Goal: Task Accomplishment & Management: Manage account settings

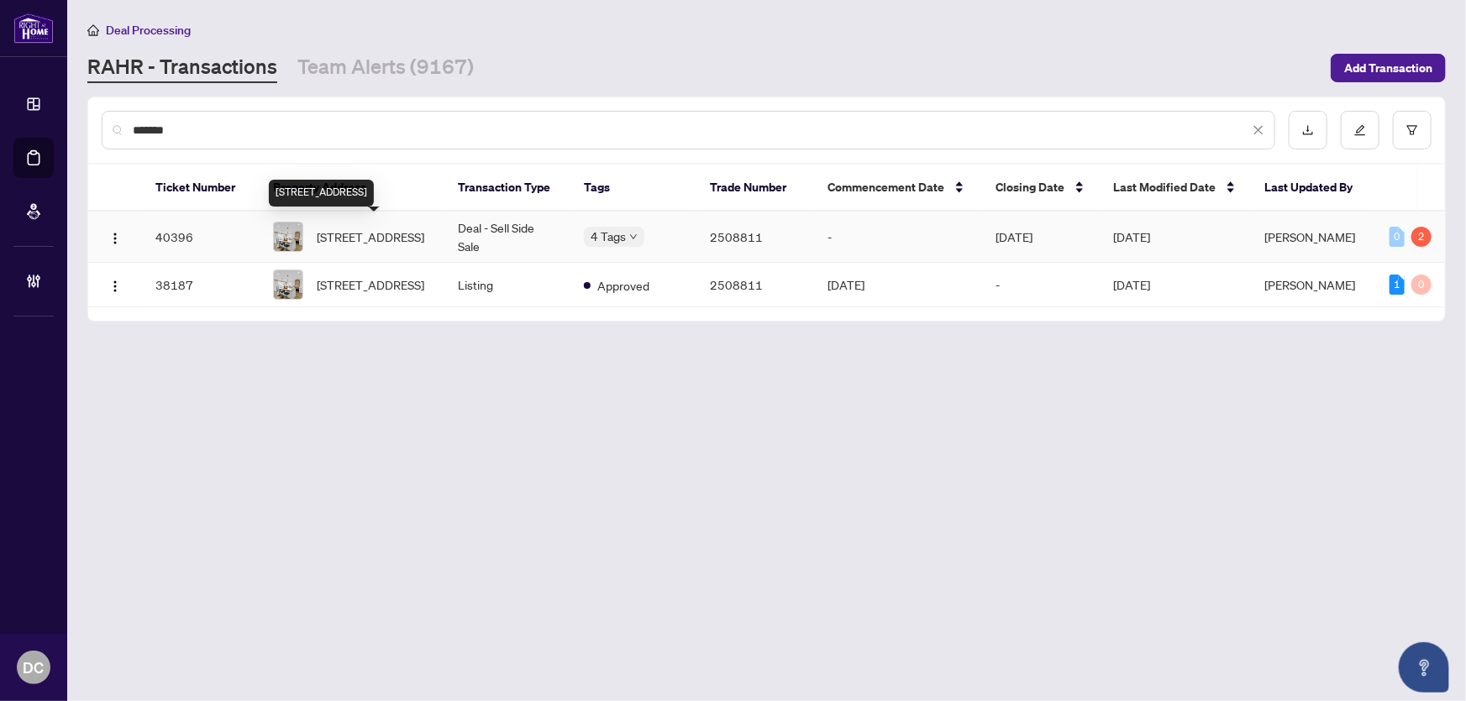
click at [340, 234] on span "[STREET_ADDRESS]" at bounding box center [371, 237] width 108 height 18
drag, startPoint x: 335, startPoint y: 226, endPoint x: 286, endPoint y: 132, distance: 106.3
click at [286, 132] on div "******* Ticket Number Property Address Transaction Type Tags Trade Number Comme…" at bounding box center [766, 208] width 1357 height 223
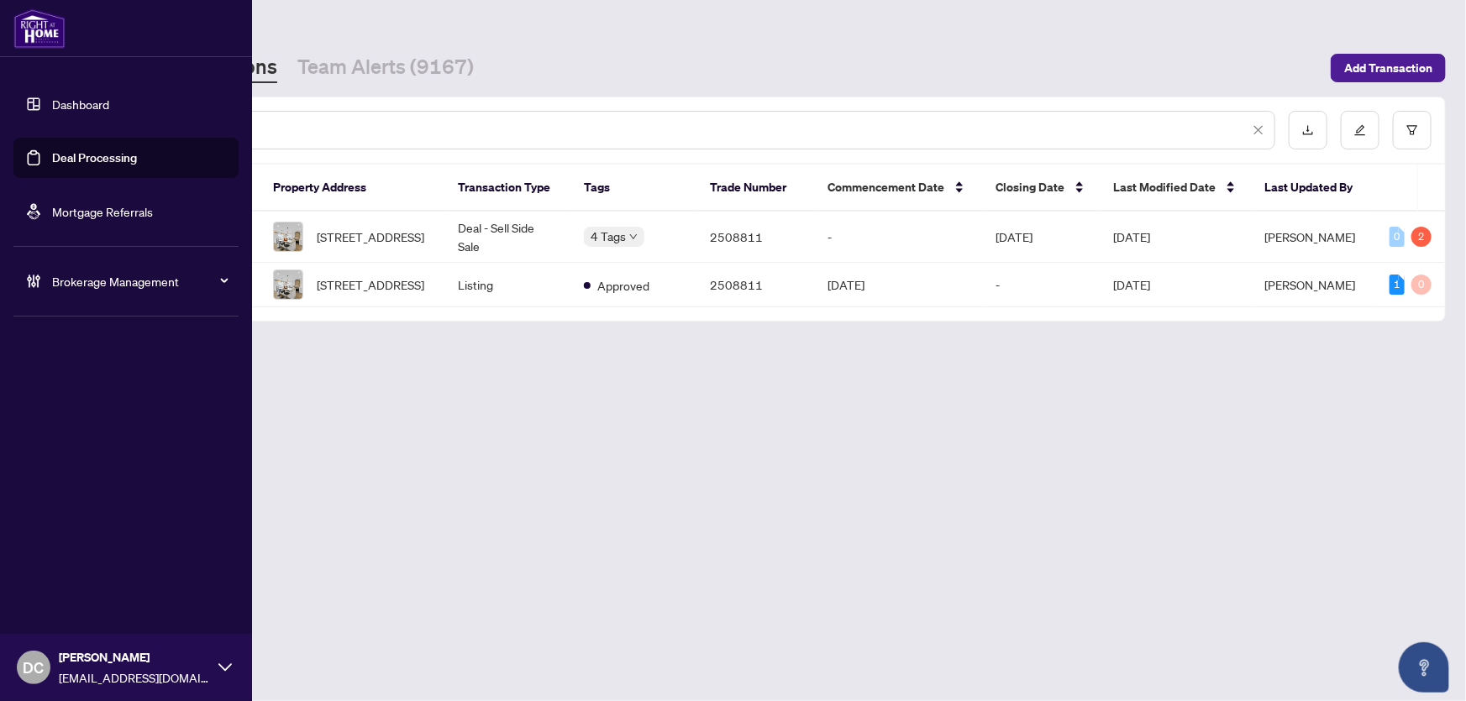
drag, startPoint x: 276, startPoint y: 129, endPoint x: 9, endPoint y: 118, distance: 266.5
click at [9, 118] on div "Dashboard Deal Processing Mortgage Referrals Brokerage Management DC Dawn Chan …" at bounding box center [733, 350] width 1466 height 701
paste input "text"
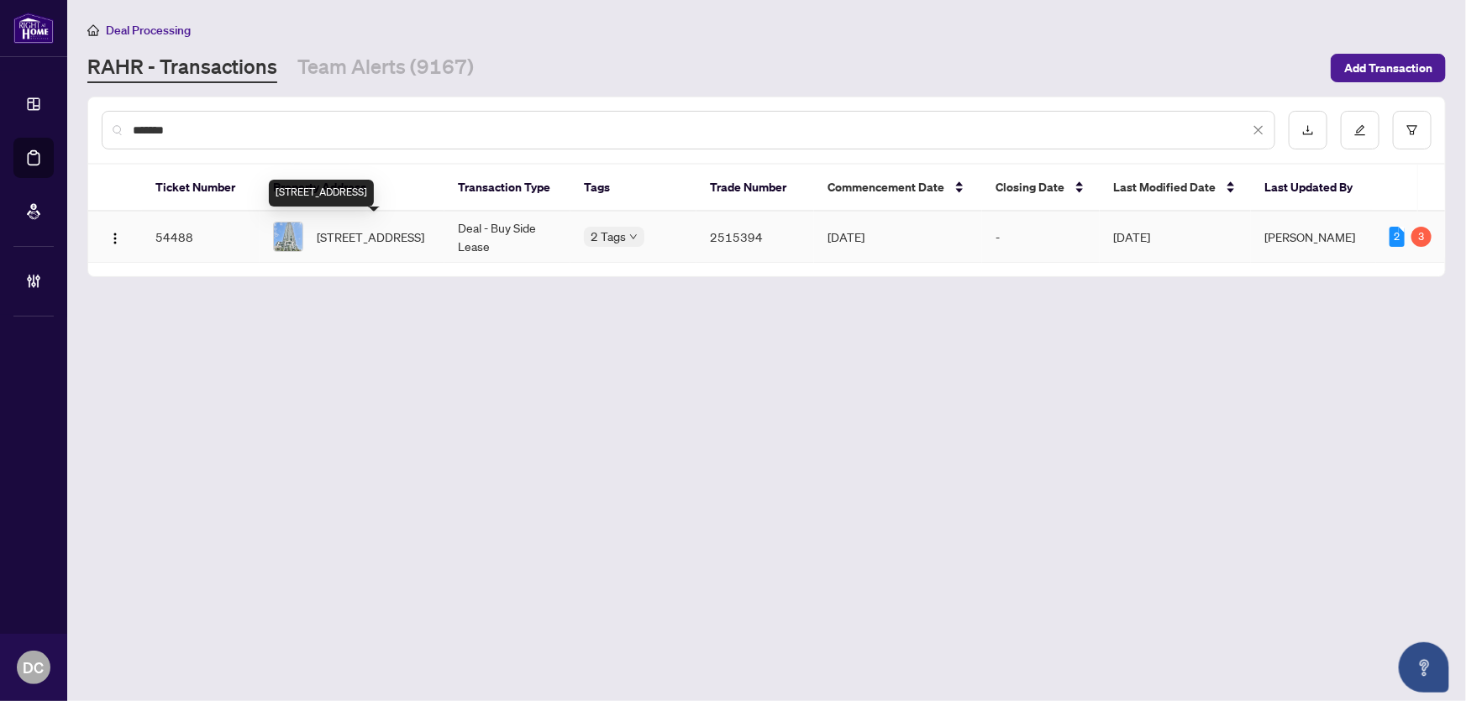
click at [372, 233] on span "3505-3975 Grand Park Dr, Mississauga, Ontario L5B 0K4, Canada" at bounding box center [371, 237] width 108 height 18
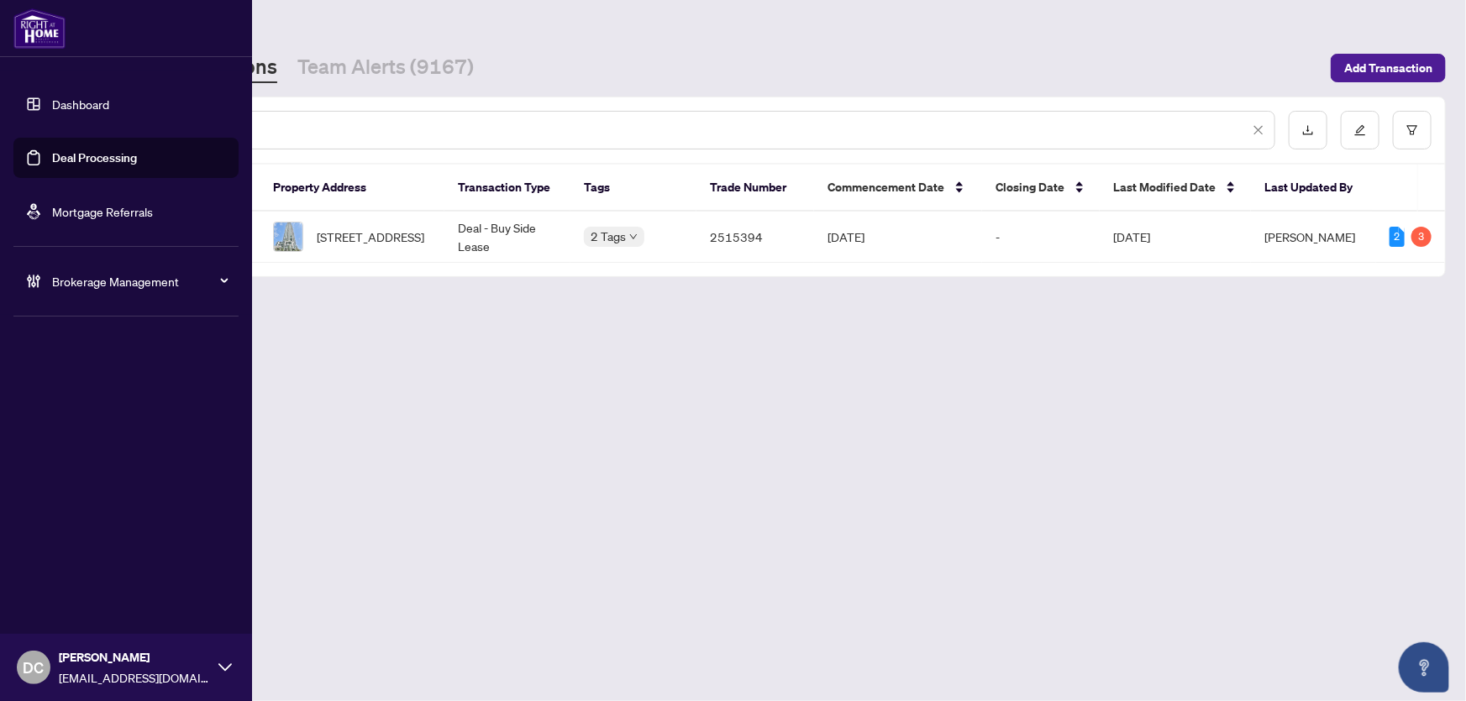
drag, startPoint x: 256, startPoint y: 128, endPoint x: 23, endPoint y: 124, distance: 233.5
click at [23, 124] on div "Dashboard Deal Processing Mortgage Referrals Brokerage Management DC Dawn Chan …" at bounding box center [733, 350] width 1466 height 701
paste input "text"
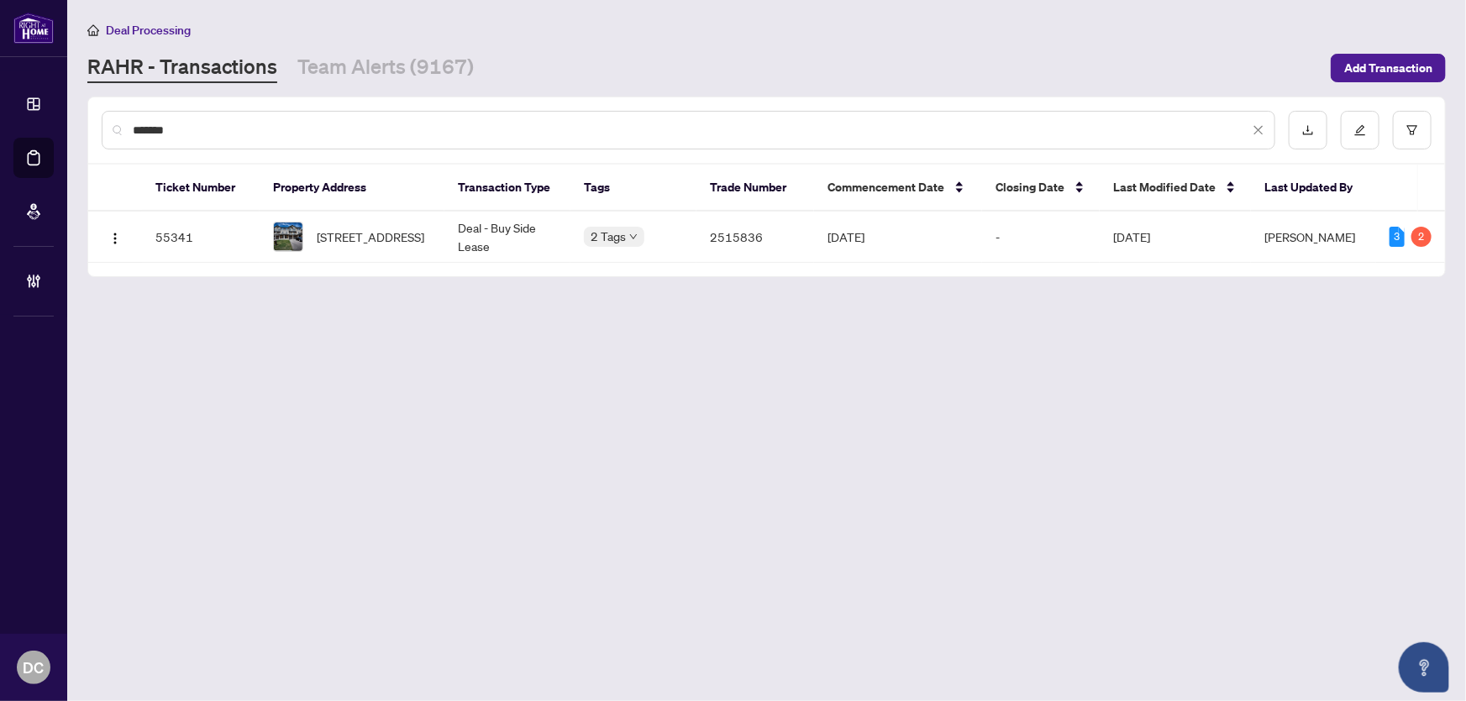
type input "*******"
click at [422, 232] on span "[STREET_ADDRESS]" at bounding box center [371, 237] width 108 height 18
click at [330, 235] on span "[STREET_ADDRESS]" at bounding box center [371, 237] width 108 height 18
drag, startPoint x: 200, startPoint y: 126, endPoint x: 100, endPoint y: 125, distance: 100.0
click at [102, 125] on div "*******" at bounding box center [688, 130] width 1173 height 39
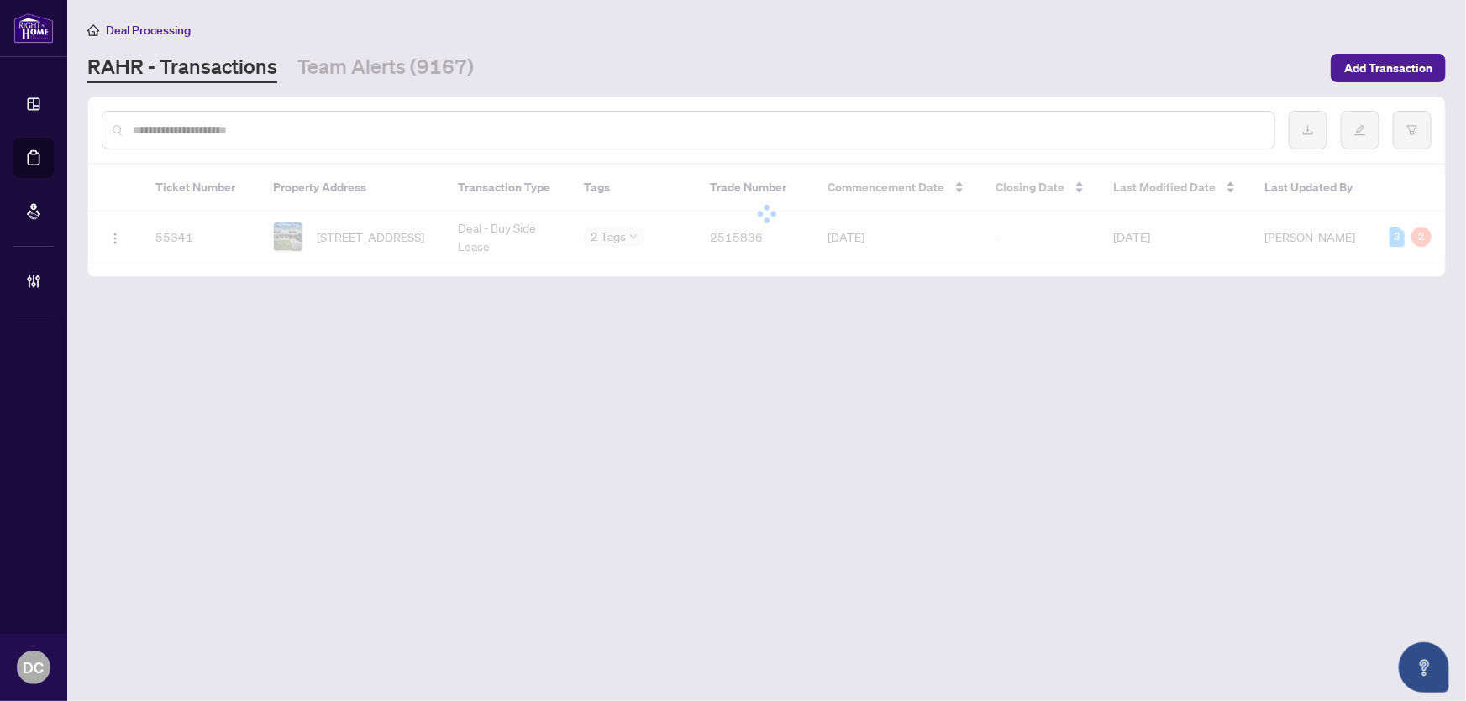
paste input "*******"
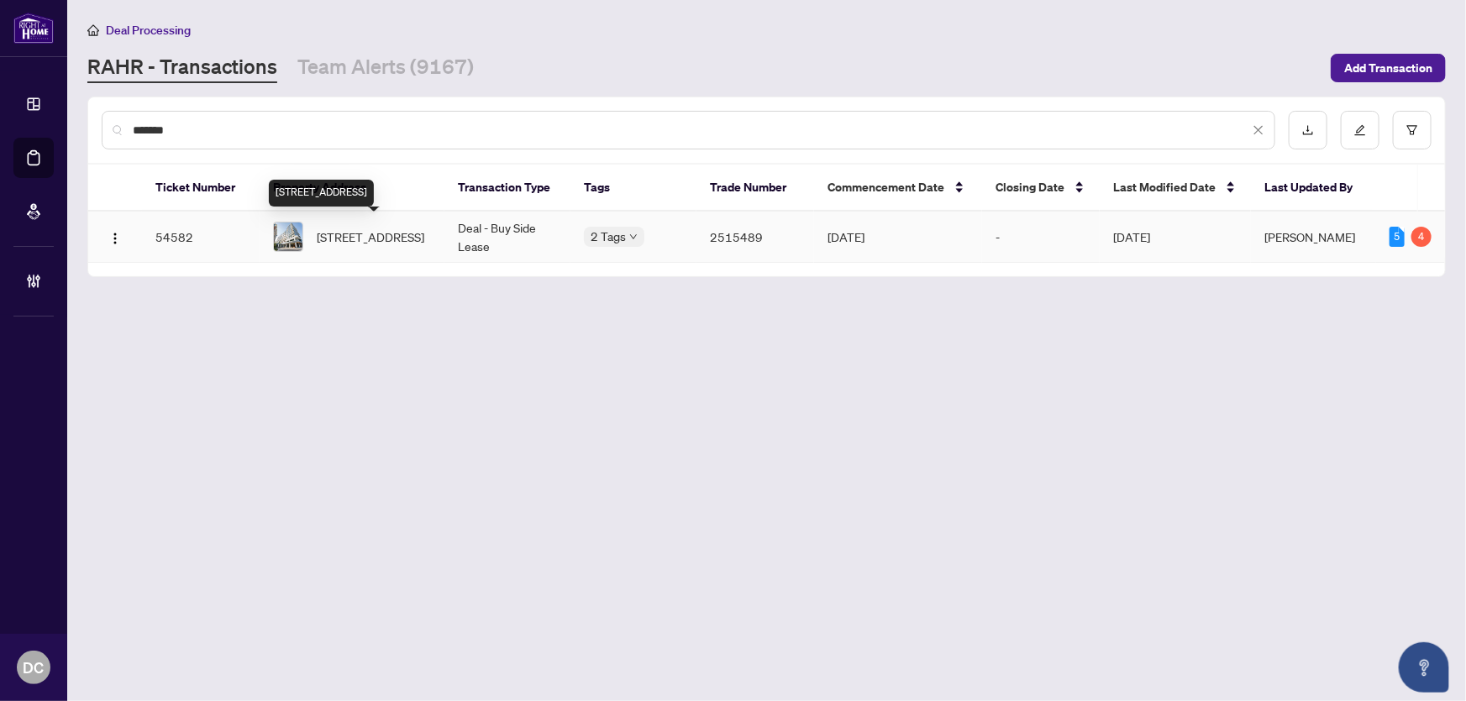
click at [396, 228] on span "402-2485 Eglinton Ave, Mississauga, Ontario L5M 2V8, Canada" at bounding box center [371, 237] width 108 height 18
drag, startPoint x: 280, startPoint y: 127, endPoint x: 81, endPoint y: 138, distance: 198.5
click at [81, 138] on main "Deal Processing RAHR - Transactions Team Alerts (9167) Add Transaction ******* …" at bounding box center [766, 350] width 1399 height 701
paste input "text"
click at [376, 233] on span "209-400 Wellington St, Toronto, Ontario M5V 0B5, Canada" at bounding box center [371, 237] width 108 height 18
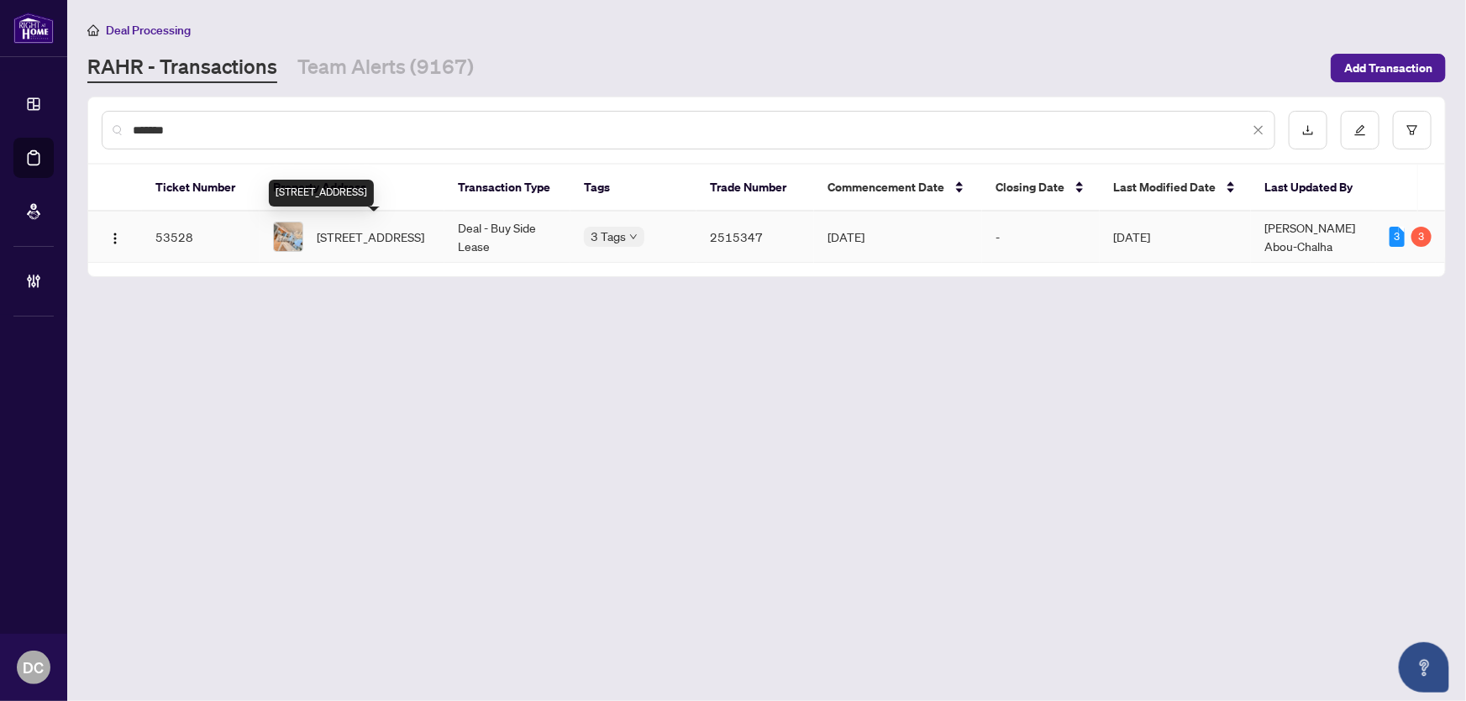
click at [404, 234] on span "209-400 Wellington St, Toronto, Ontario M5V 0B5, Canada" at bounding box center [371, 237] width 108 height 18
drag, startPoint x: 256, startPoint y: 132, endPoint x: -6, endPoint y: 127, distance: 262.1
click at [0, 127] on html "Dashboard Deal Processing Mortgage Referrals Brokerage Management DC Dawn Chan …" at bounding box center [733, 350] width 1466 height 701
paste input "text"
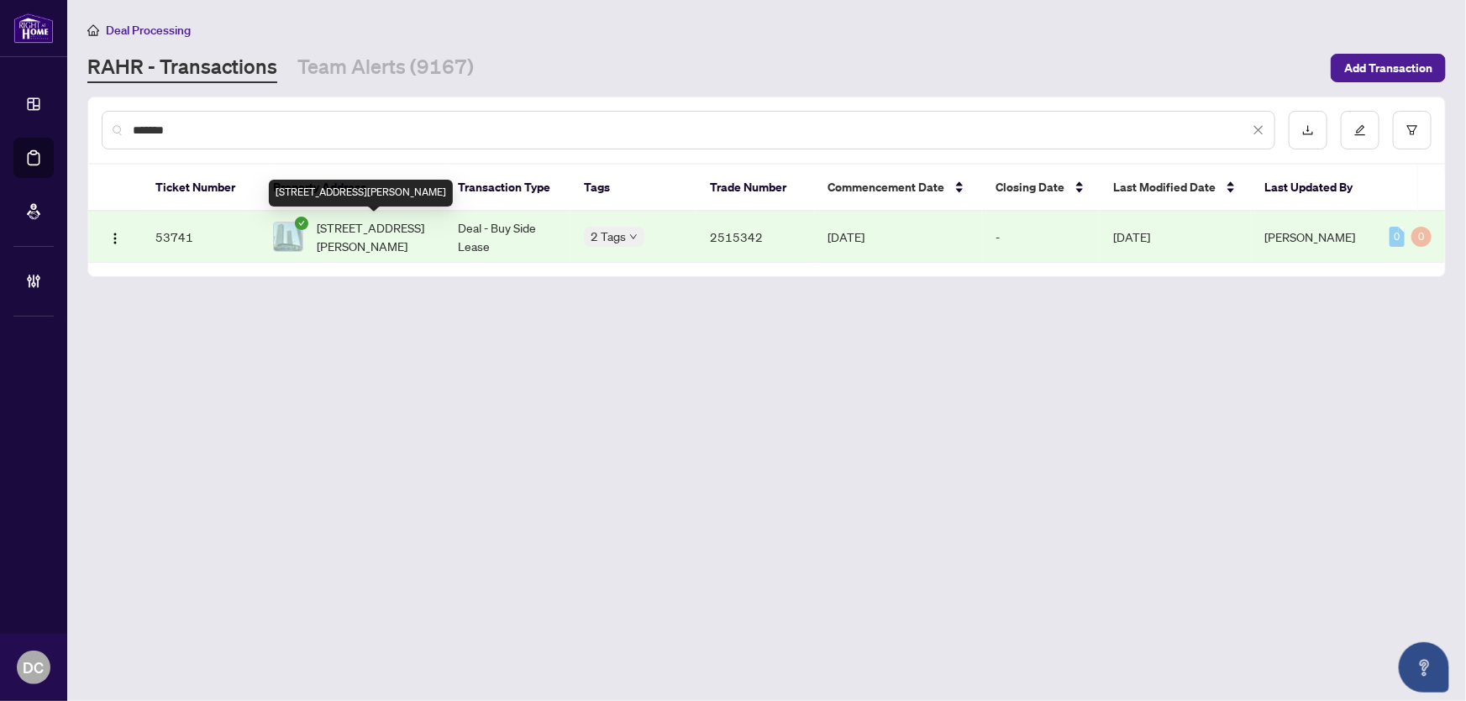
click at [397, 244] on span "3202-898 Portage Pkwy, Vaughan, Ontario L4K 0J6, Canada" at bounding box center [374, 236] width 114 height 37
drag, startPoint x: 227, startPoint y: 123, endPoint x: 87, endPoint y: 132, distance: 139.7
click at [88, 132] on div "*******" at bounding box center [766, 130] width 1357 height 66
paste input "text"
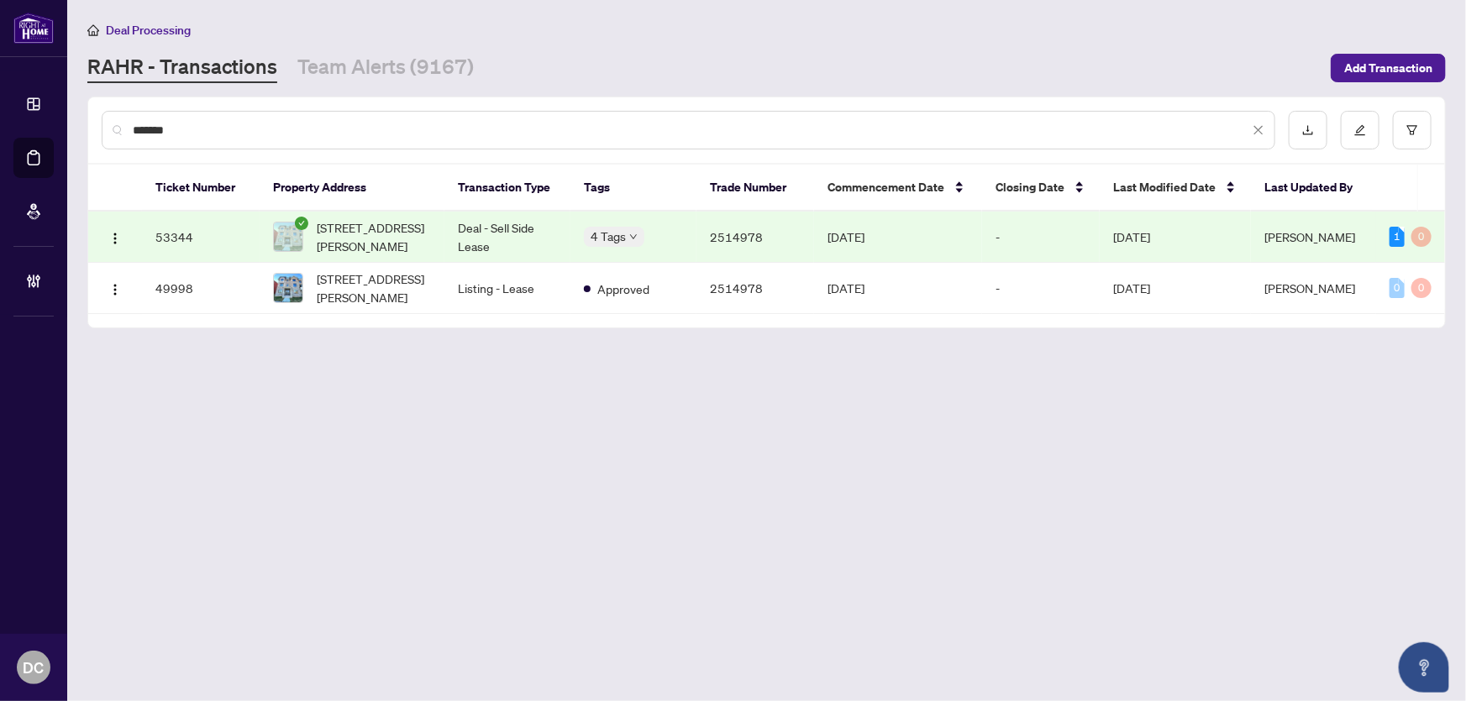
type input "*******"
click at [399, 223] on span "[STREET_ADDRESS][PERSON_NAME]" at bounding box center [374, 236] width 114 height 37
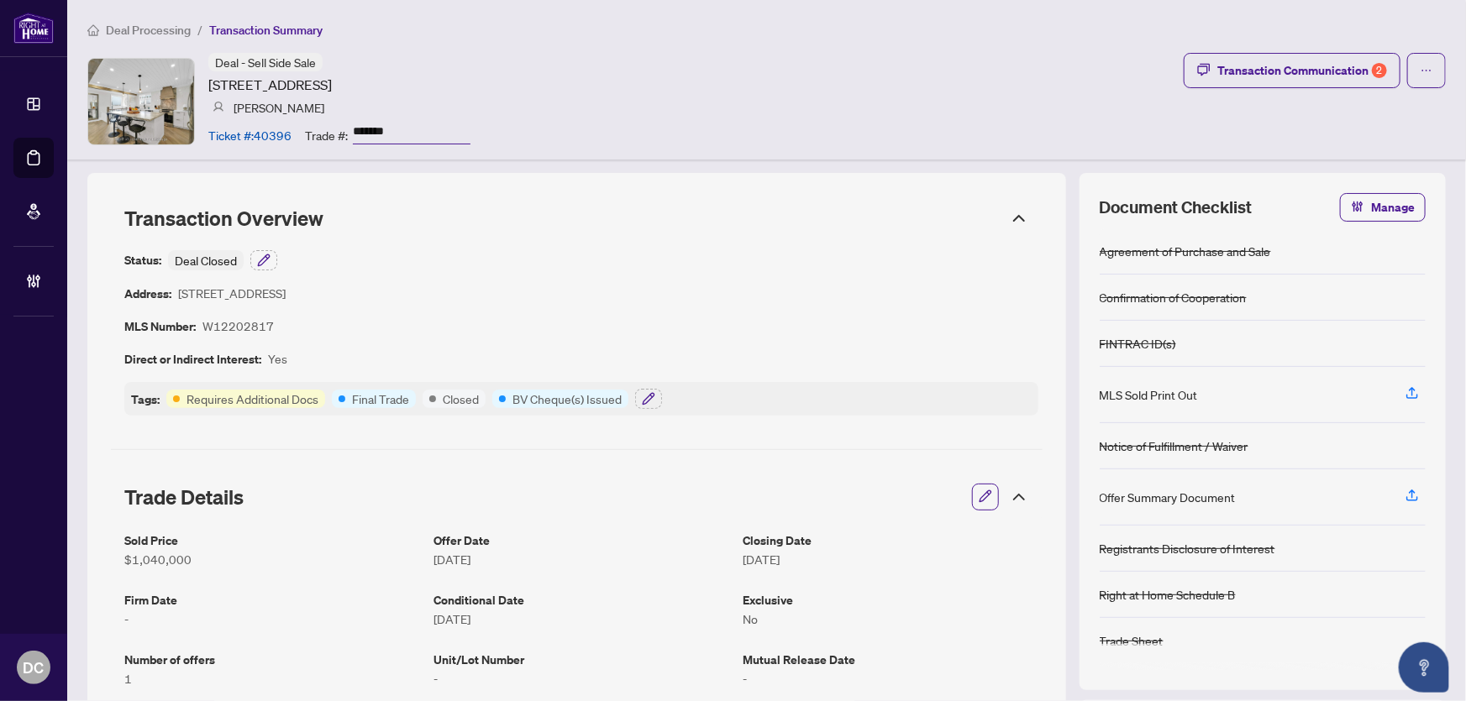
drag, startPoint x: 1273, startPoint y: 76, endPoint x: 1268, endPoint y: 150, distance: 74.1
click at [1268, 150] on div "Deal Processing / Transaction Summary Deal - Sell Side Sale 54 Primula Cres, To…" at bounding box center [766, 80] width 1399 height 160
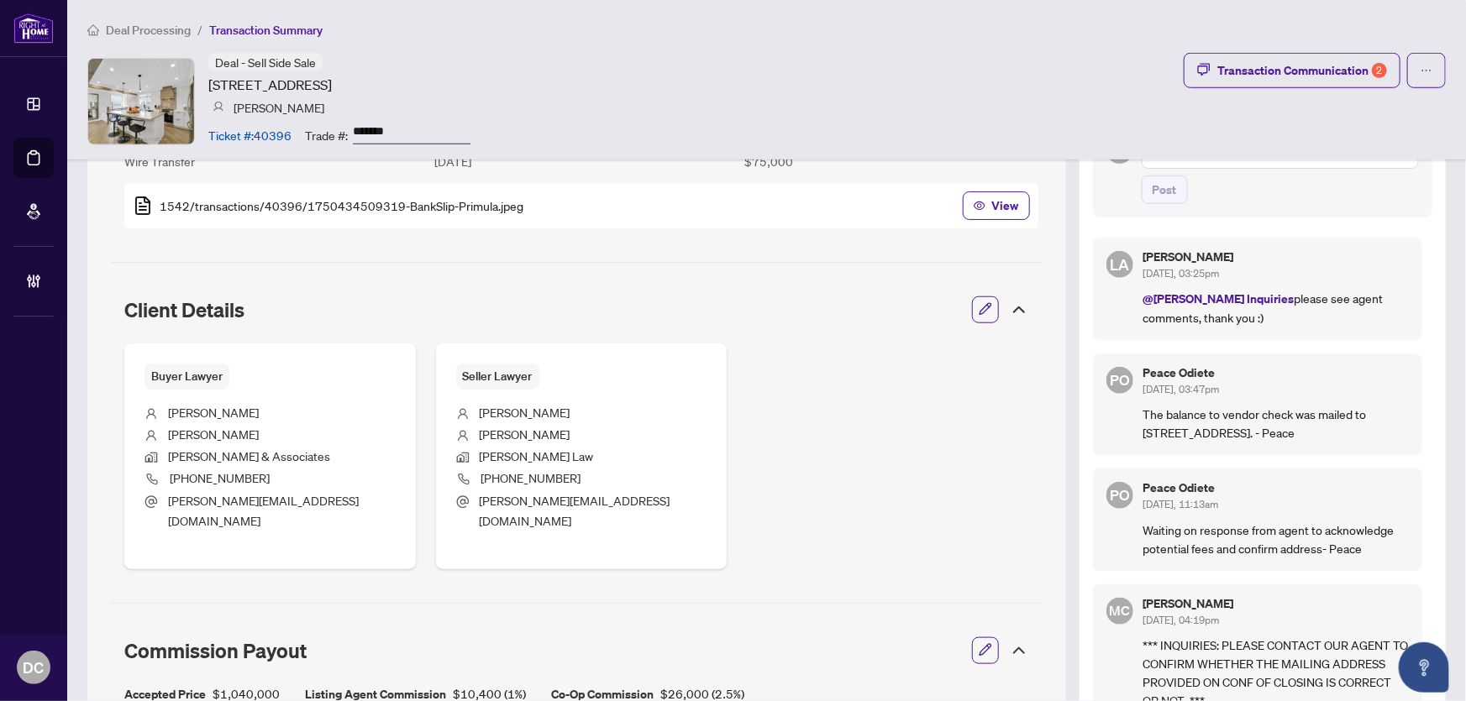
scroll to position [534, 0]
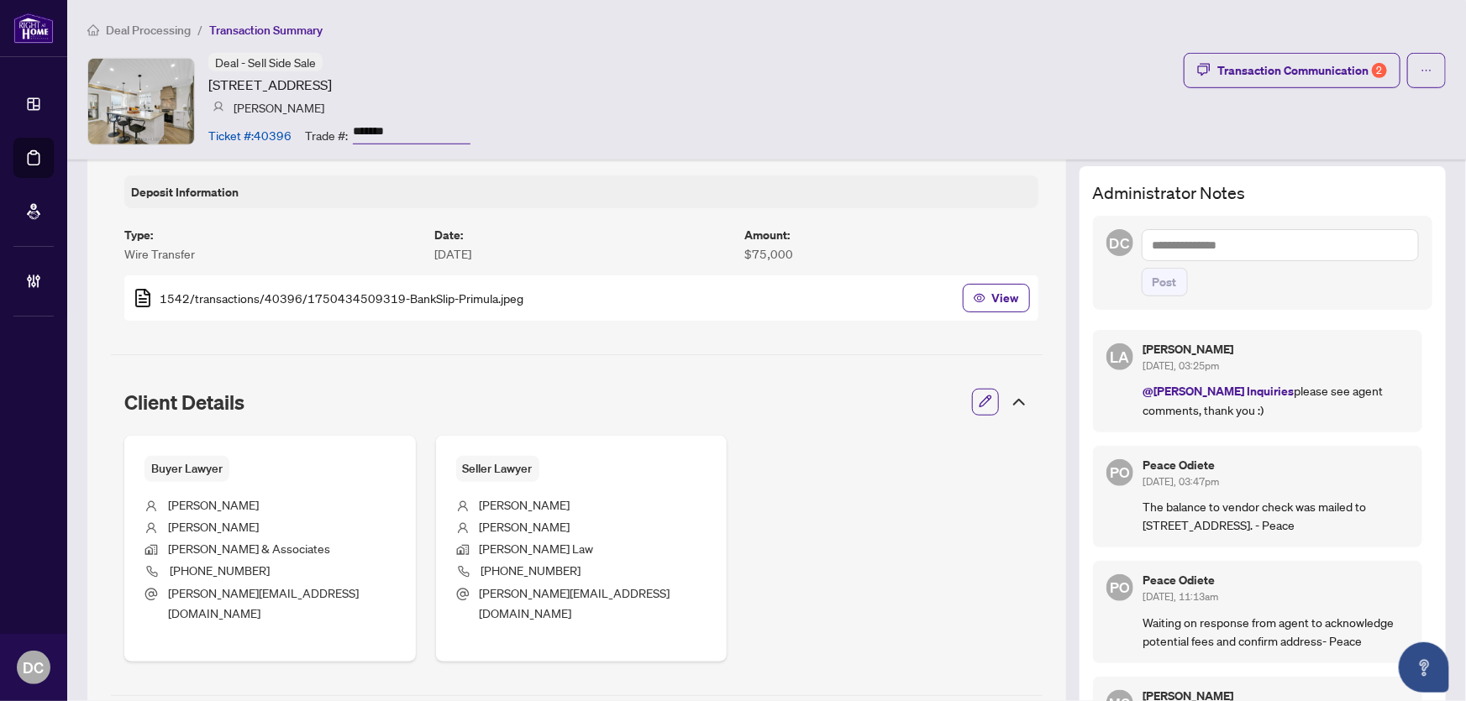
click at [1203, 244] on textarea at bounding box center [1280, 245] width 277 height 32
paste textarea "**********"
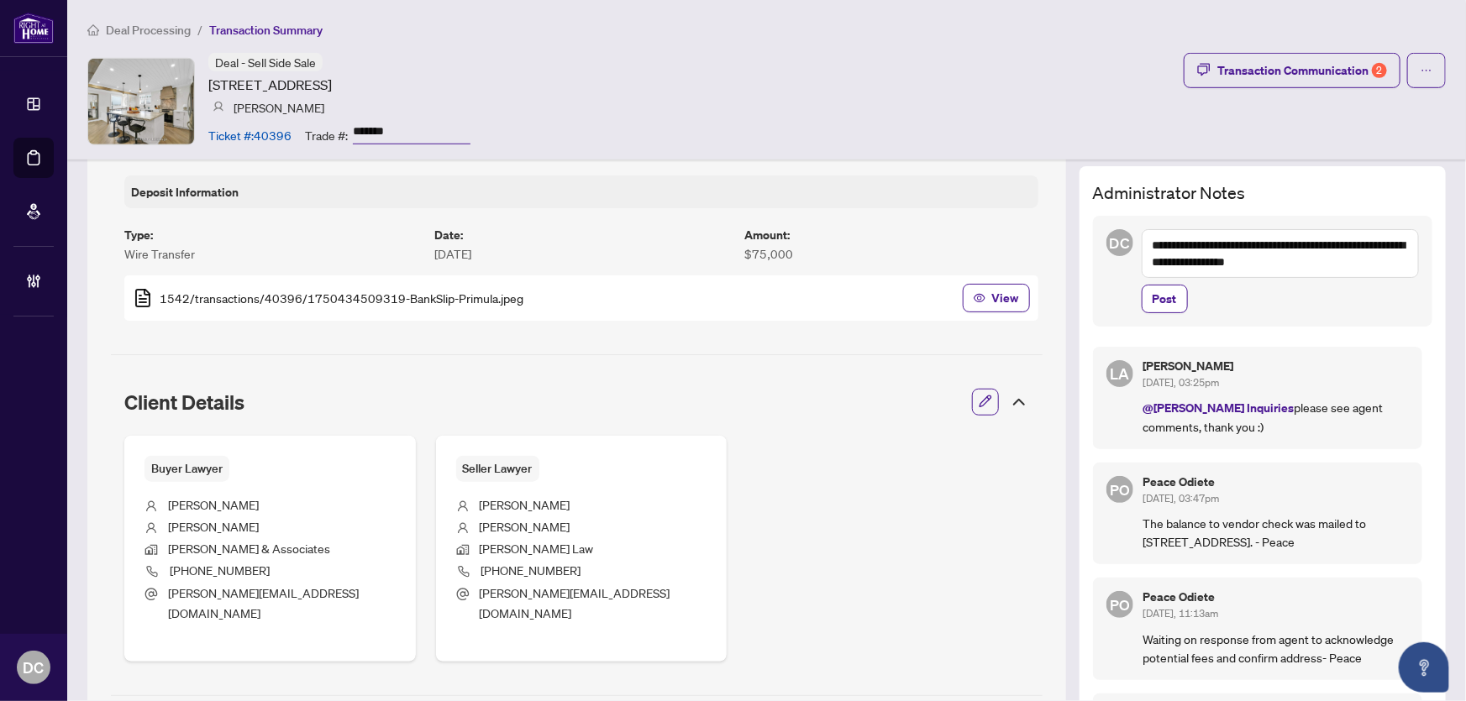
click at [1142, 243] on textarea "**********" at bounding box center [1280, 253] width 277 height 49
paste textarea "**********"
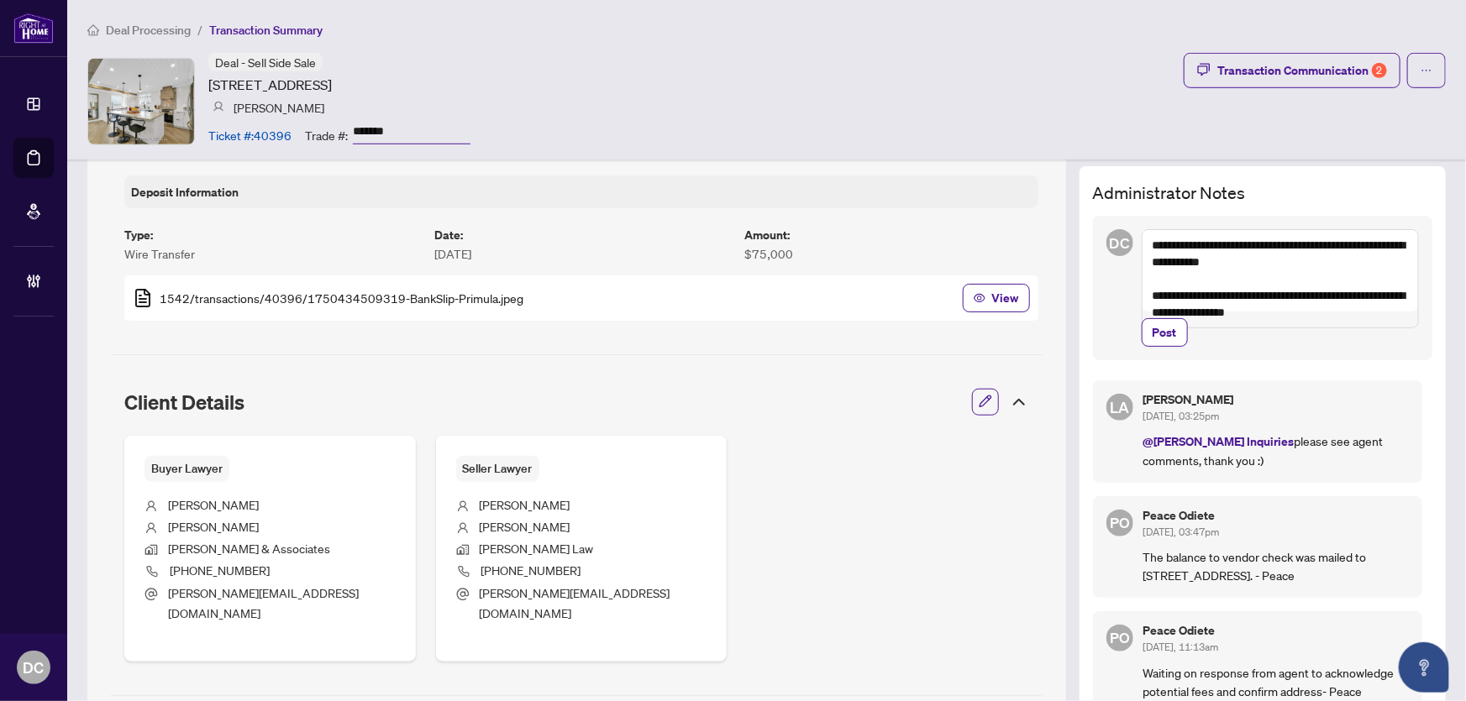
drag, startPoint x: 1309, startPoint y: 263, endPoint x: 970, endPoint y: 198, distance: 344.6
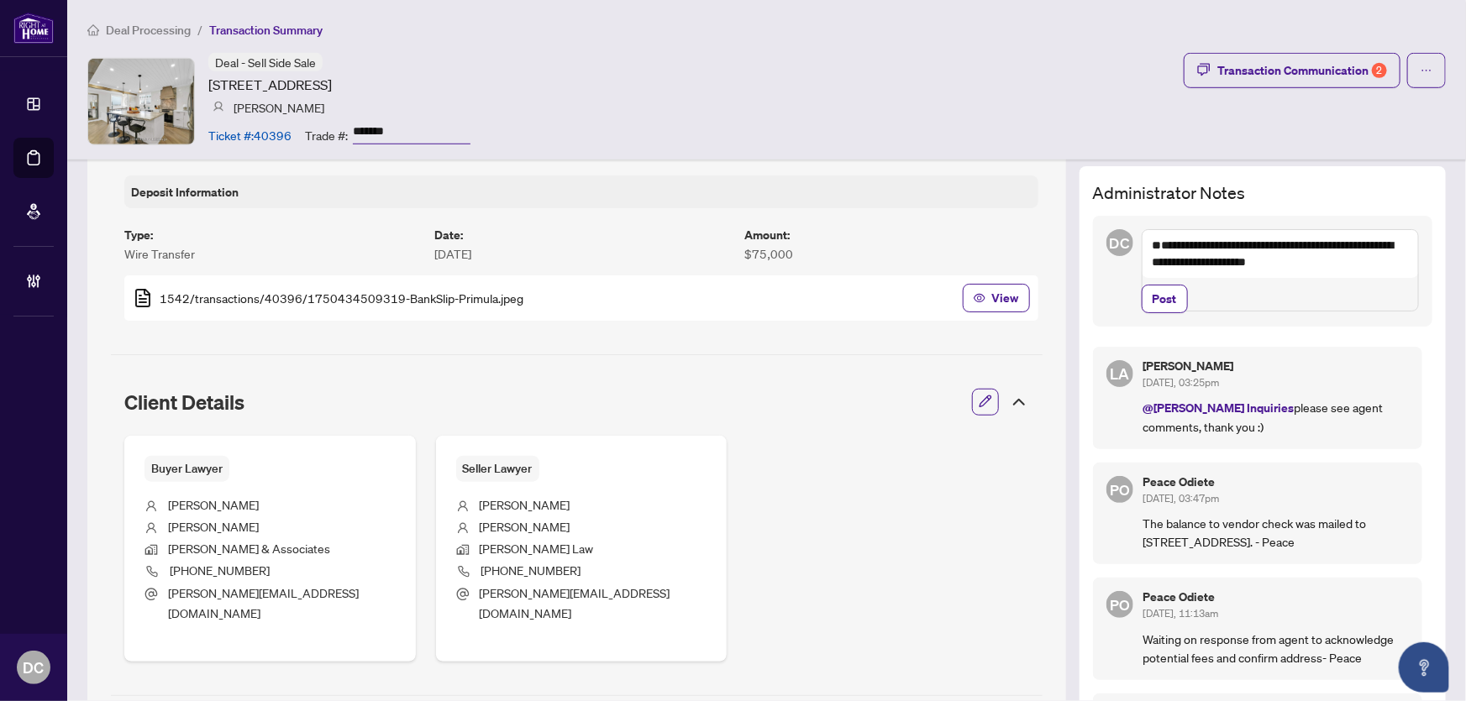
click at [1163, 239] on textarea "**********" at bounding box center [1280, 270] width 277 height 82
paste textarea "**********"
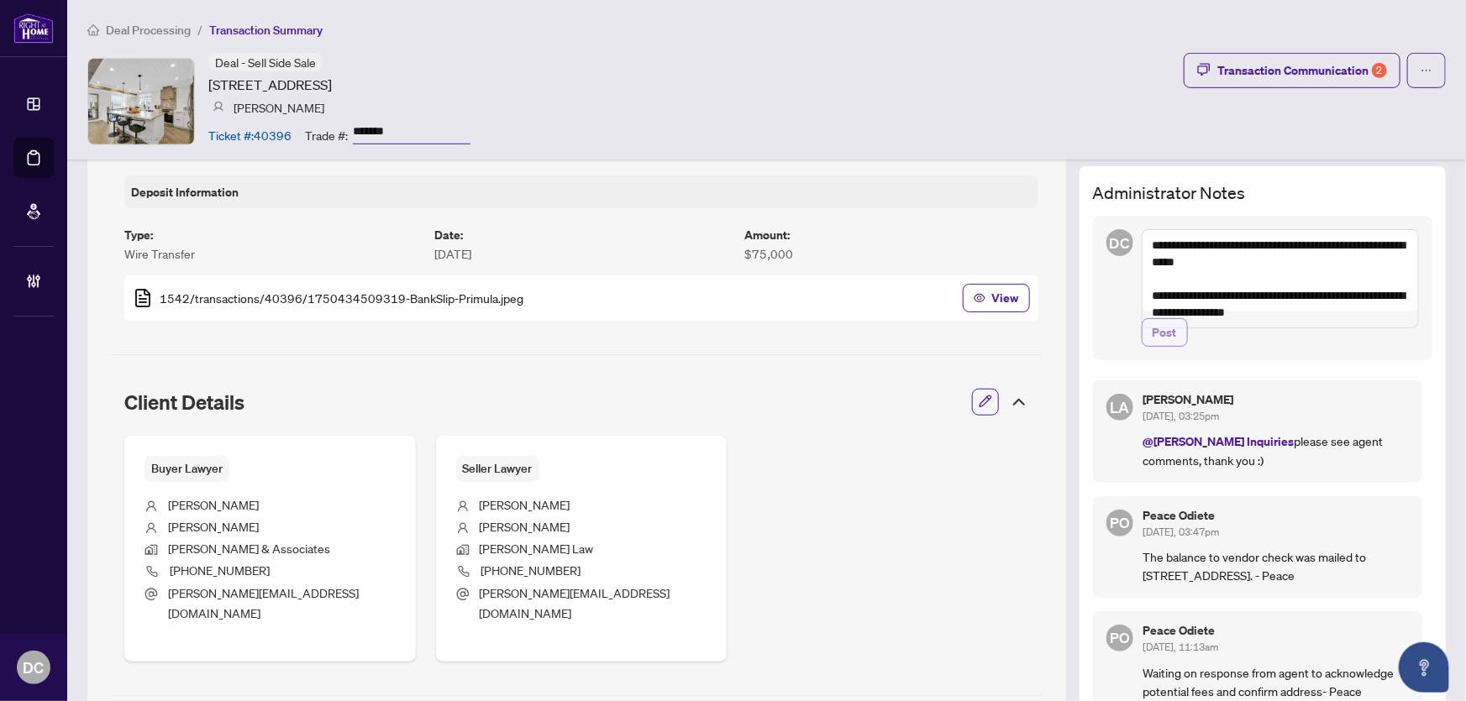
type textarea "**********"
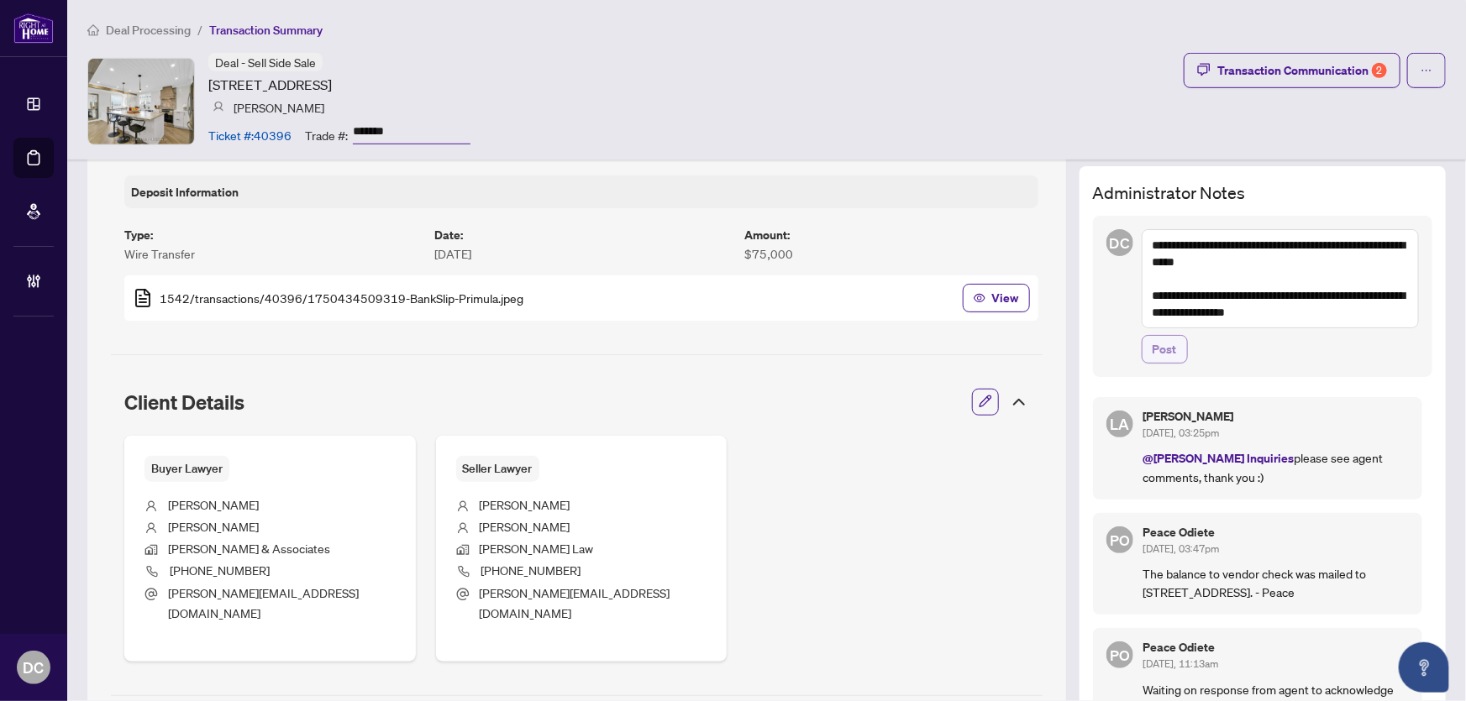
click at [1168, 350] on button "Post" at bounding box center [1165, 349] width 46 height 29
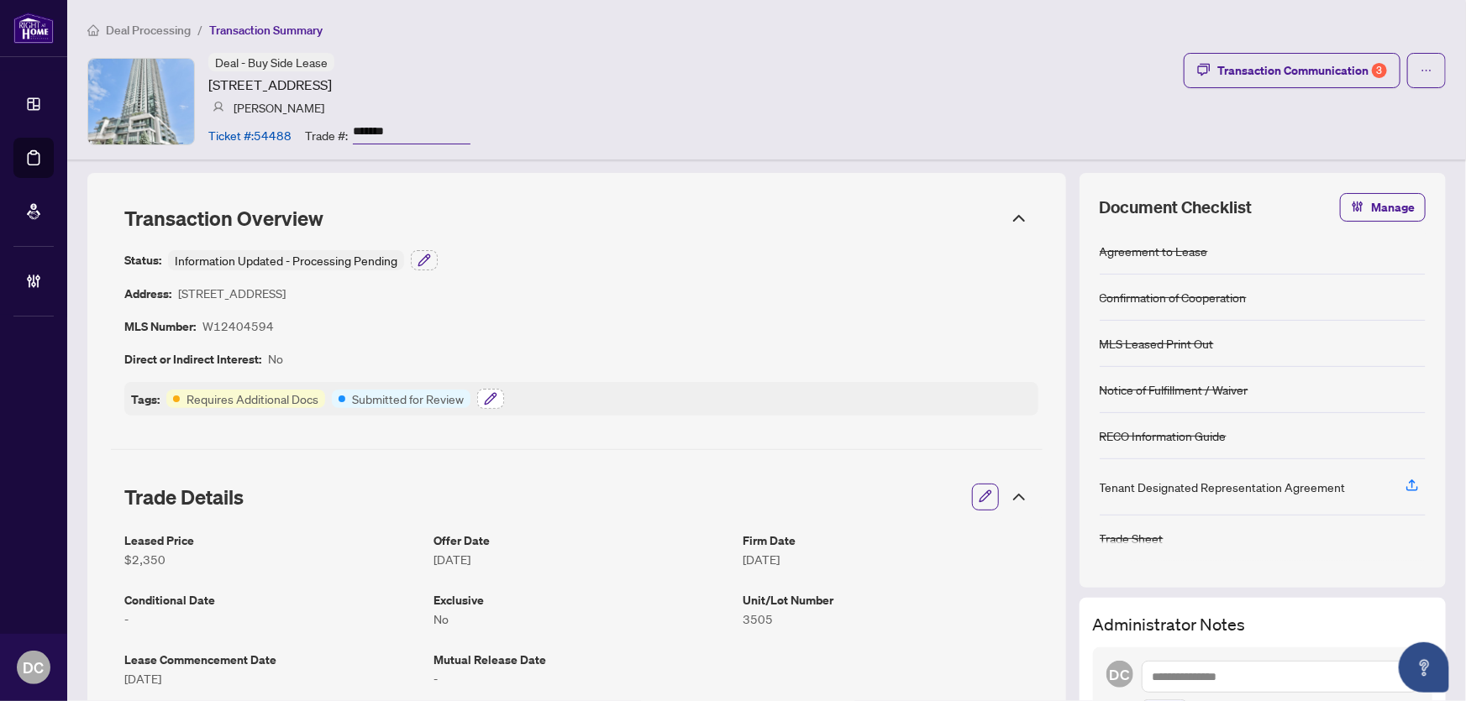
click at [480, 395] on button "button" at bounding box center [490, 399] width 27 height 20
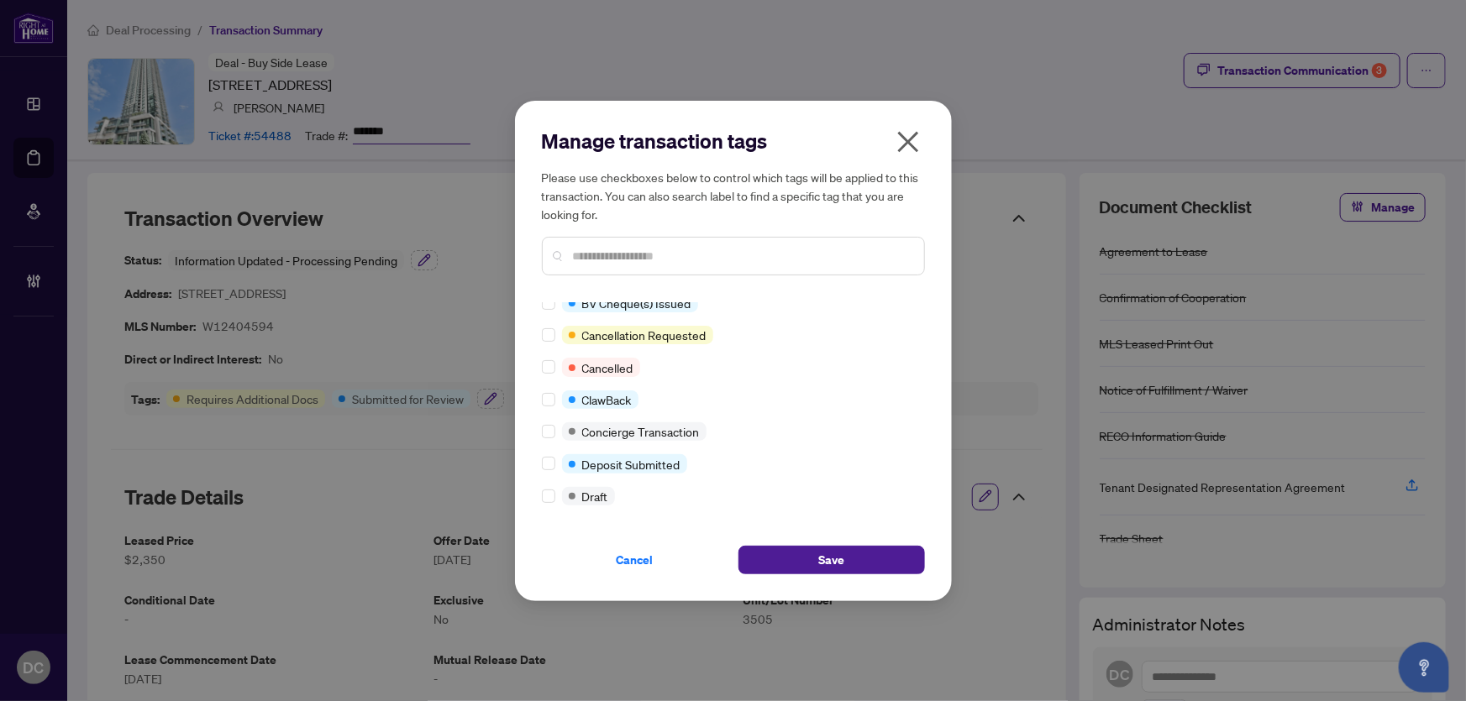
scroll to position [228, 0]
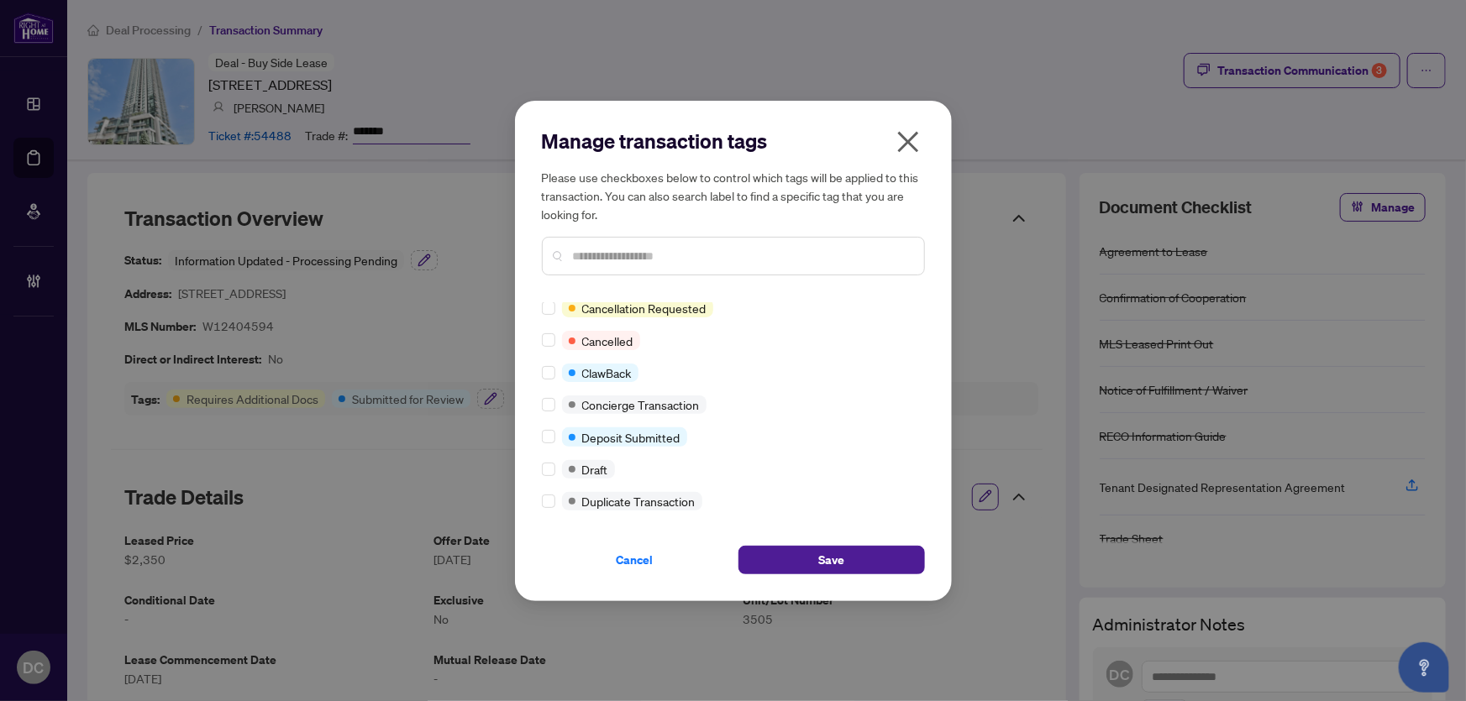
click at [582, 249] on input "text" at bounding box center [742, 256] width 338 height 18
type input "****"
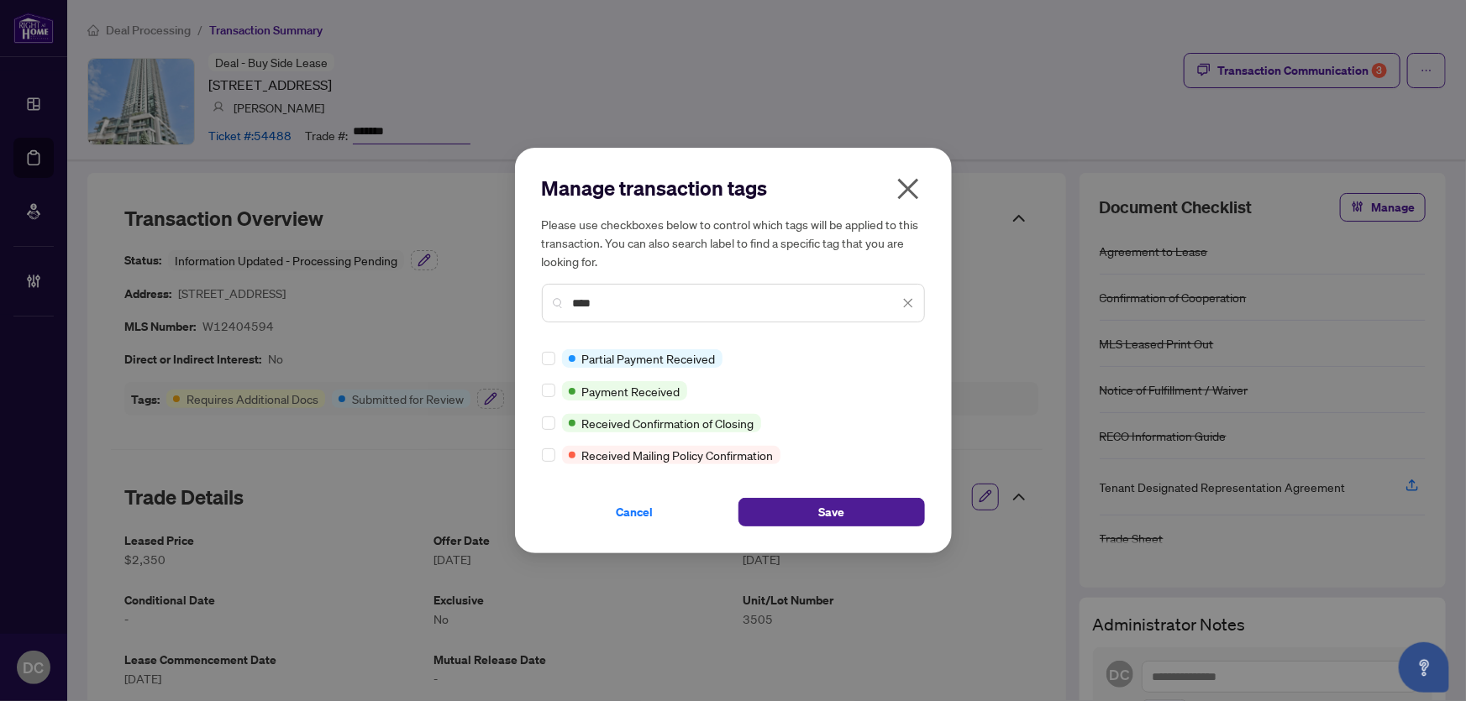
scroll to position [0, 0]
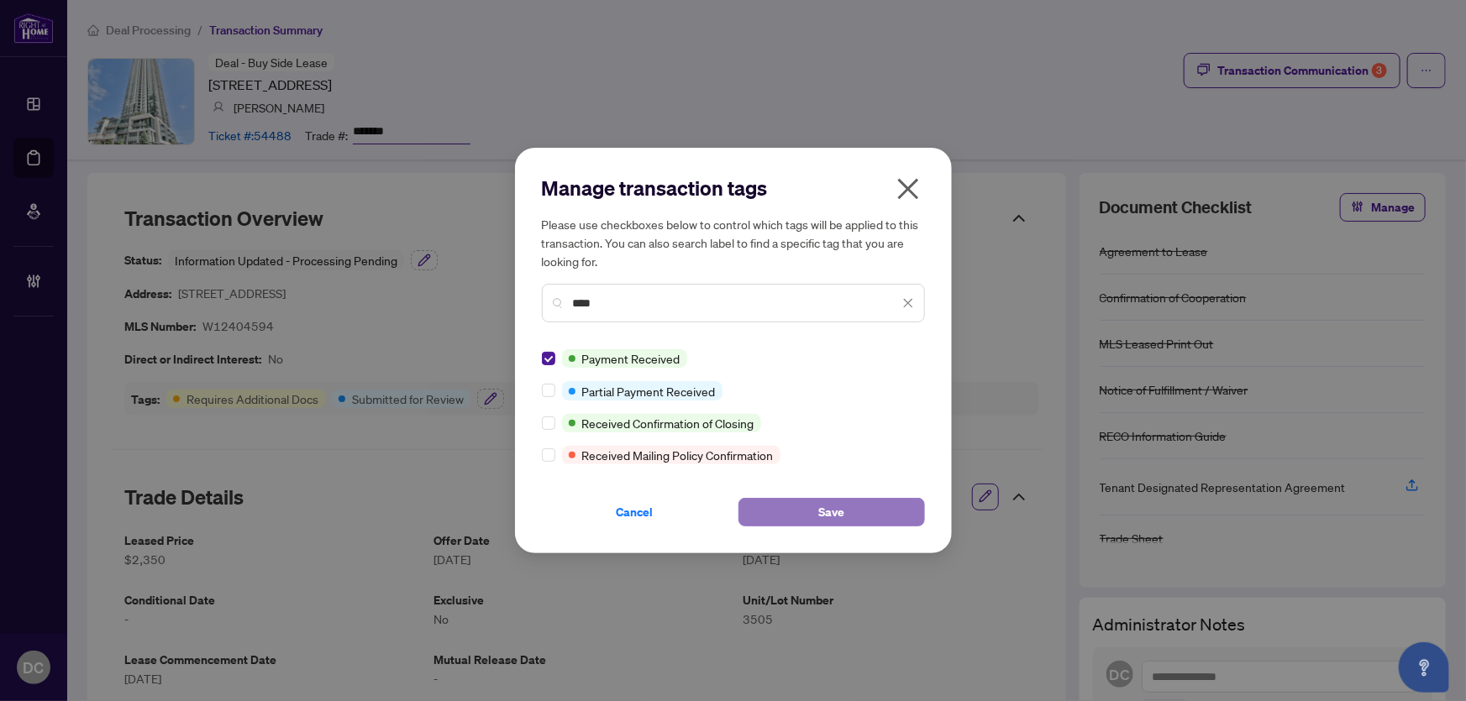
click at [856, 521] on button "Save" at bounding box center [831, 512] width 186 height 29
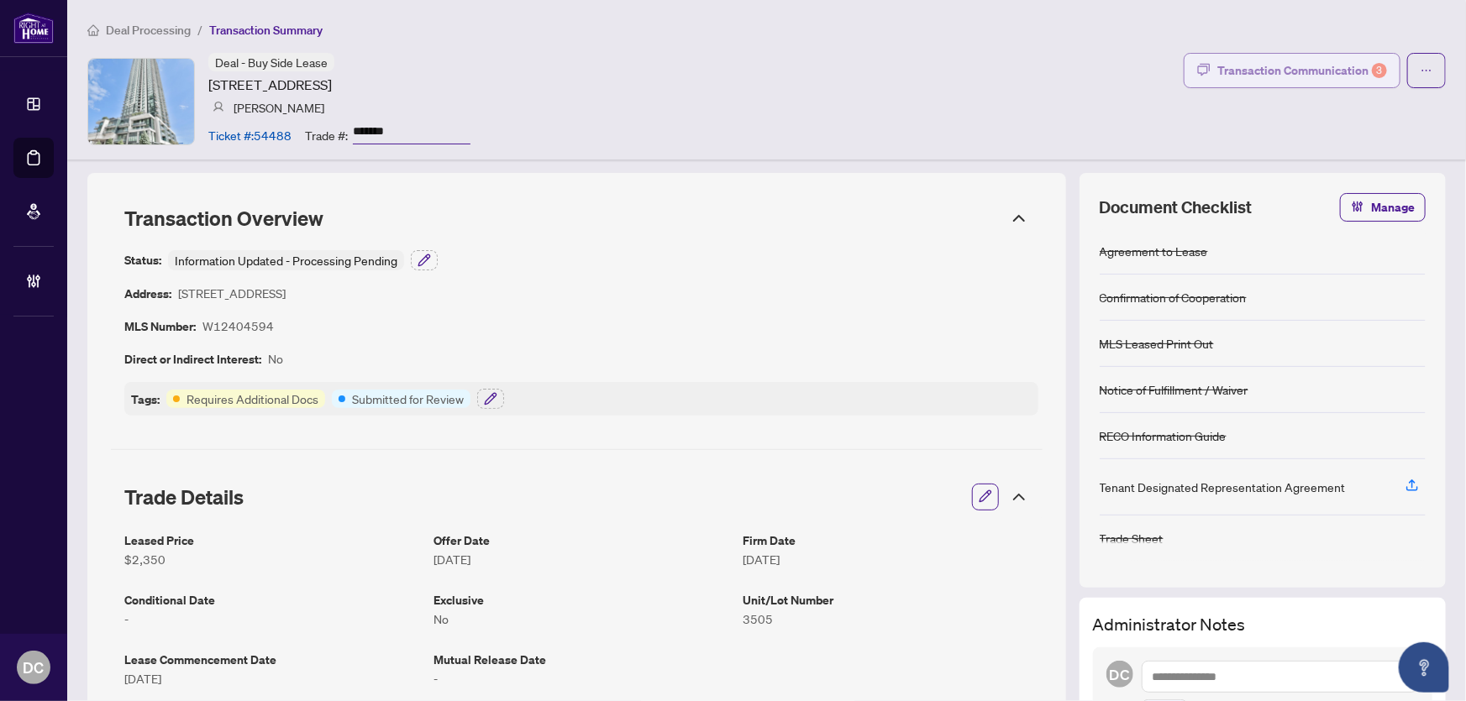
click at [1357, 71] on div "Transaction Communication 3" at bounding box center [1302, 70] width 170 height 27
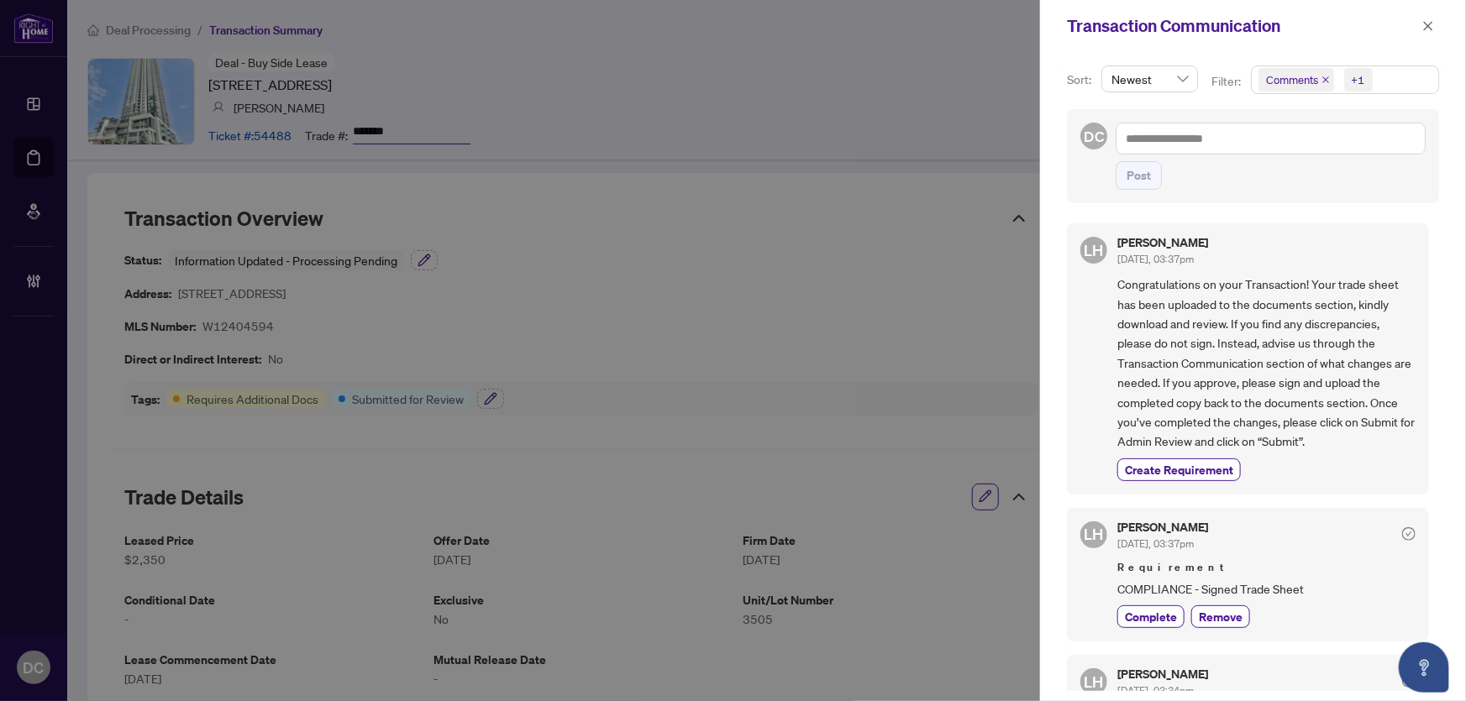
click at [1378, 84] on span "Comments +1" at bounding box center [1345, 79] width 186 height 27
click at [1336, 156] on span "Comments" at bounding box center [1313, 149] width 58 height 15
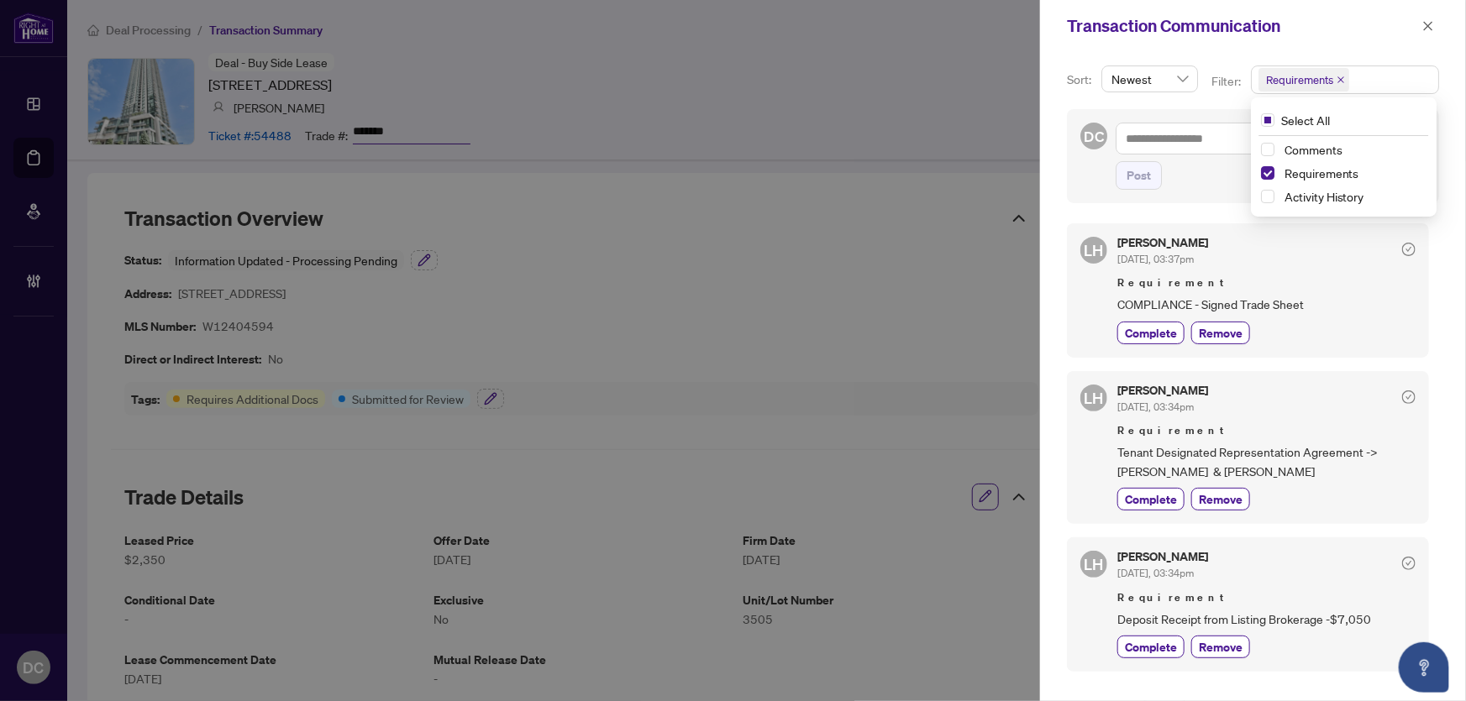
scroll to position [3, 0]
click at [1432, 29] on icon "close" at bounding box center [1428, 25] width 9 height 9
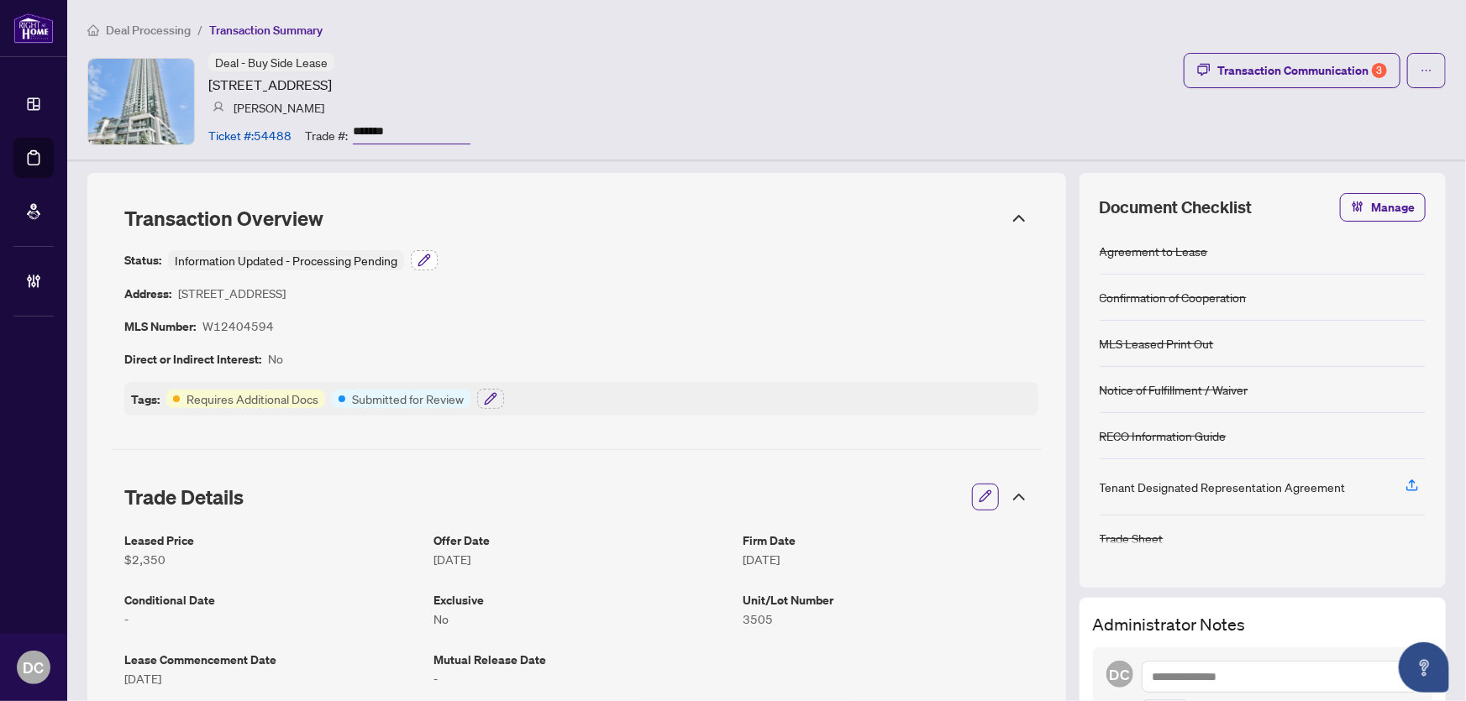
click at [417, 256] on icon "button" at bounding box center [423, 260] width 13 height 13
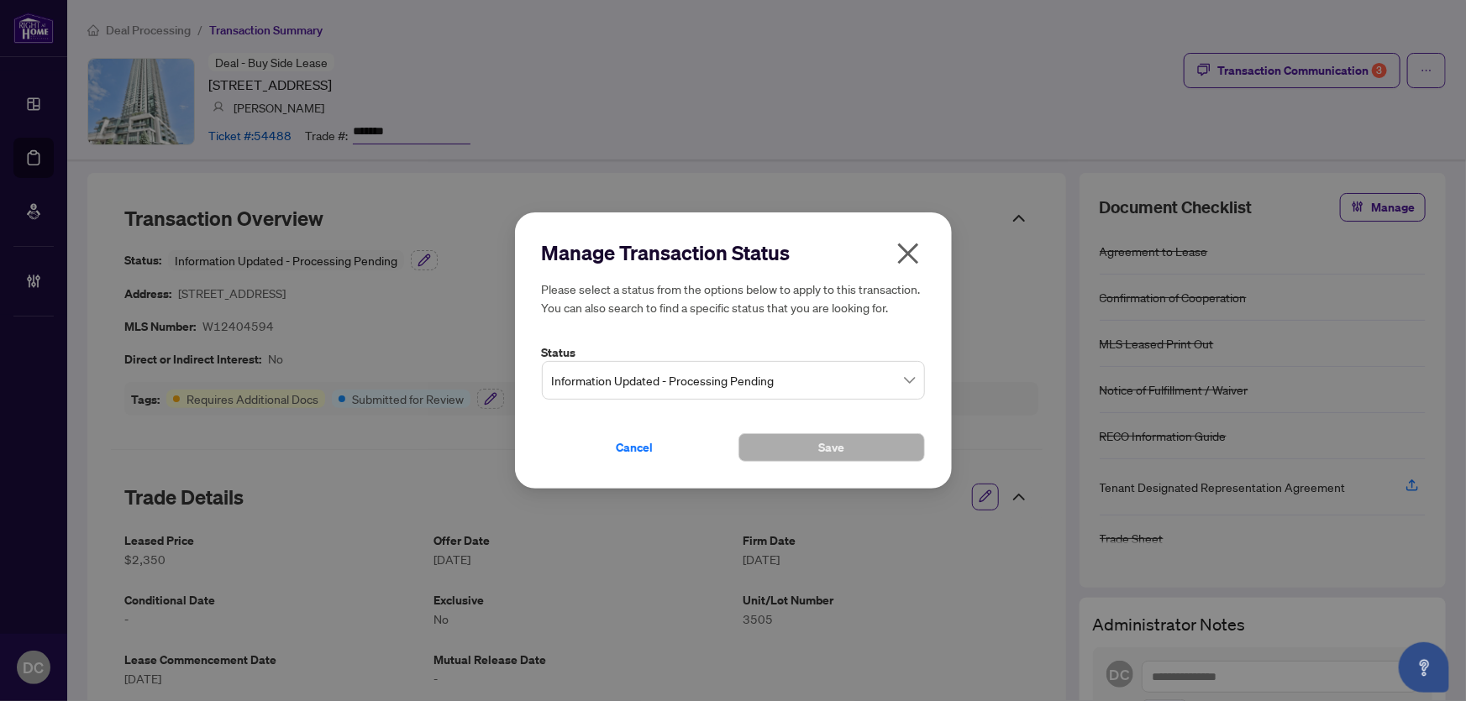
click at [815, 390] on span "Information Updated - Processing Pending" at bounding box center [733, 381] width 363 height 32
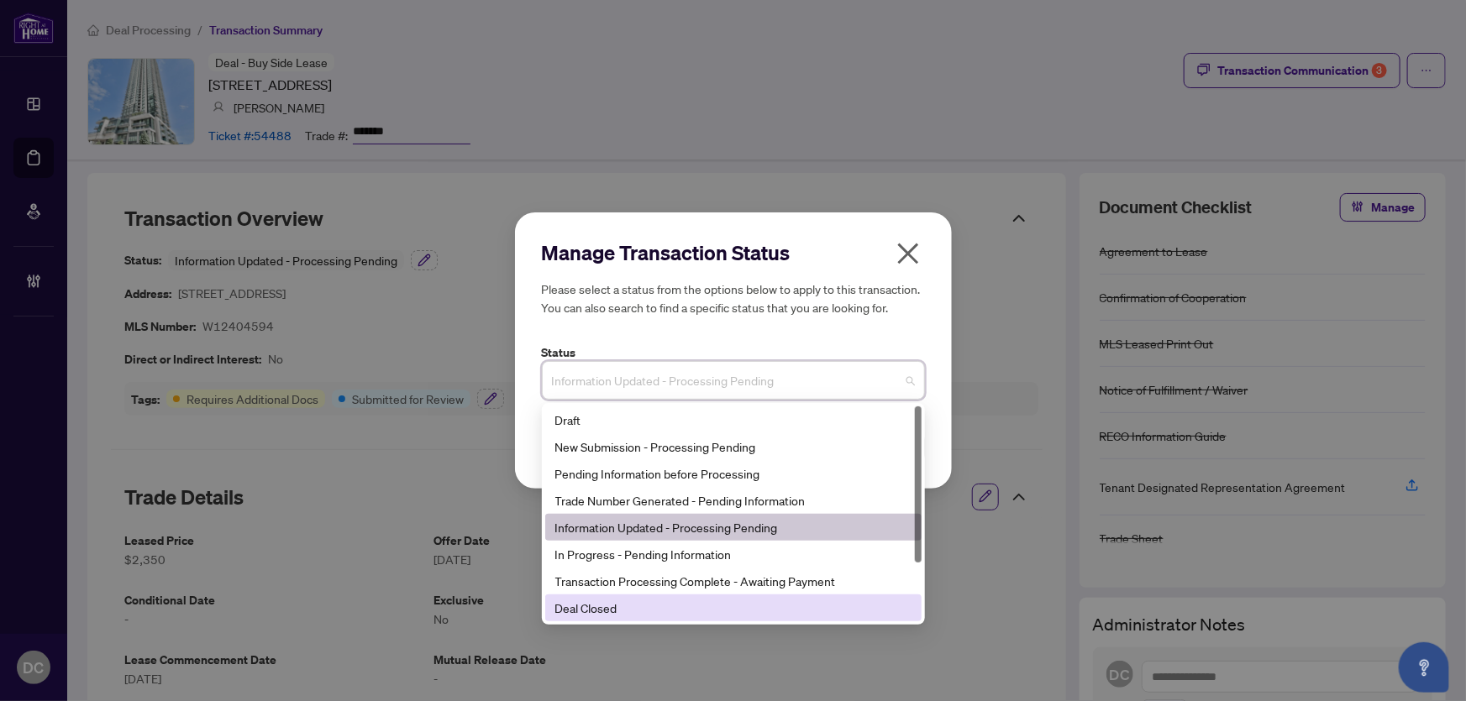
click at [660, 609] on div "Deal Closed" at bounding box center [733, 608] width 356 height 18
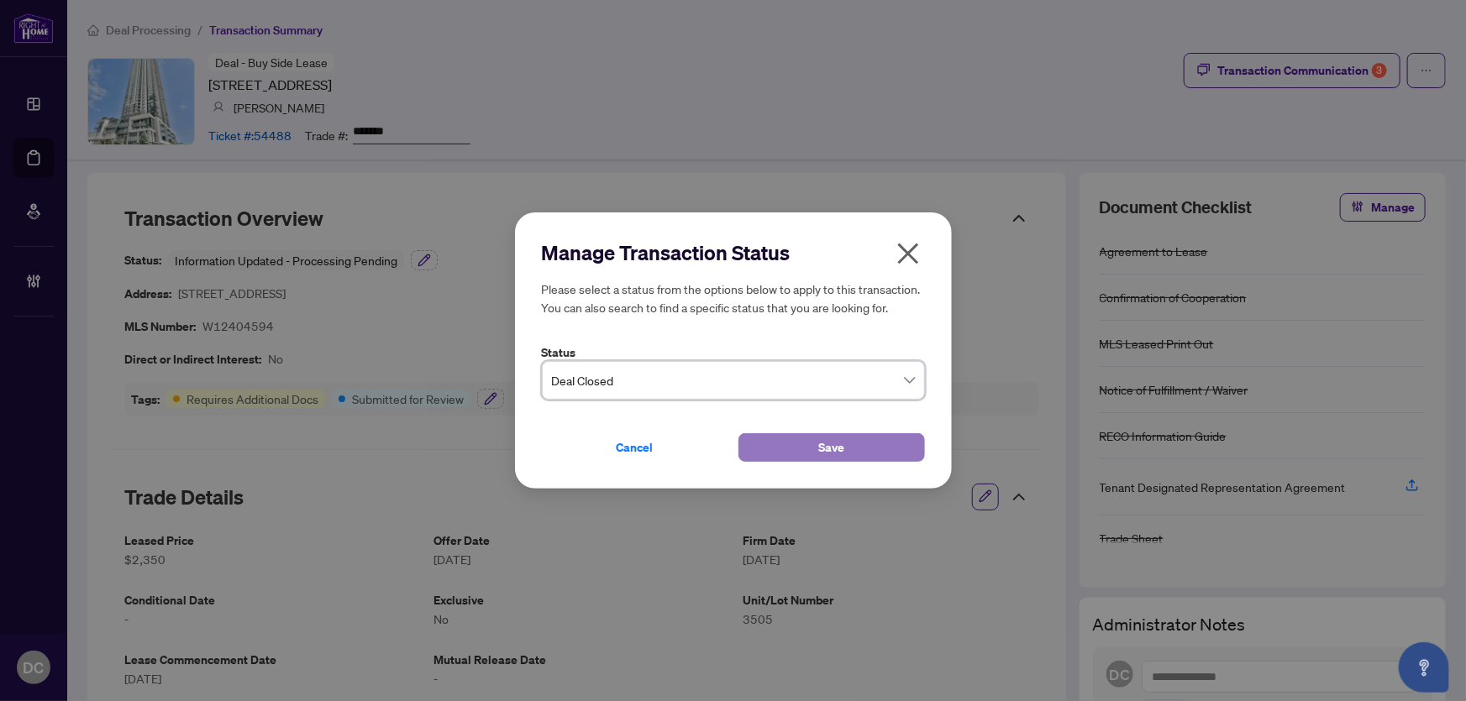
click at [764, 435] on button "Save" at bounding box center [831, 447] width 186 height 29
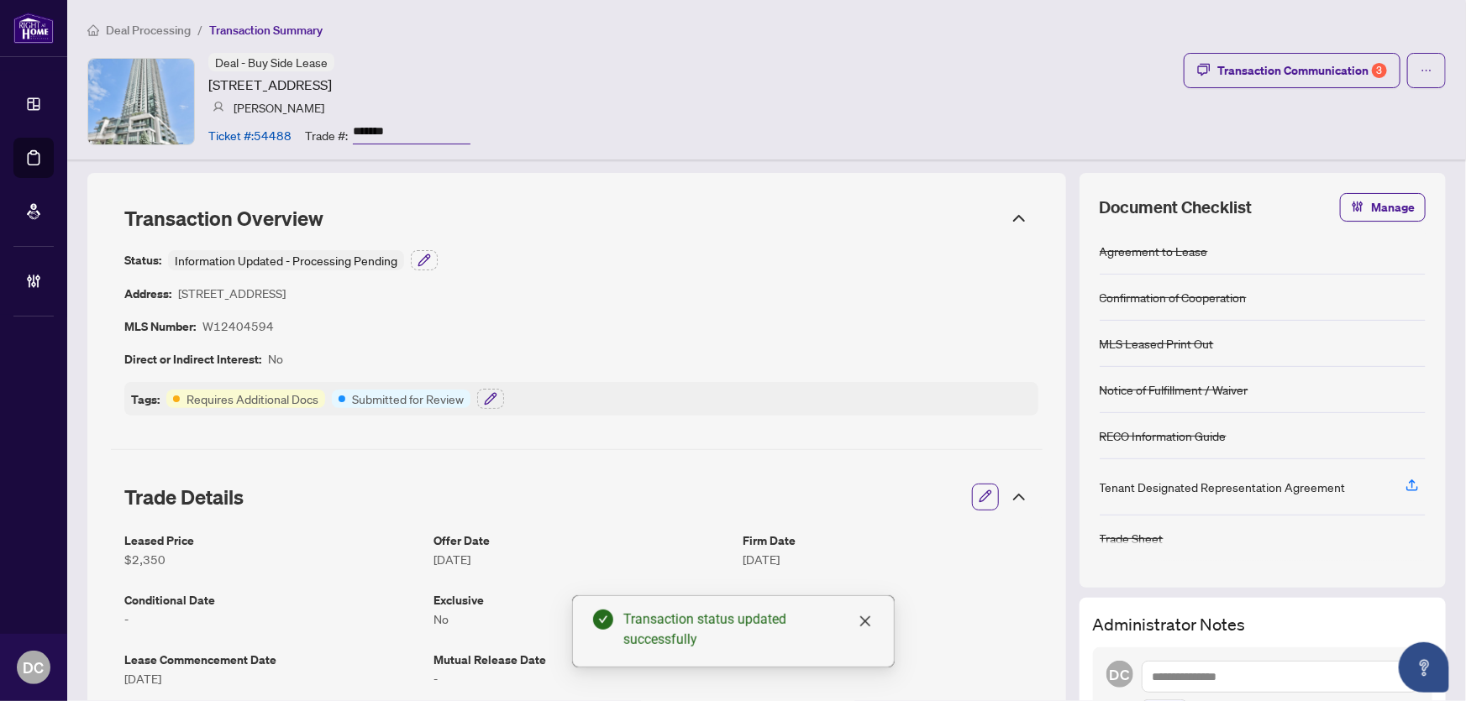
click at [1009, 215] on icon at bounding box center [1019, 218] width 20 height 20
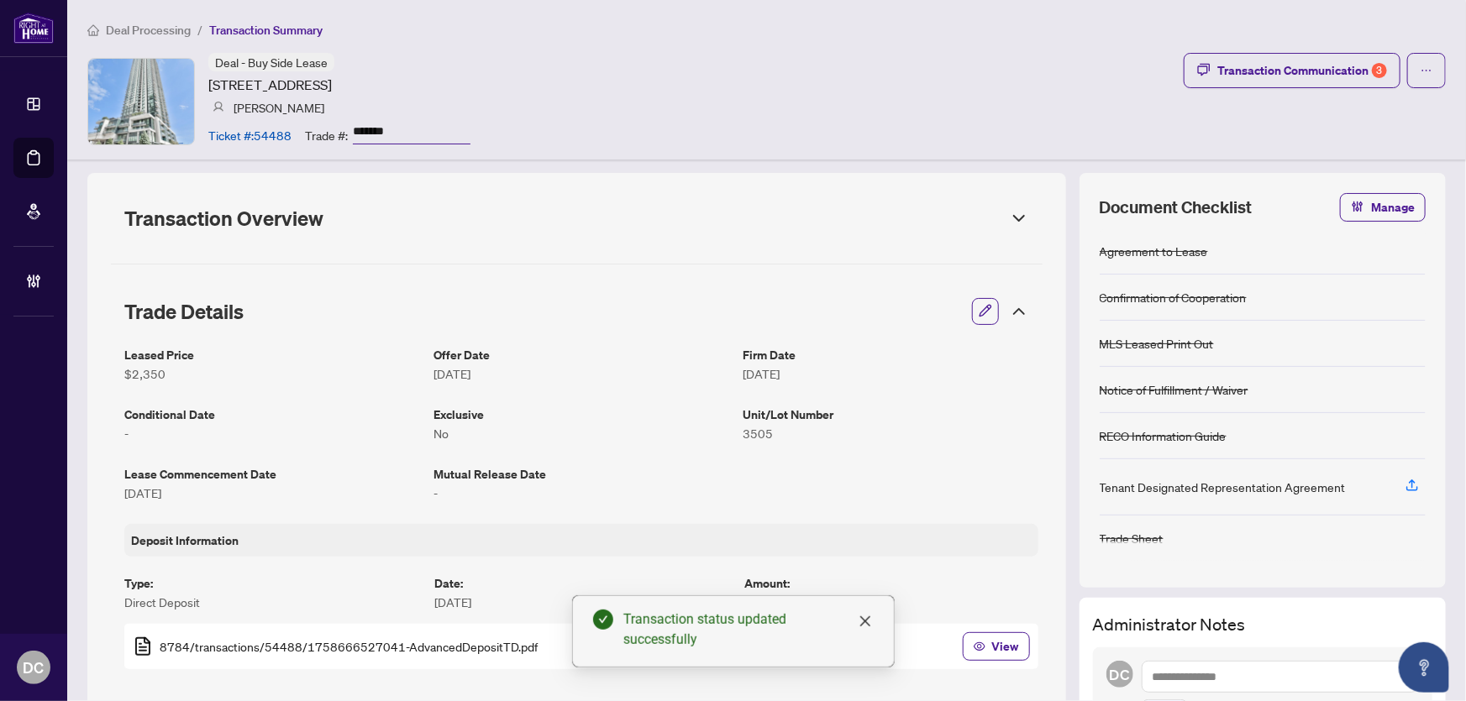
click at [1010, 314] on icon at bounding box center [1019, 312] width 20 height 20
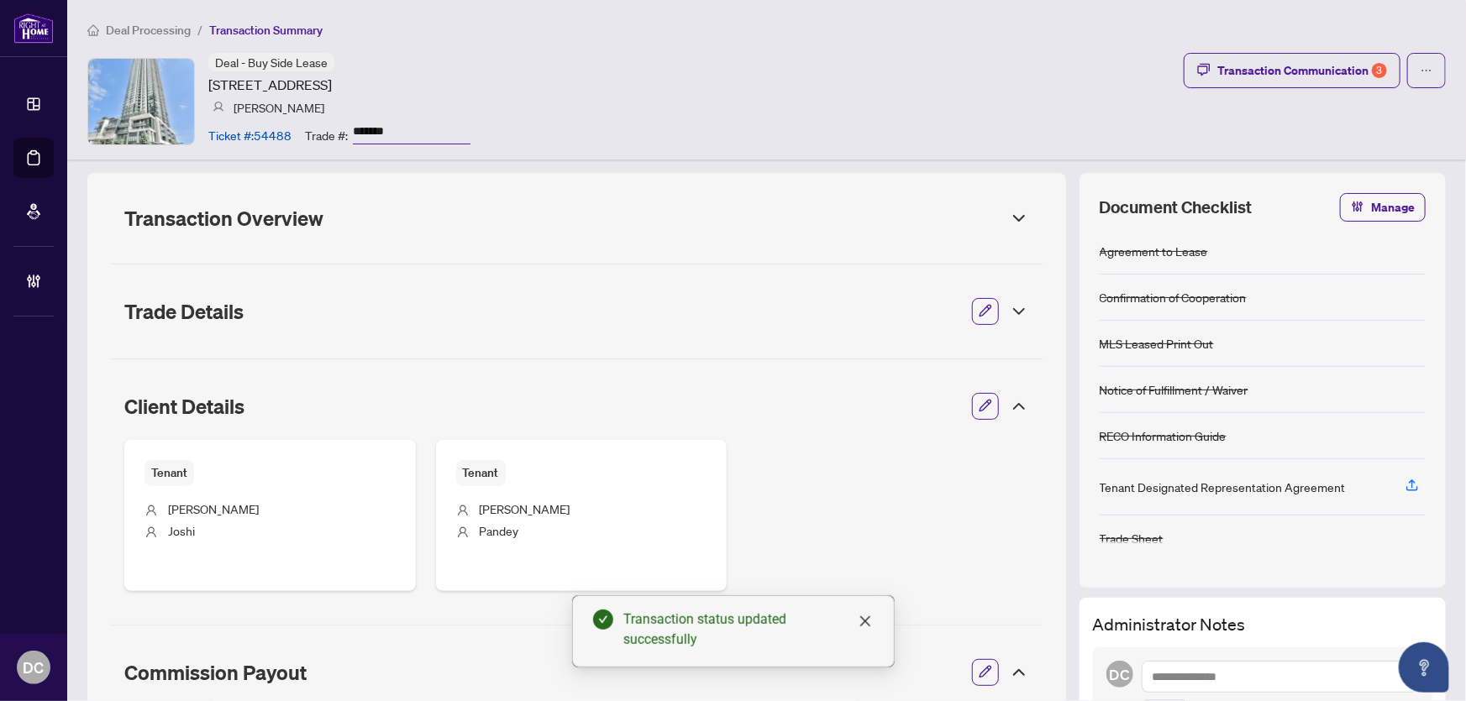
click at [1009, 402] on icon at bounding box center [1019, 406] width 20 height 20
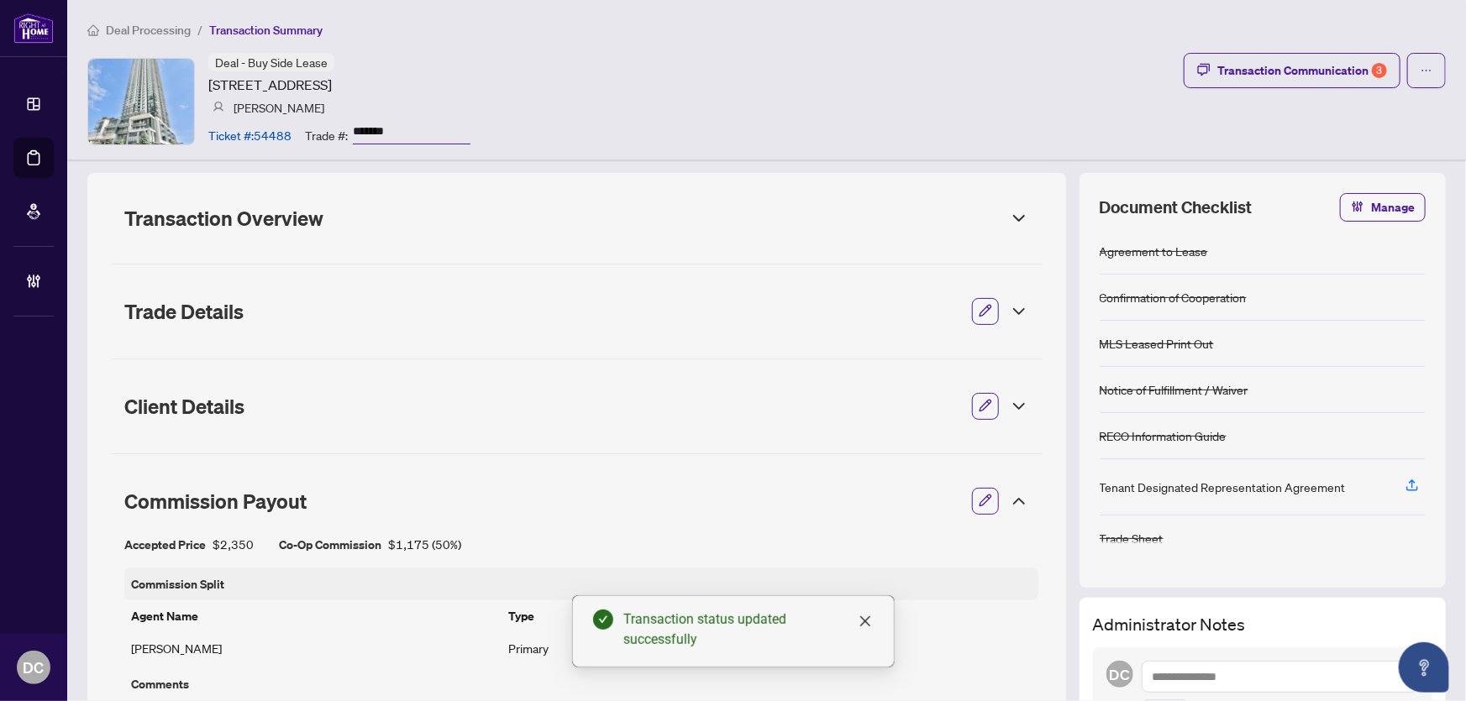
click at [1009, 501] on icon at bounding box center [1019, 501] width 20 height 20
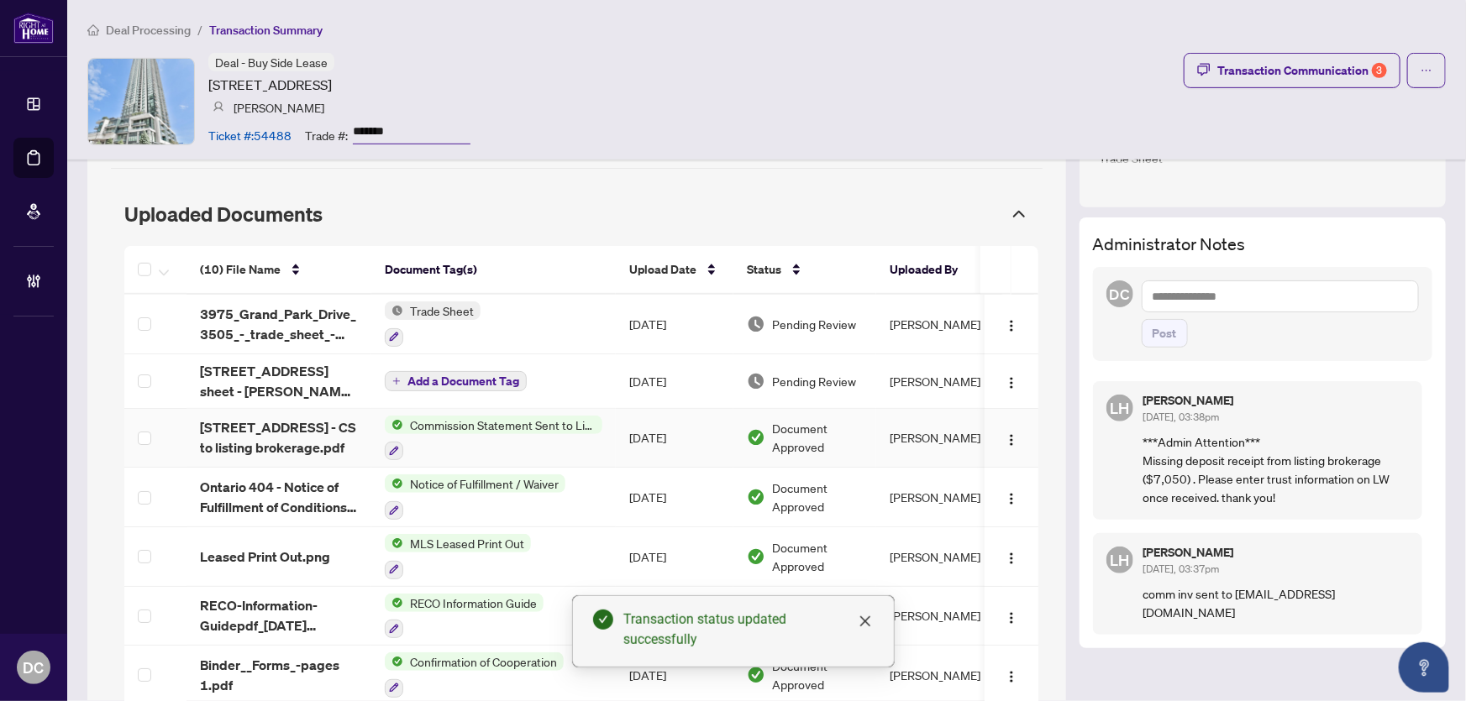
scroll to position [381, 0]
drag, startPoint x: 586, startPoint y: 331, endPoint x: 571, endPoint y: 328, distance: 15.3
click at [585, 330] on td "Trade Sheet" at bounding box center [493, 324] width 244 height 60
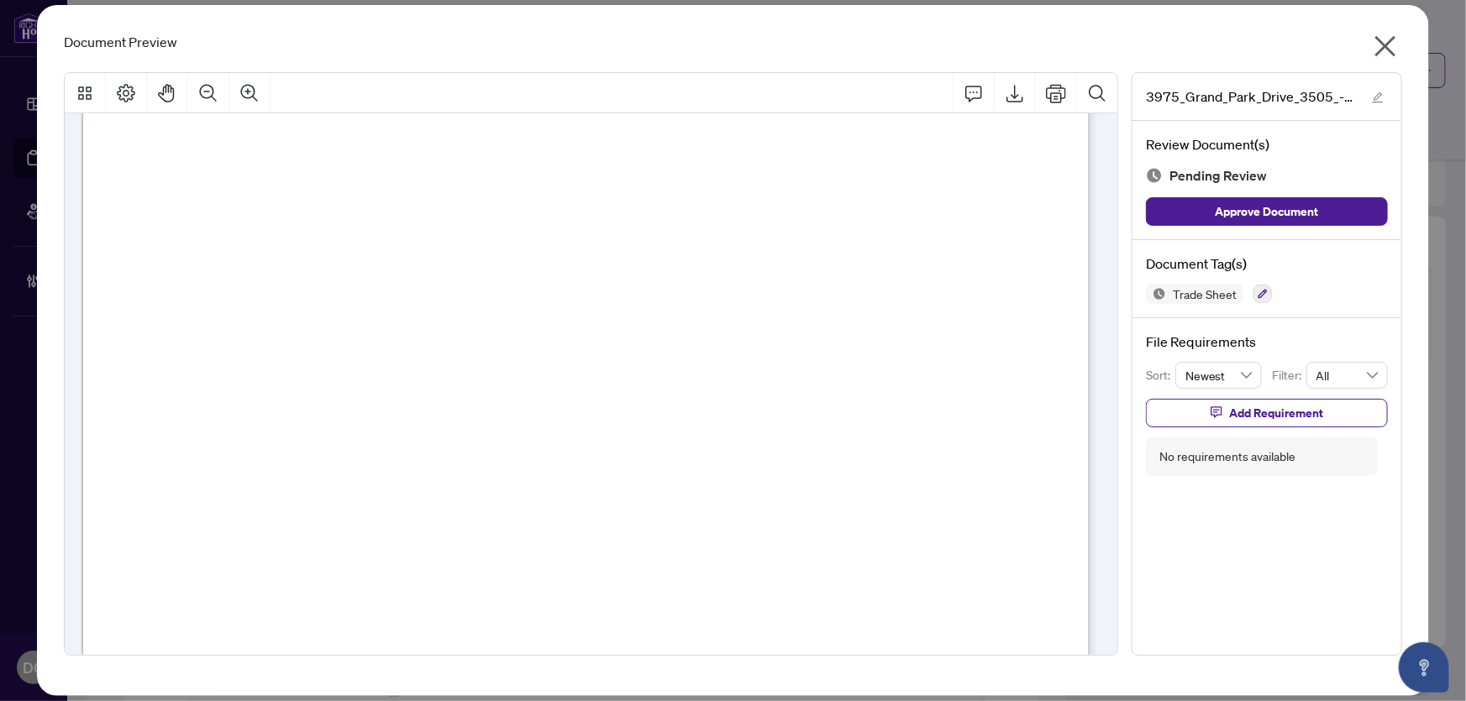
scroll to position [76, 0]
click at [1378, 37] on icon "close" at bounding box center [1385, 46] width 27 height 27
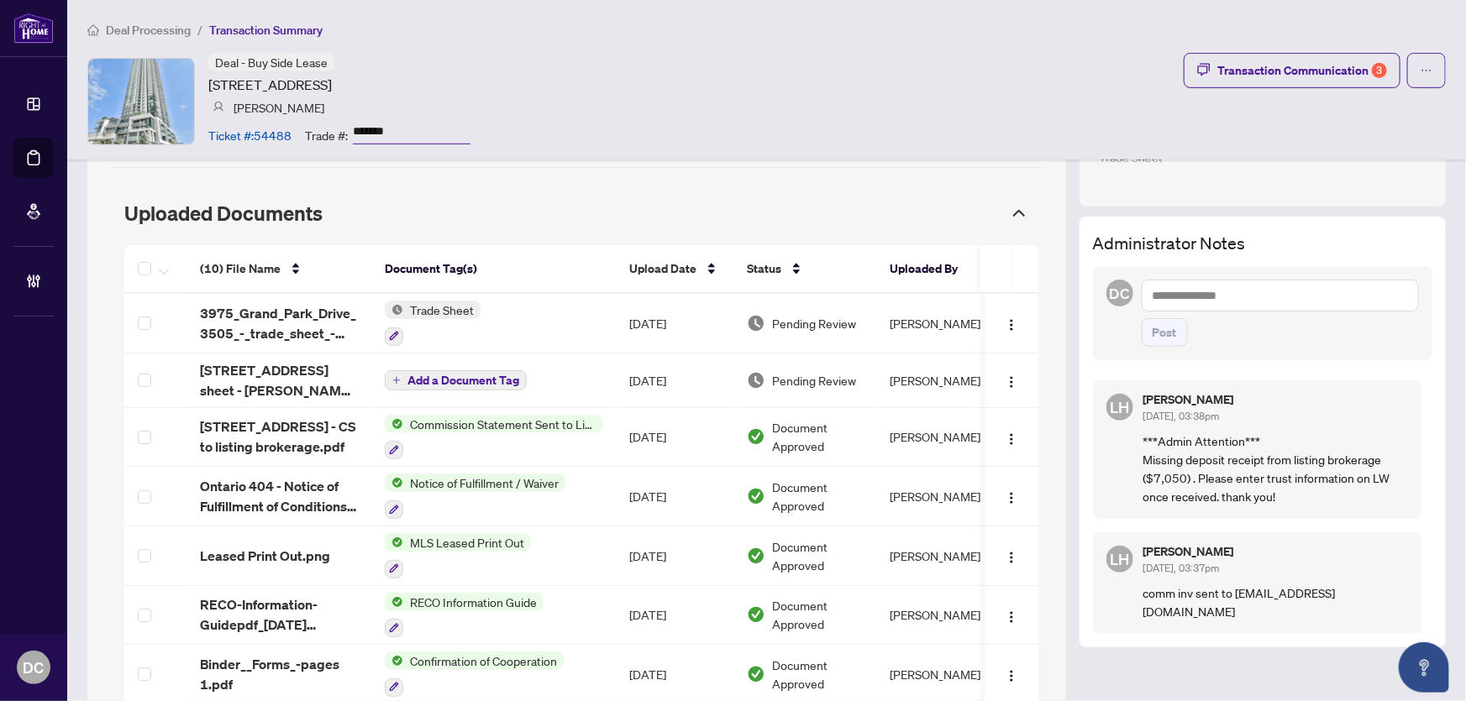
drag, startPoint x: 401, startPoint y: 127, endPoint x: 280, endPoint y: 128, distance: 121.0
click at [280, 128] on div "Ticket #: 54488 Trade #: *******" at bounding box center [339, 134] width 262 height 29
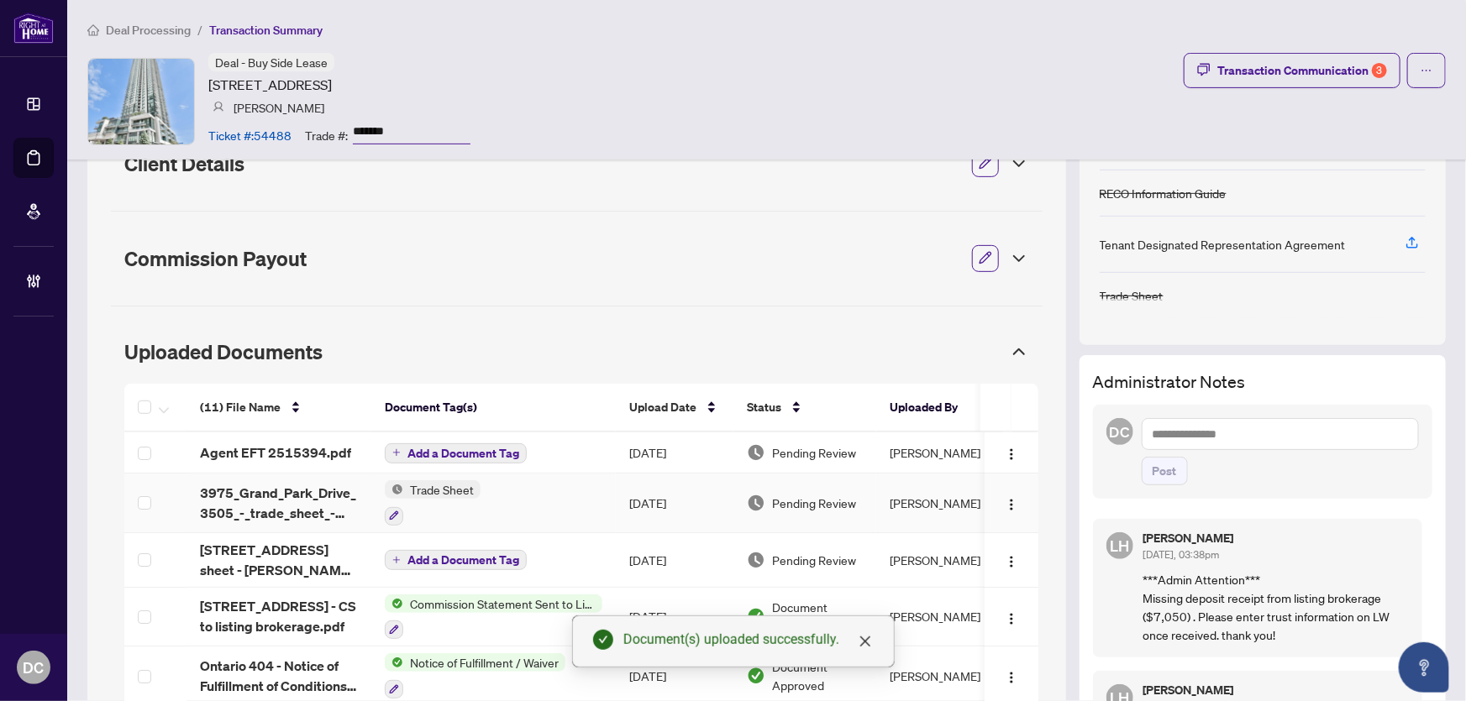
scroll to position [235, 0]
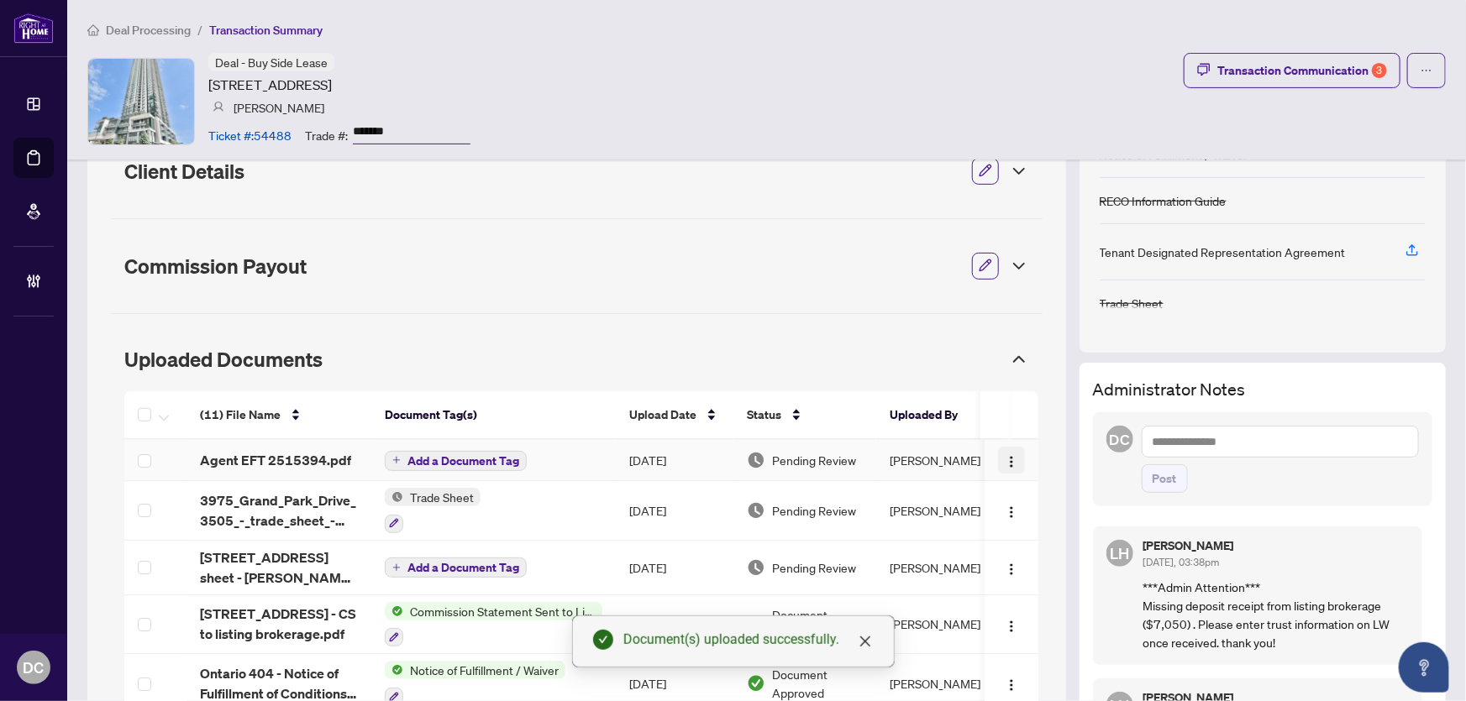
click at [1008, 458] on button "button" at bounding box center [1011, 460] width 27 height 27
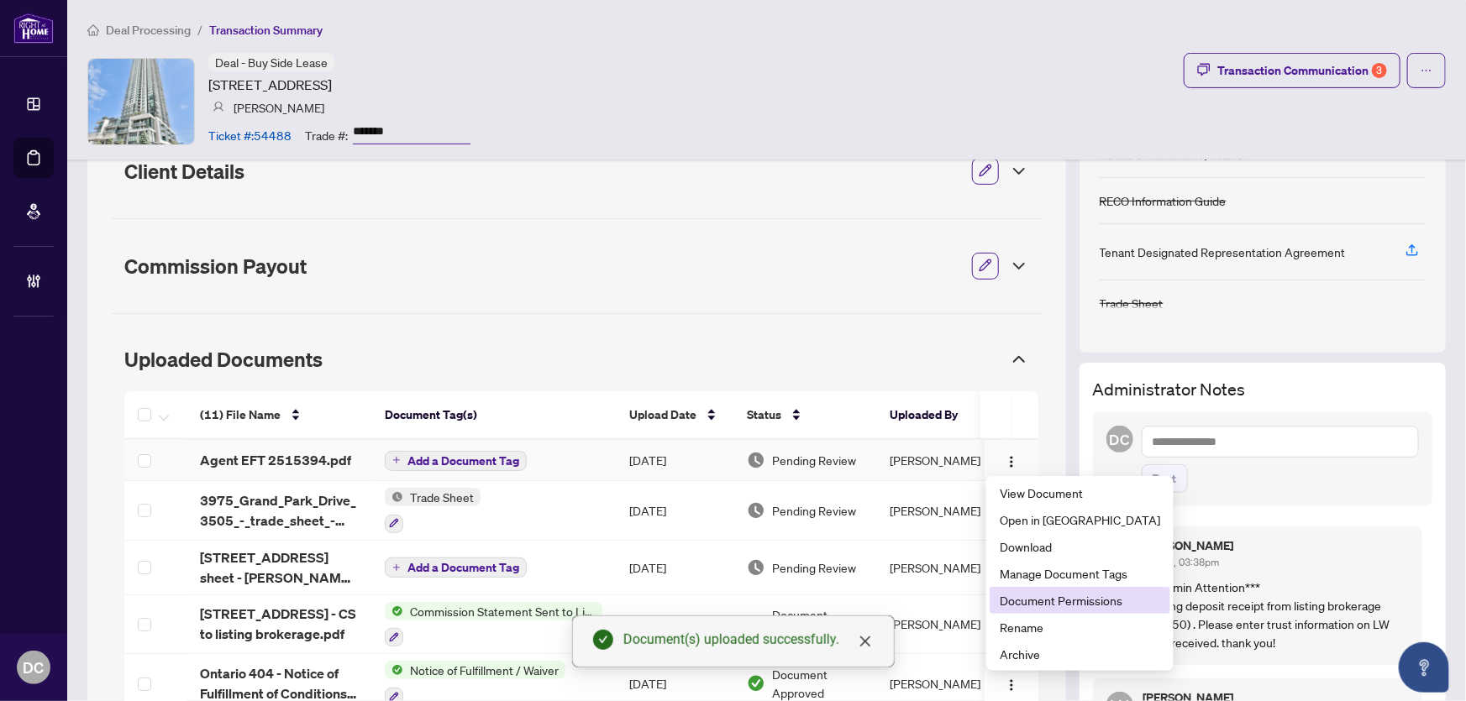
click at [1071, 596] on span "Document Permissions" at bounding box center [1080, 600] width 160 height 18
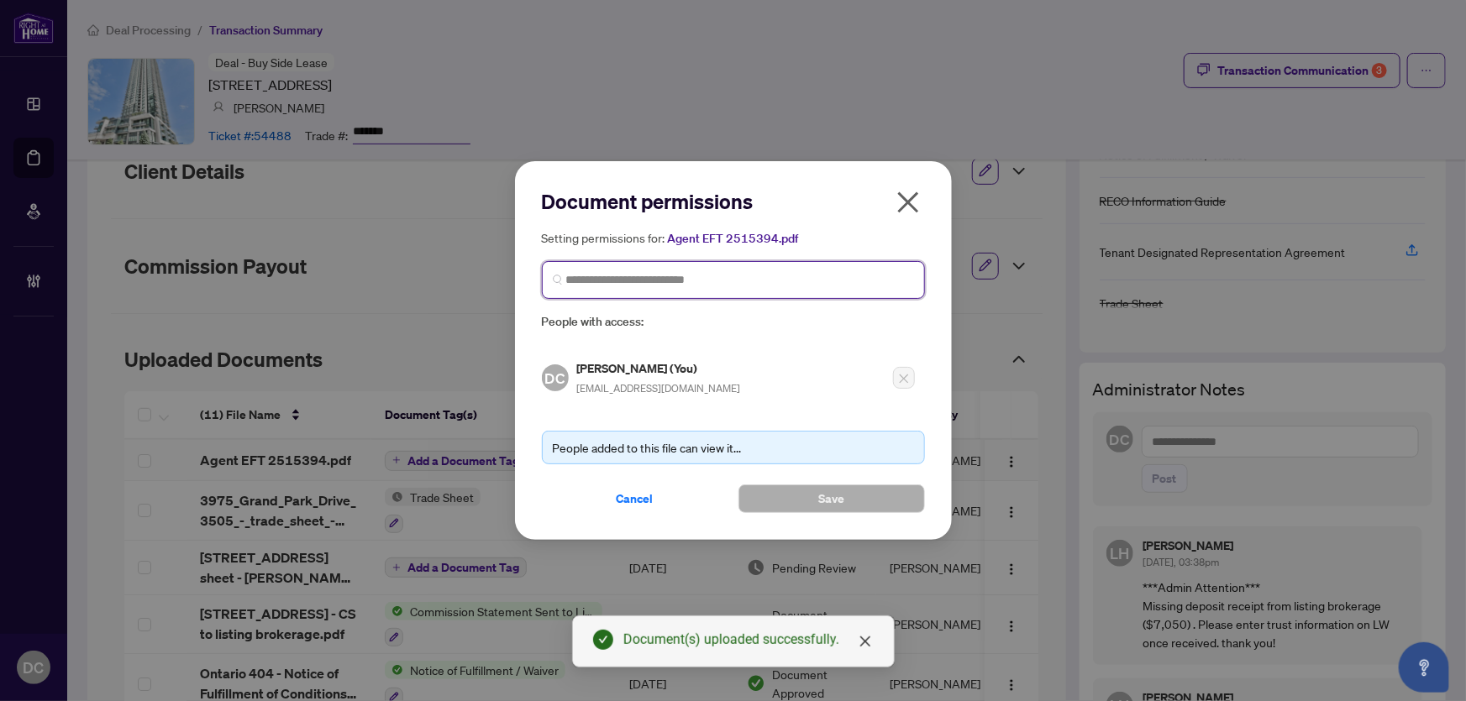
click at [695, 277] on input "search" at bounding box center [740, 280] width 348 height 18
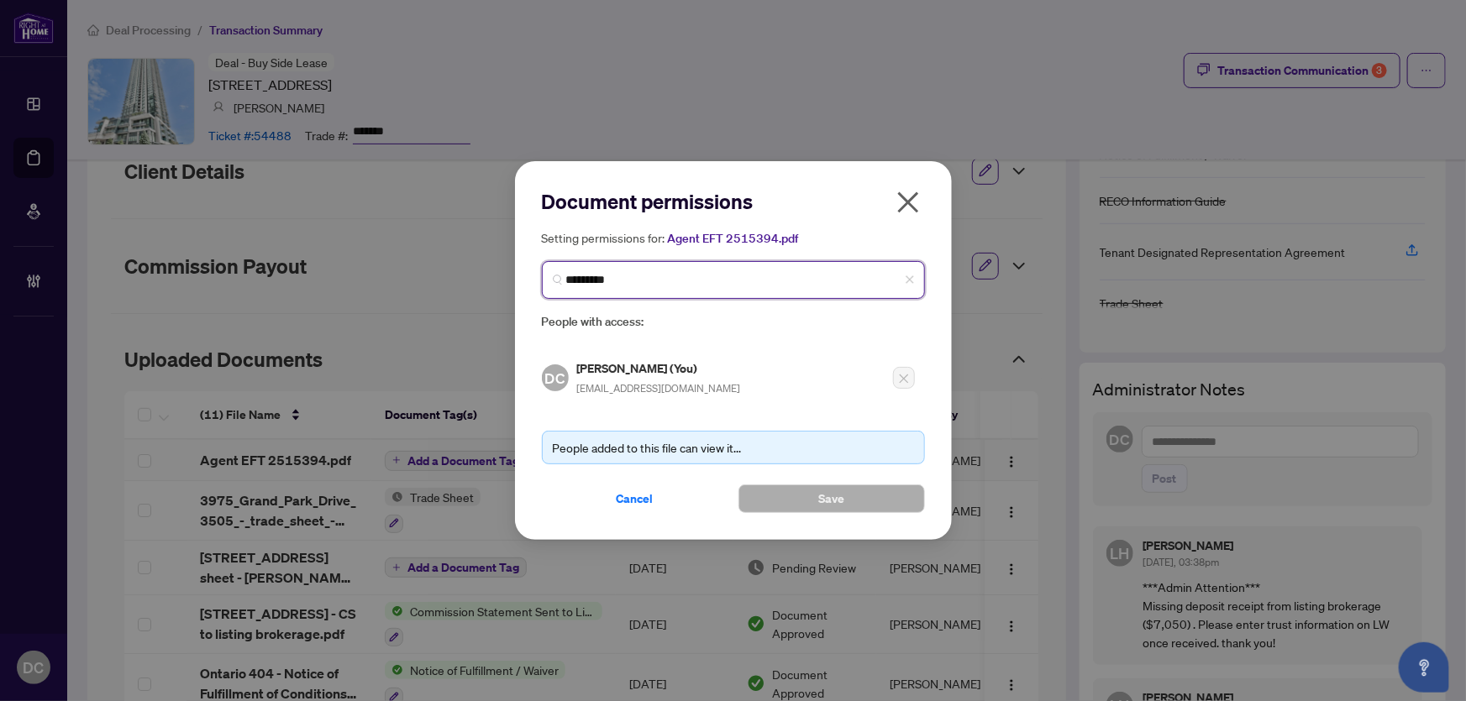
click at [656, 285] on input "*********" at bounding box center [740, 280] width 348 height 18
type input "*******"
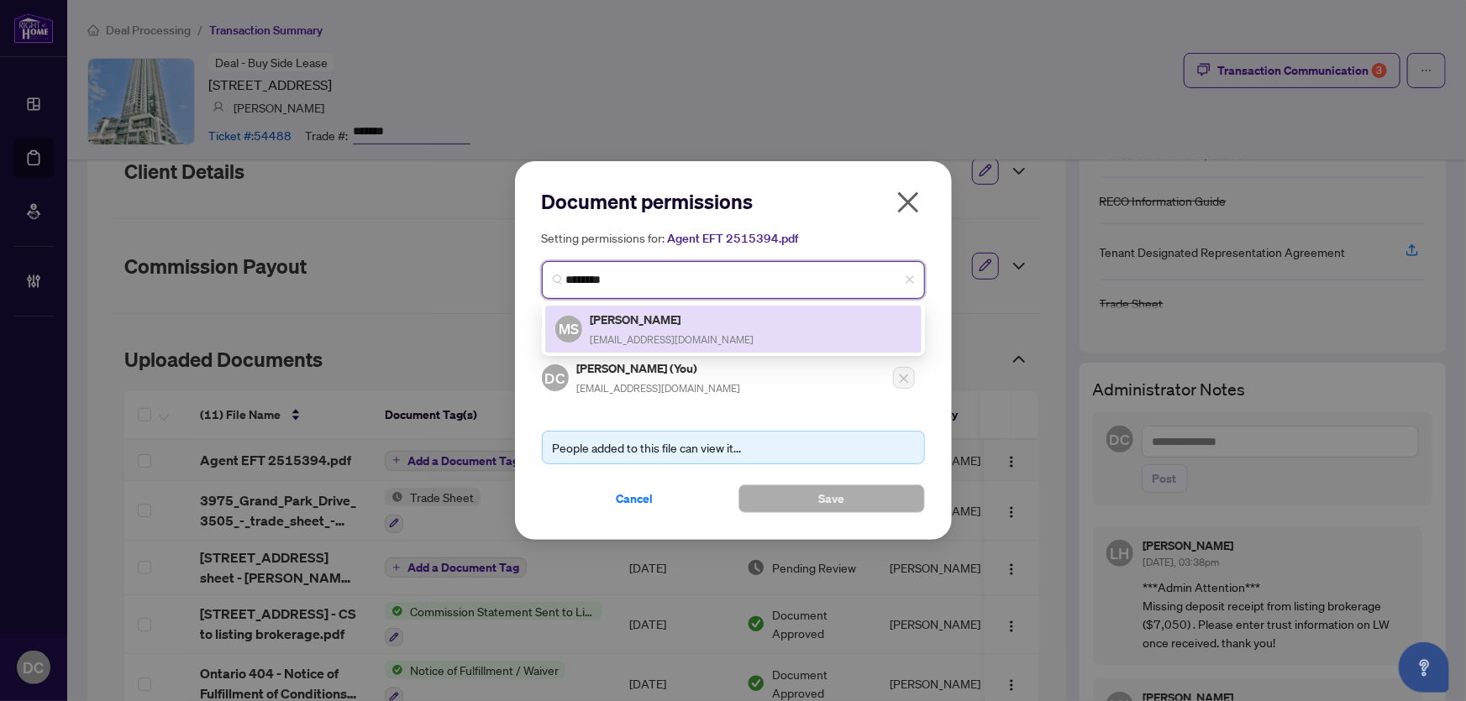
click at [668, 319] on h5 "Manveer Singh Walia" at bounding box center [672, 319] width 164 height 19
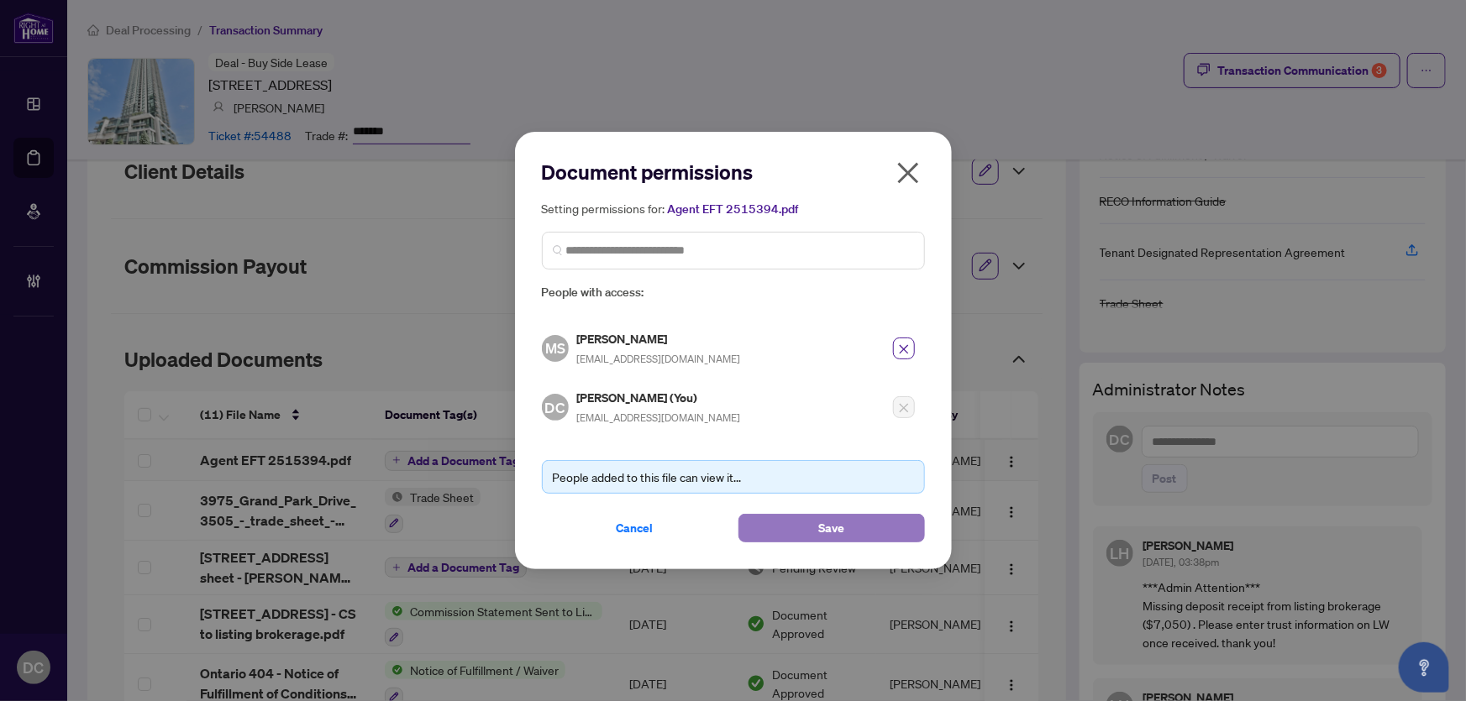
click at [785, 522] on button "Save" at bounding box center [831, 528] width 186 height 29
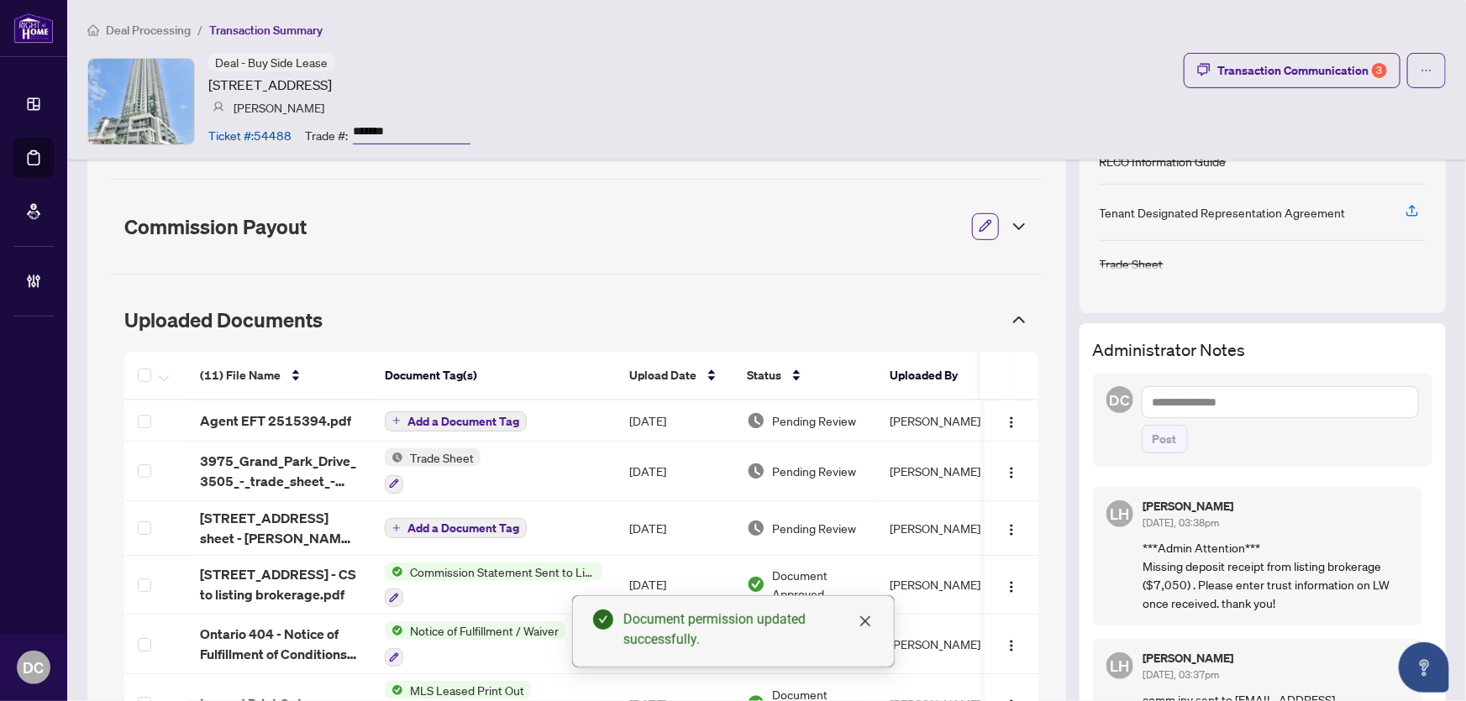
scroll to position [311, 0]
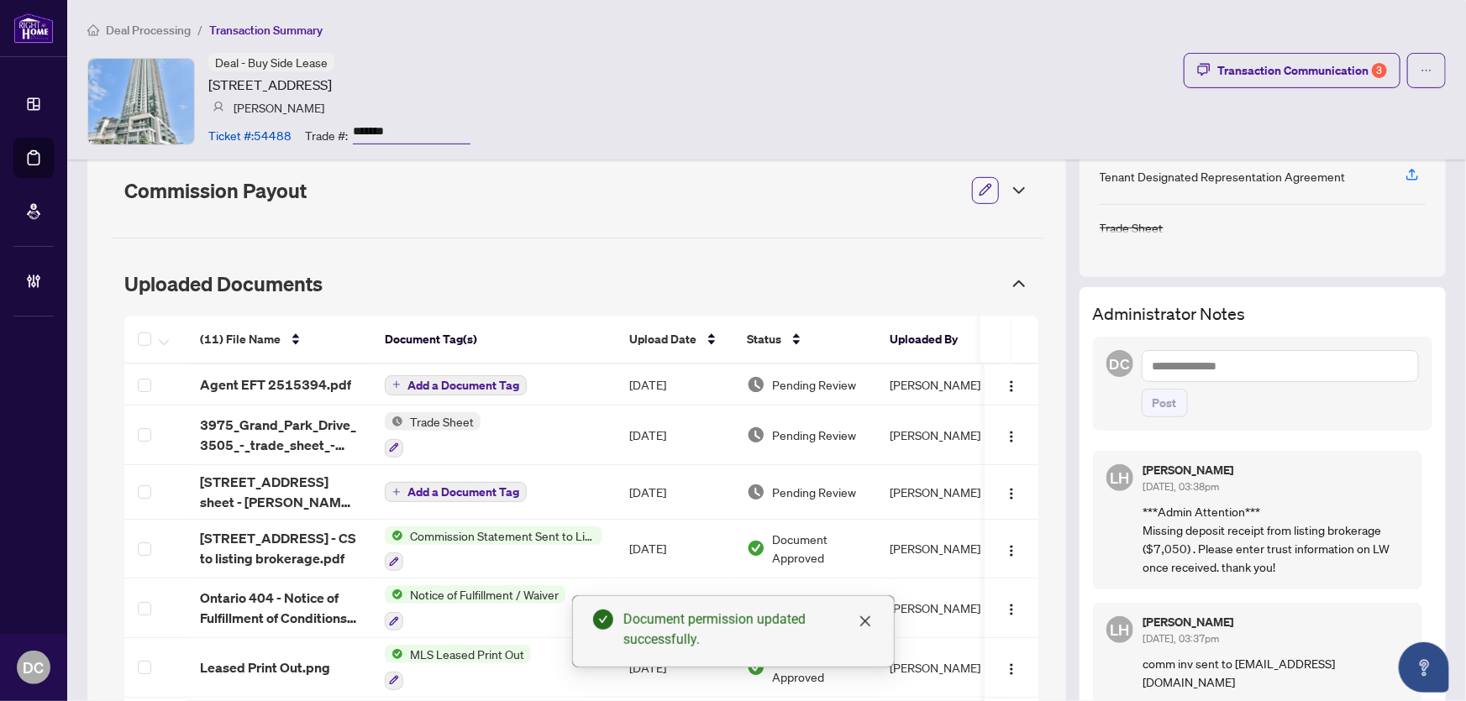
click at [1288, 355] on textarea at bounding box center [1280, 366] width 277 height 32
paste textarea "**********"
type textarea "**********"
click at [1160, 406] on span "Post" at bounding box center [1164, 403] width 24 height 27
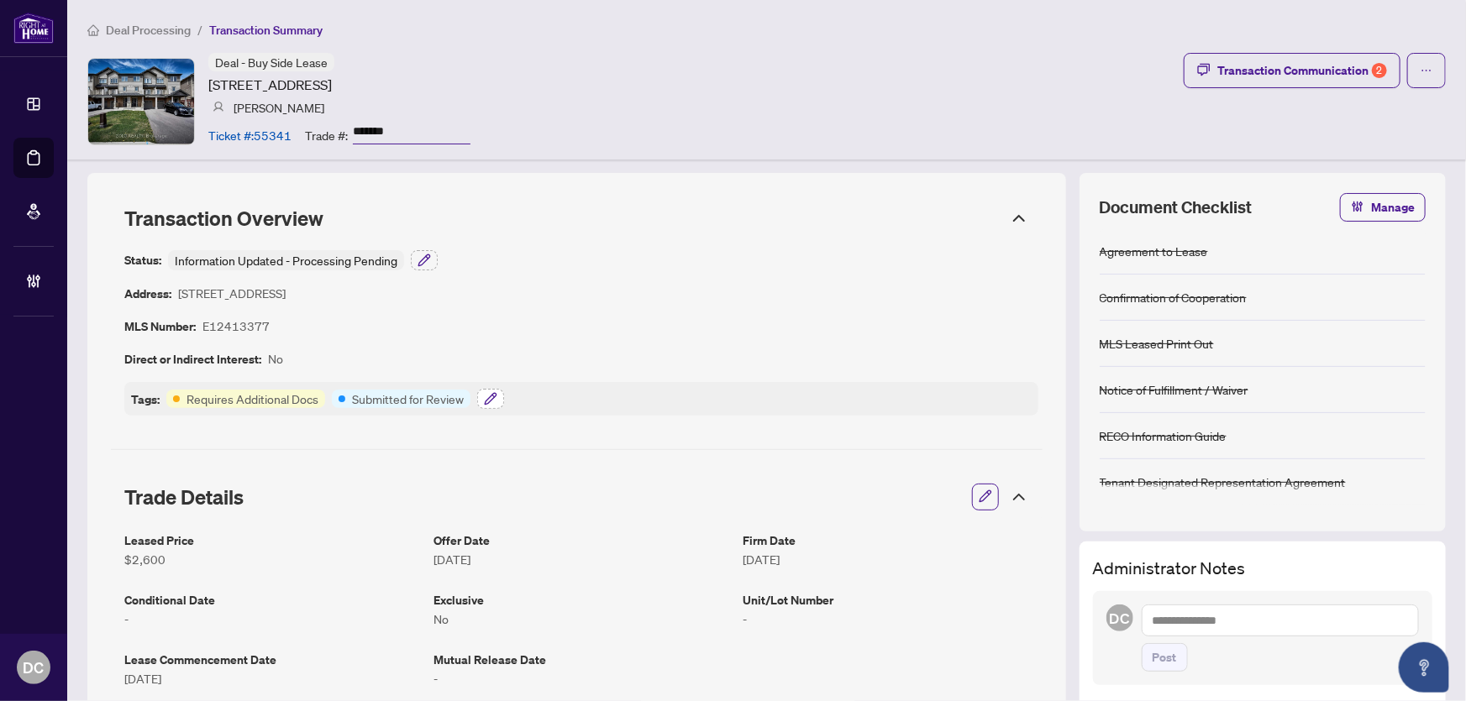
click at [493, 399] on icon "button" at bounding box center [490, 398] width 13 height 13
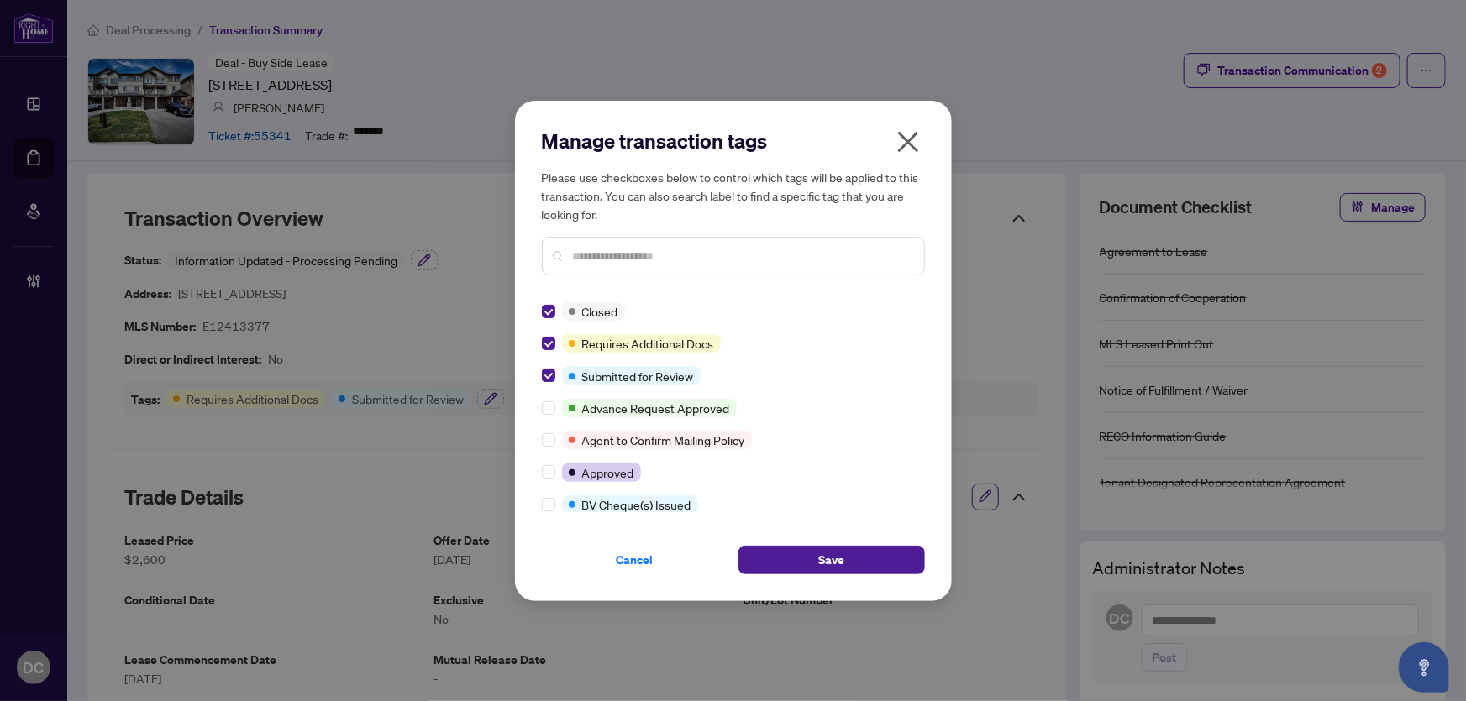
click at [663, 244] on div at bounding box center [733, 256] width 383 height 39
click at [644, 253] on input "text" at bounding box center [742, 256] width 338 height 18
type input "****"
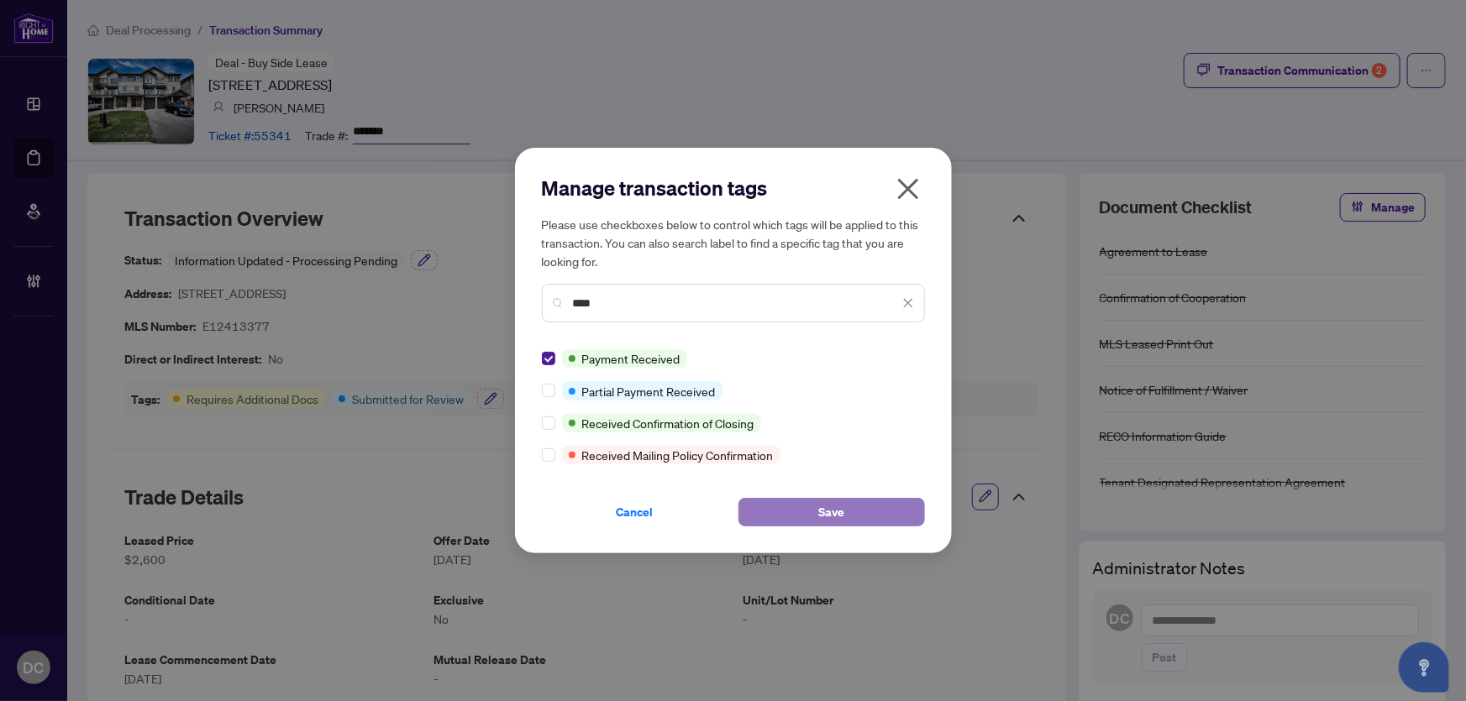
click at [837, 517] on span "Save" at bounding box center [831, 512] width 26 height 27
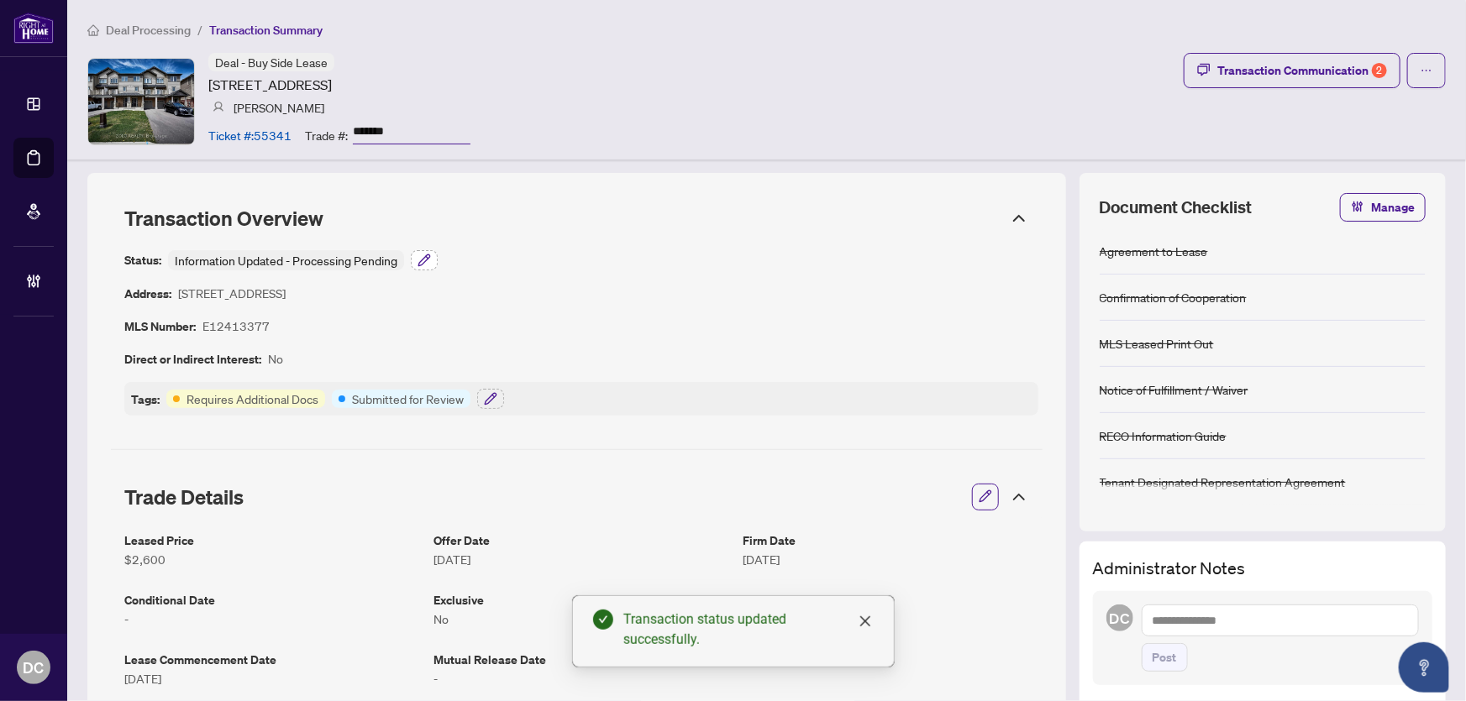
click at [428, 260] on icon "button" at bounding box center [423, 260] width 13 height 13
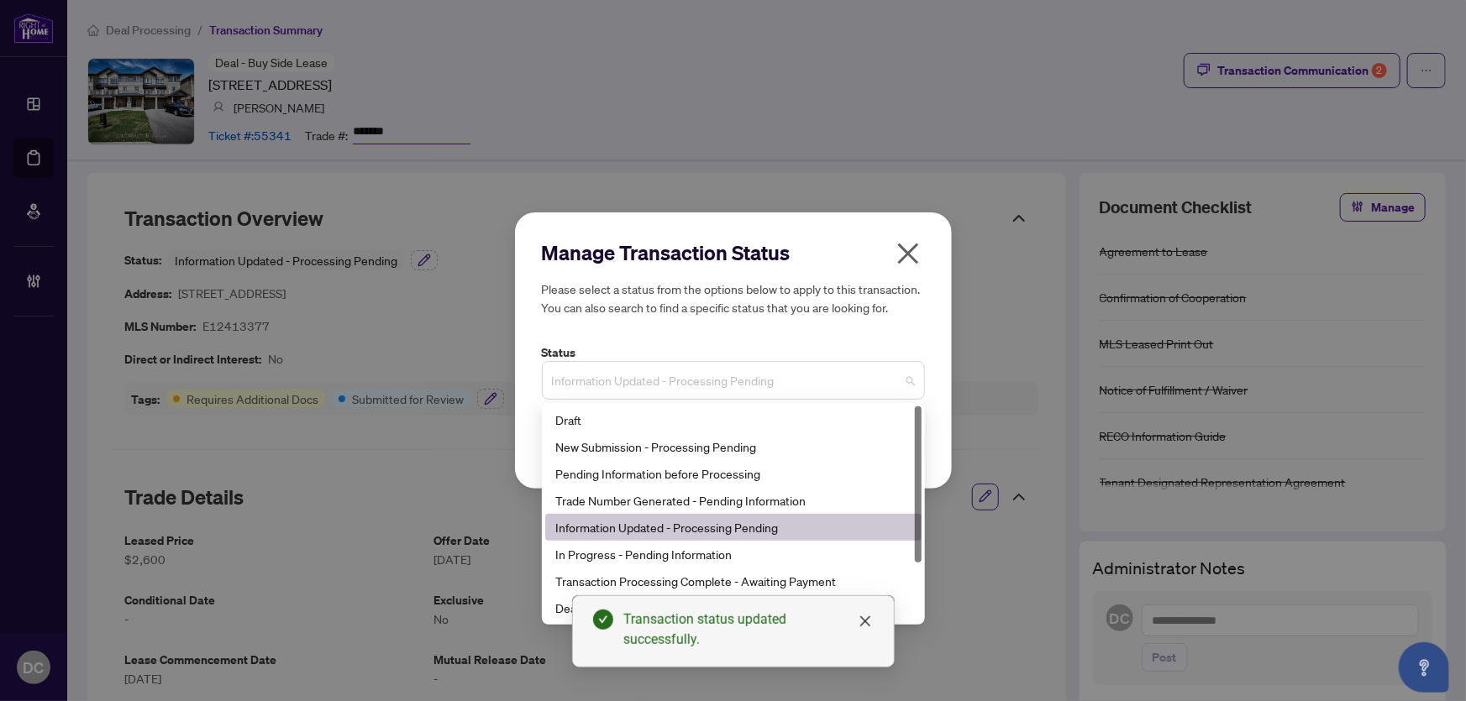
click at [673, 376] on span "Information Updated - Processing Pending" at bounding box center [733, 381] width 363 height 32
click at [545, 611] on div "Deal Closed" at bounding box center [733, 608] width 376 height 27
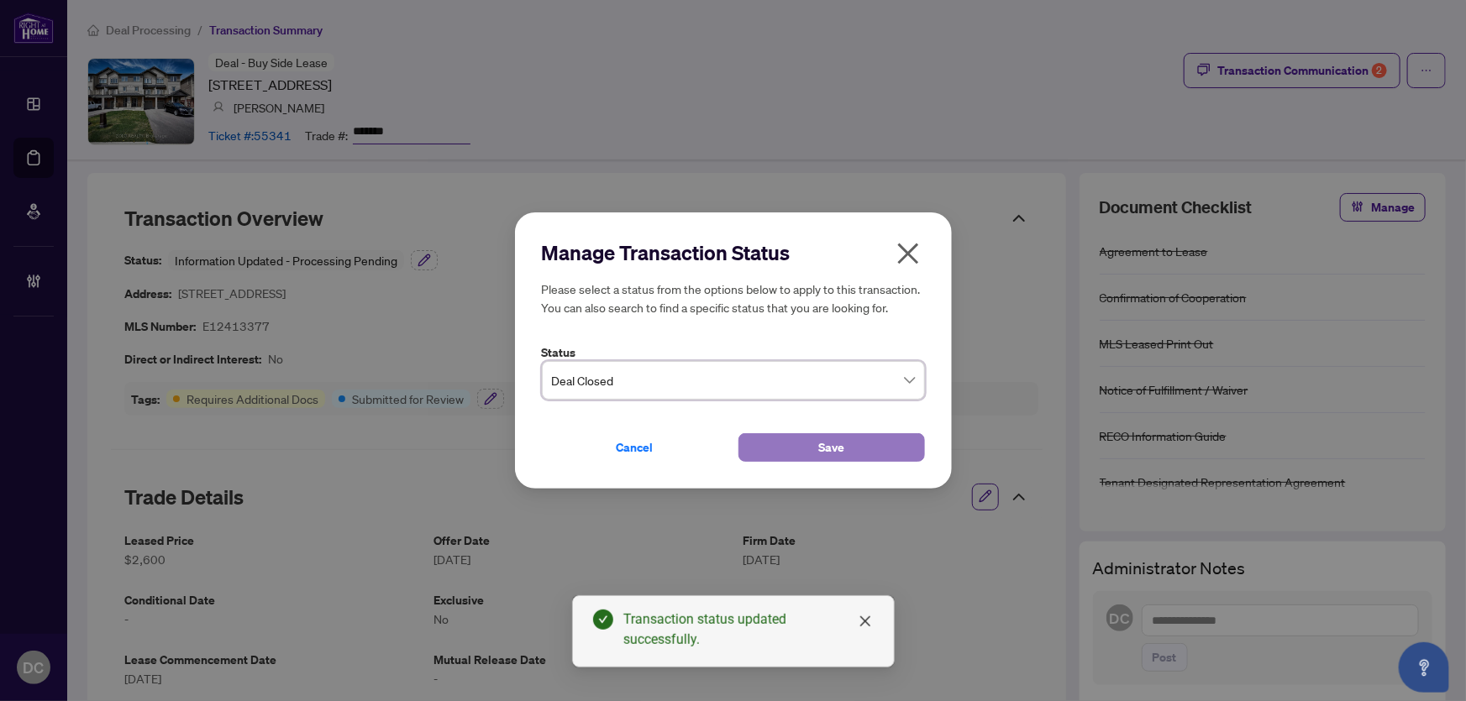
click at [790, 436] on button "Save" at bounding box center [831, 447] width 186 height 29
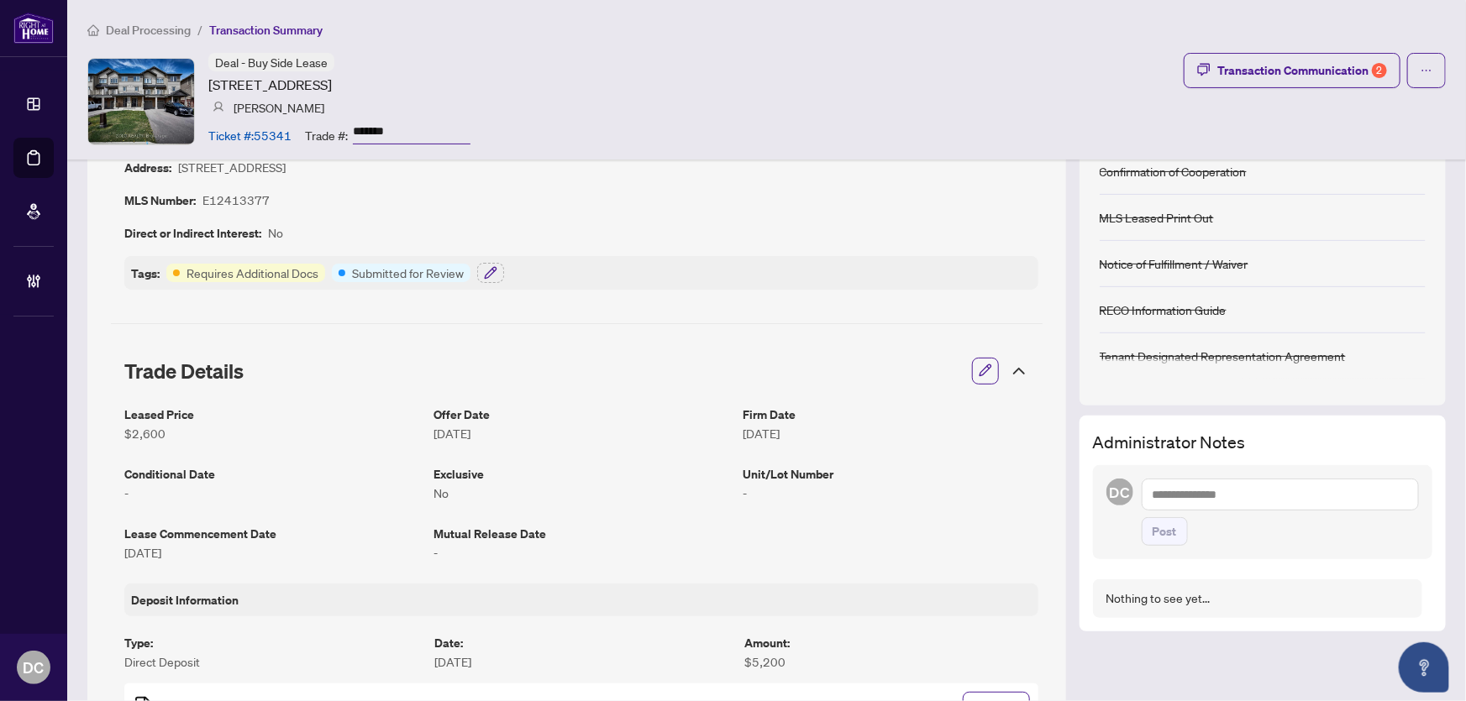
scroll to position [152, 0]
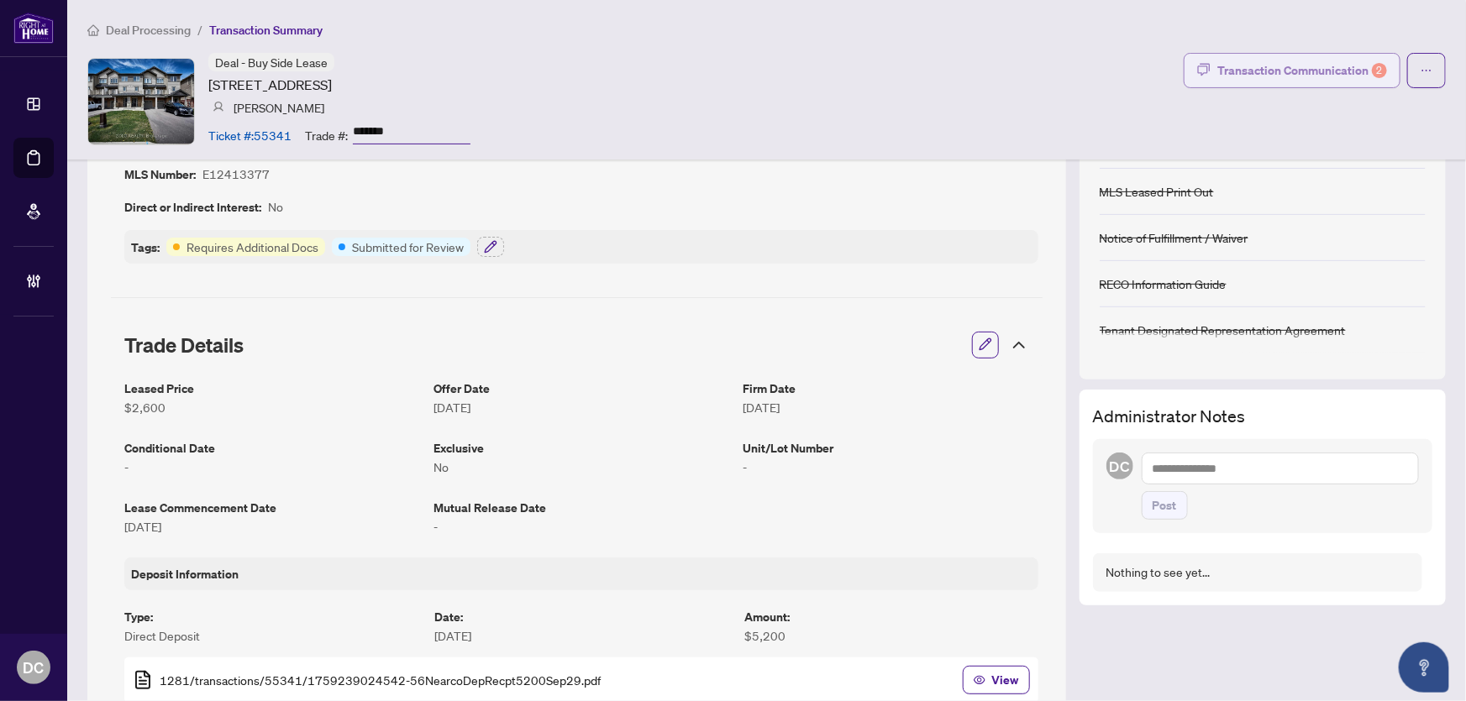
click at [1287, 70] on div "Transaction Communication 2" at bounding box center [1302, 70] width 170 height 27
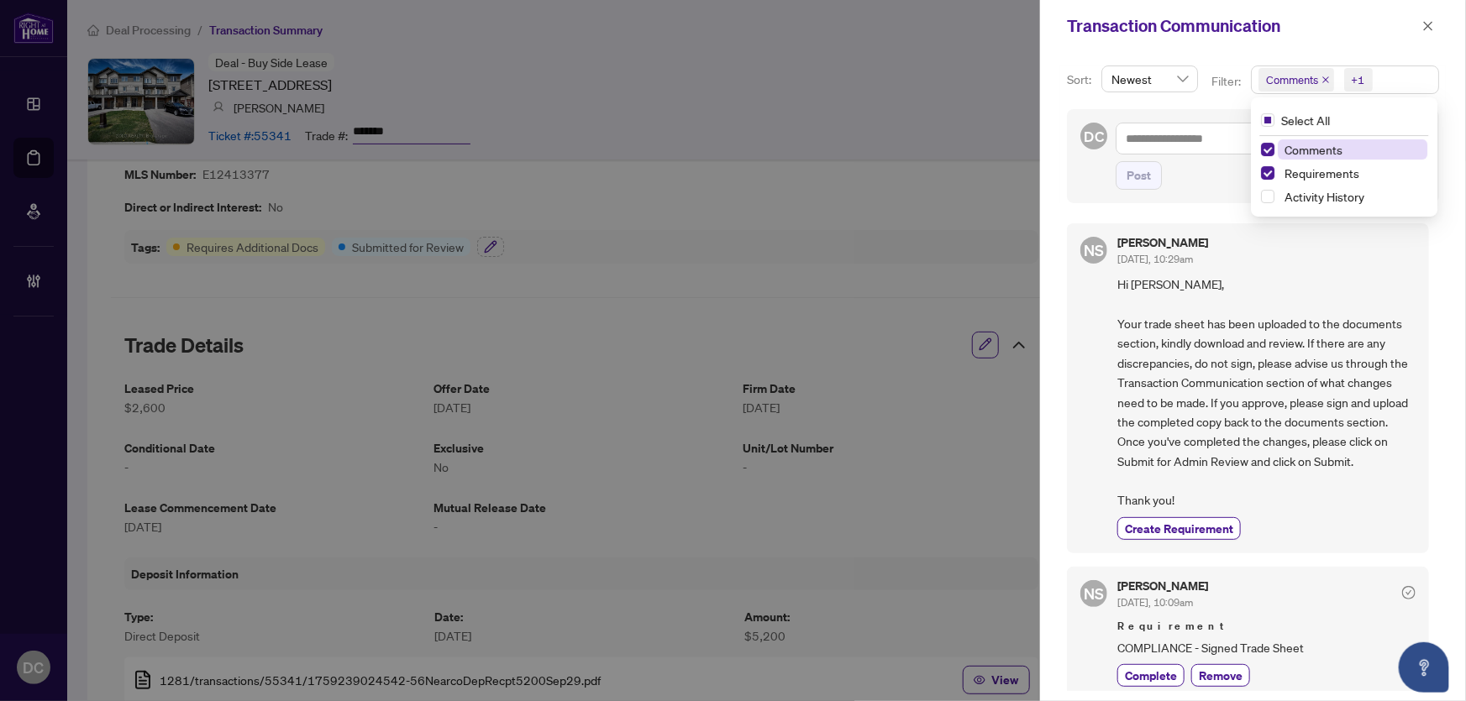
click at [1402, 71] on span "Comments +1" at bounding box center [1345, 79] width 186 height 27
click at [1344, 150] on span "Comments" at bounding box center [1353, 149] width 150 height 20
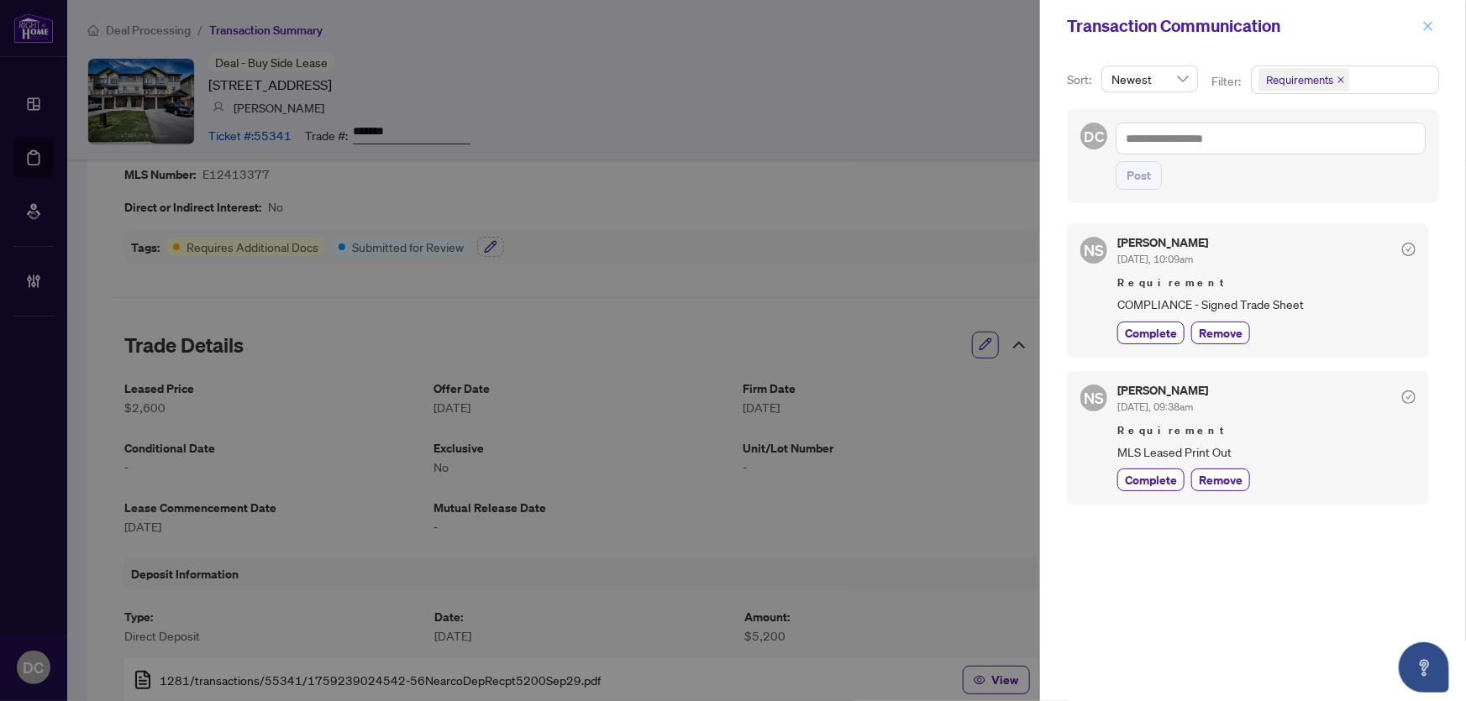
click at [1430, 24] on icon "close" at bounding box center [1428, 26] width 12 height 12
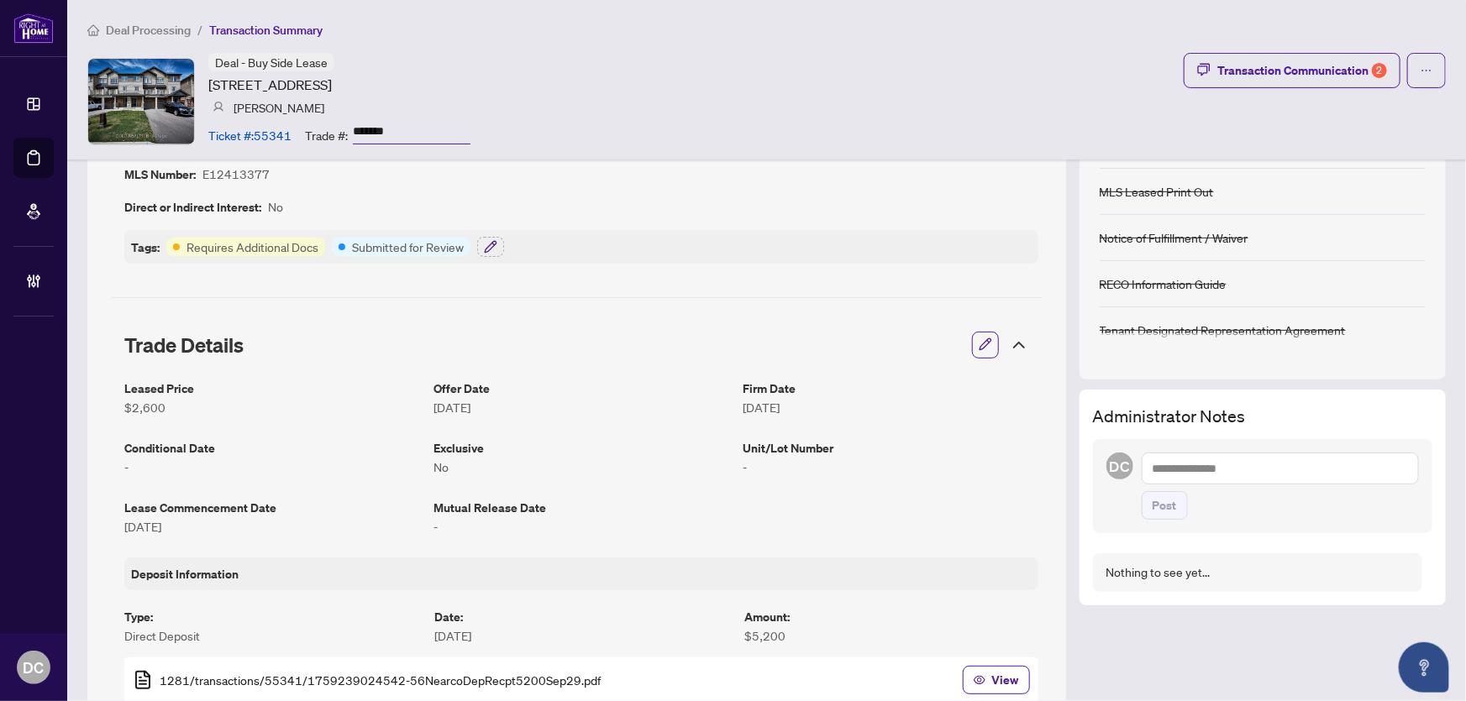
click at [1009, 337] on icon at bounding box center [1019, 345] width 20 height 20
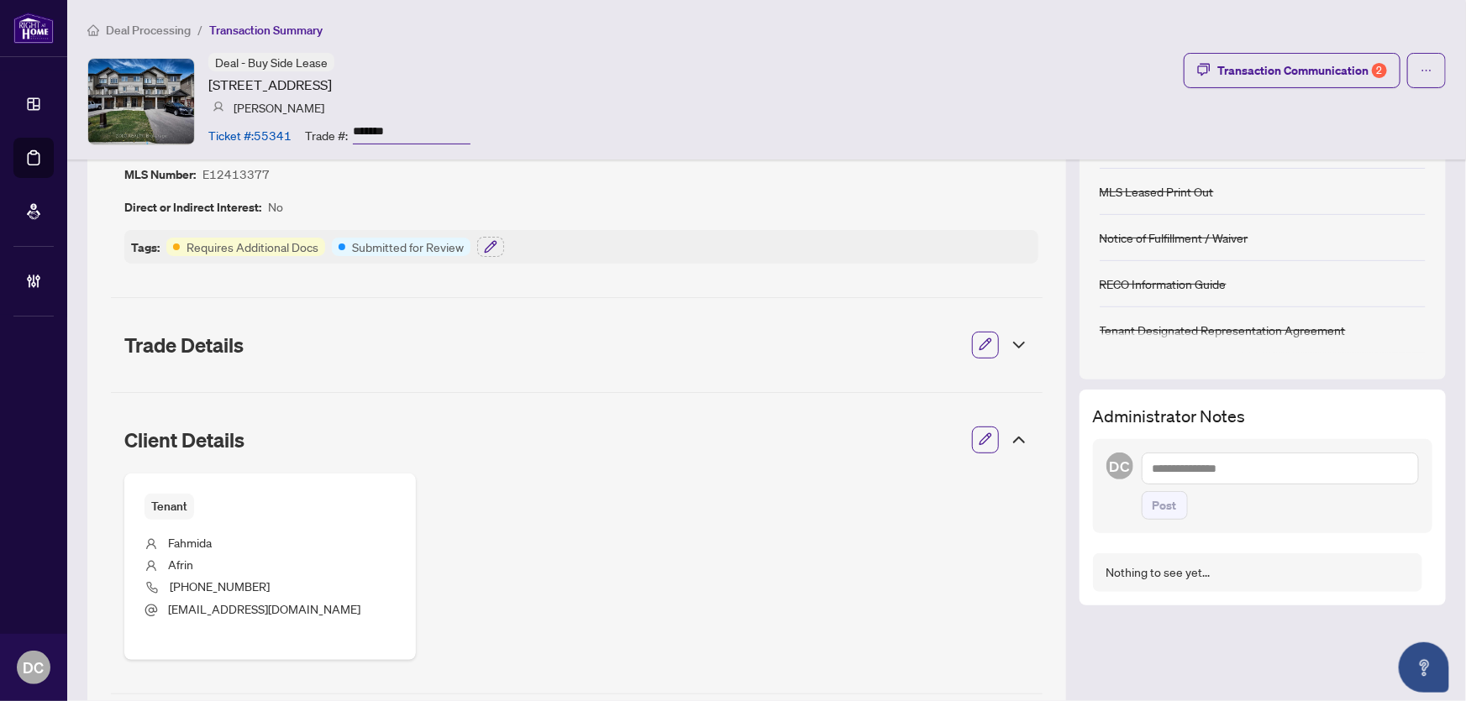
click at [1009, 440] on icon at bounding box center [1019, 440] width 20 height 20
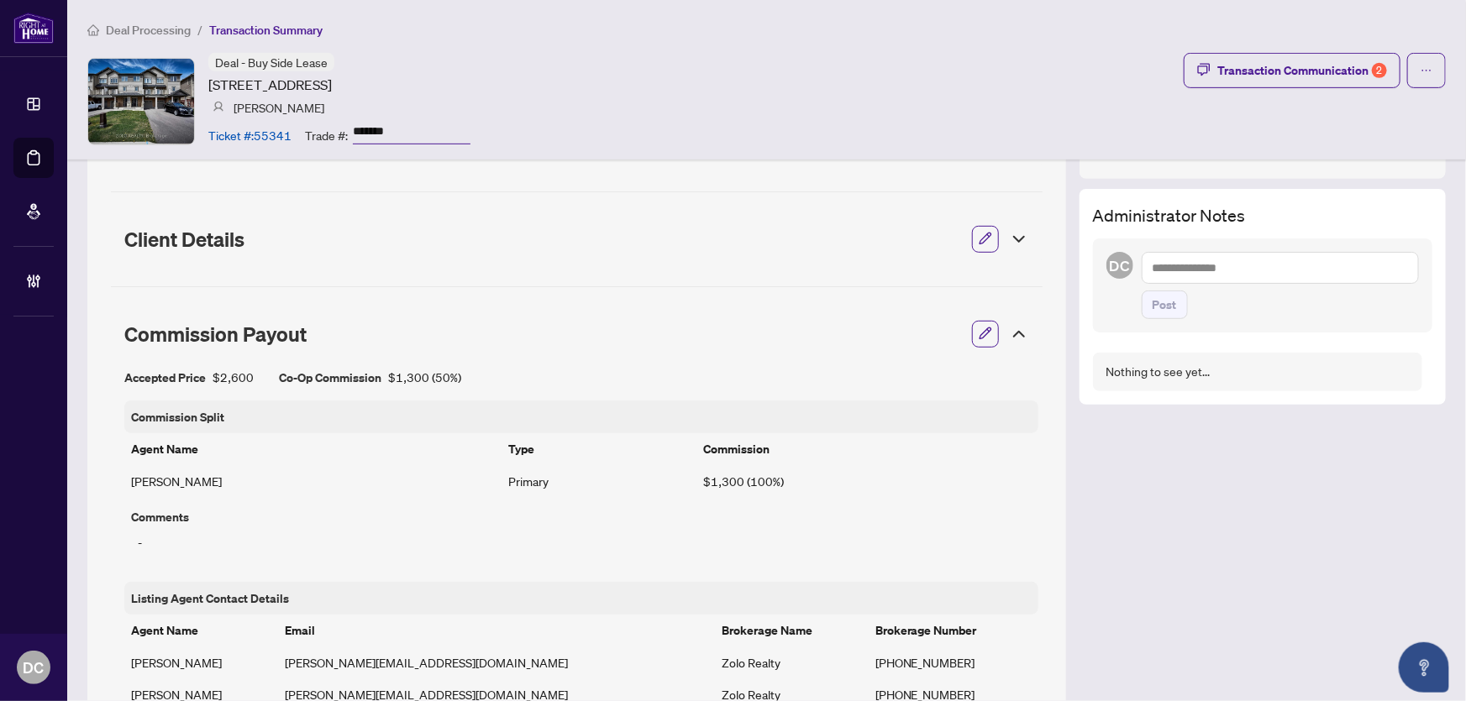
scroll to position [381, 0]
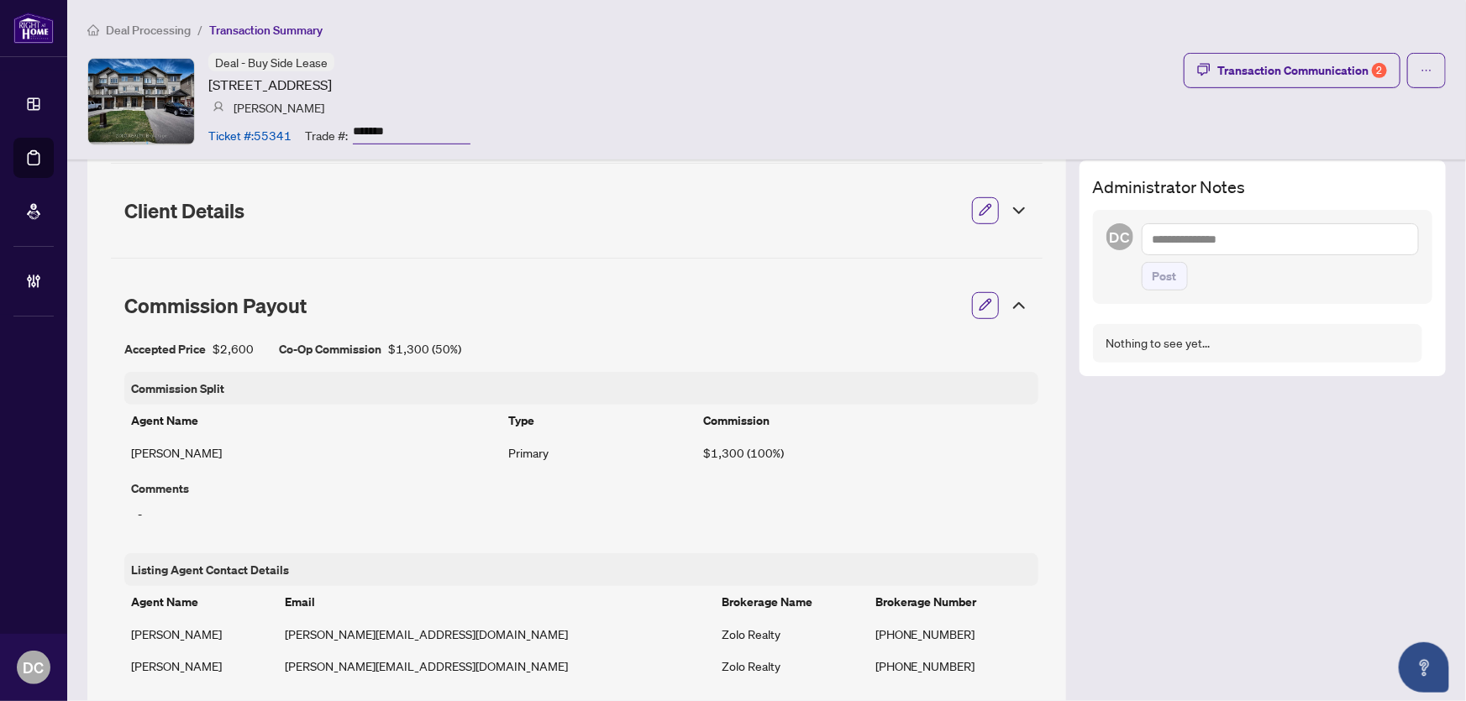
click at [1009, 300] on icon at bounding box center [1019, 306] width 20 height 20
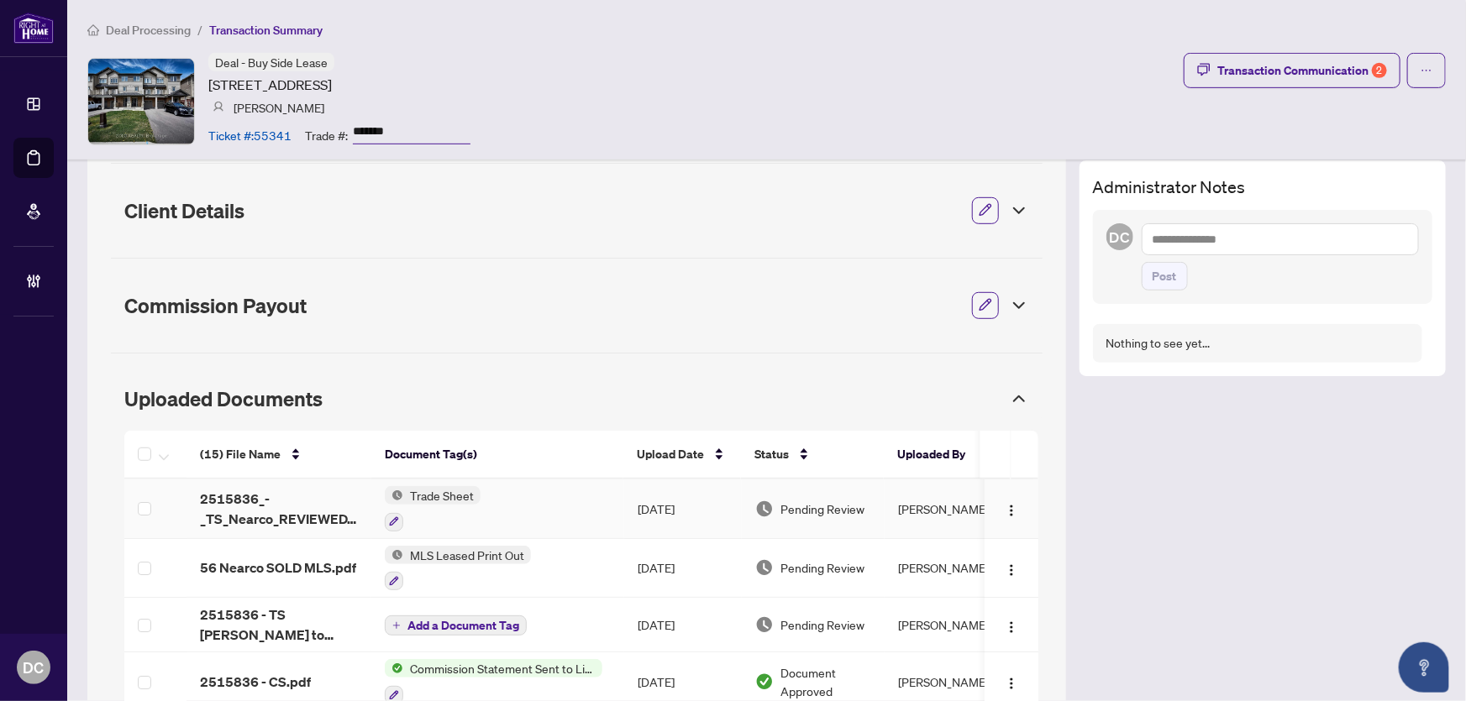
click at [546, 503] on td "Trade Sheet" at bounding box center [497, 510] width 253 height 60
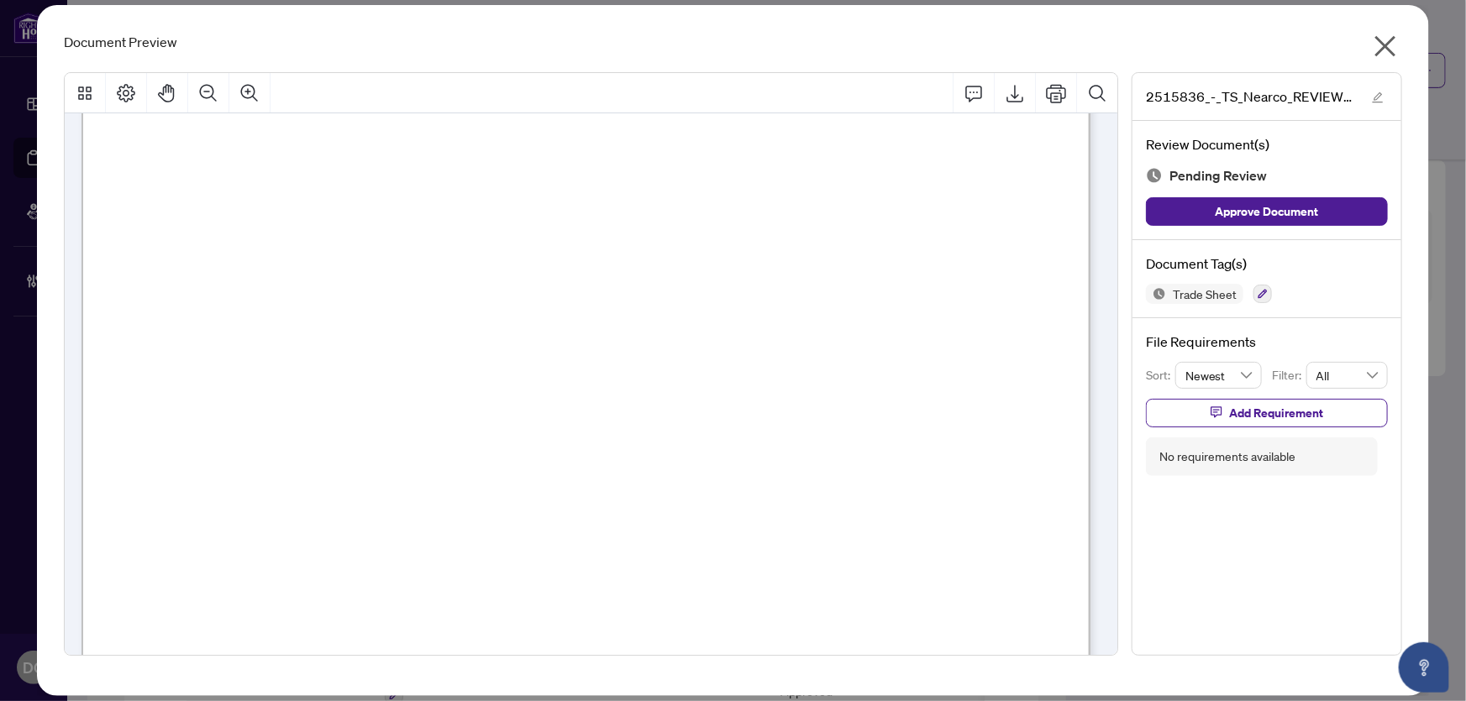
click at [1393, 49] on icon "close" at bounding box center [1385, 46] width 27 height 27
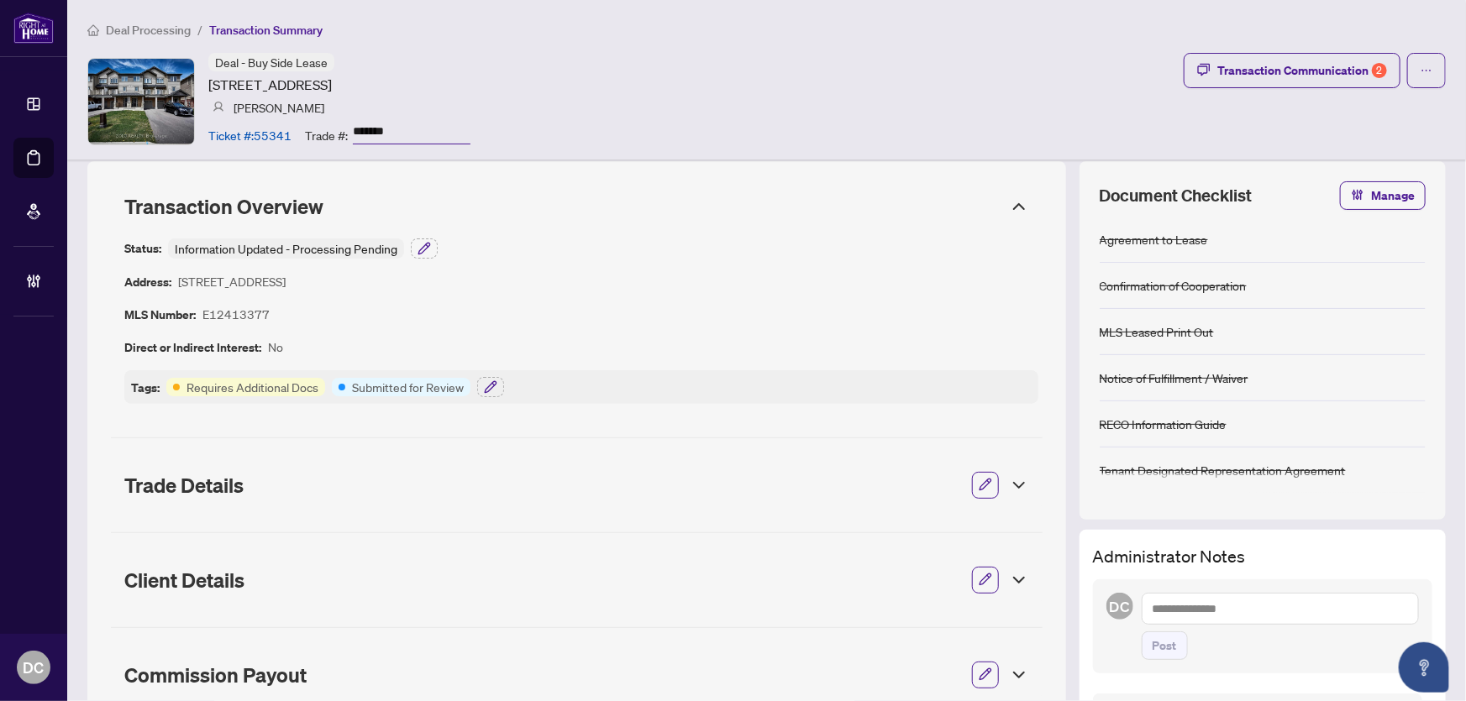
scroll to position [0, 0]
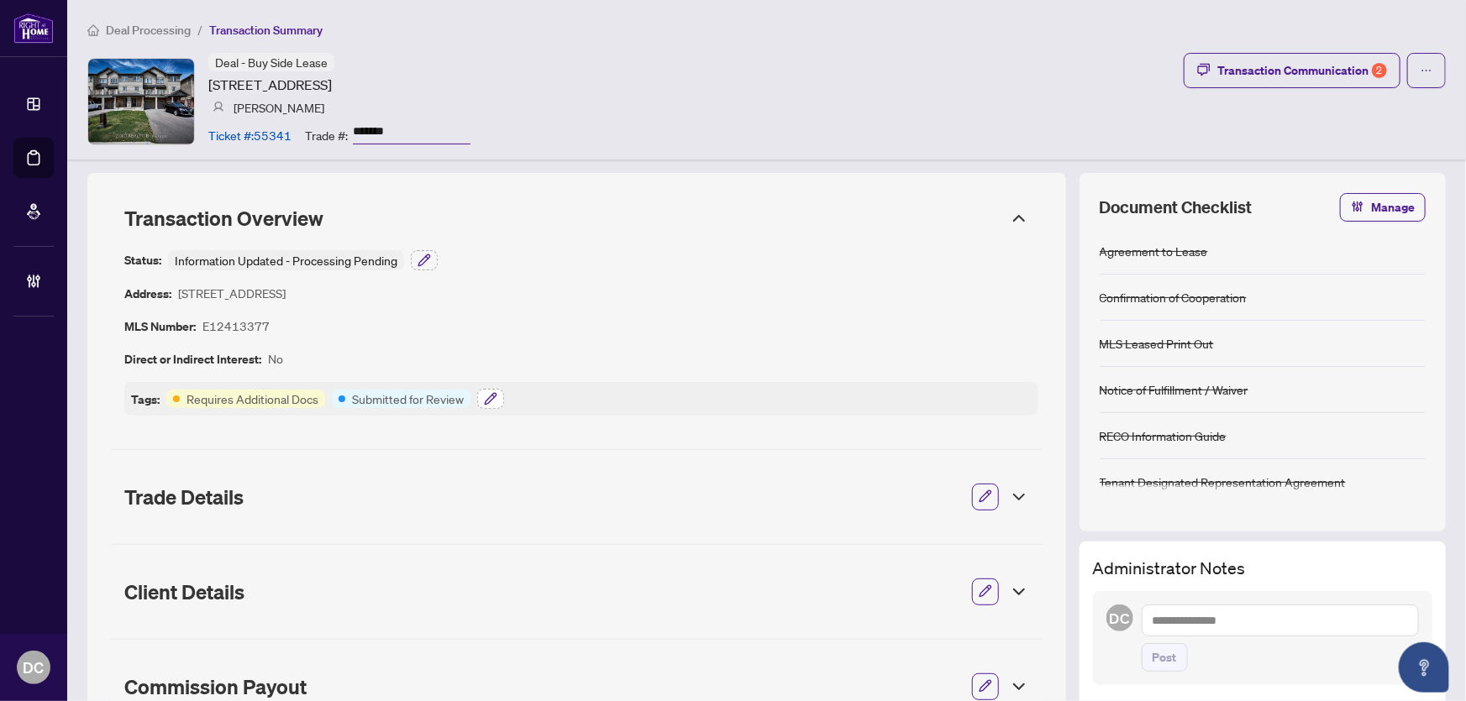
click at [490, 400] on icon "button" at bounding box center [490, 398] width 11 height 11
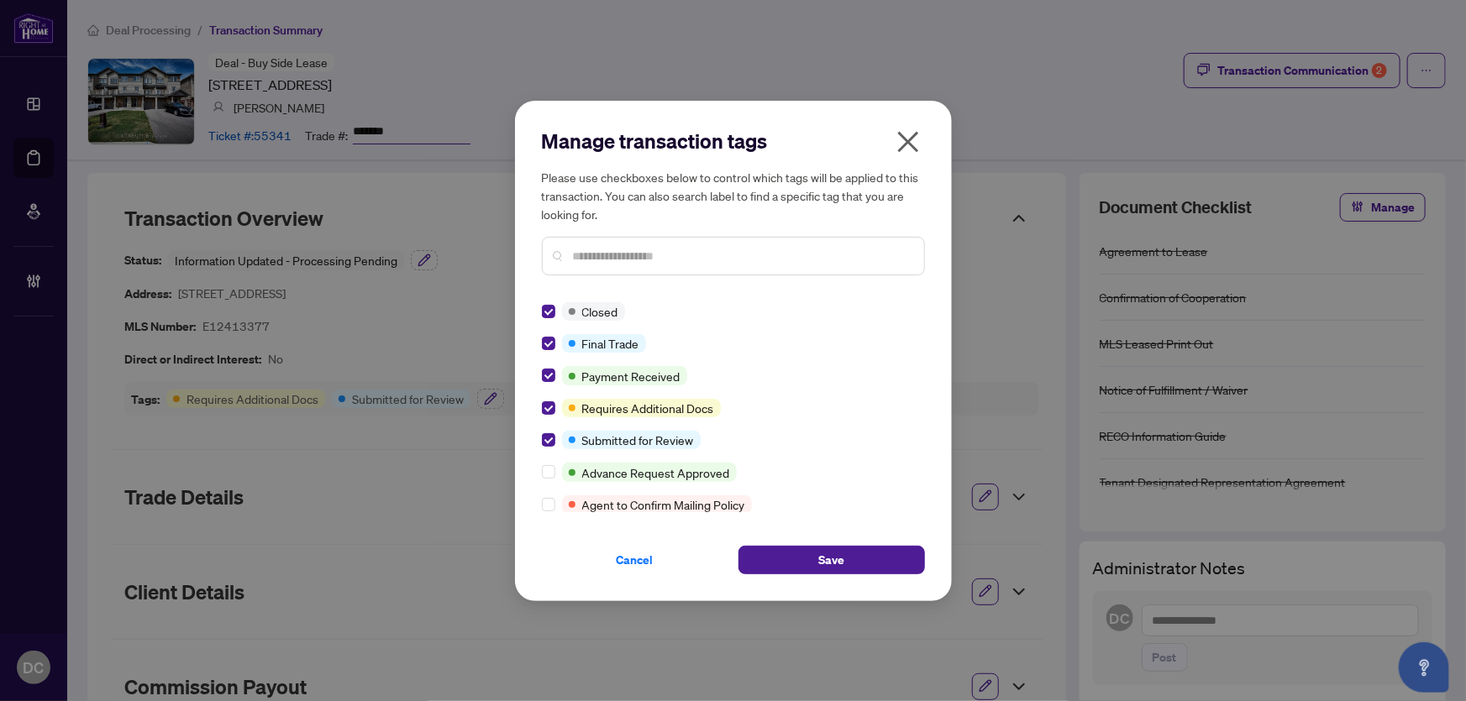
drag, startPoint x: 787, startPoint y: 548, endPoint x: 795, endPoint y: 541, distance: 10.7
click at [788, 548] on button "Save" at bounding box center [831, 560] width 186 height 29
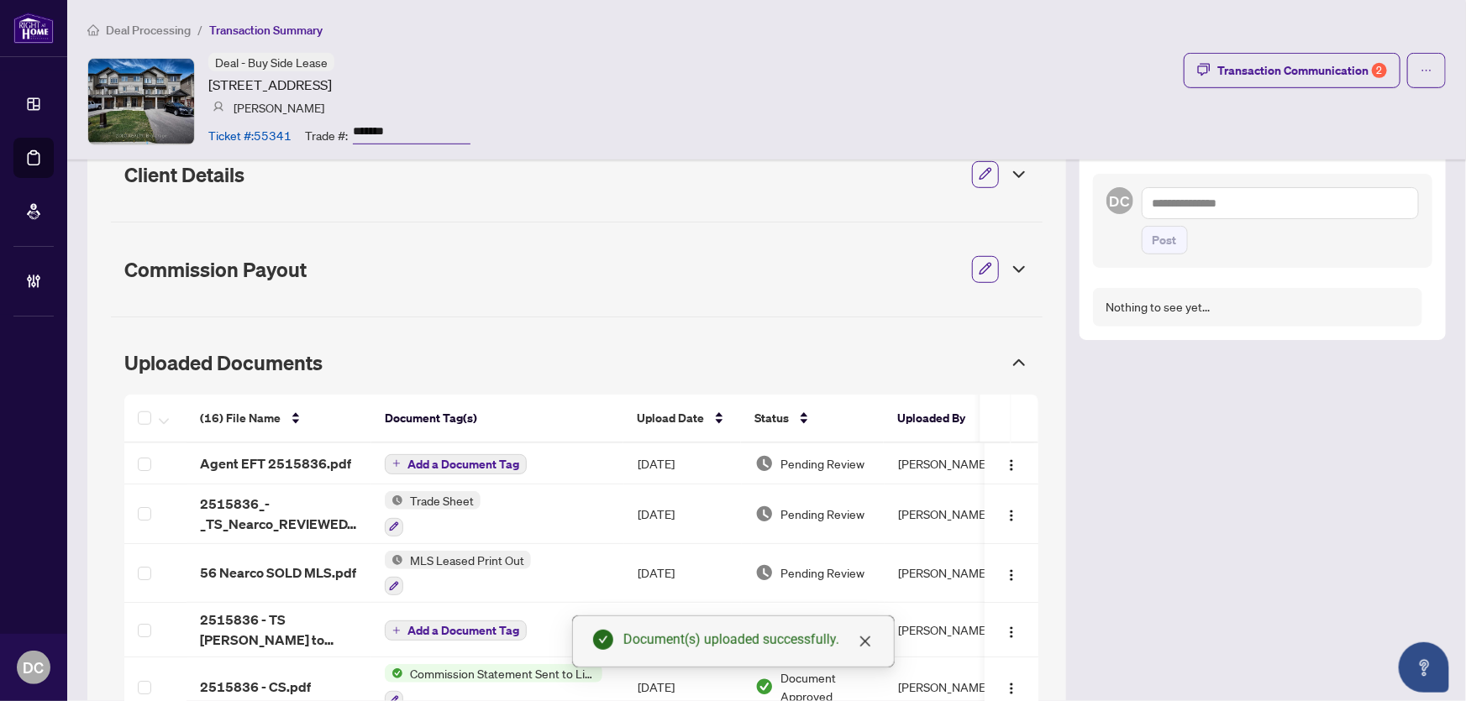
scroll to position [408, 0]
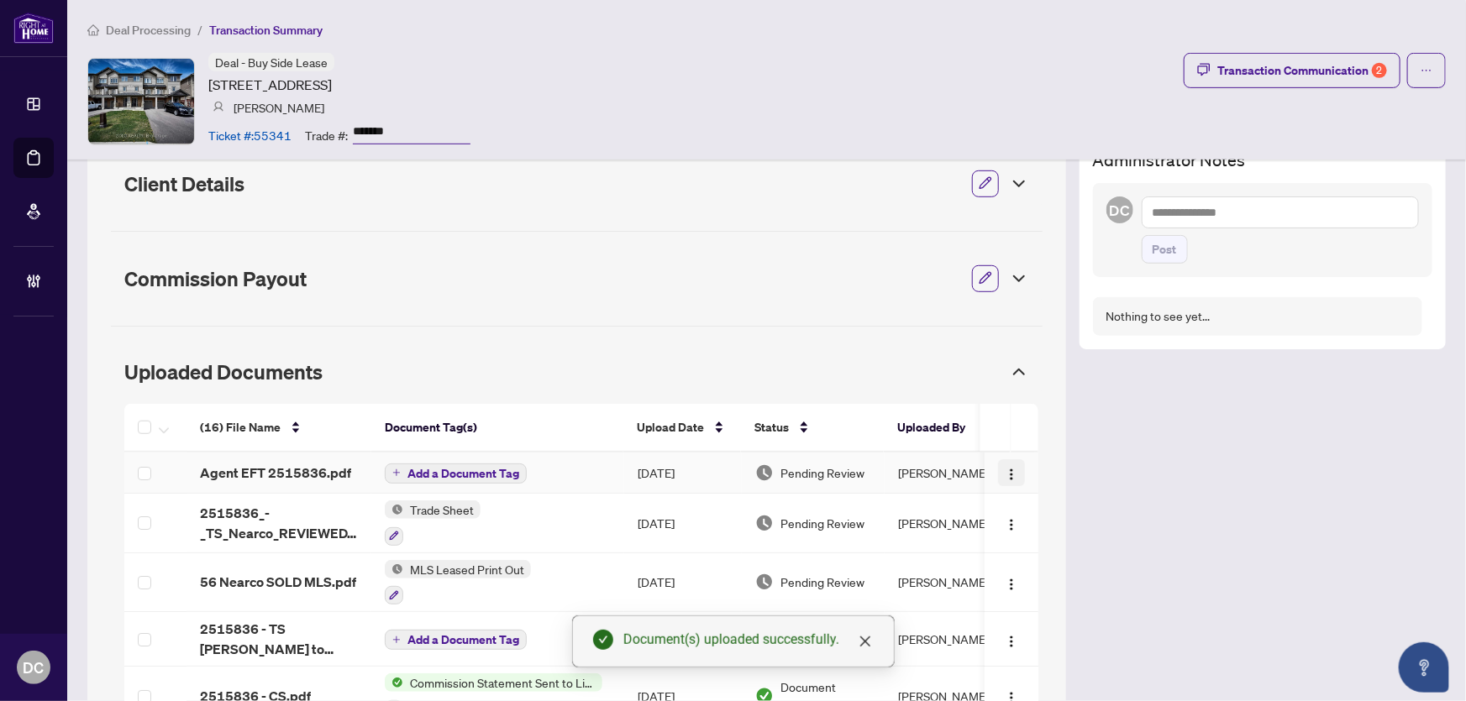
click at [1005, 478] on img "button" at bounding box center [1011, 474] width 13 height 13
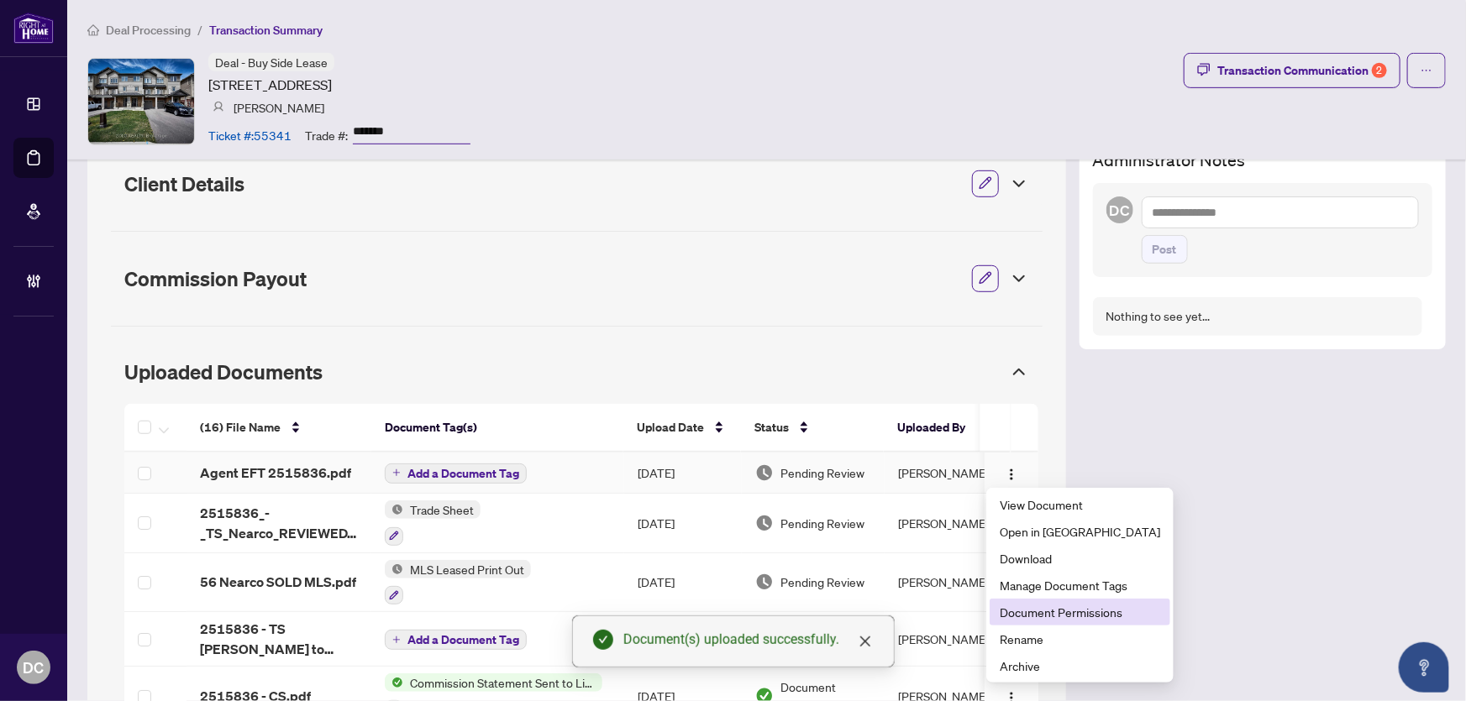
click at [1069, 611] on span "Document Permissions" at bounding box center [1080, 612] width 160 height 18
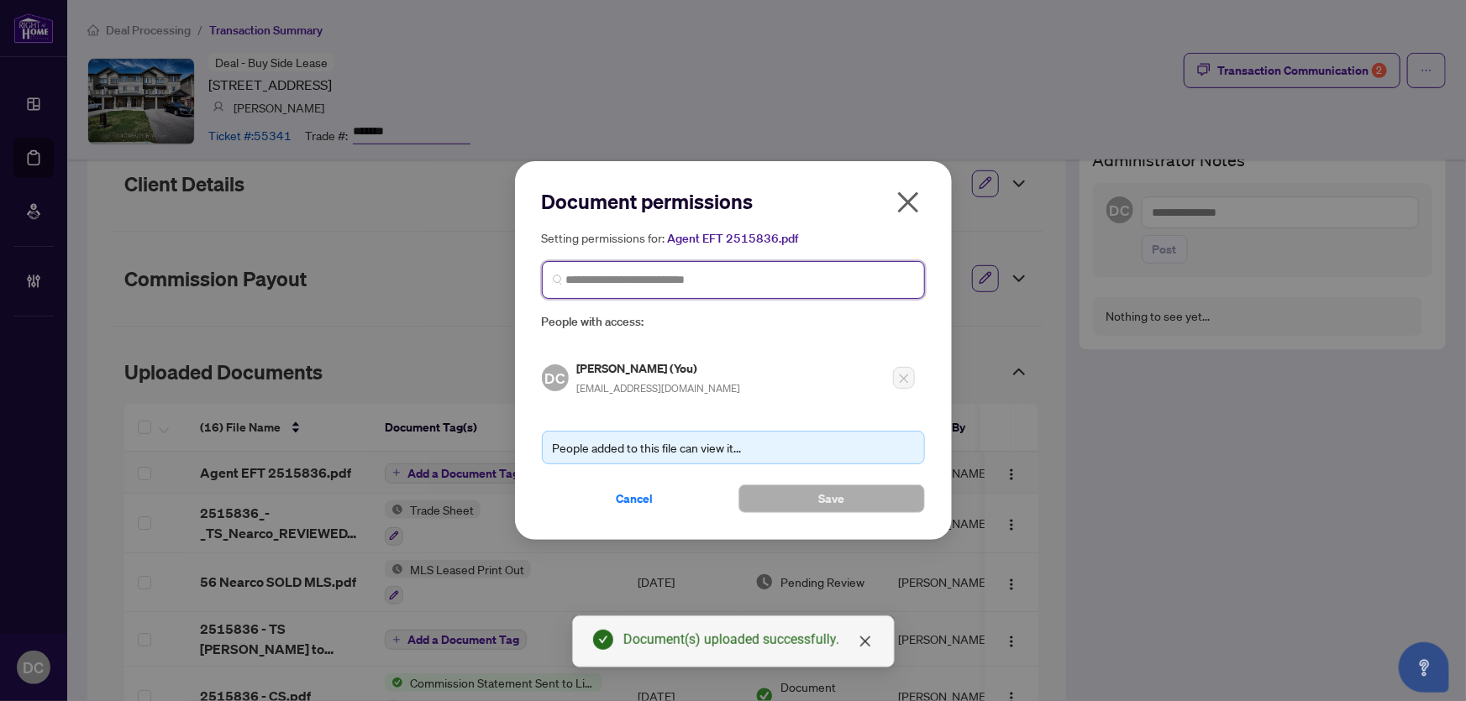
click at [678, 273] on input "search" at bounding box center [740, 280] width 348 height 18
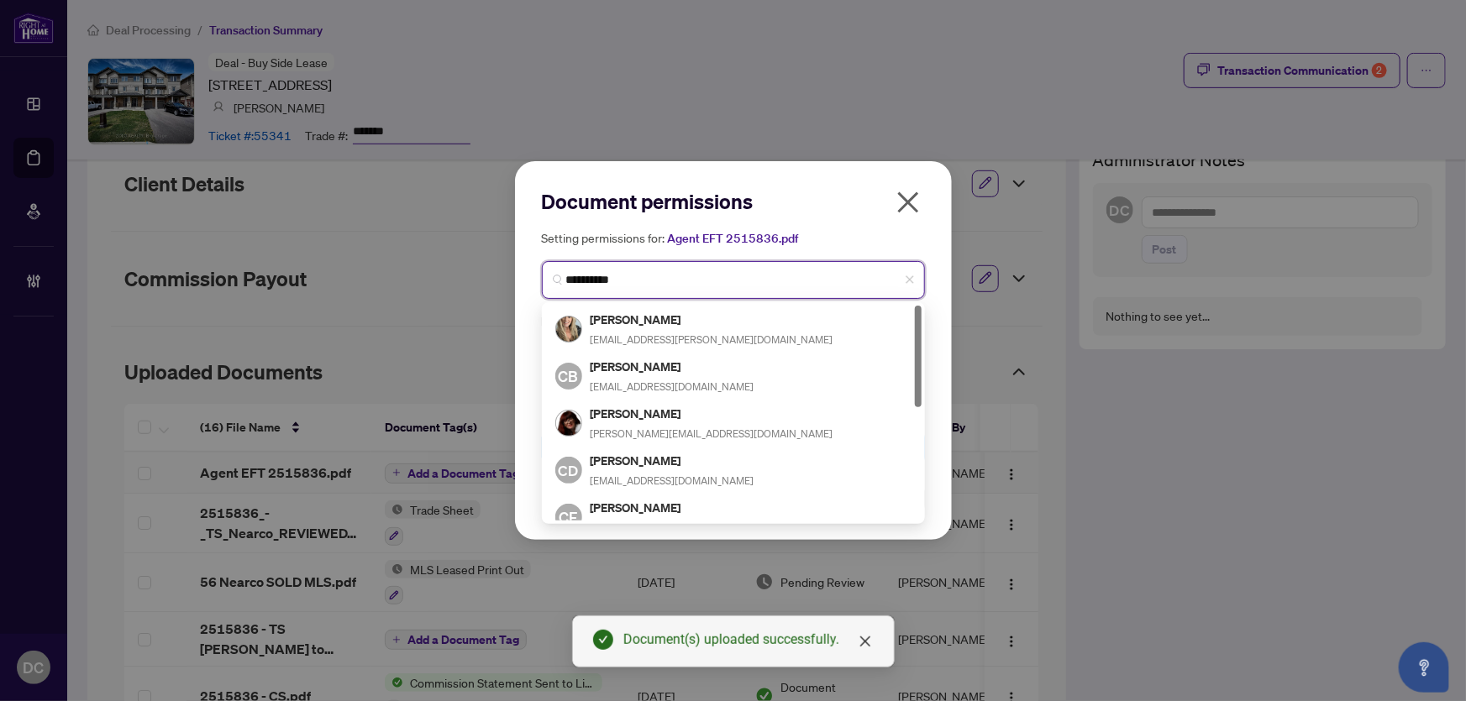
type input "**********"
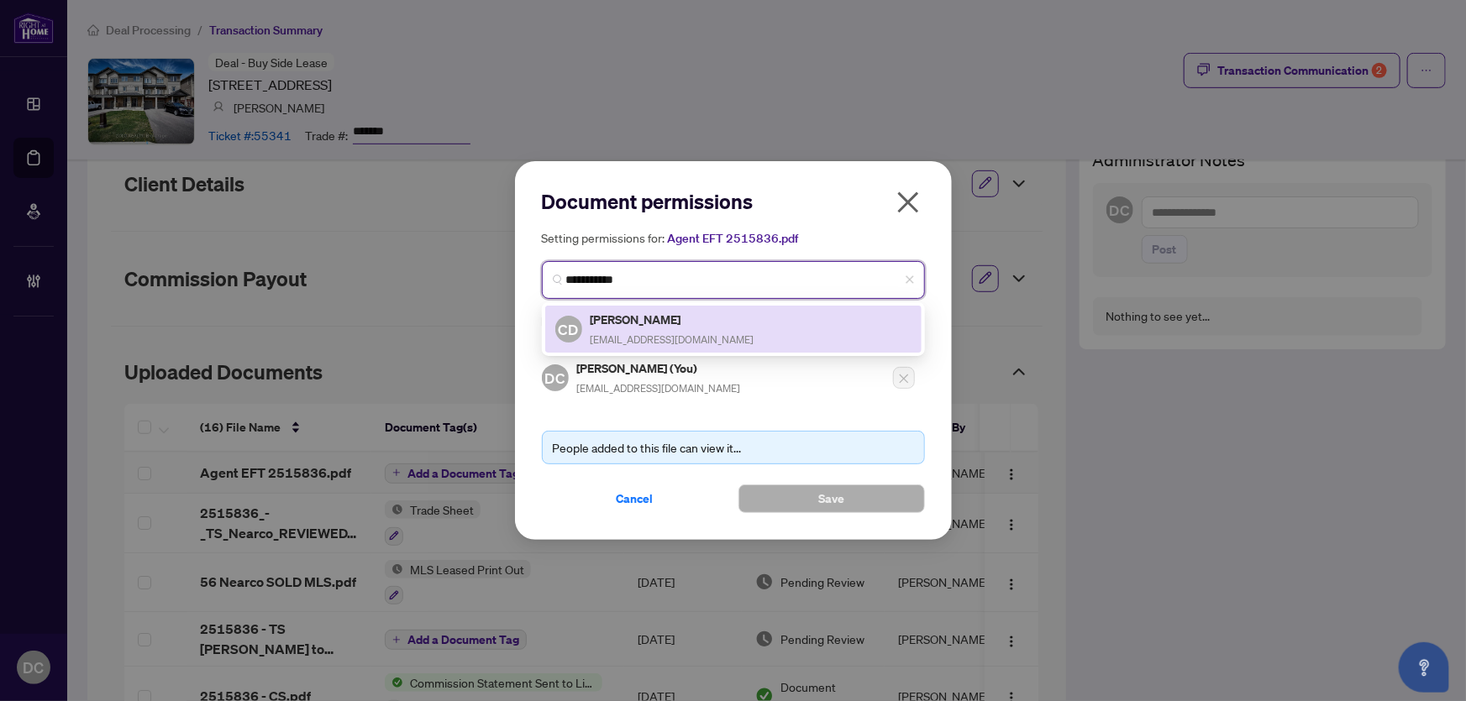
click at [706, 321] on h5 "[PERSON_NAME]" at bounding box center [672, 319] width 164 height 19
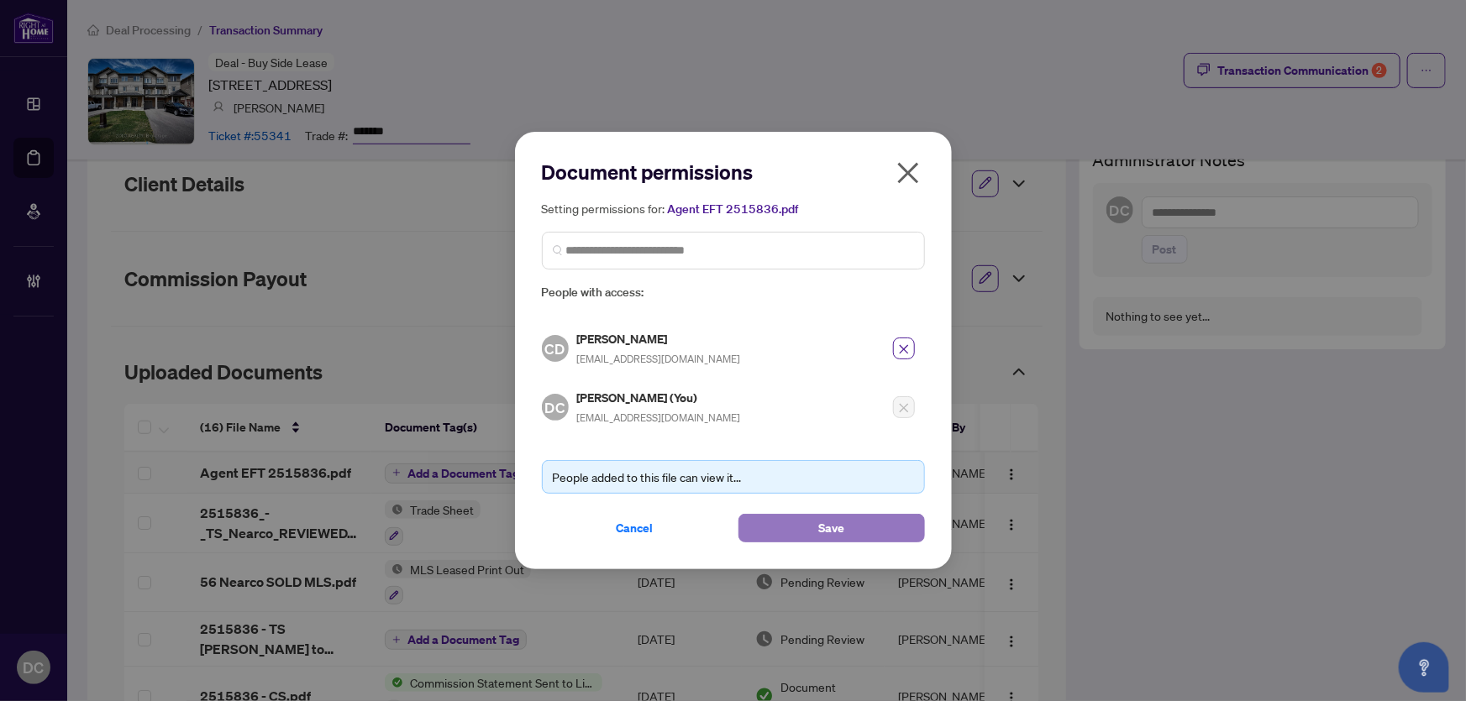
click at [812, 526] on button "Save" at bounding box center [831, 528] width 186 height 29
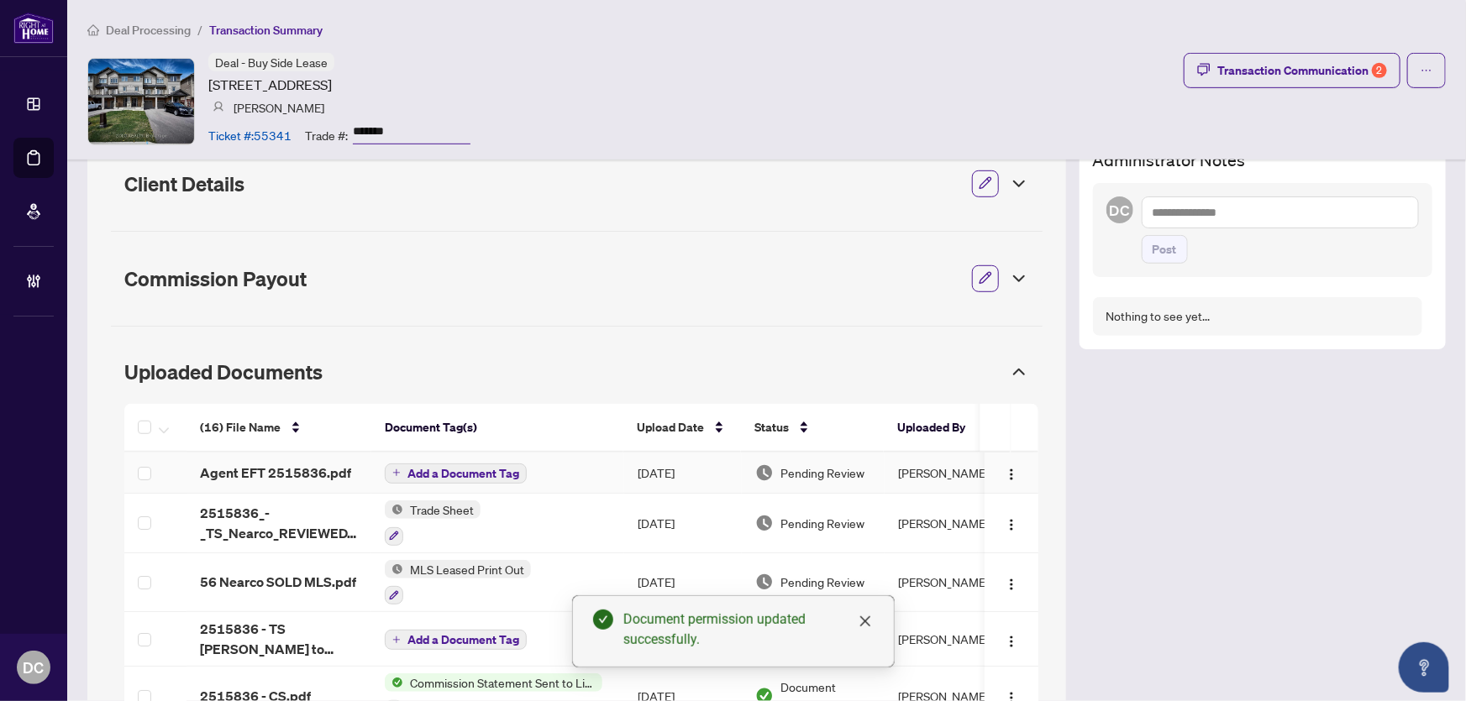
click at [398, 469] on icon "plus" at bounding box center [396, 473] width 8 height 8
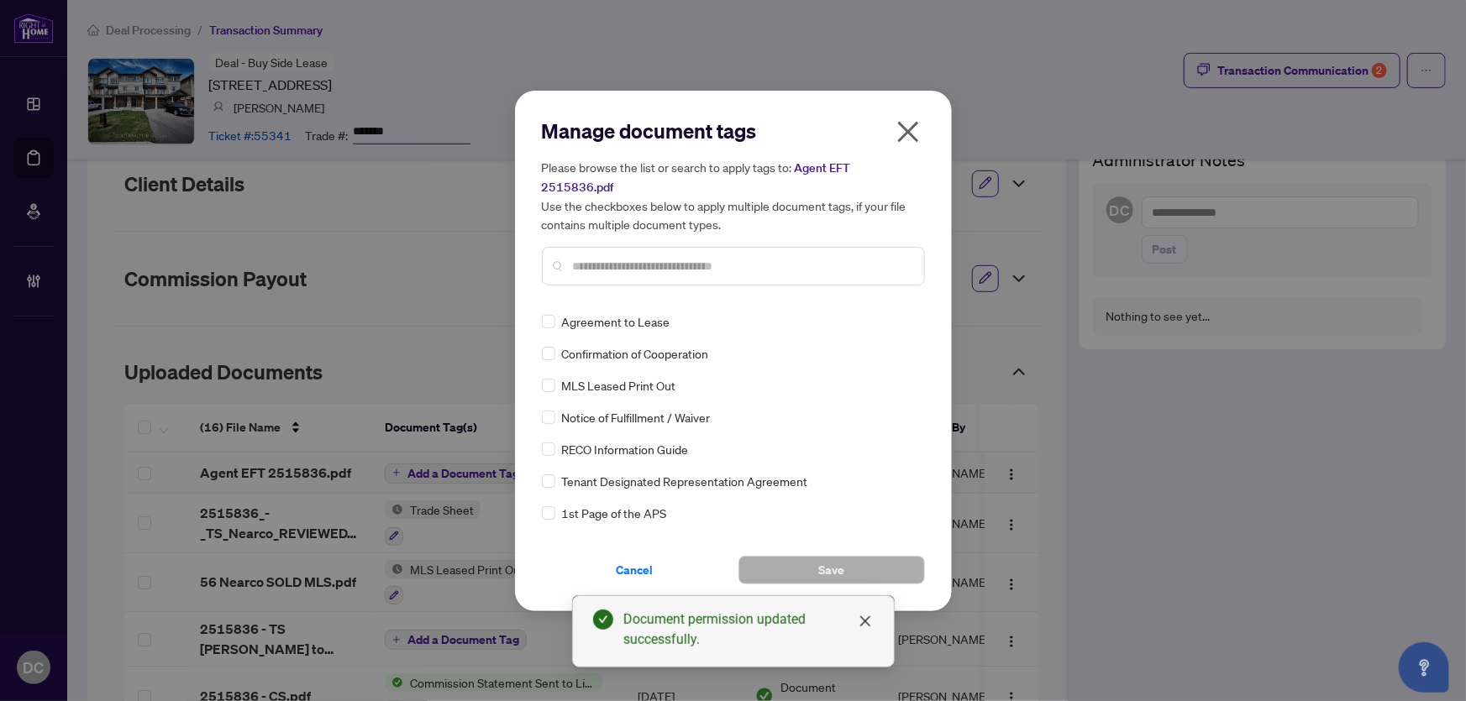
click at [669, 286] on div "Manage document tags Please browse the list or search to apply tags to: Agent E…" at bounding box center [733, 208] width 383 height 181
click at [699, 267] on div at bounding box center [733, 266] width 383 height 39
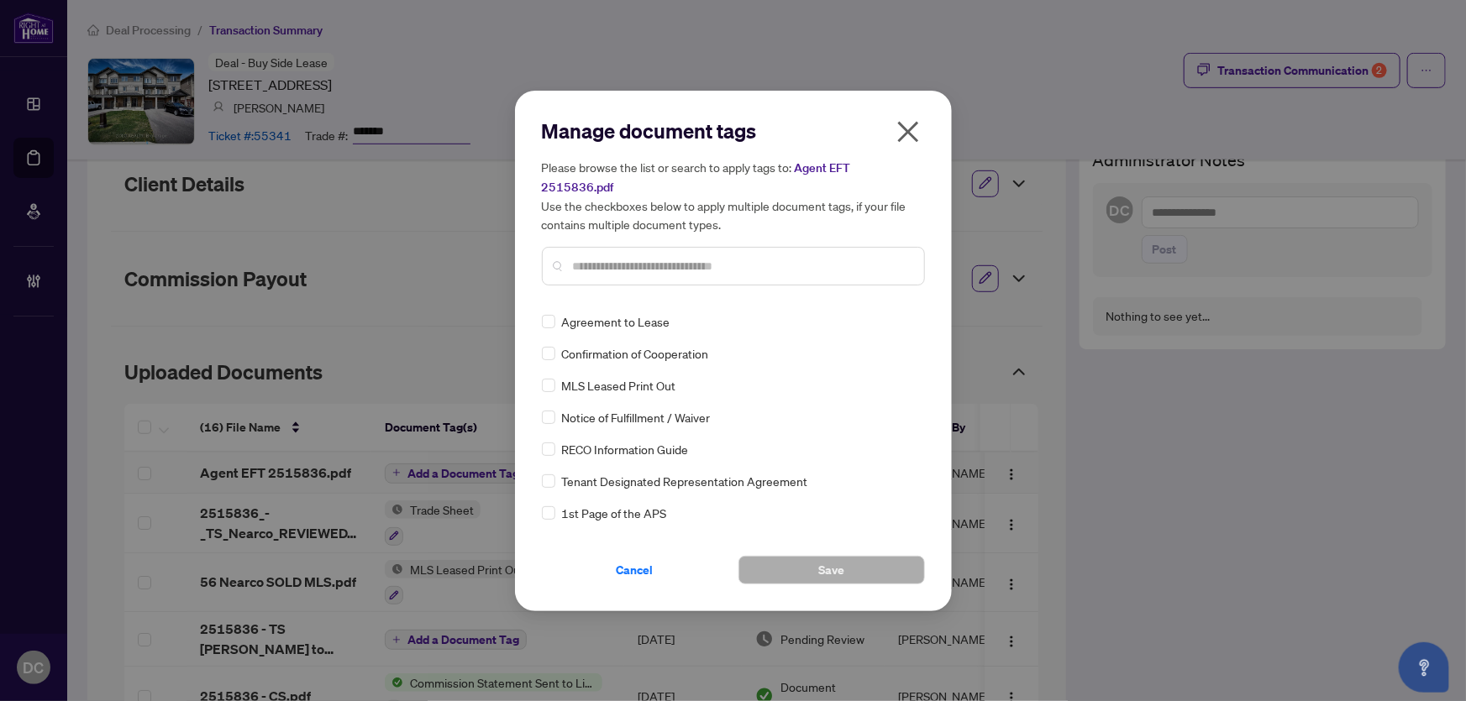
click at [706, 257] on input "text" at bounding box center [742, 266] width 338 height 18
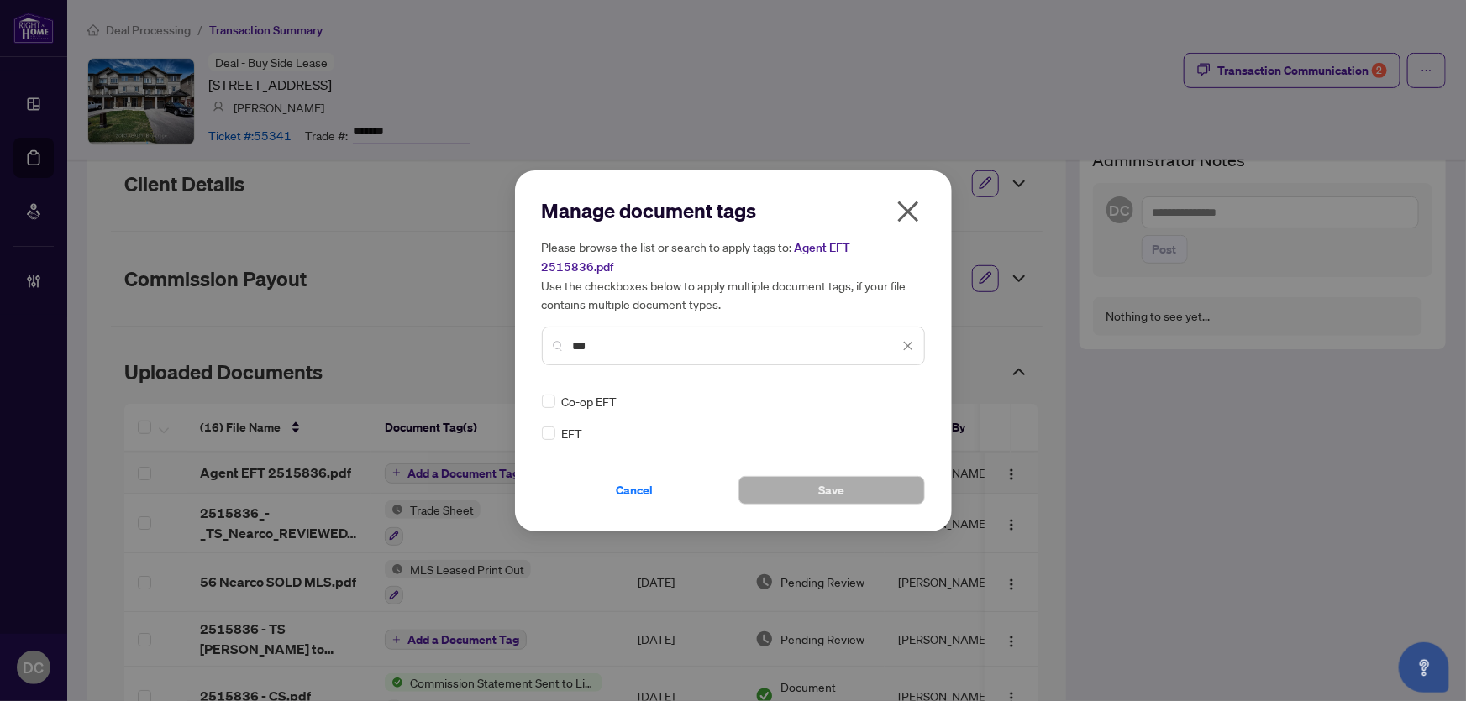
type input "***"
click at [889, 394] on img at bounding box center [890, 401] width 17 height 17
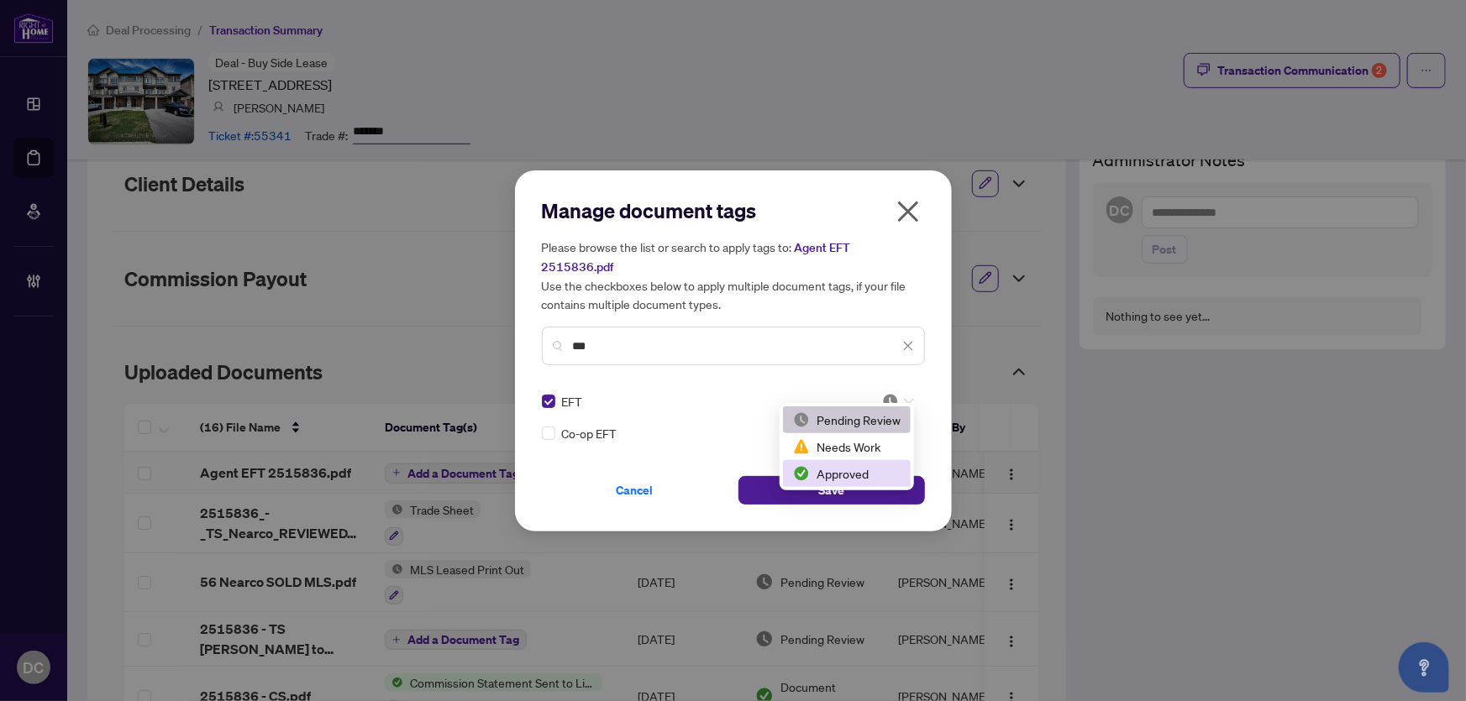
click at [865, 471] on div "Approved" at bounding box center [847, 473] width 108 height 18
click at [924, 223] on div "Manage document tags Please browse the list or search to apply tags to: Agent E…" at bounding box center [733, 351] width 437 height 361
click at [916, 222] on icon "close" at bounding box center [908, 211] width 27 height 27
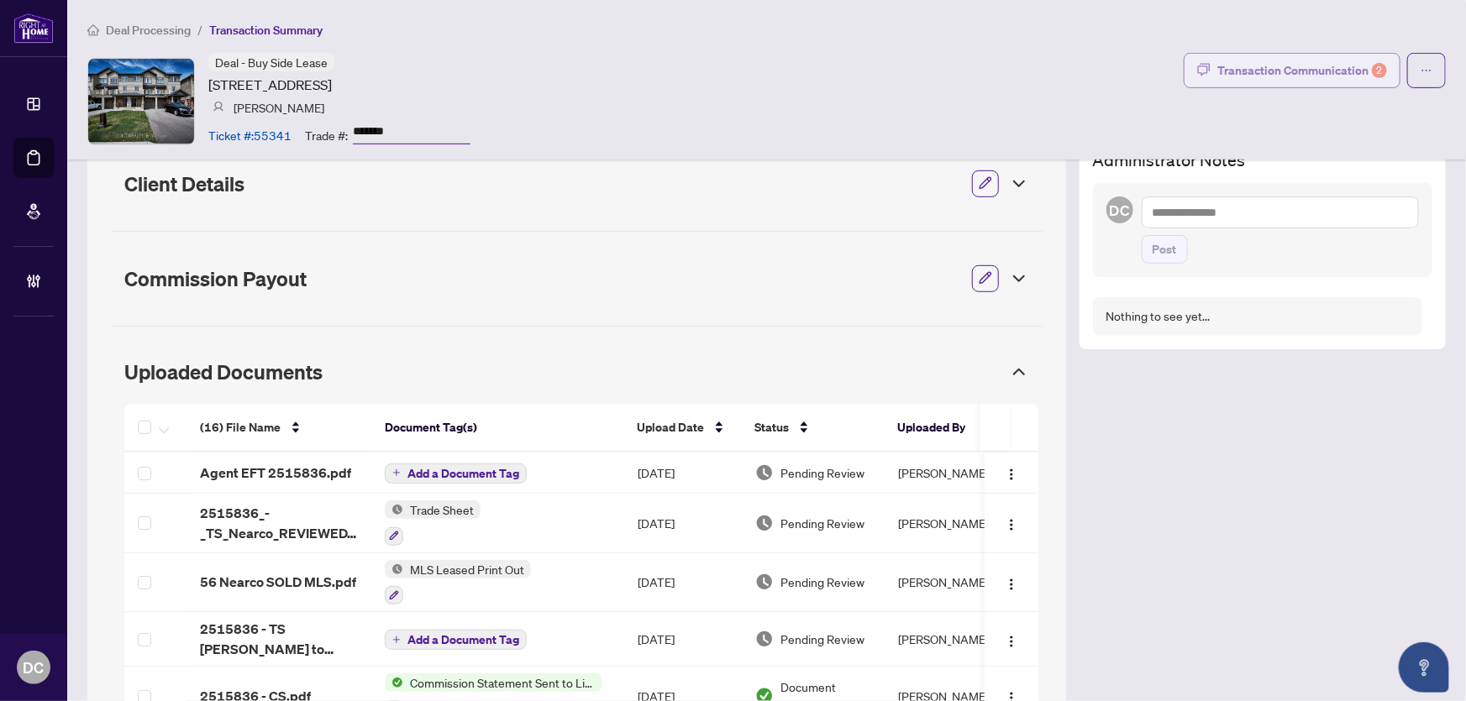
click at [1340, 74] on div "Transaction Communication 2" at bounding box center [1302, 70] width 170 height 27
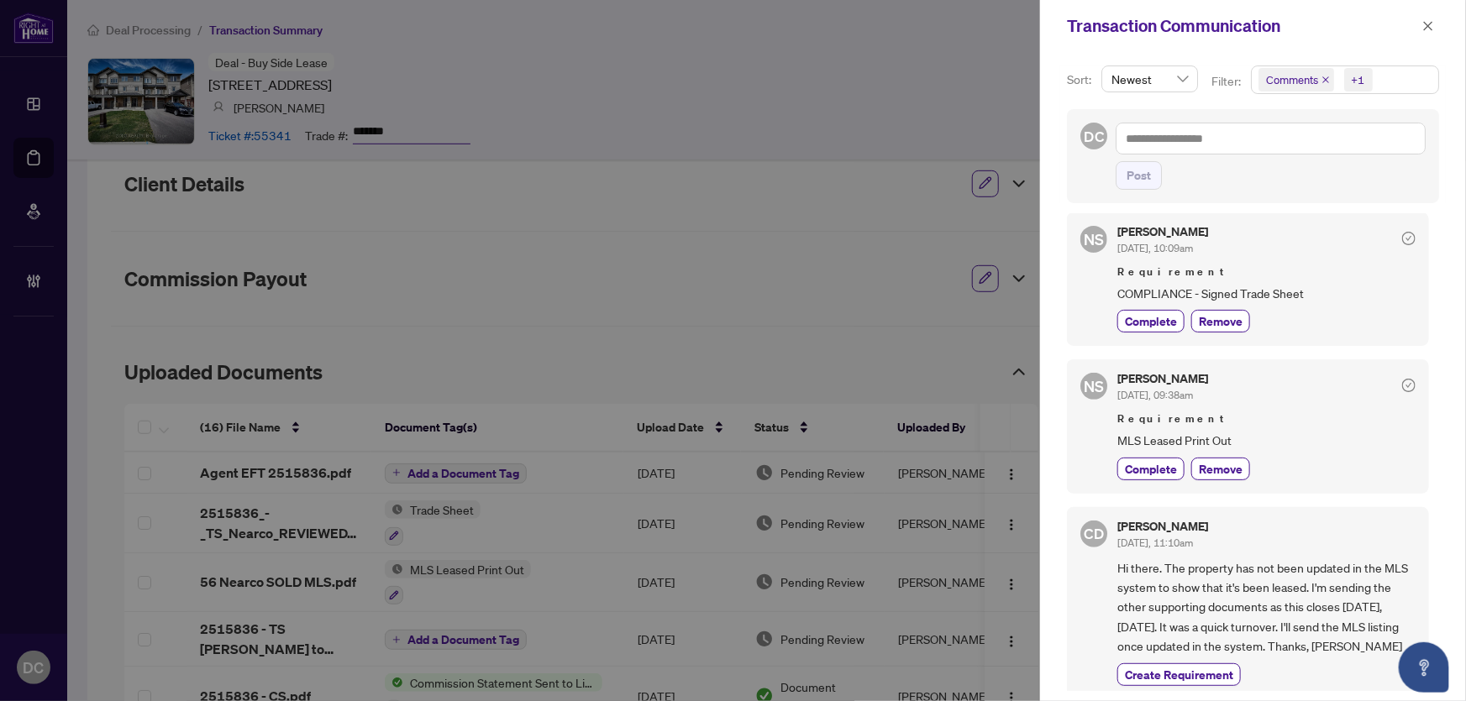
scroll to position [358, 0]
click at [1430, 29] on icon "close" at bounding box center [1428, 26] width 12 height 12
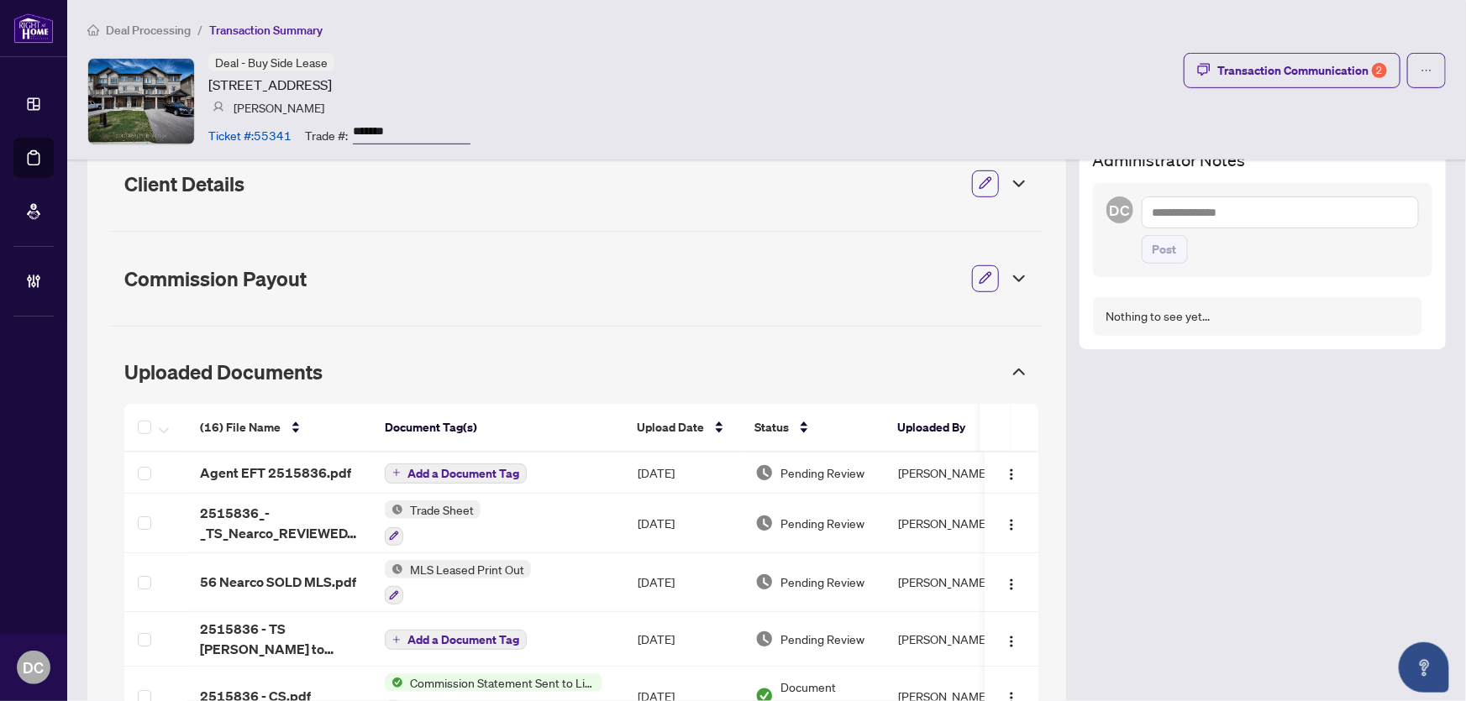
click at [1226, 210] on textarea at bounding box center [1280, 213] width 277 height 32
paste textarea "**********"
type textarea "**********"
click at [1161, 249] on span "Post" at bounding box center [1164, 249] width 24 height 27
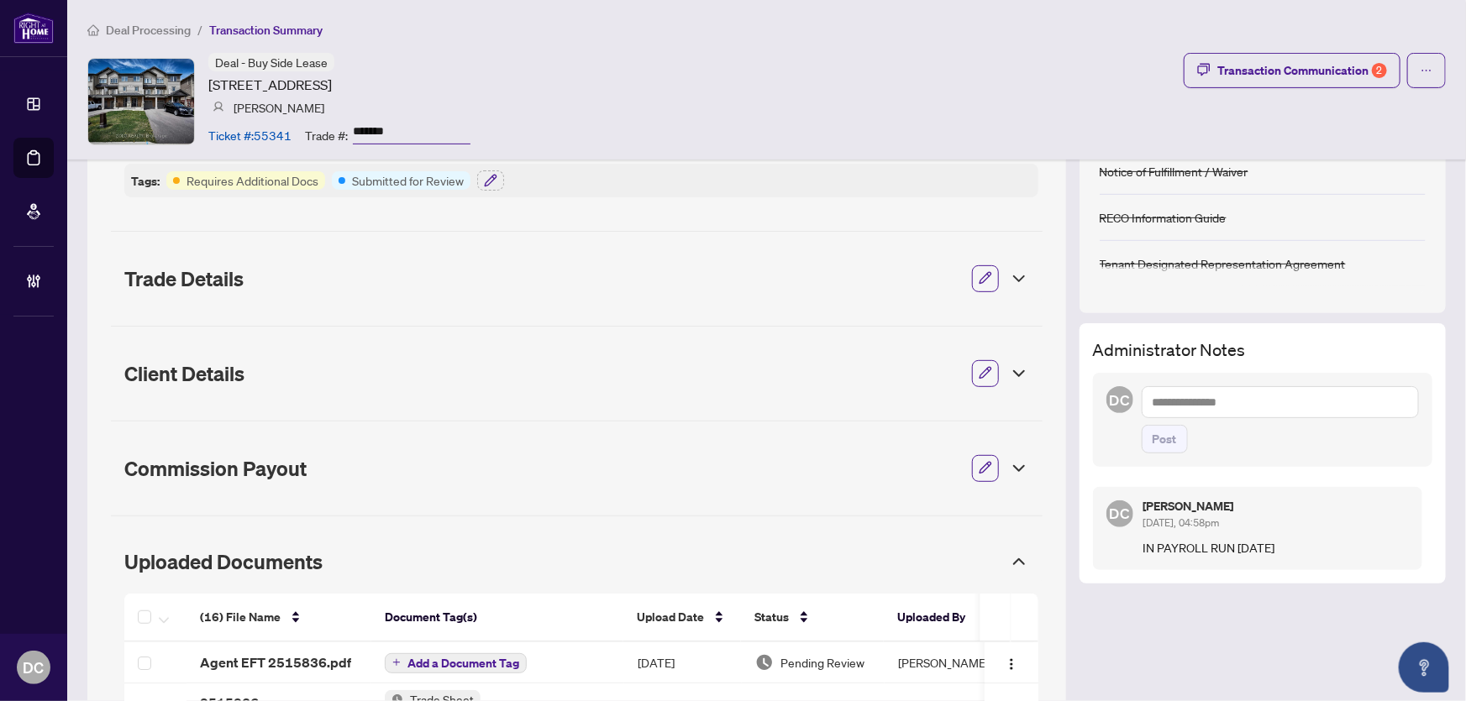
scroll to position [179, 0]
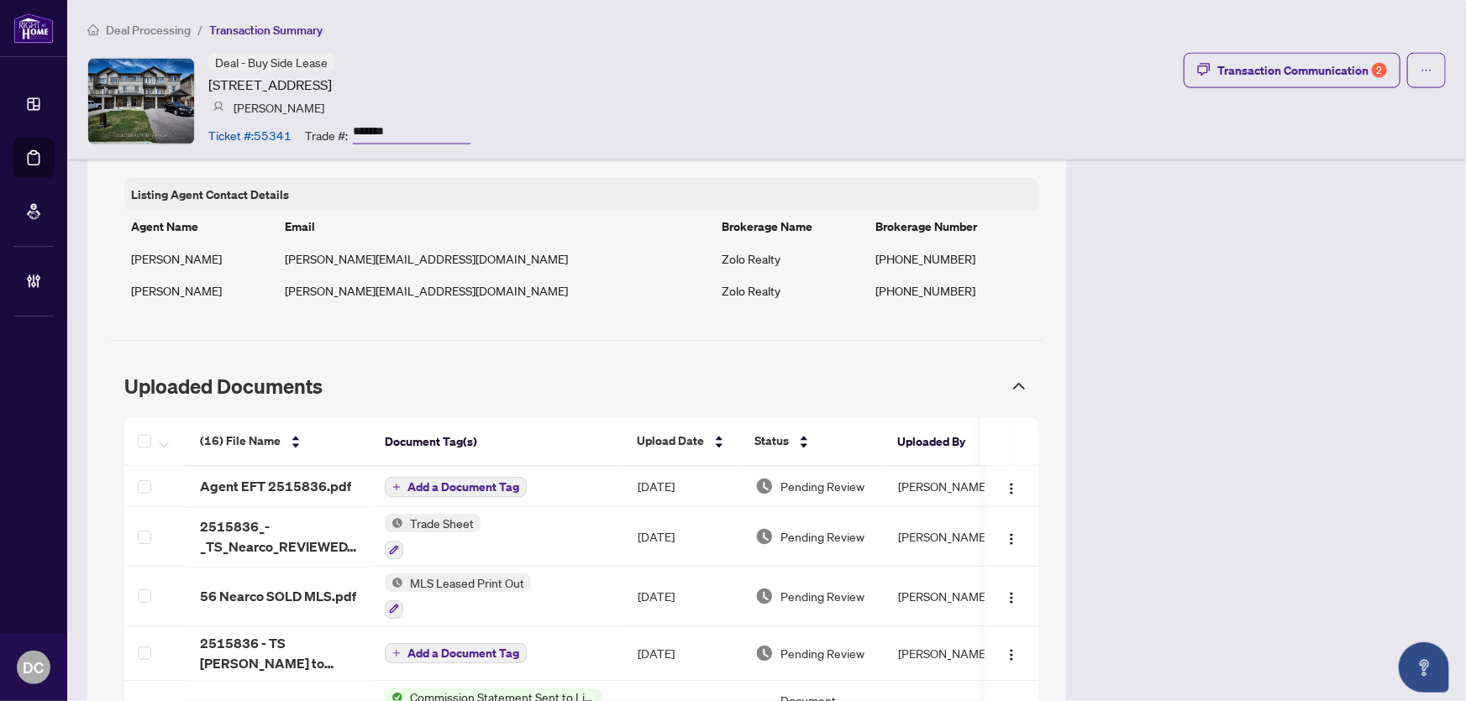
scroll to position [1451, 0]
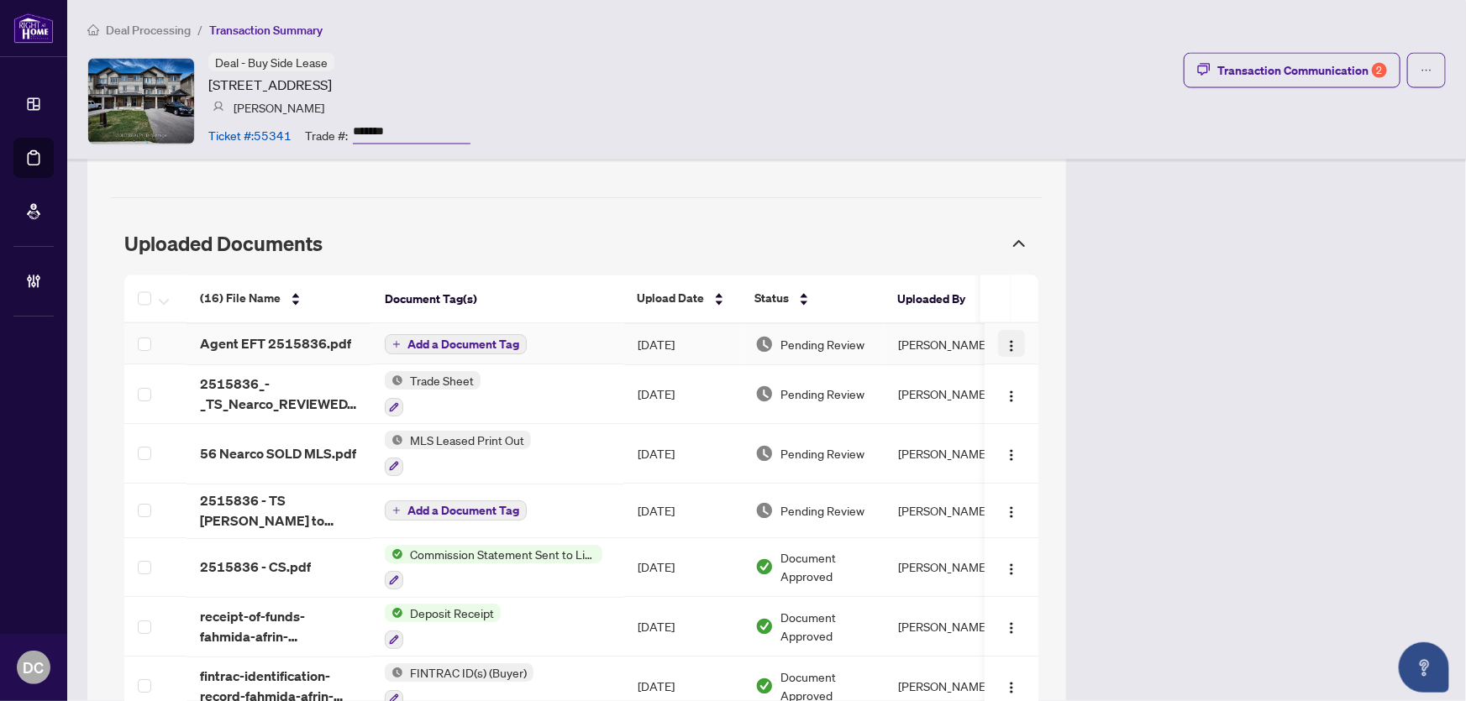
click at [998, 344] on button "button" at bounding box center [1011, 344] width 27 height 27
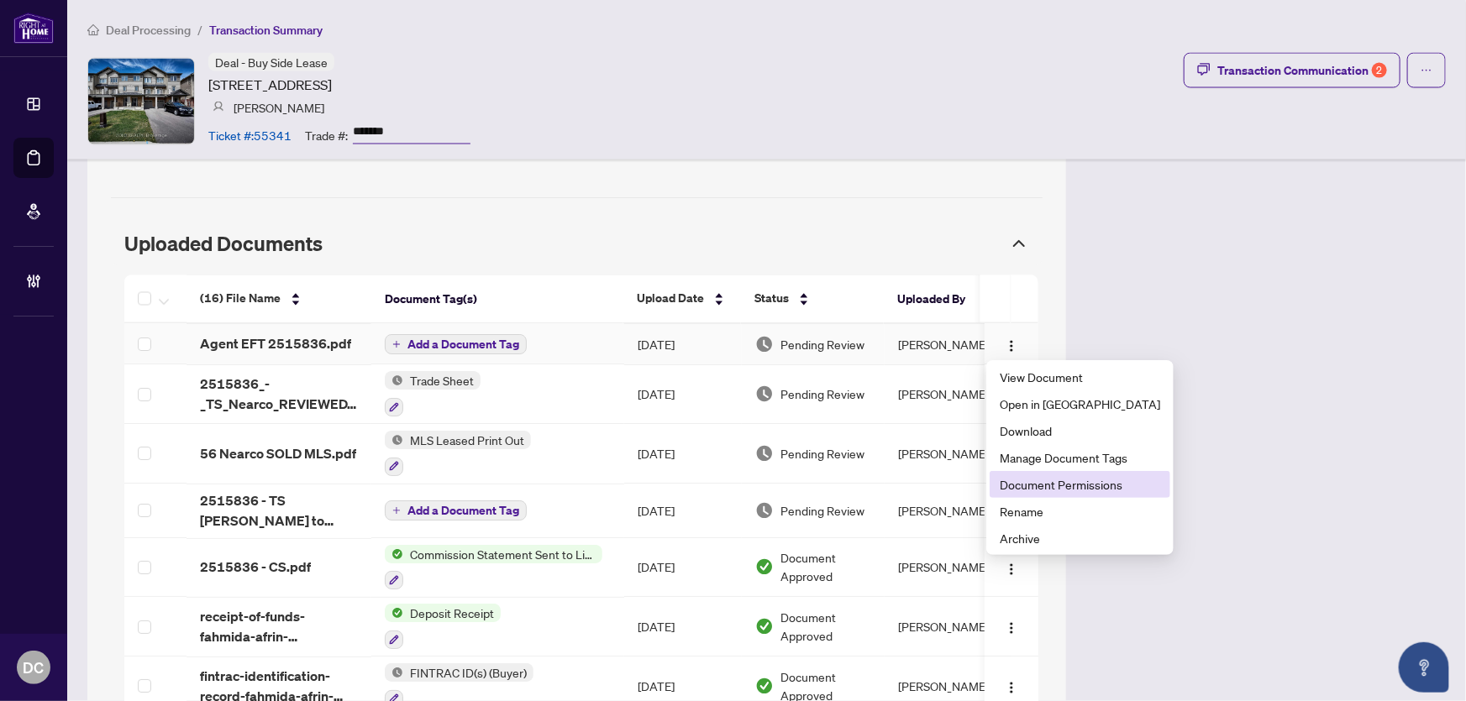
click at [1030, 482] on span "Document Permissions" at bounding box center [1080, 484] width 160 height 18
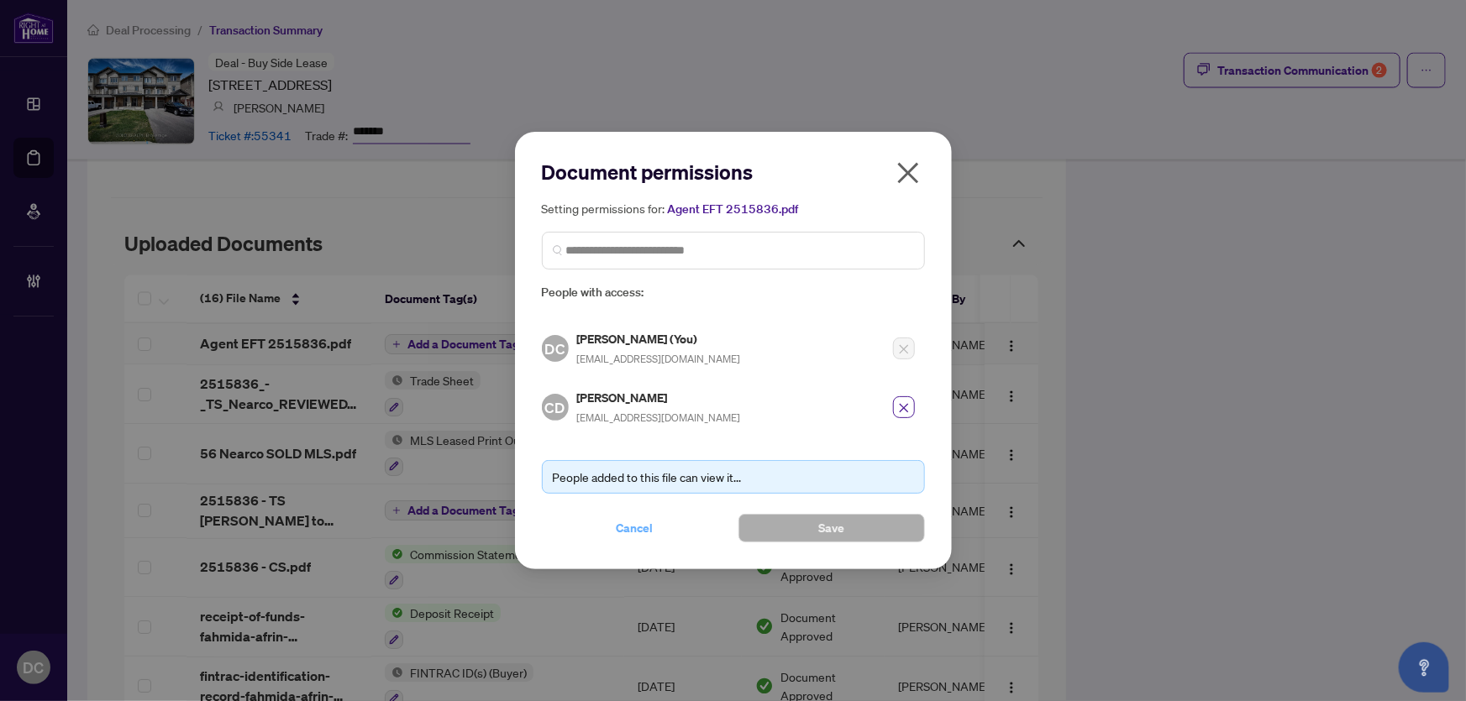
click at [669, 527] on button "Cancel" at bounding box center [635, 528] width 186 height 29
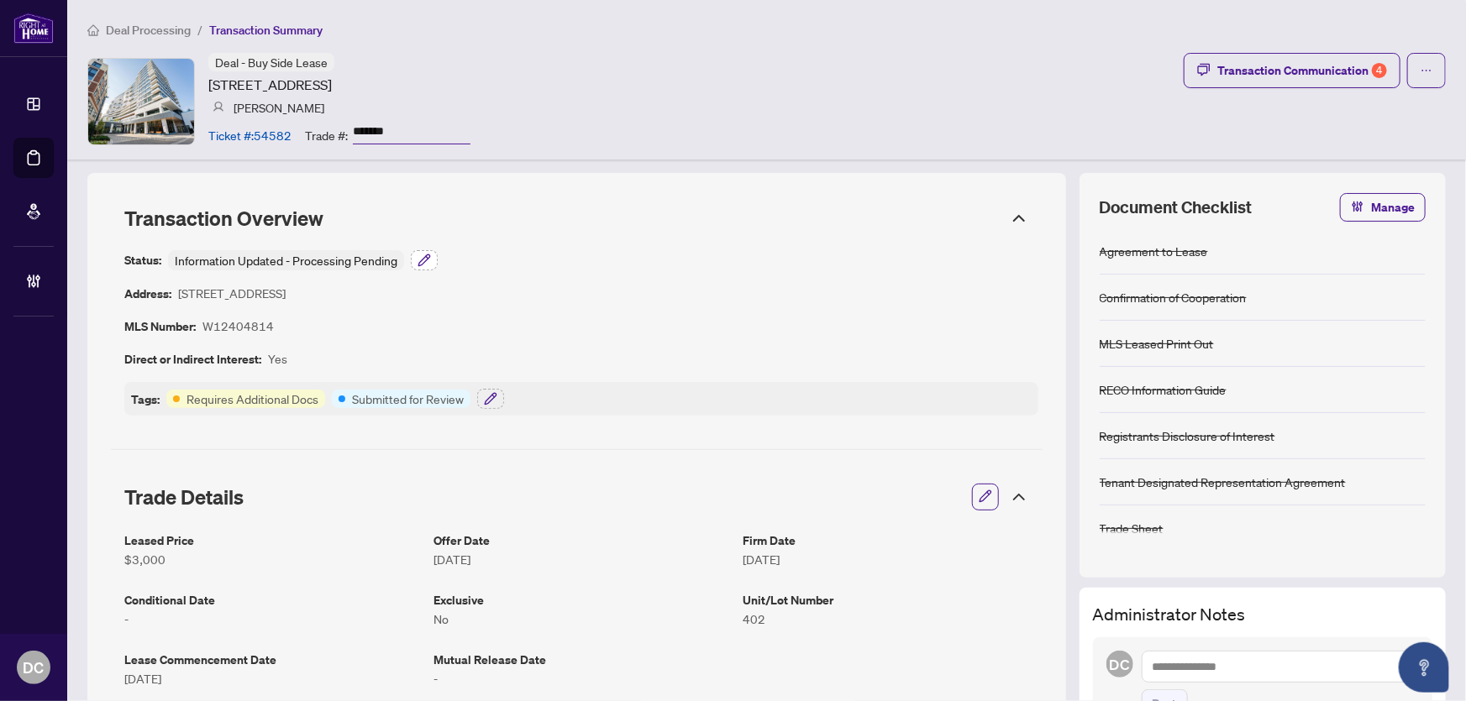
click at [424, 255] on icon "button" at bounding box center [423, 260] width 13 height 13
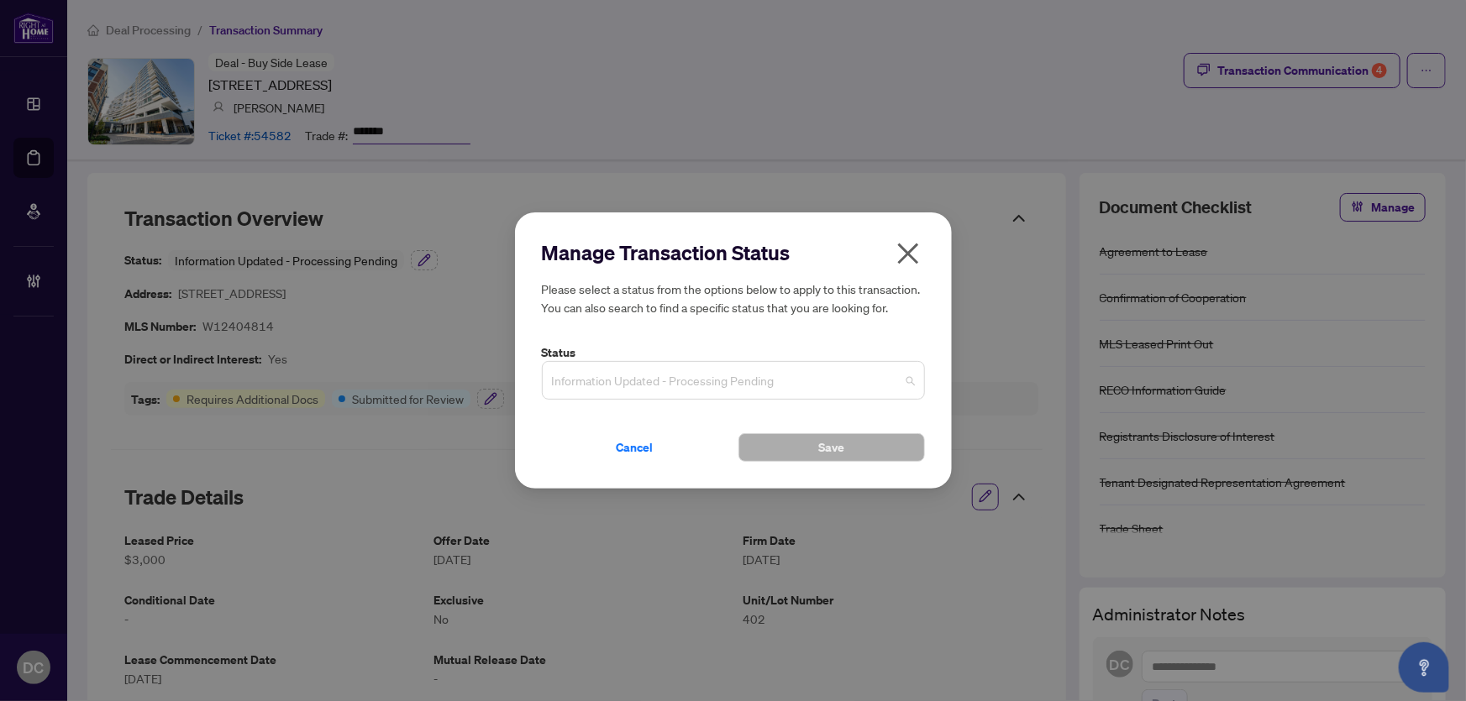
drag, startPoint x: 720, startPoint y: 369, endPoint x: 725, endPoint y: 377, distance: 9.8
click at [722, 373] on span "Information Updated - Processing Pending" at bounding box center [733, 381] width 363 height 32
click at [725, 377] on span "Information Updated - Processing Pending" at bounding box center [733, 381] width 363 height 32
click at [745, 370] on span "Information Updated - Processing Pending" at bounding box center [733, 381] width 363 height 32
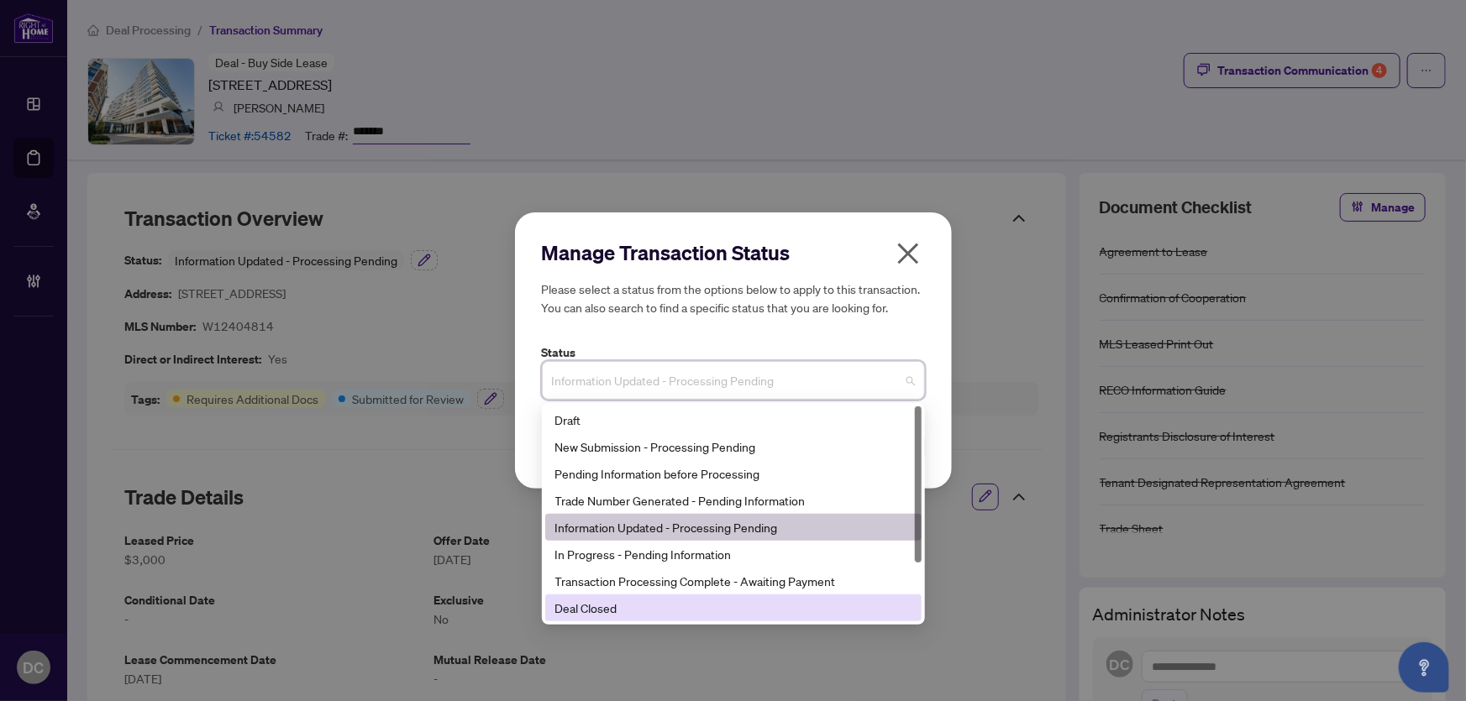
click at [653, 609] on div "Deal Closed" at bounding box center [733, 608] width 356 height 18
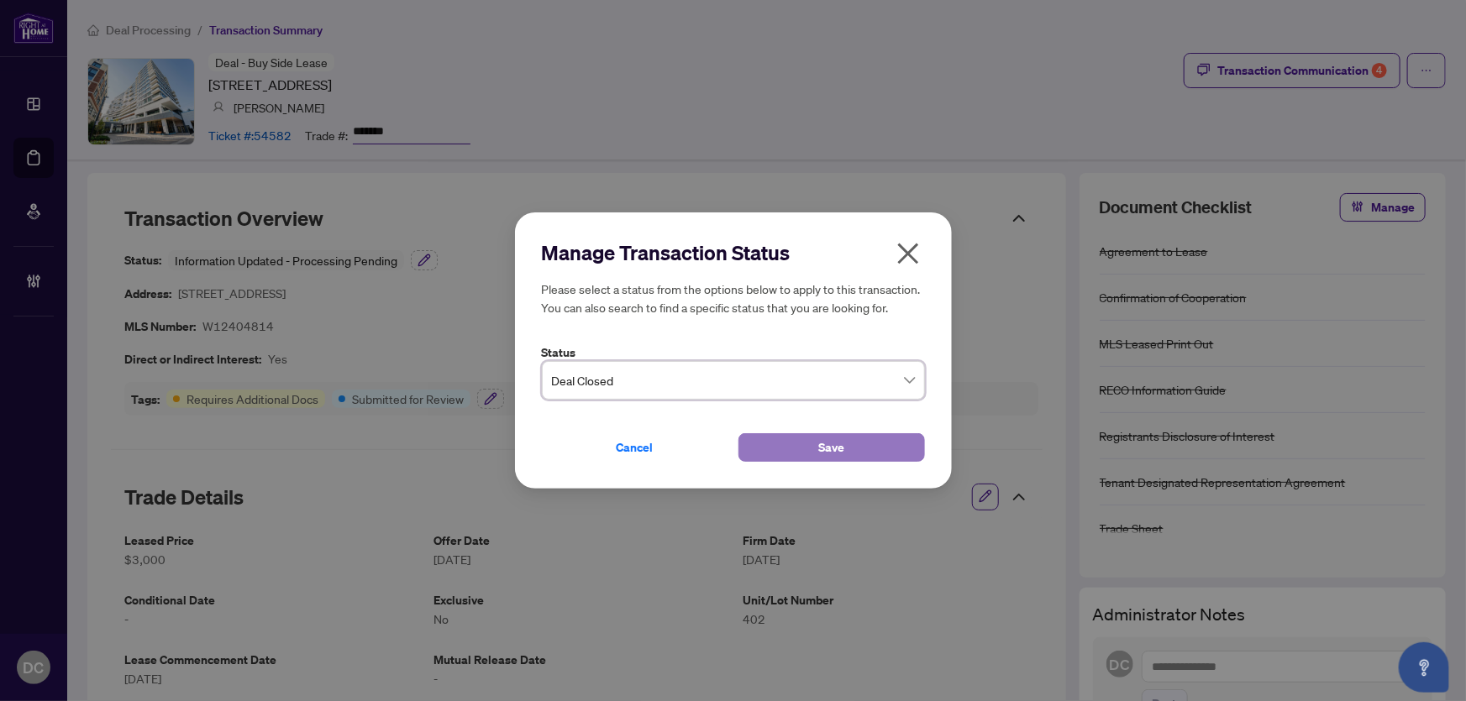
click at [823, 443] on span "Save" at bounding box center [831, 447] width 26 height 27
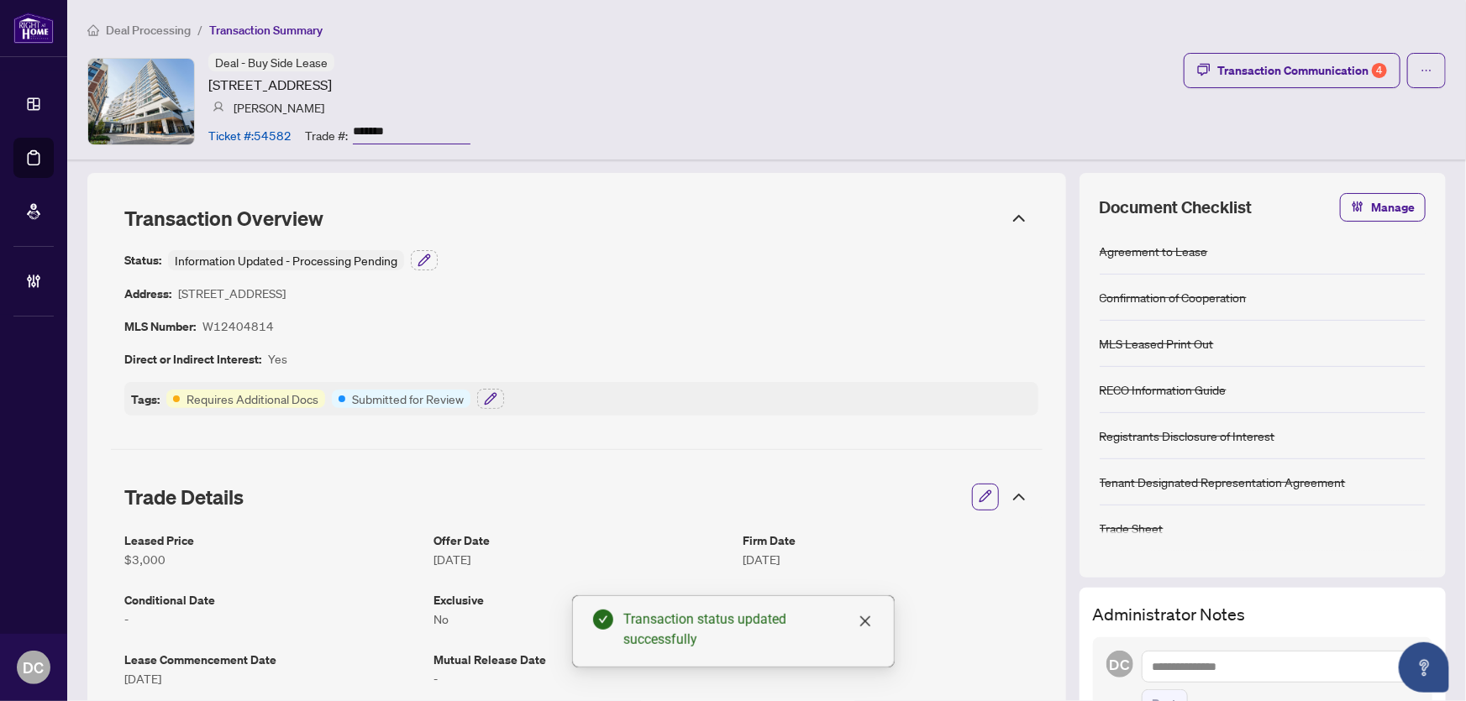
click at [1009, 502] on icon at bounding box center [1019, 497] width 20 height 20
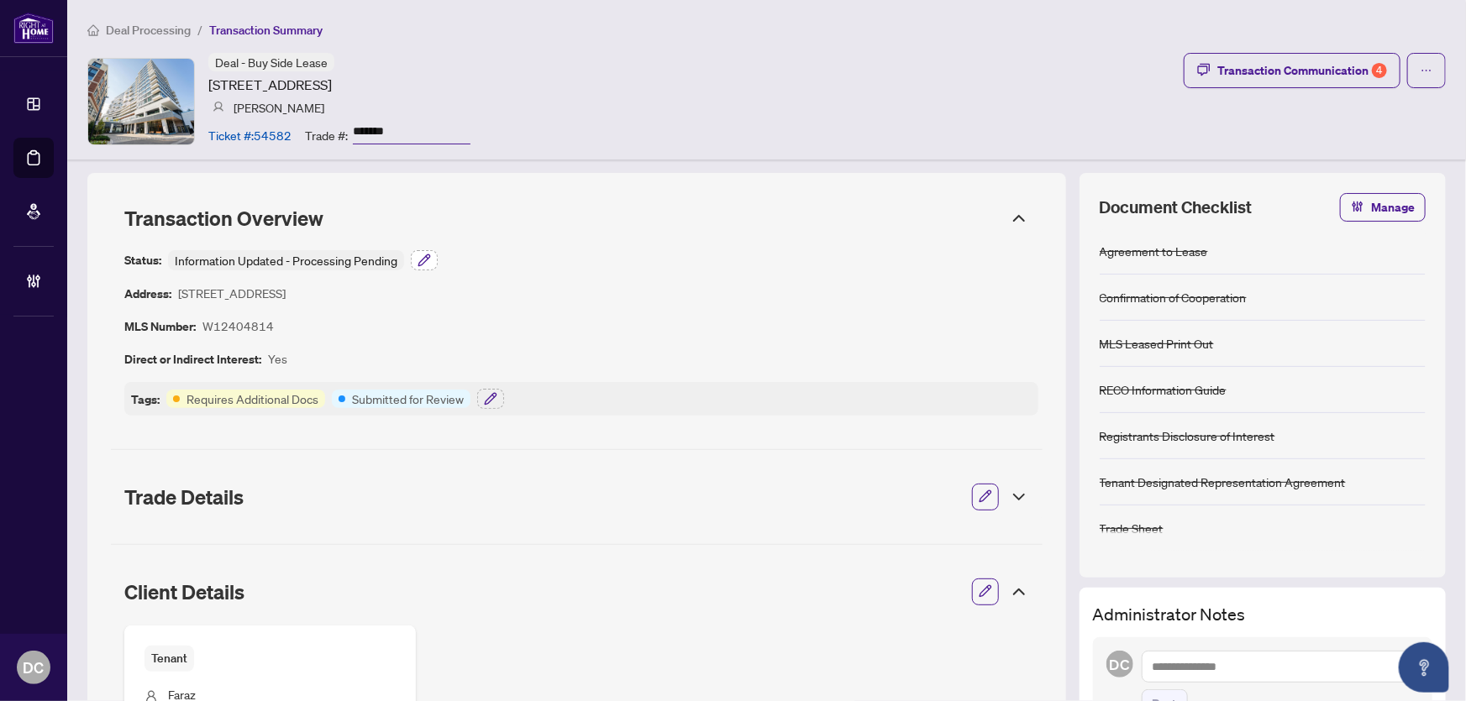
click at [421, 264] on icon "button" at bounding box center [423, 260] width 11 height 11
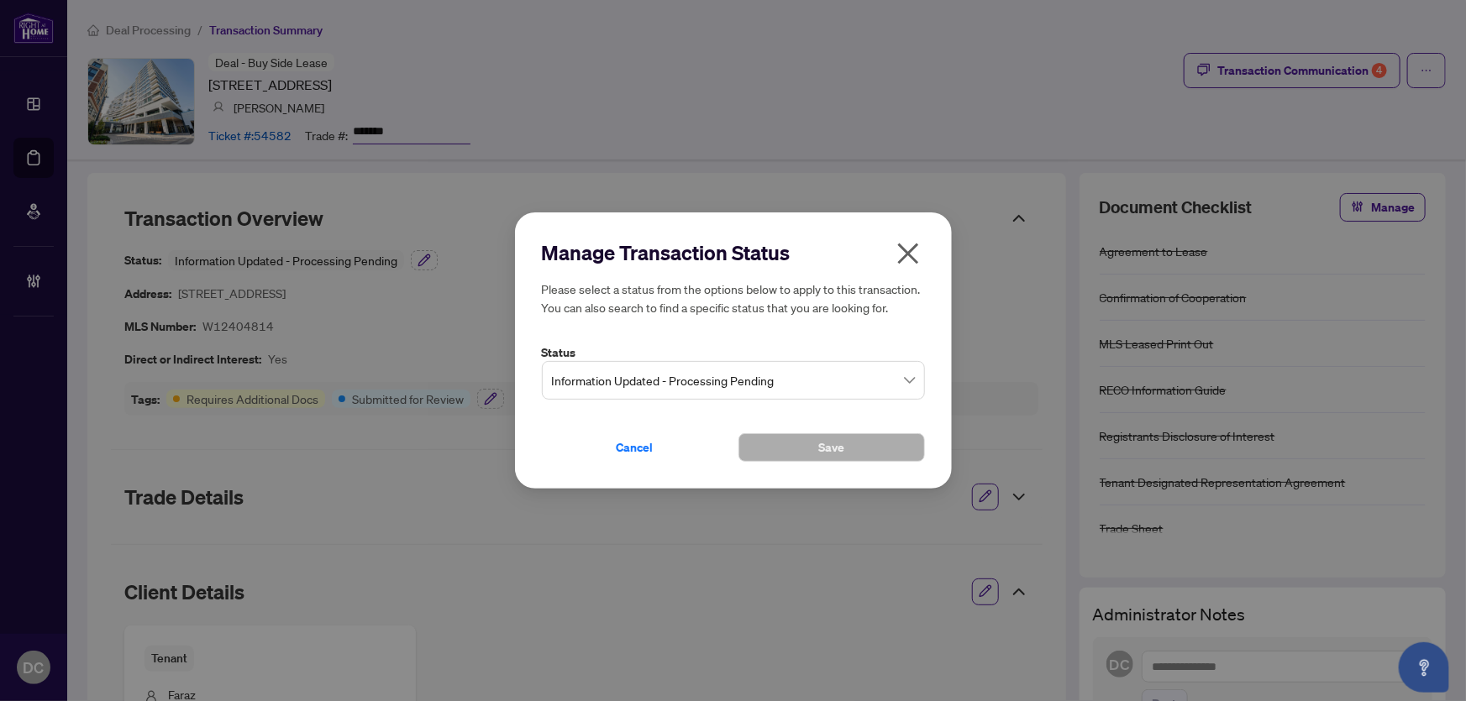
click at [661, 370] on span "Information Updated - Processing Pending" at bounding box center [733, 381] width 363 height 32
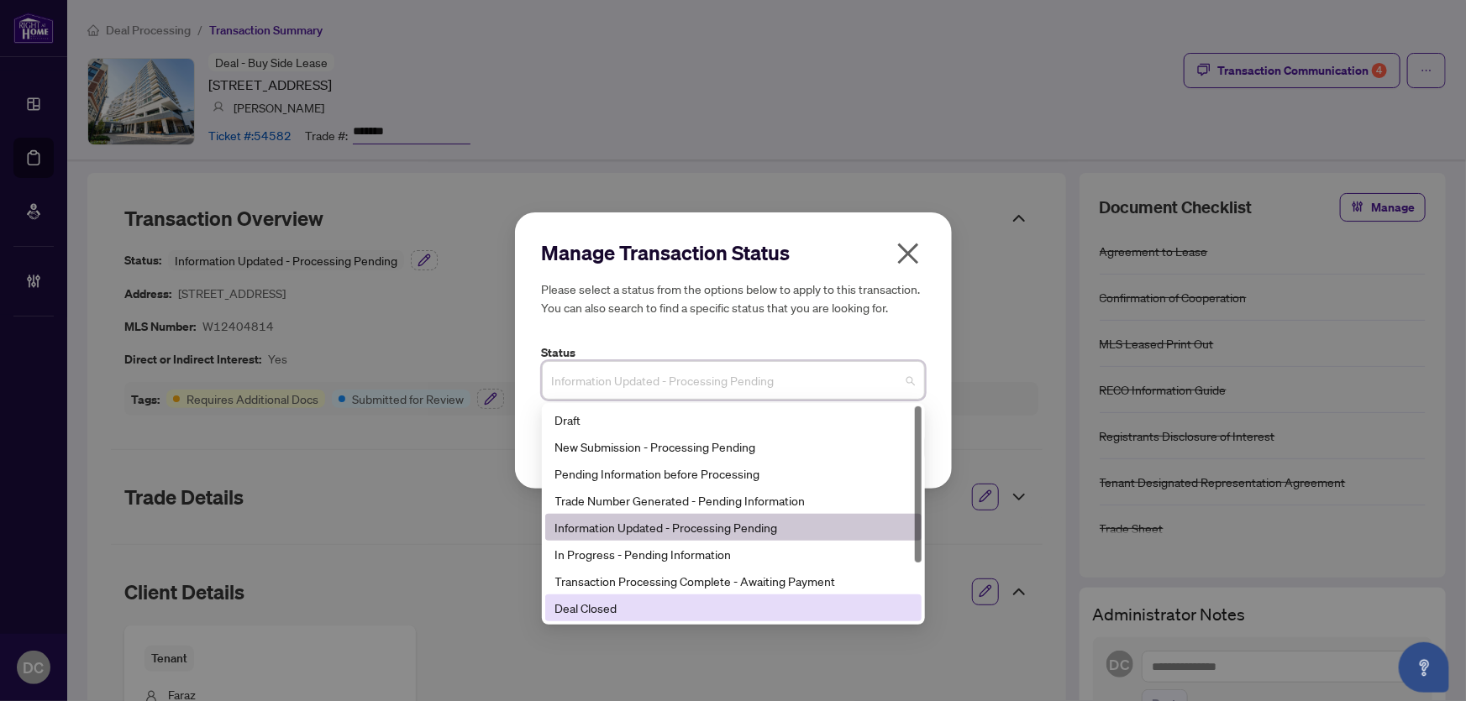
click at [692, 614] on div "Deal Closed" at bounding box center [733, 608] width 356 height 18
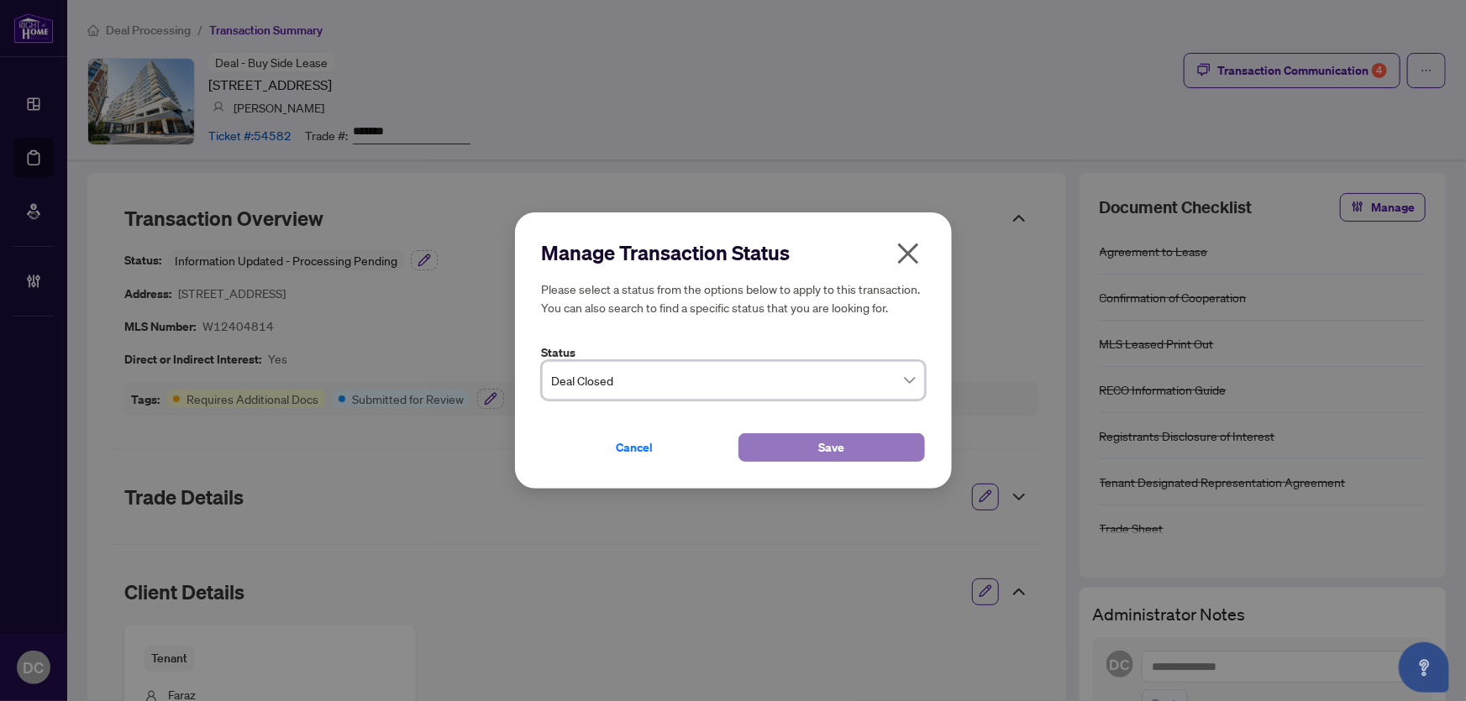
click at [797, 460] on button "Save" at bounding box center [831, 447] width 186 height 29
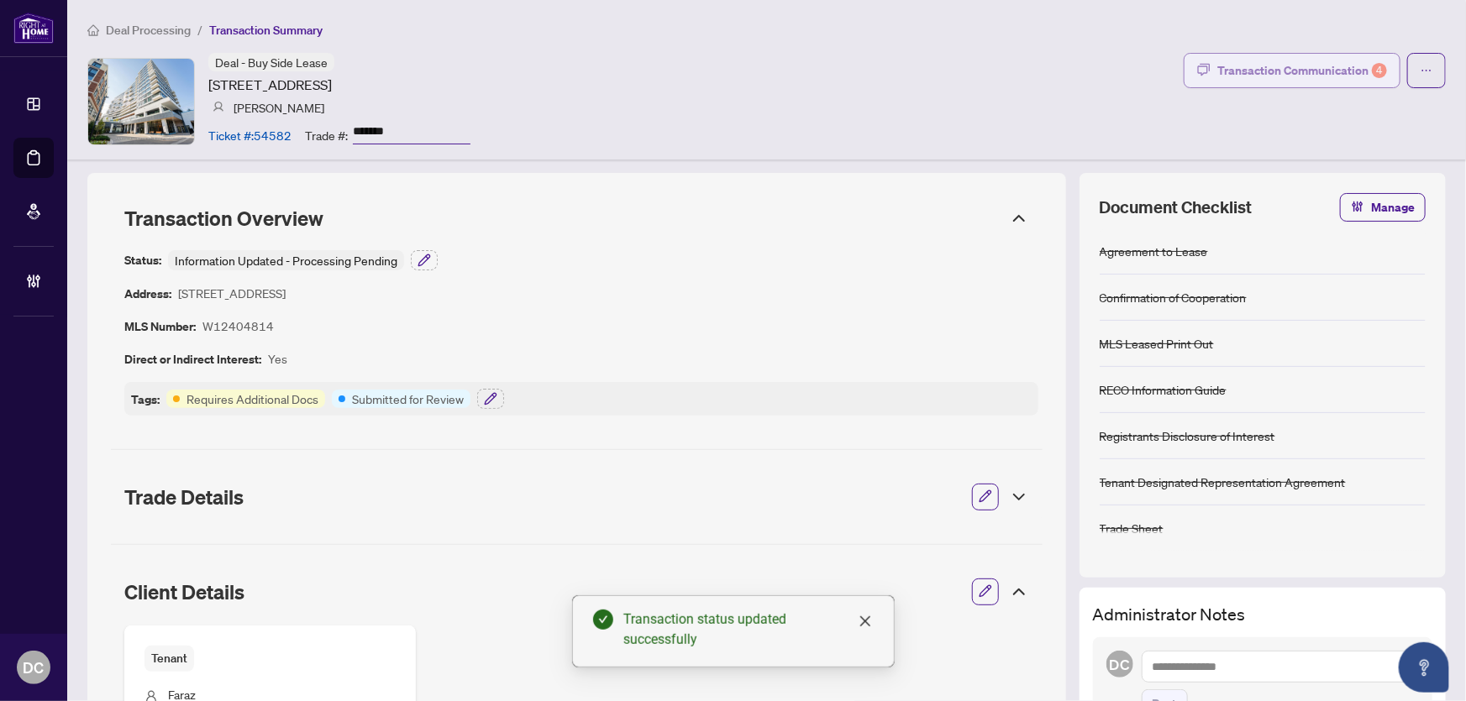
click at [1295, 67] on div "Transaction Communication 4" at bounding box center [1302, 70] width 170 height 27
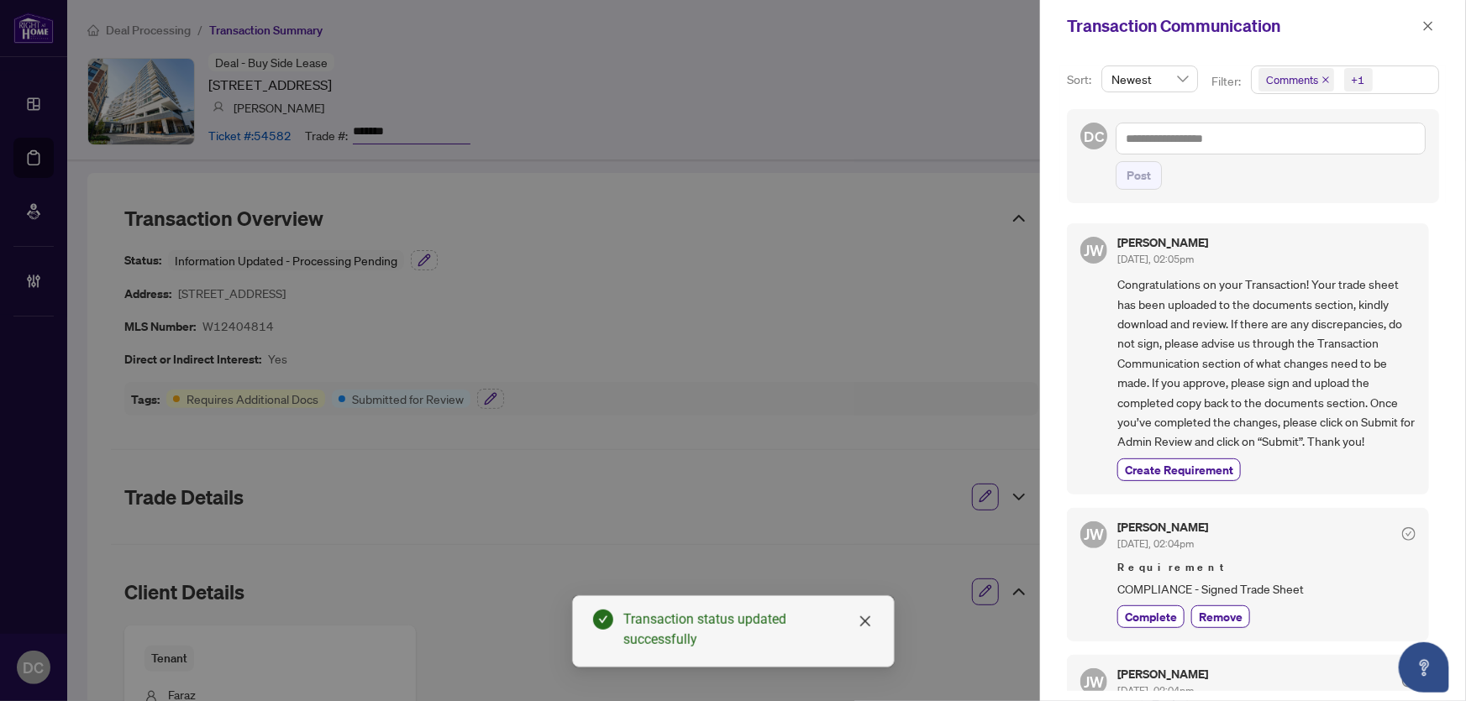
click at [1400, 81] on span "Comments +1" at bounding box center [1345, 79] width 186 height 27
click at [1325, 149] on span "Comments" at bounding box center [1313, 149] width 58 height 15
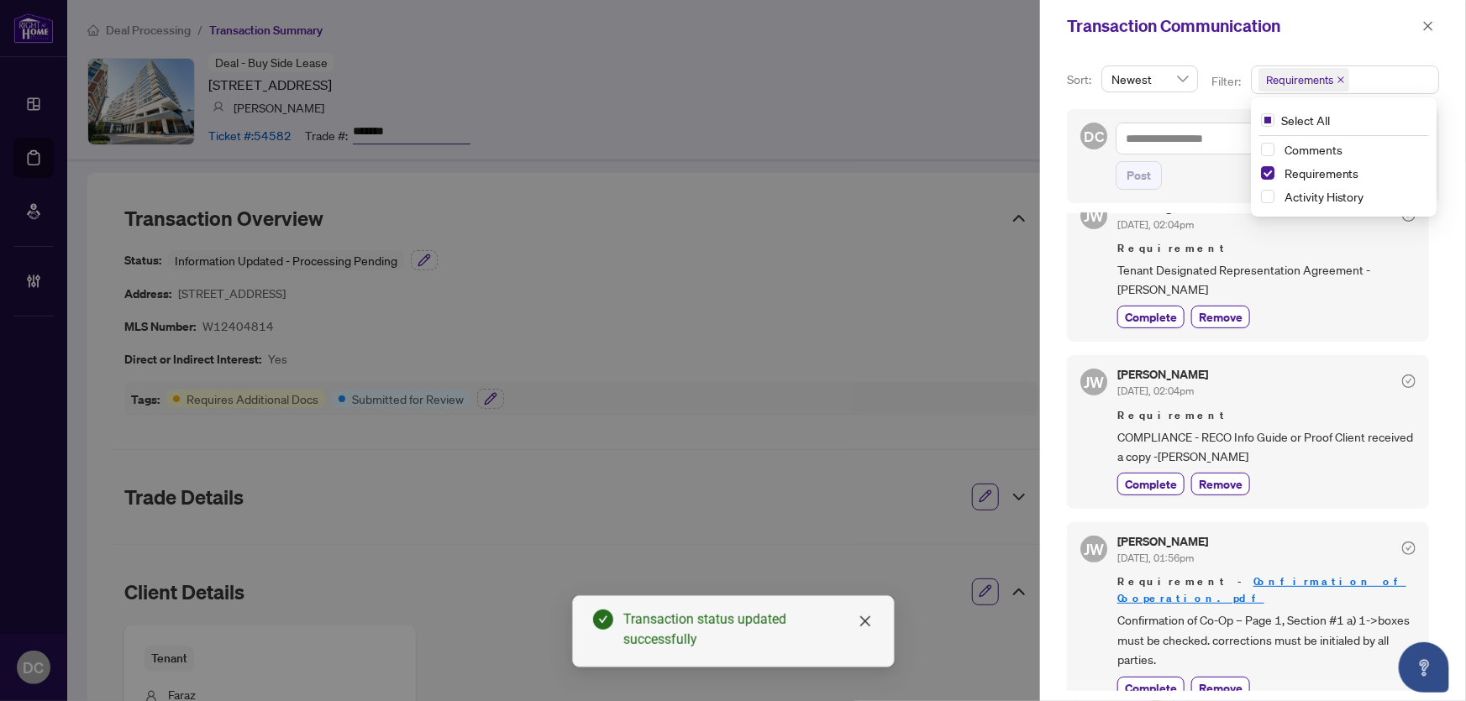
scroll to position [3, 0]
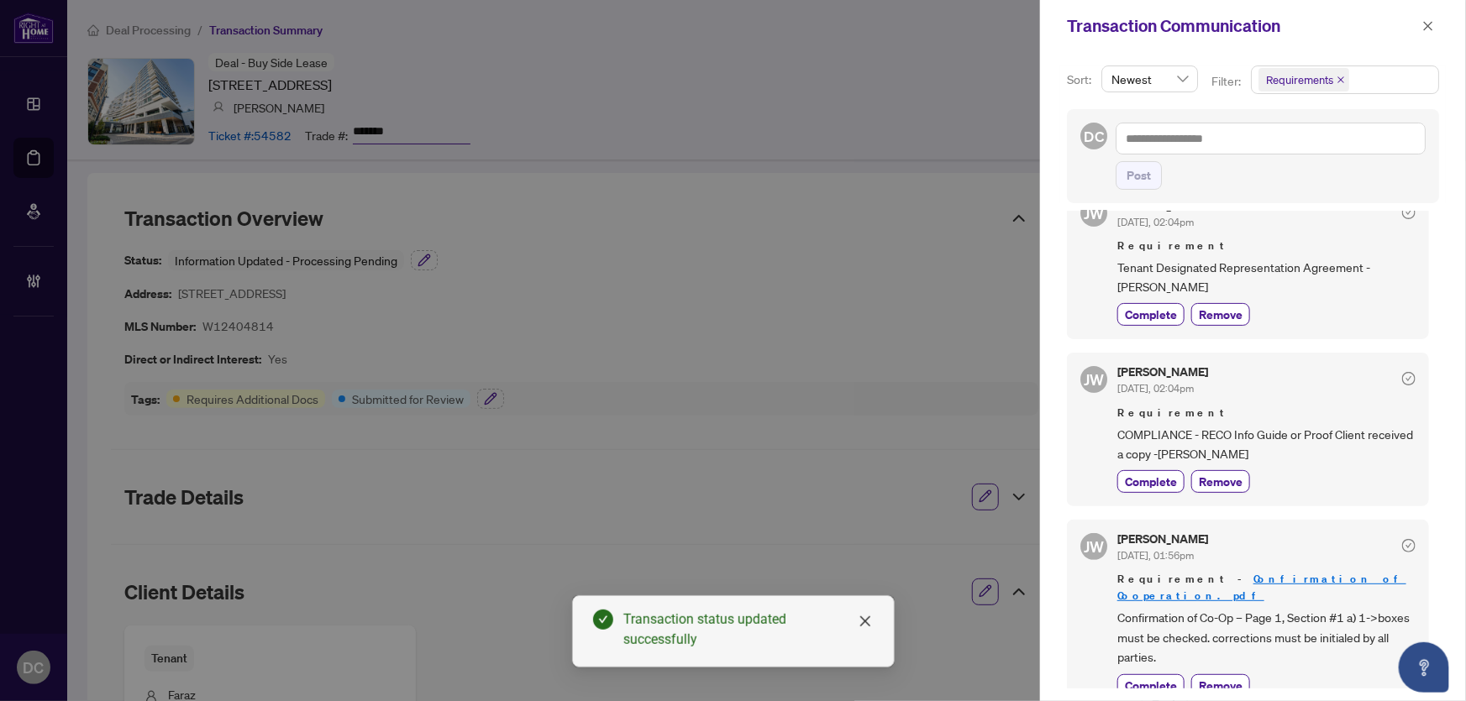
click at [1435, 13] on div "Transaction Communication" at bounding box center [1253, 26] width 426 height 52
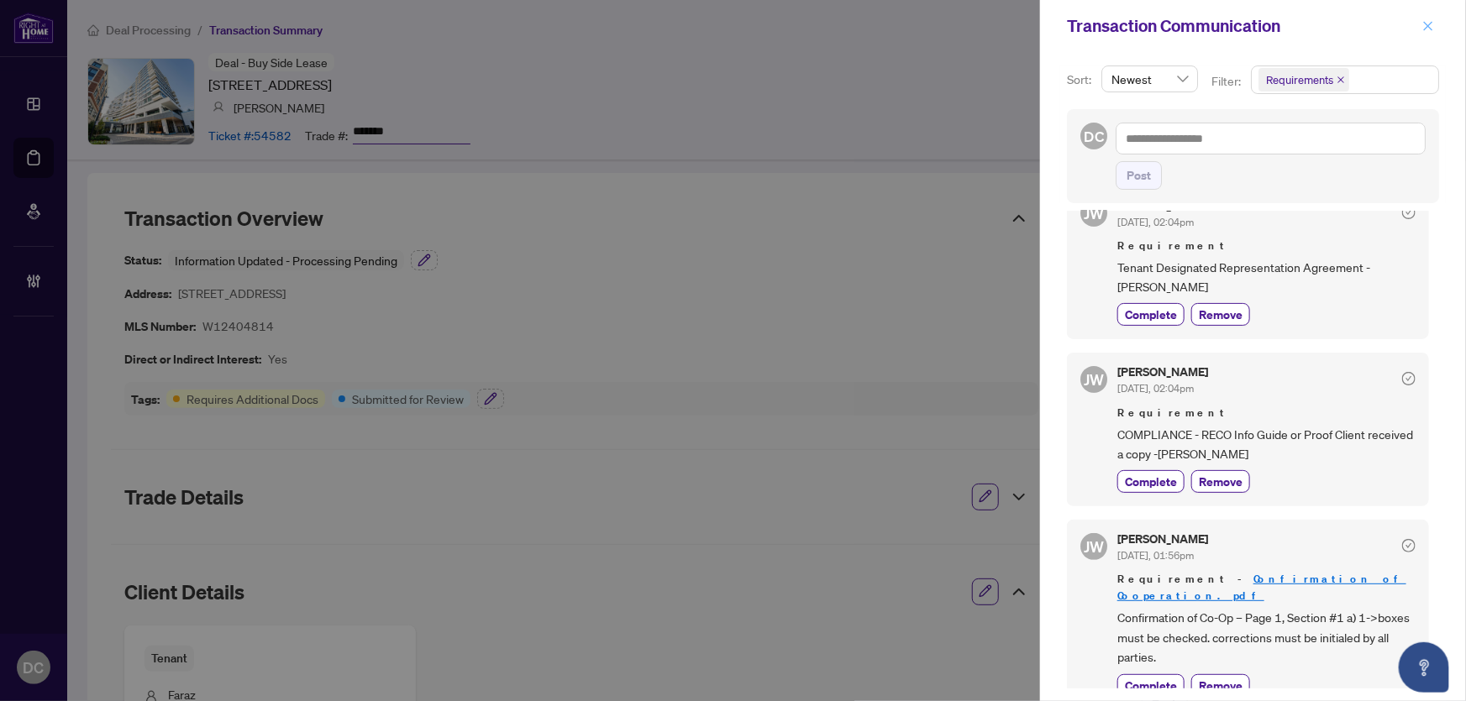
click at [1432, 22] on icon "close" at bounding box center [1428, 25] width 9 height 9
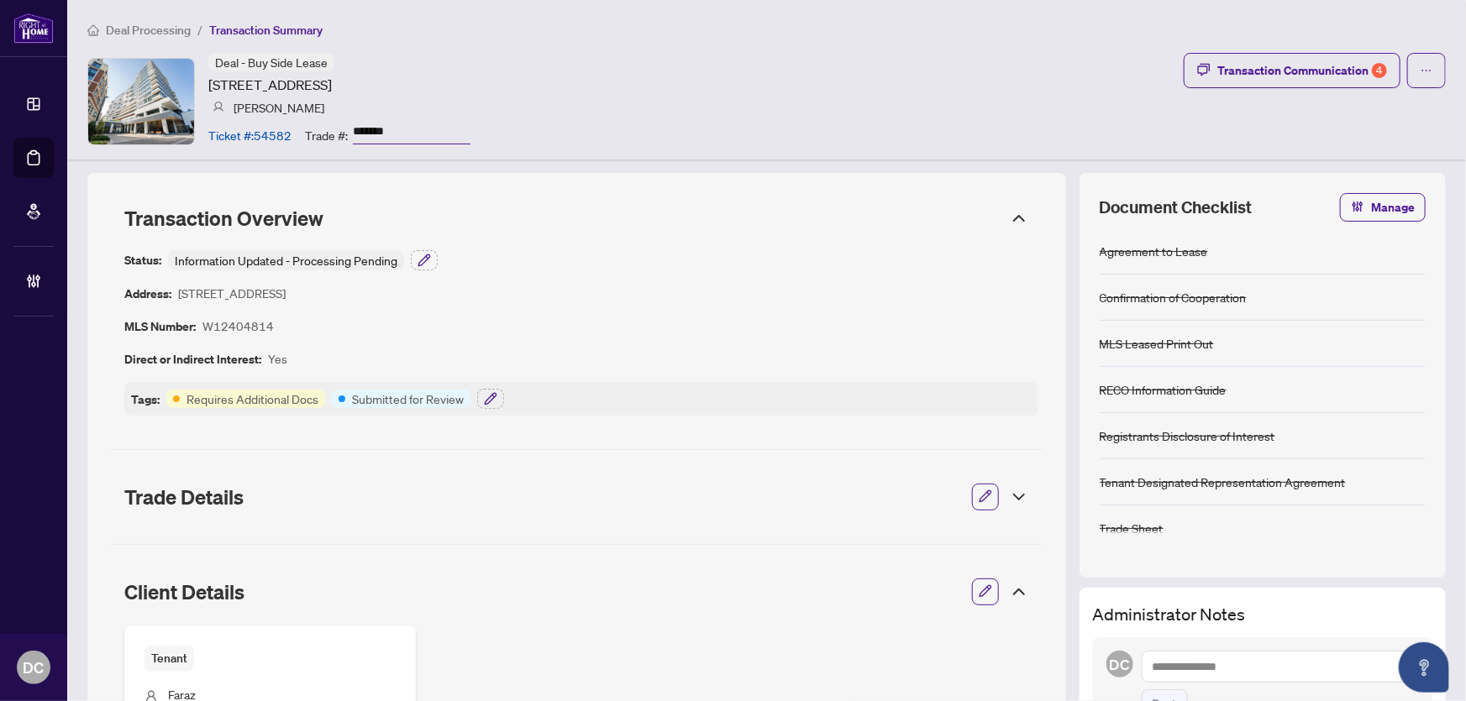
click at [1010, 601] on div "Client Details" at bounding box center [577, 592] width 932 height 47
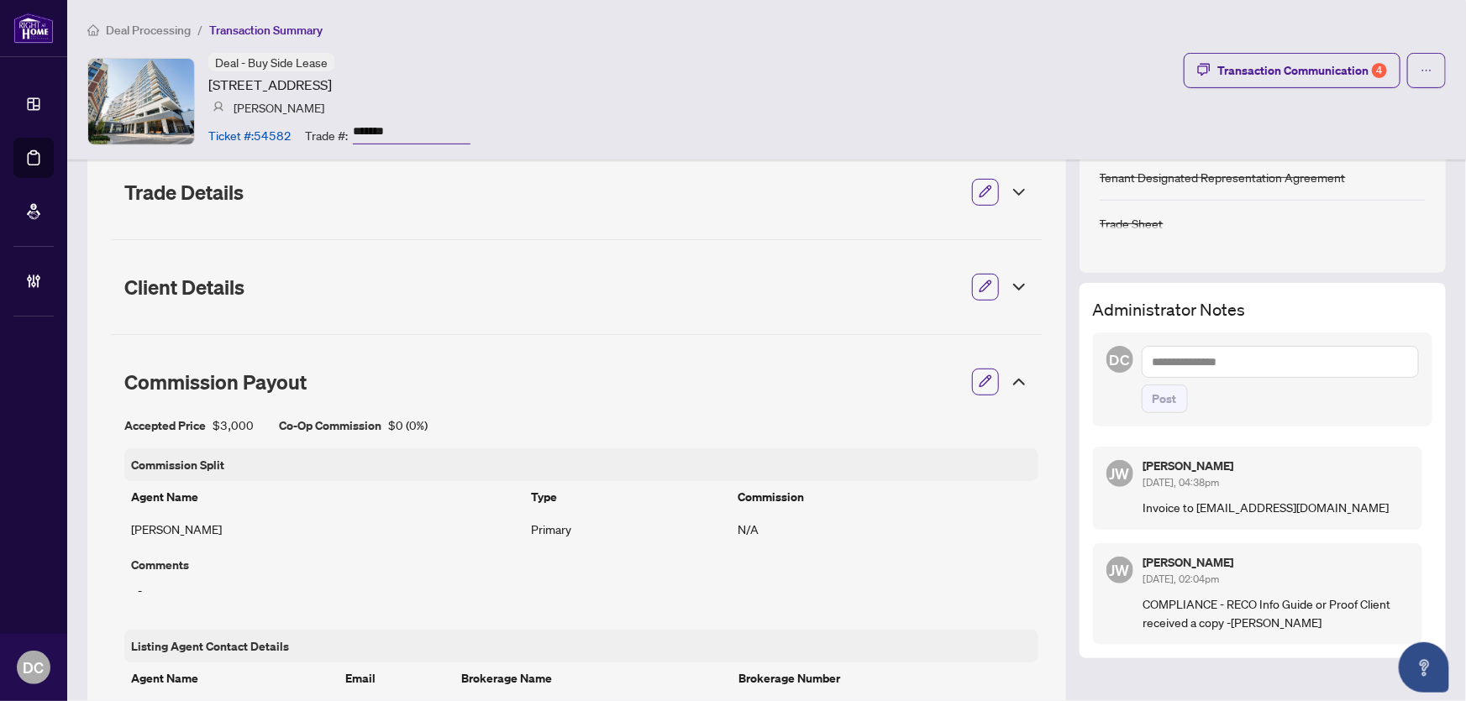
scroll to position [0, 0]
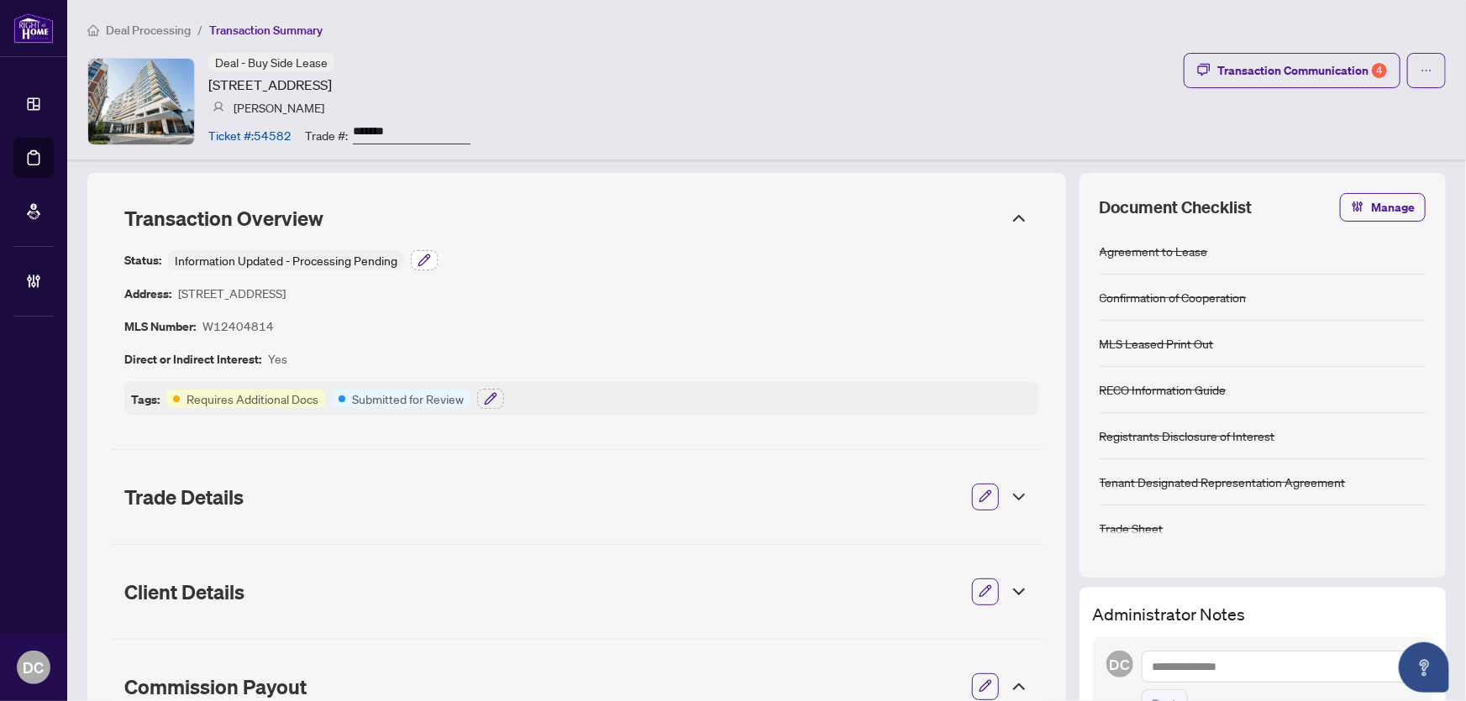
click at [426, 259] on icon "button" at bounding box center [423, 260] width 11 height 11
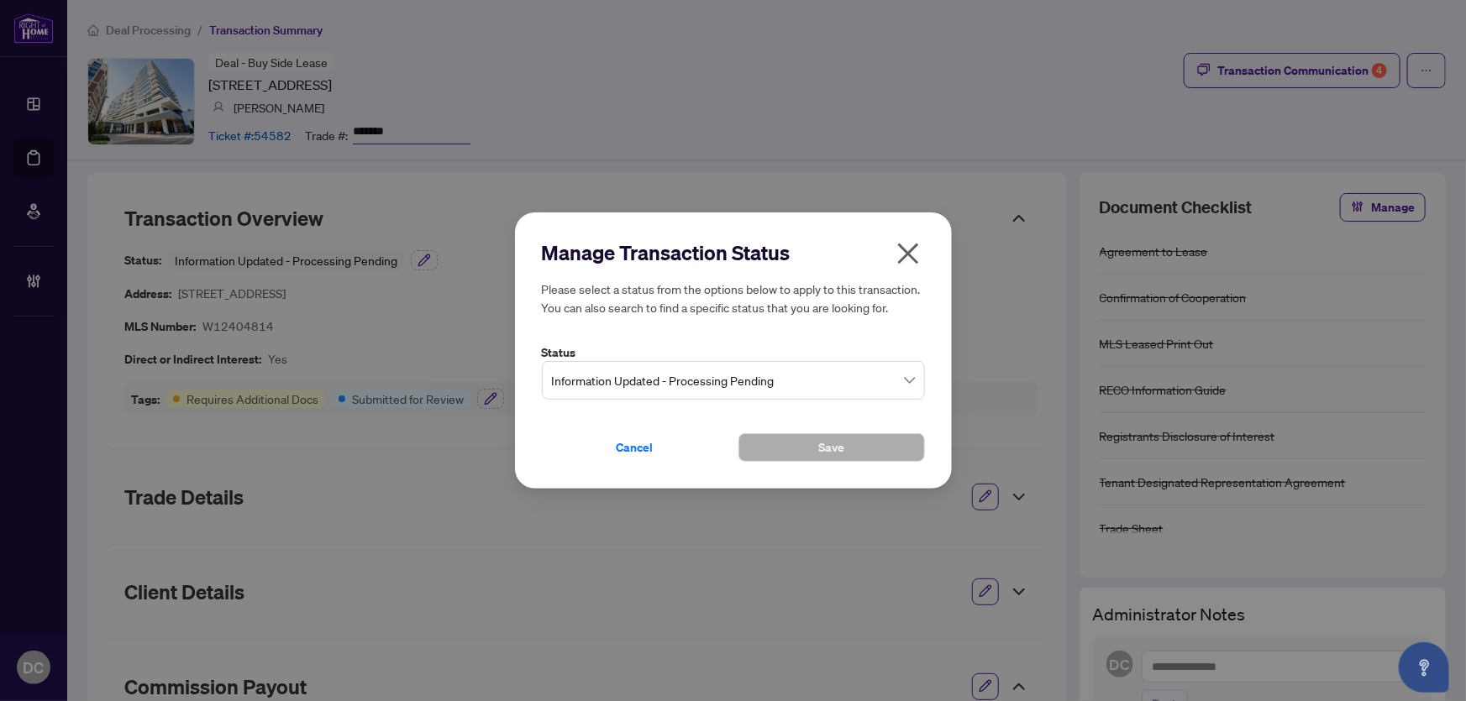
click at [641, 365] on span "Information Updated - Processing Pending" at bounding box center [733, 381] width 363 height 32
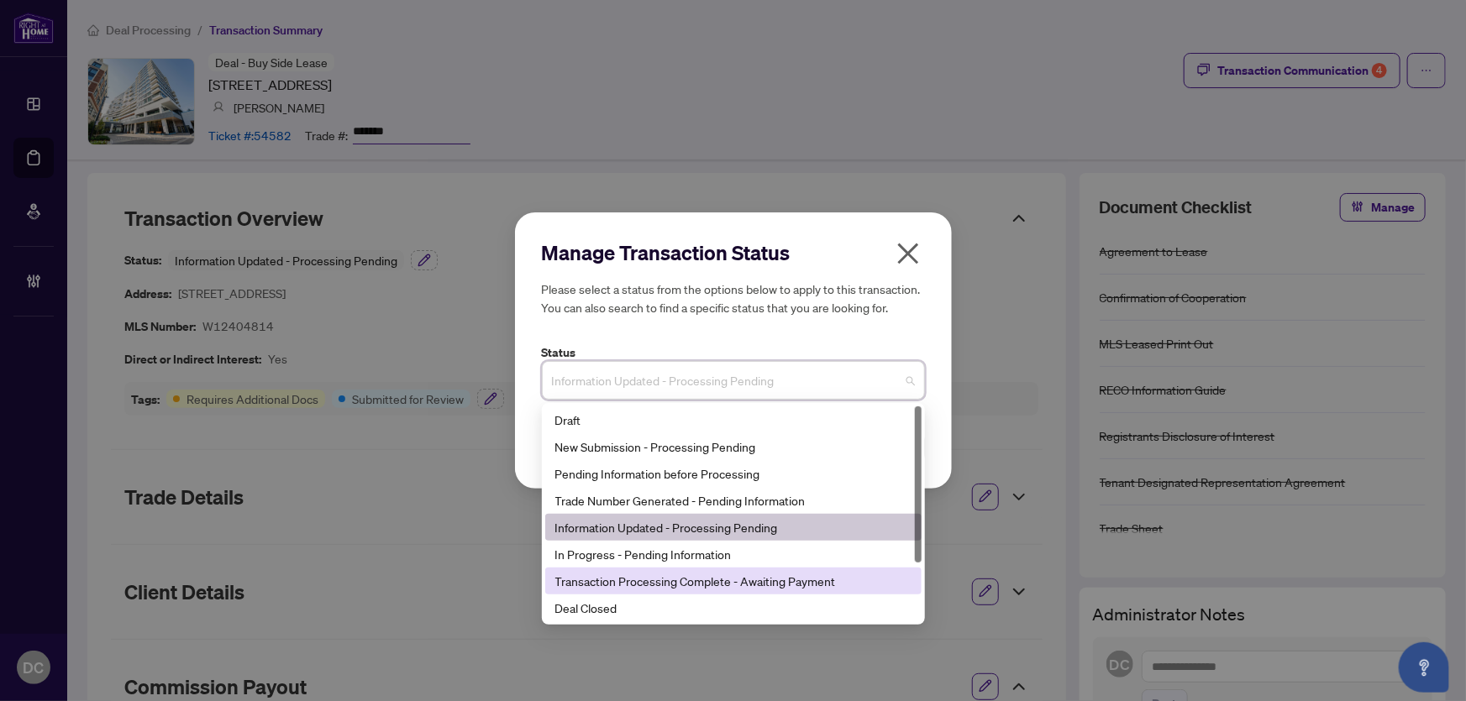
click at [583, 604] on div "Deal Closed" at bounding box center [733, 608] width 356 height 18
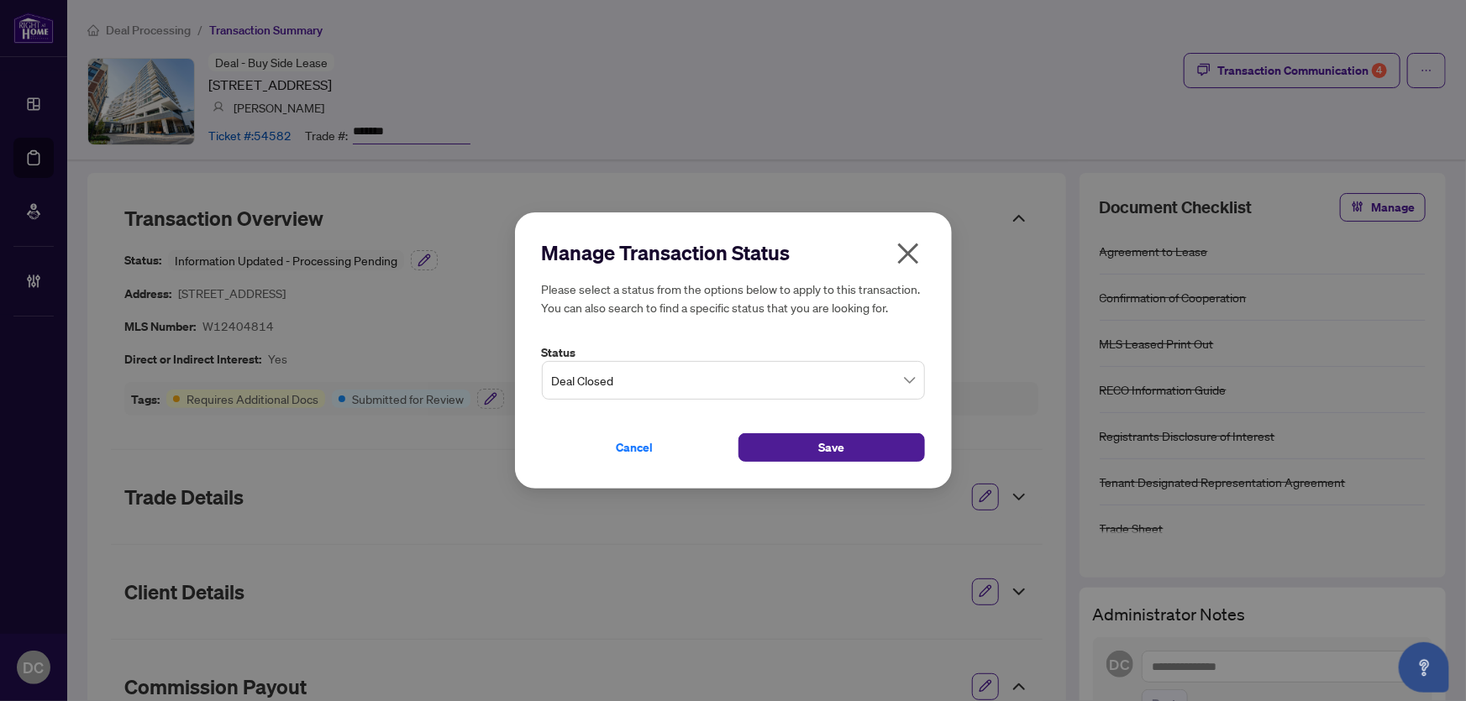
click at [773, 467] on div "Manage Transaction Status Please select a status from the options below to appl…" at bounding box center [733, 351] width 437 height 277
click at [772, 451] on button "Save" at bounding box center [831, 447] width 186 height 29
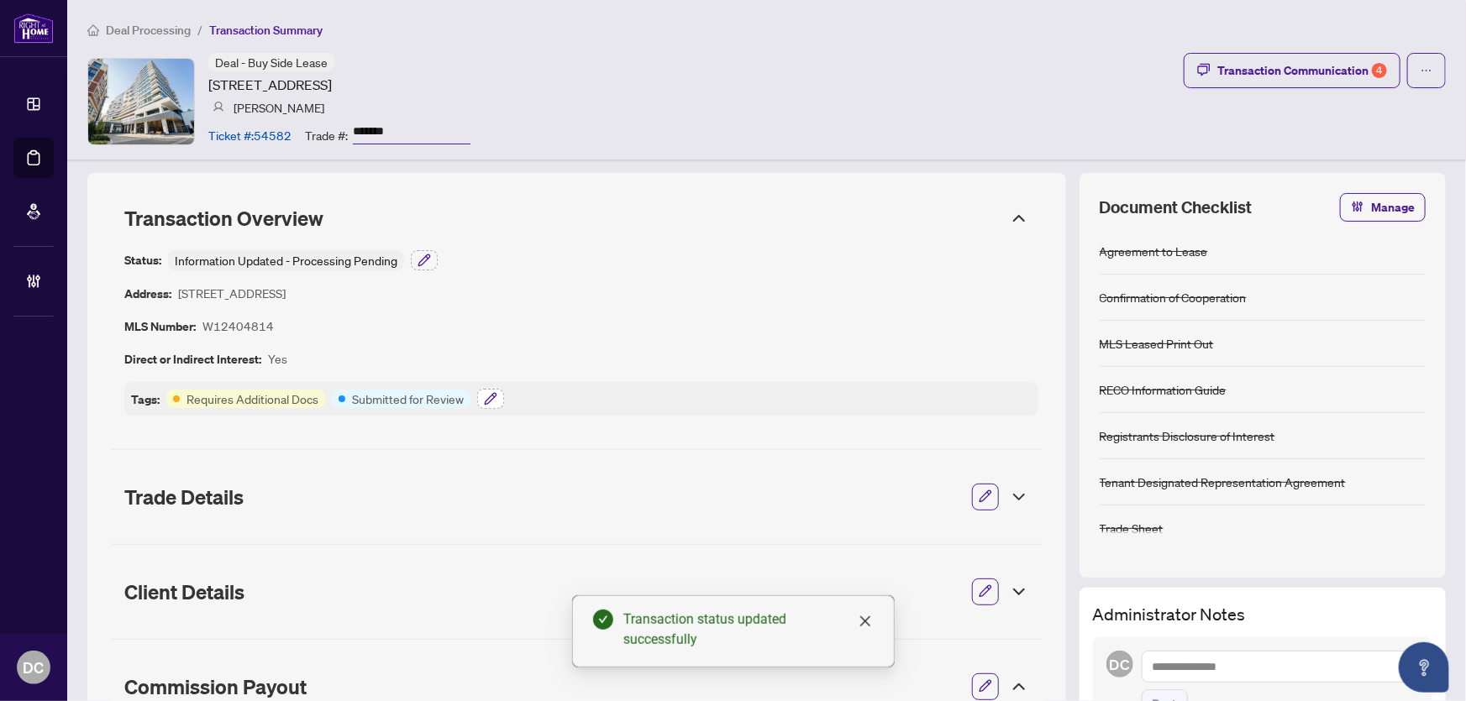
click at [490, 395] on icon "button" at bounding box center [490, 398] width 11 height 11
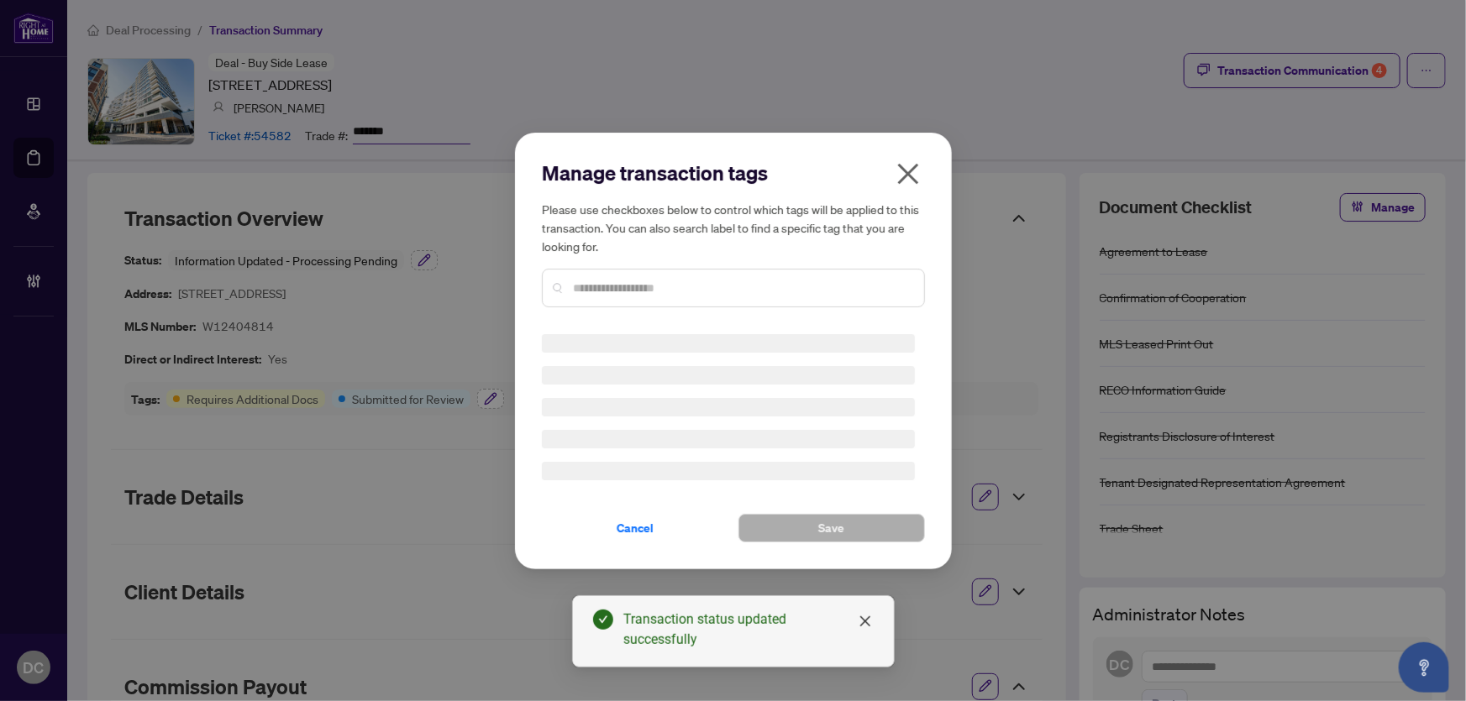
click at [490, 395] on div "Manage transaction tags Please use checkboxes below to control which tags will …" at bounding box center [733, 350] width 1466 height 701
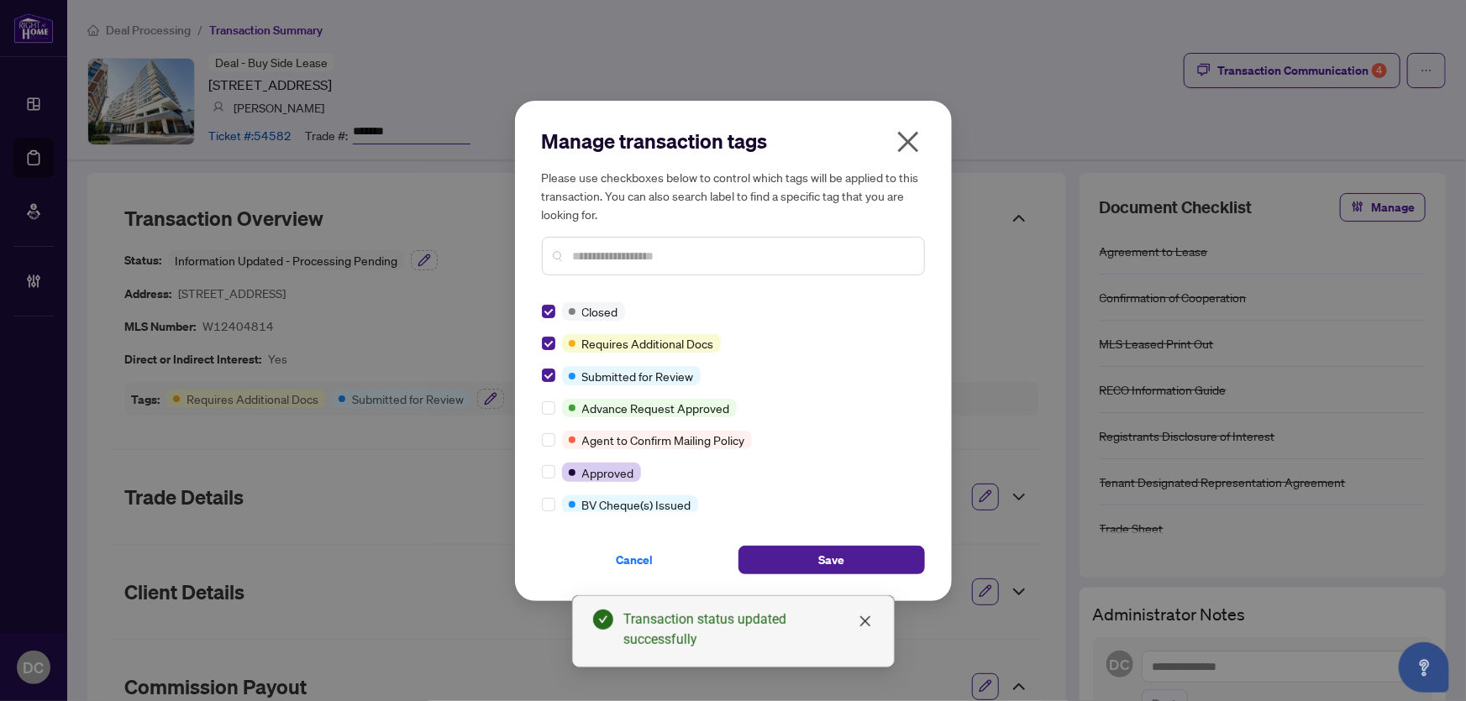
click at [638, 250] on input "text" at bounding box center [742, 256] width 338 height 18
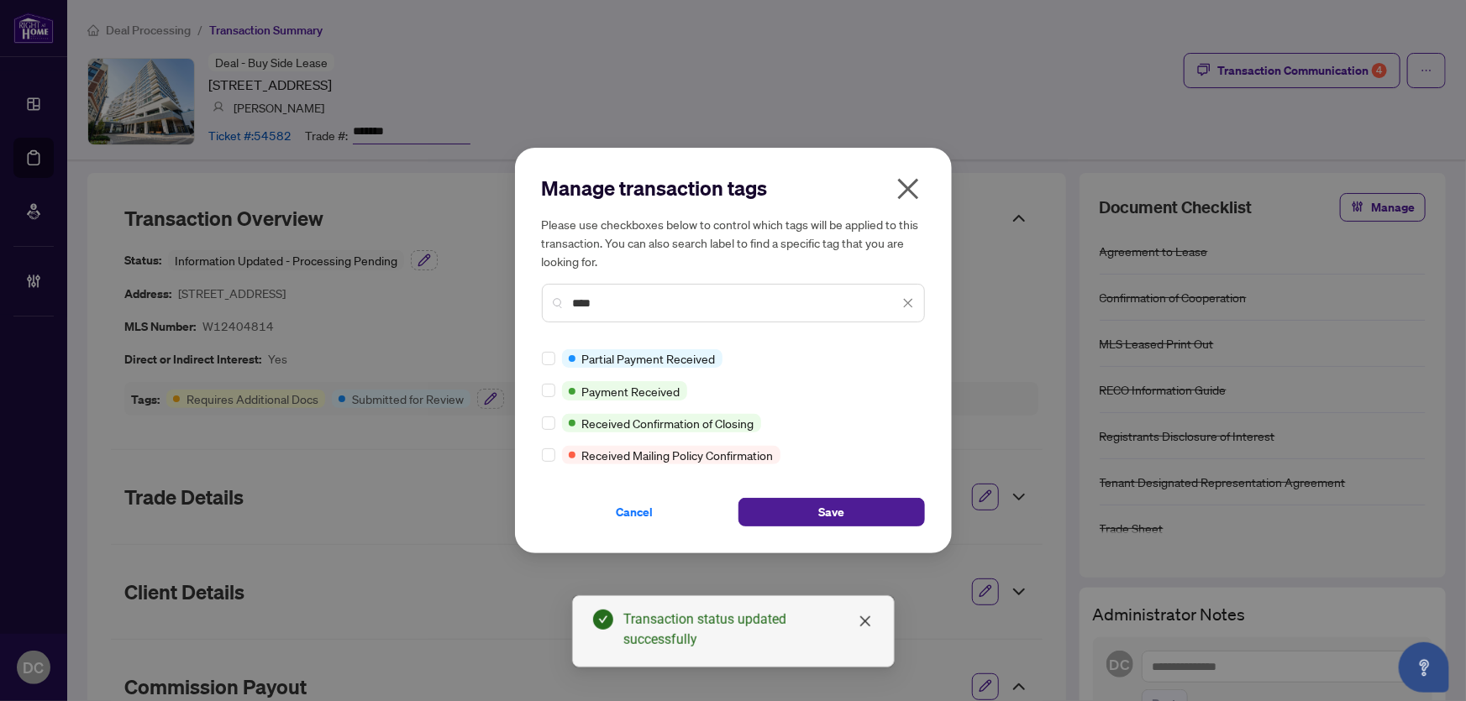
type input "****"
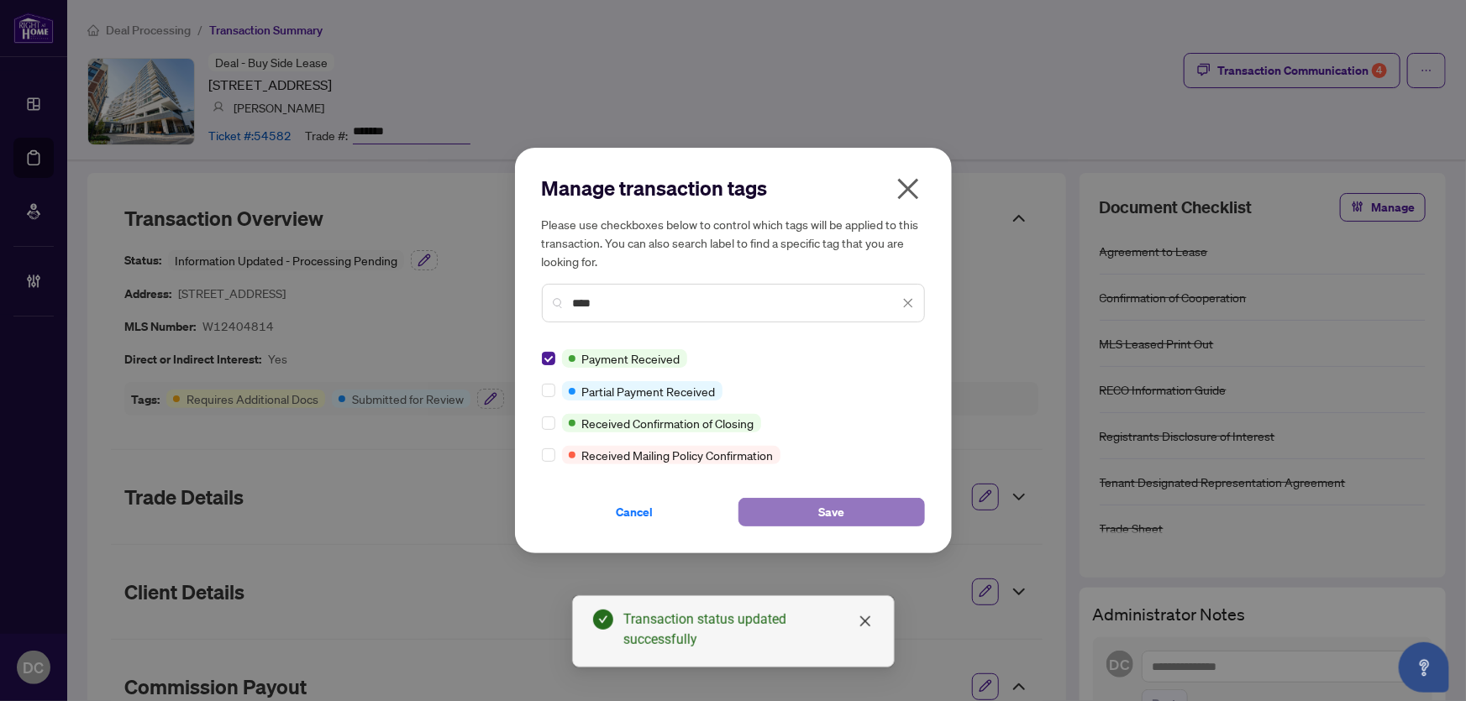
click at [849, 515] on button "Save" at bounding box center [831, 512] width 186 height 29
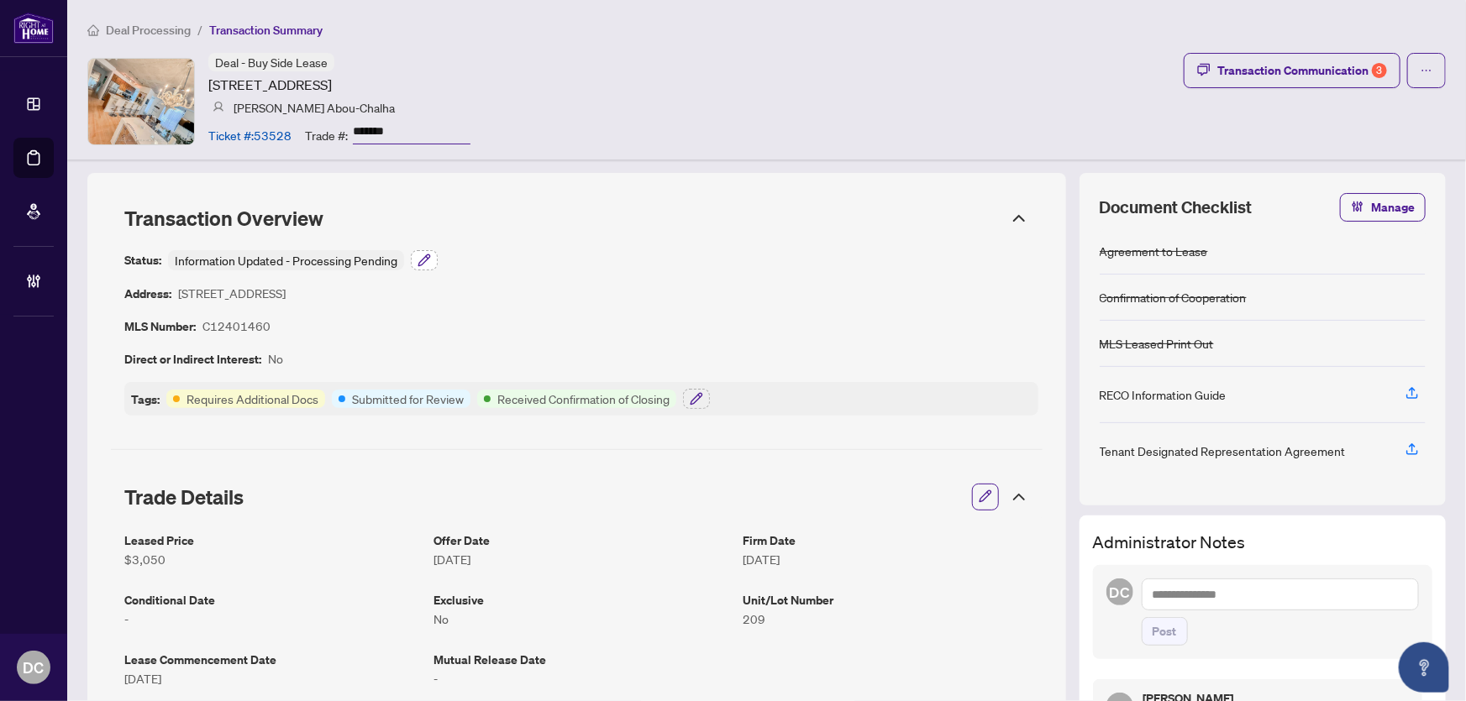
click at [419, 254] on icon "button" at bounding box center [423, 260] width 13 height 13
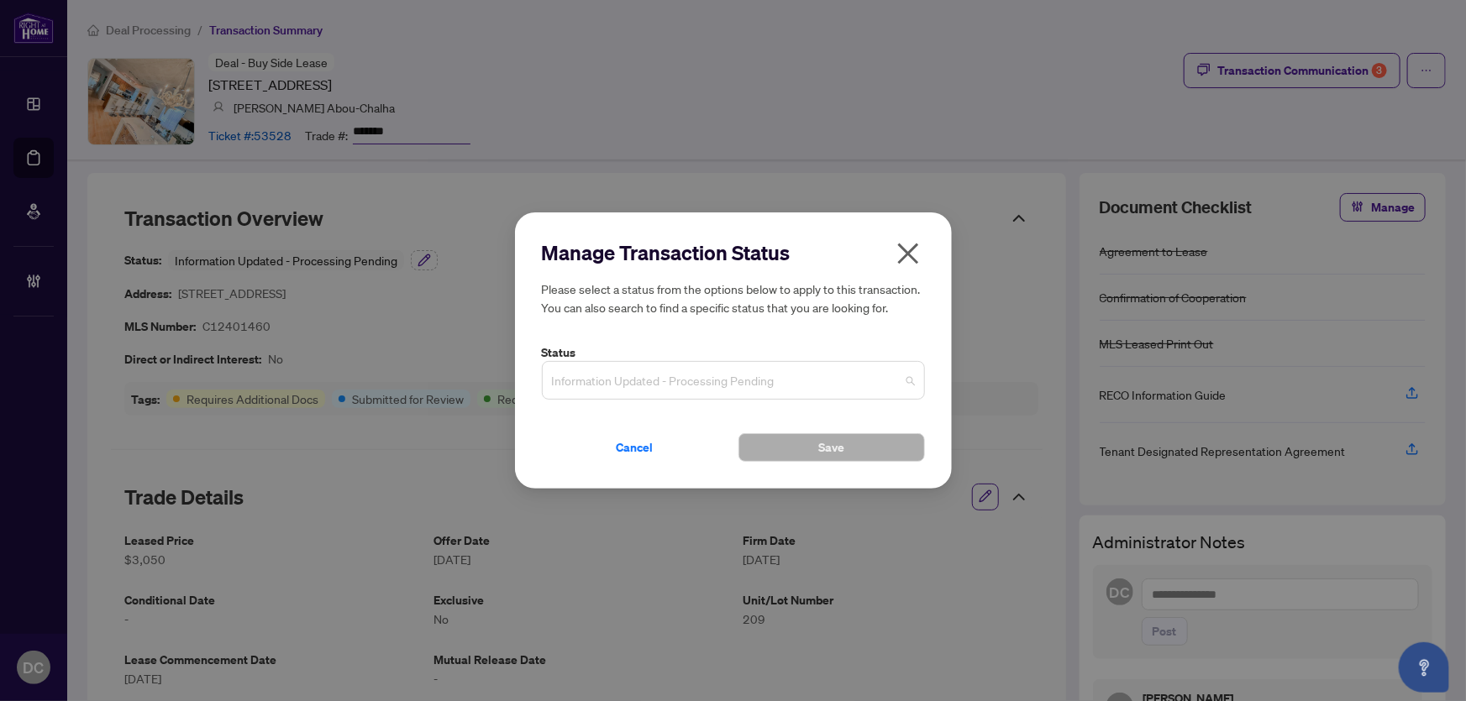
click at [715, 371] on span "Information Updated - Processing Pending" at bounding box center [733, 381] width 363 height 32
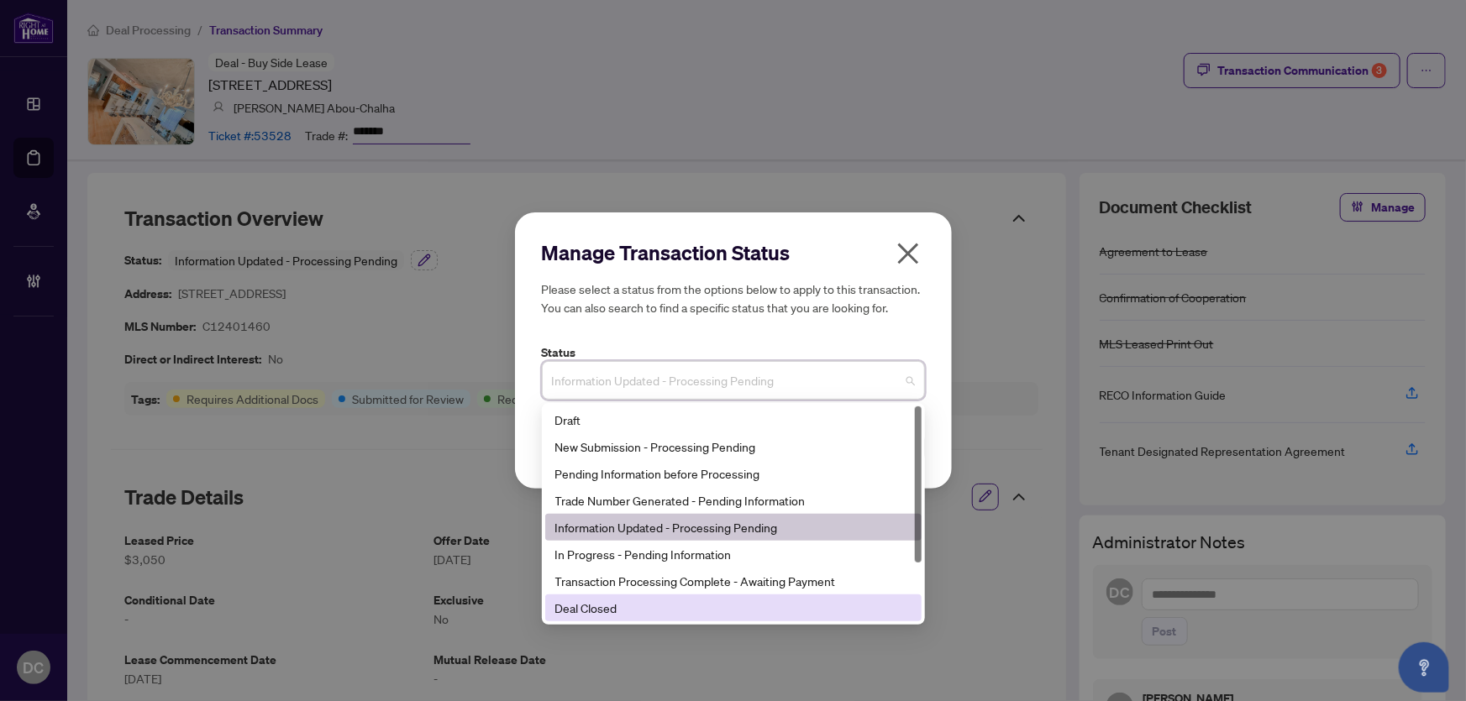
click at [646, 606] on div "Deal Closed" at bounding box center [733, 608] width 356 height 18
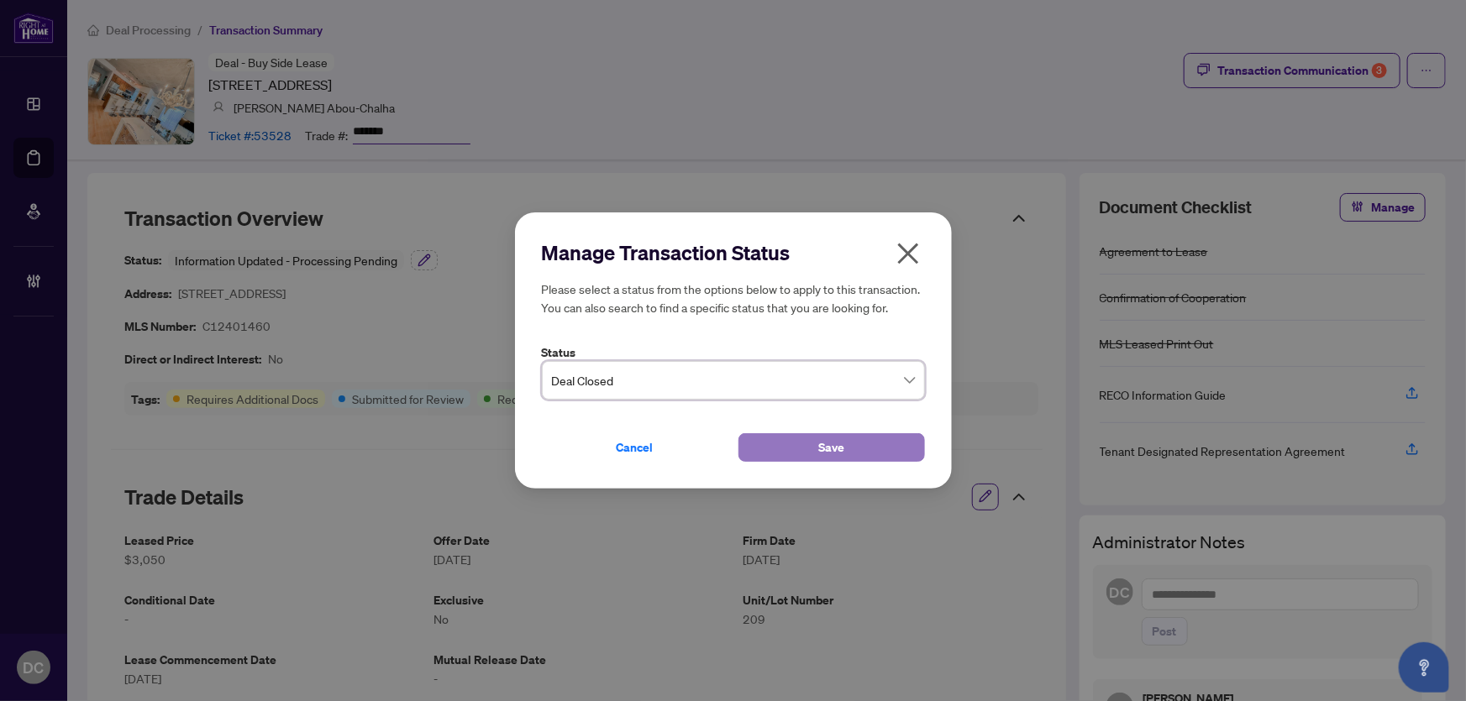
click at [759, 438] on button "Save" at bounding box center [831, 447] width 186 height 29
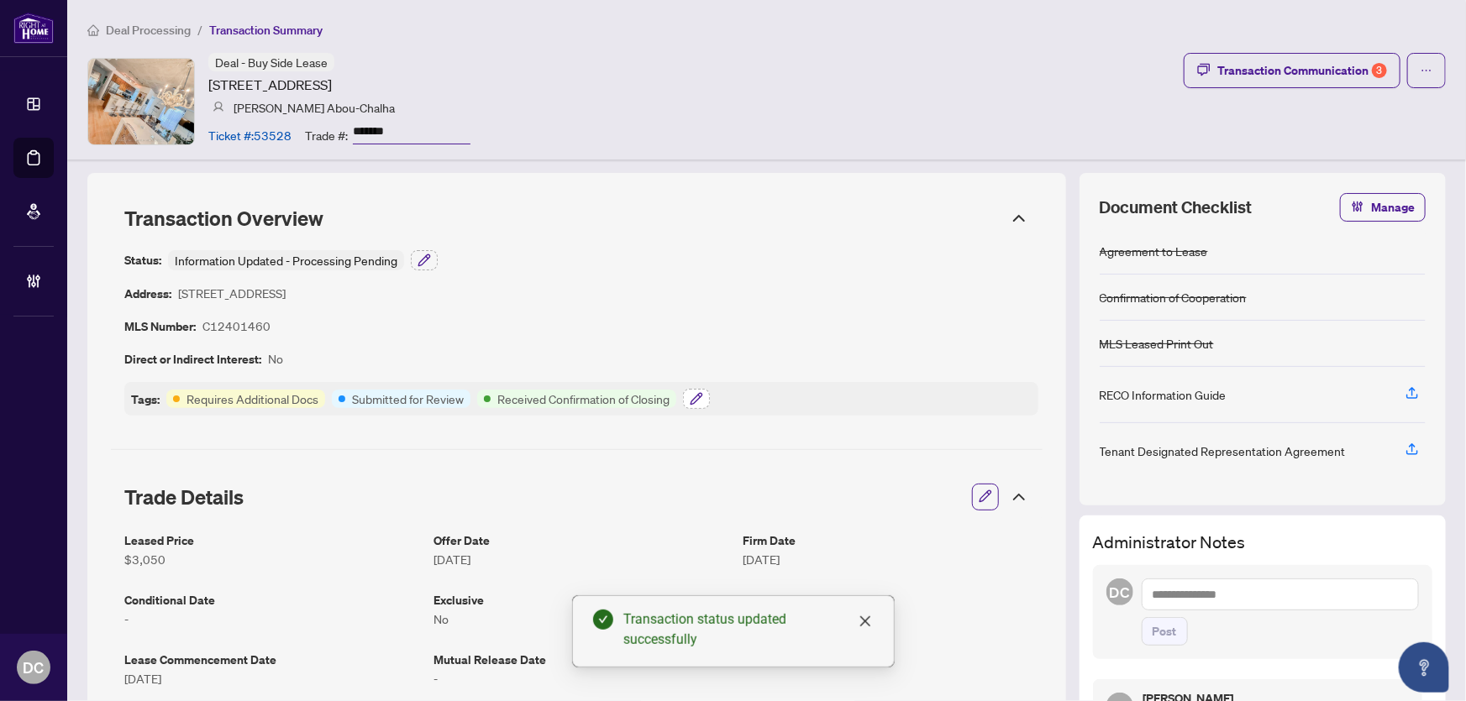
click at [697, 402] on icon "button" at bounding box center [696, 398] width 13 height 13
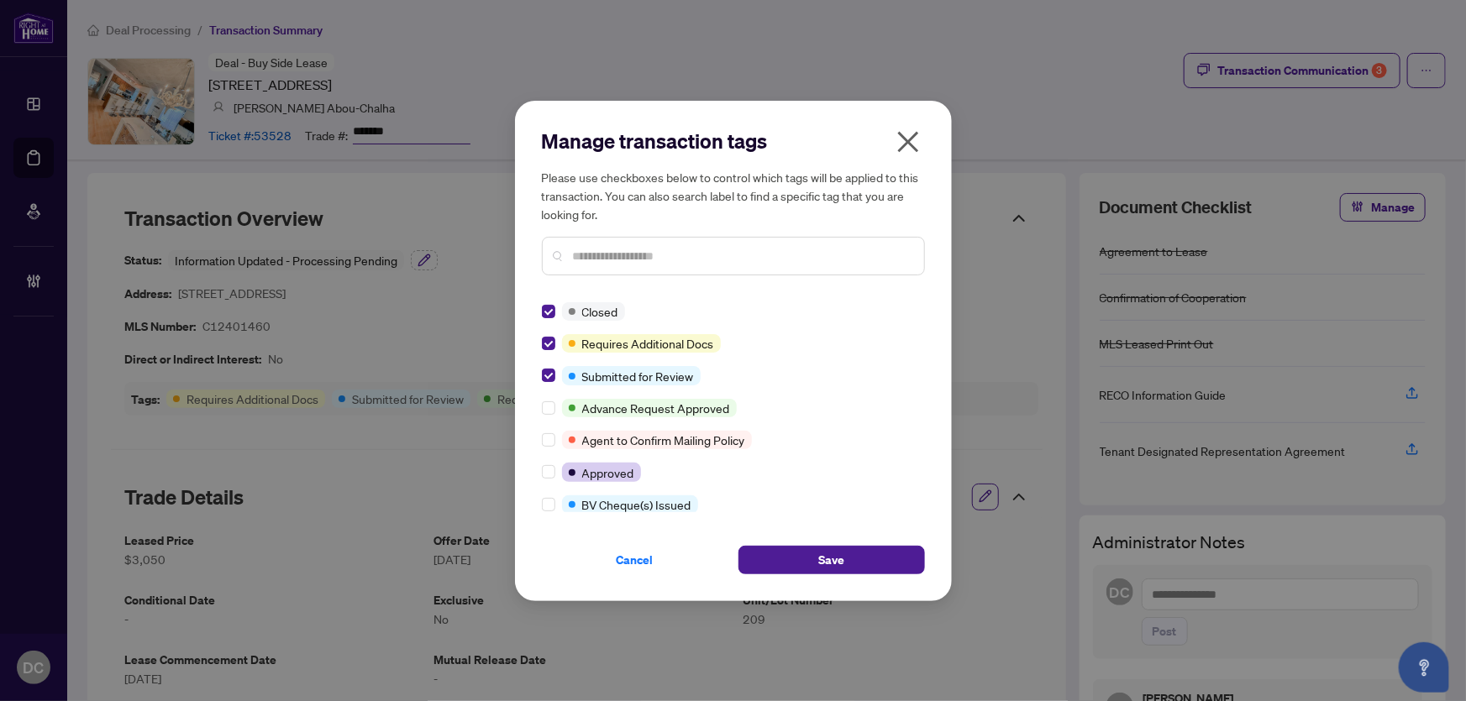
click at [680, 261] on input "text" at bounding box center [742, 256] width 338 height 18
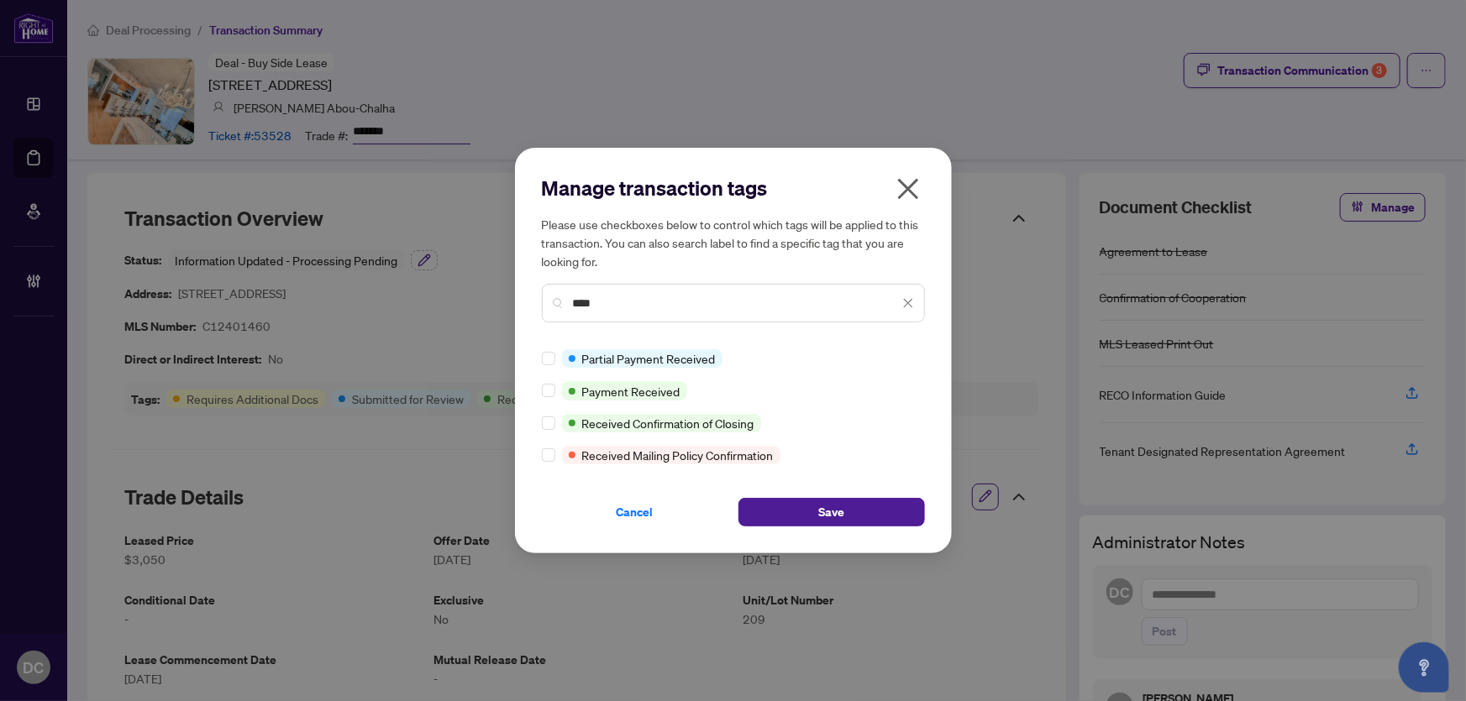
type input "****"
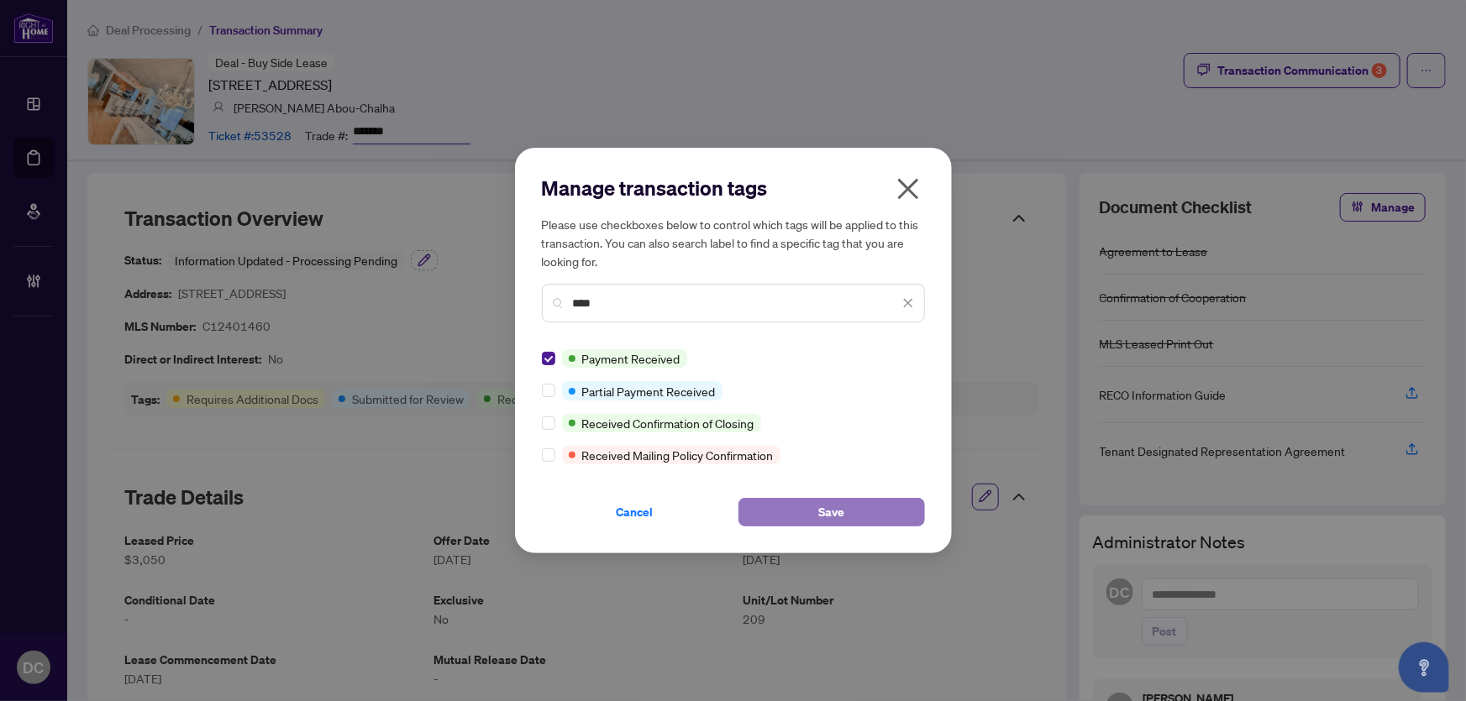
click at [782, 512] on button "Save" at bounding box center [831, 512] width 186 height 29
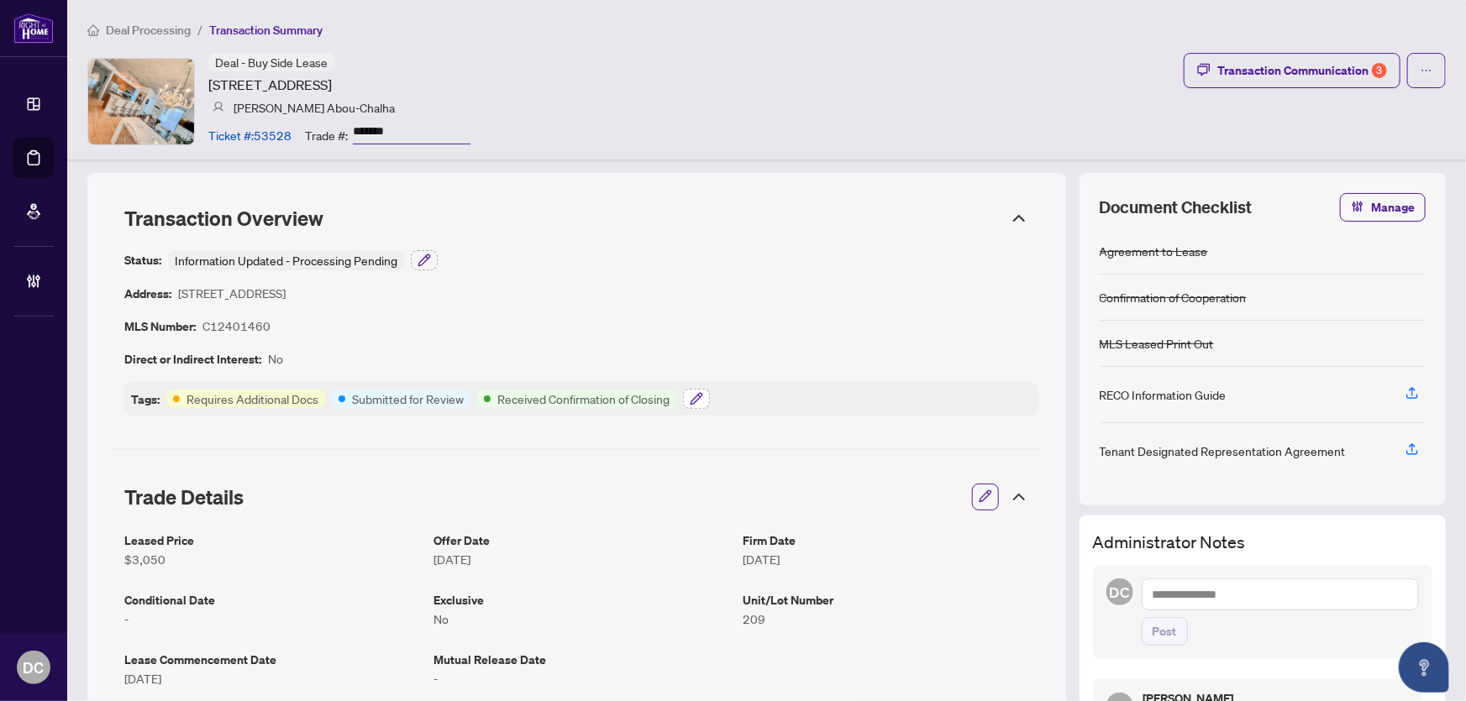
click at [702, 400] on icon "button" at bounding box center [696, 398] width 13 height 13
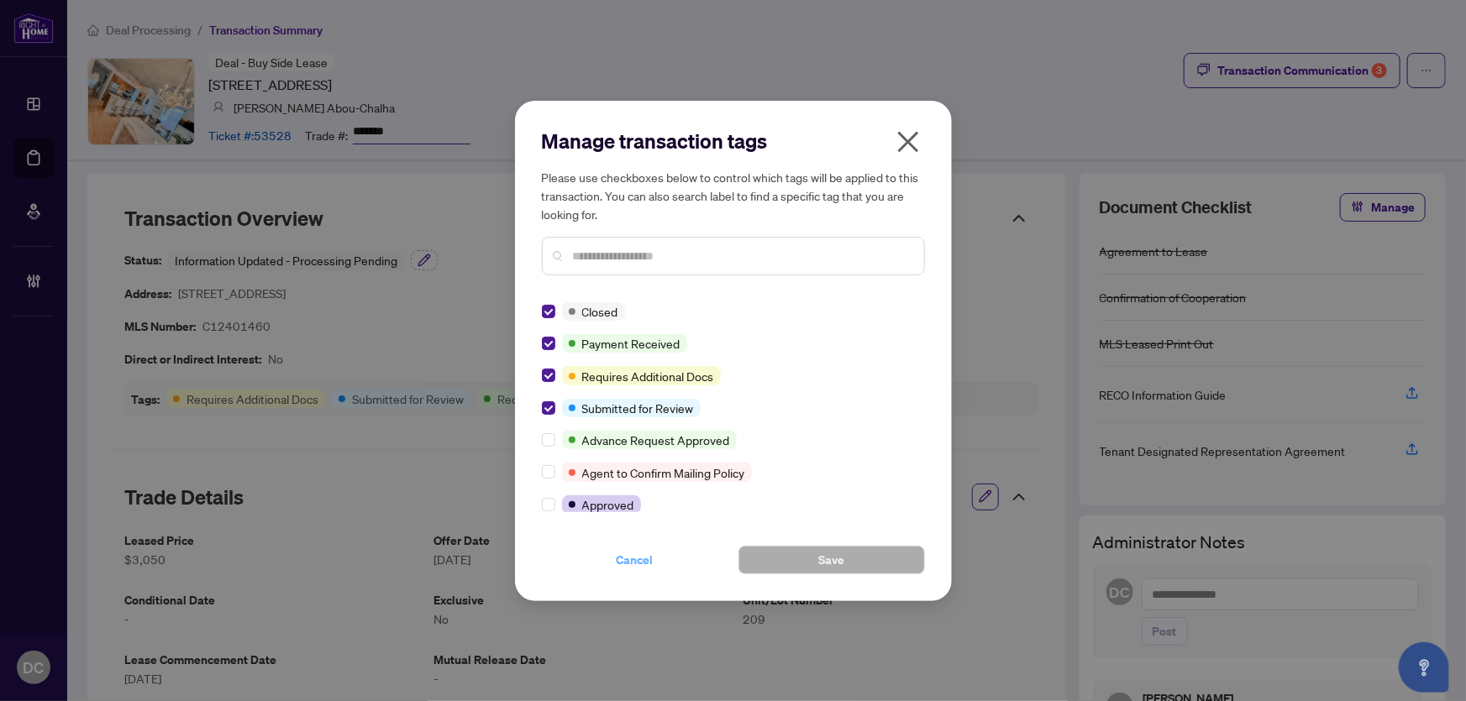
click at [648, 559] on span "Cancel" at bounding box center [635, 560] width 37 height 27
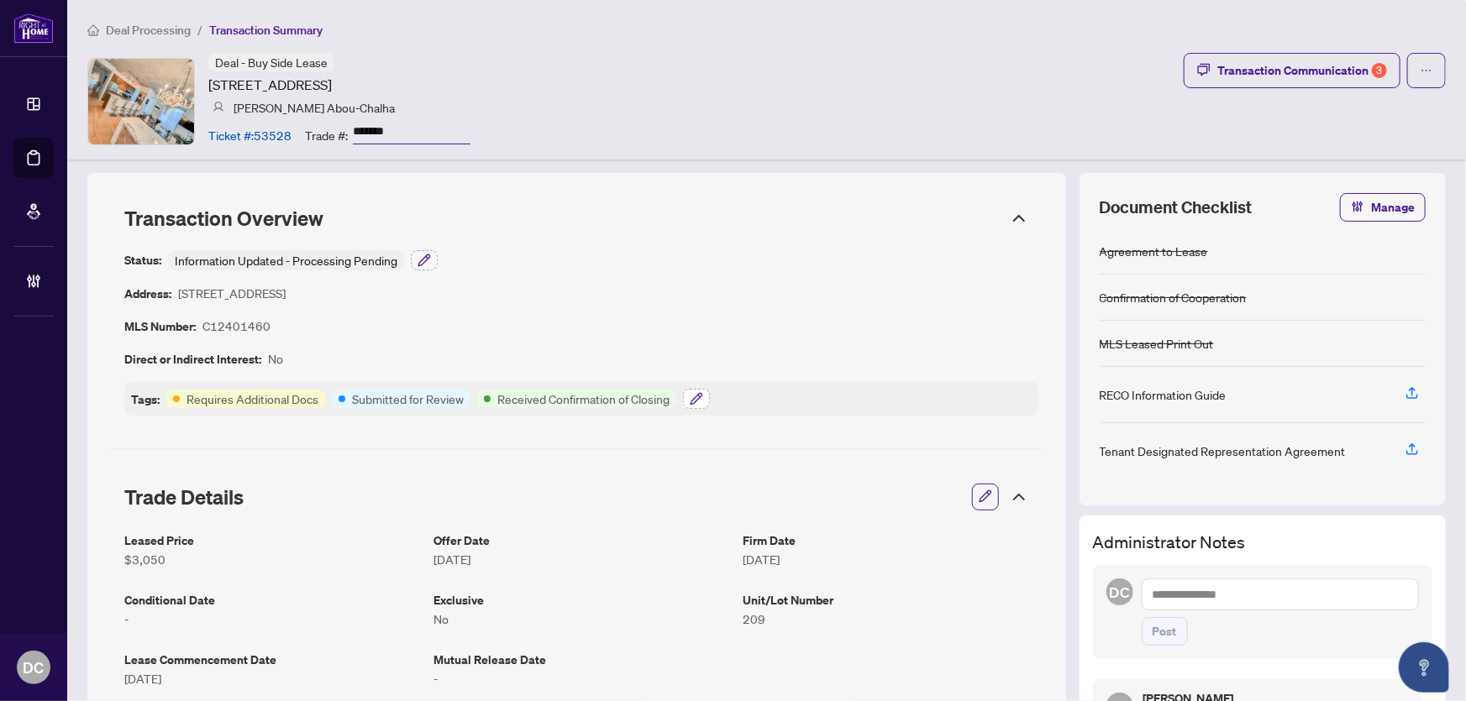
click at [685, 394] on button "button" at bounding box center [696, 399] width 27 height 20
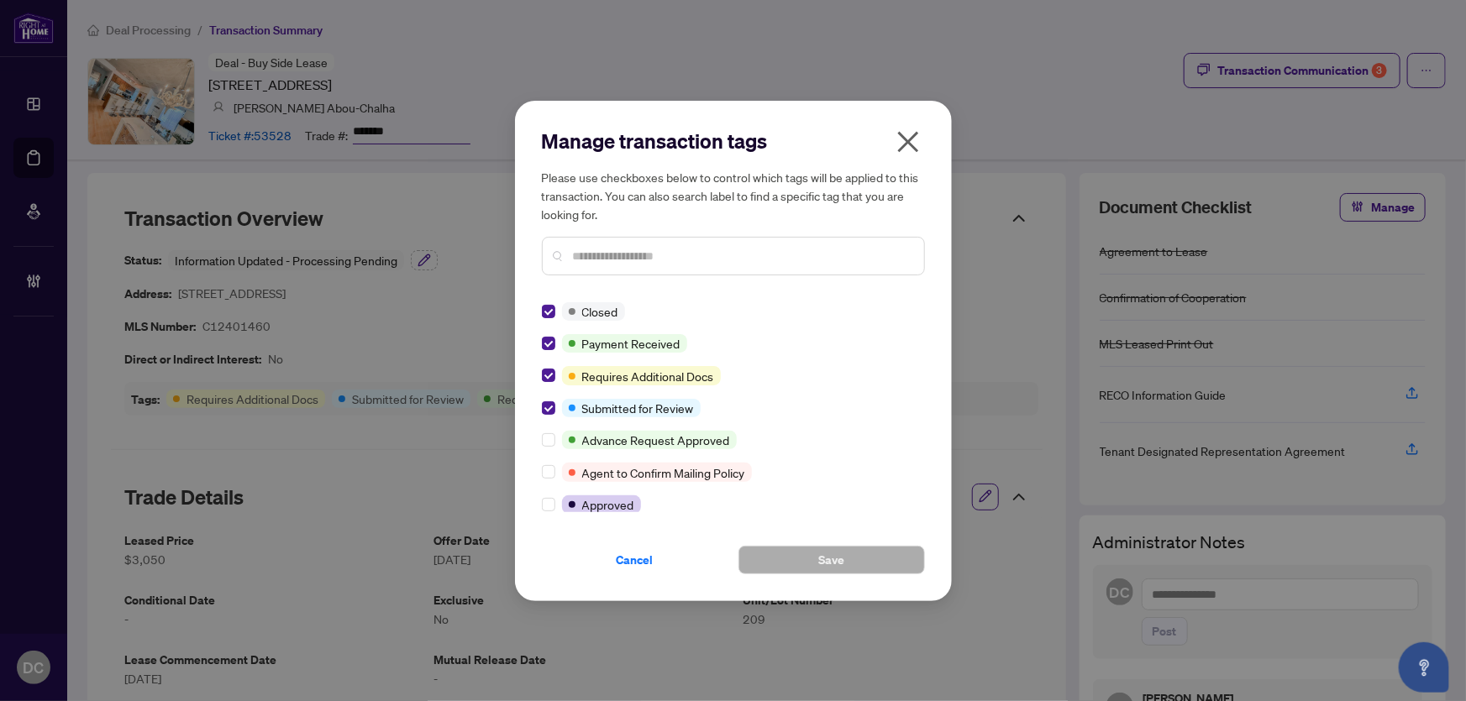
click at [898, 143] on icon "close" at bounding box center [908, 142] width 27 height 27
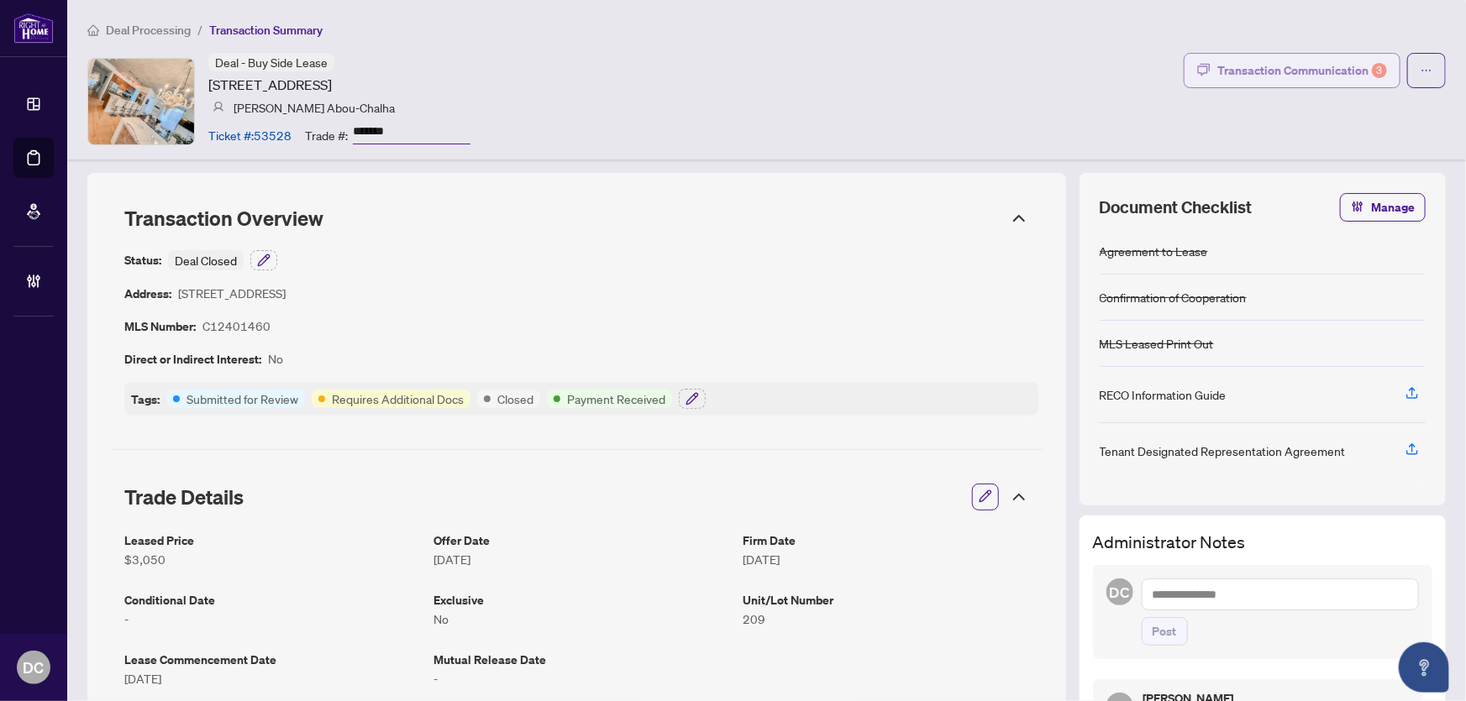
click at [1257, 67] on div "Transaction Communication 3" at bounding box center [1302, 70] width 170 height 27
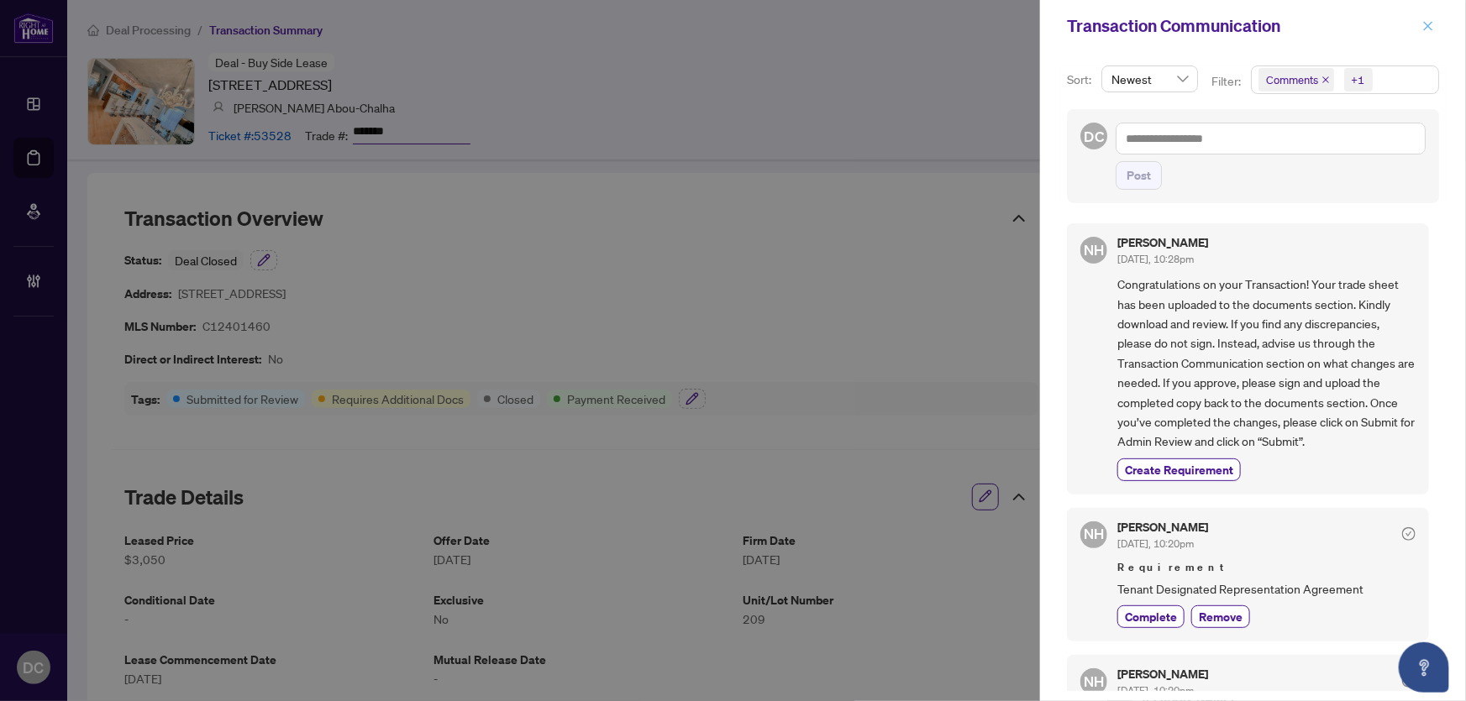
click at [1430, 28] on icon "close" at bounding box center [1428, 25] width 9 height 9
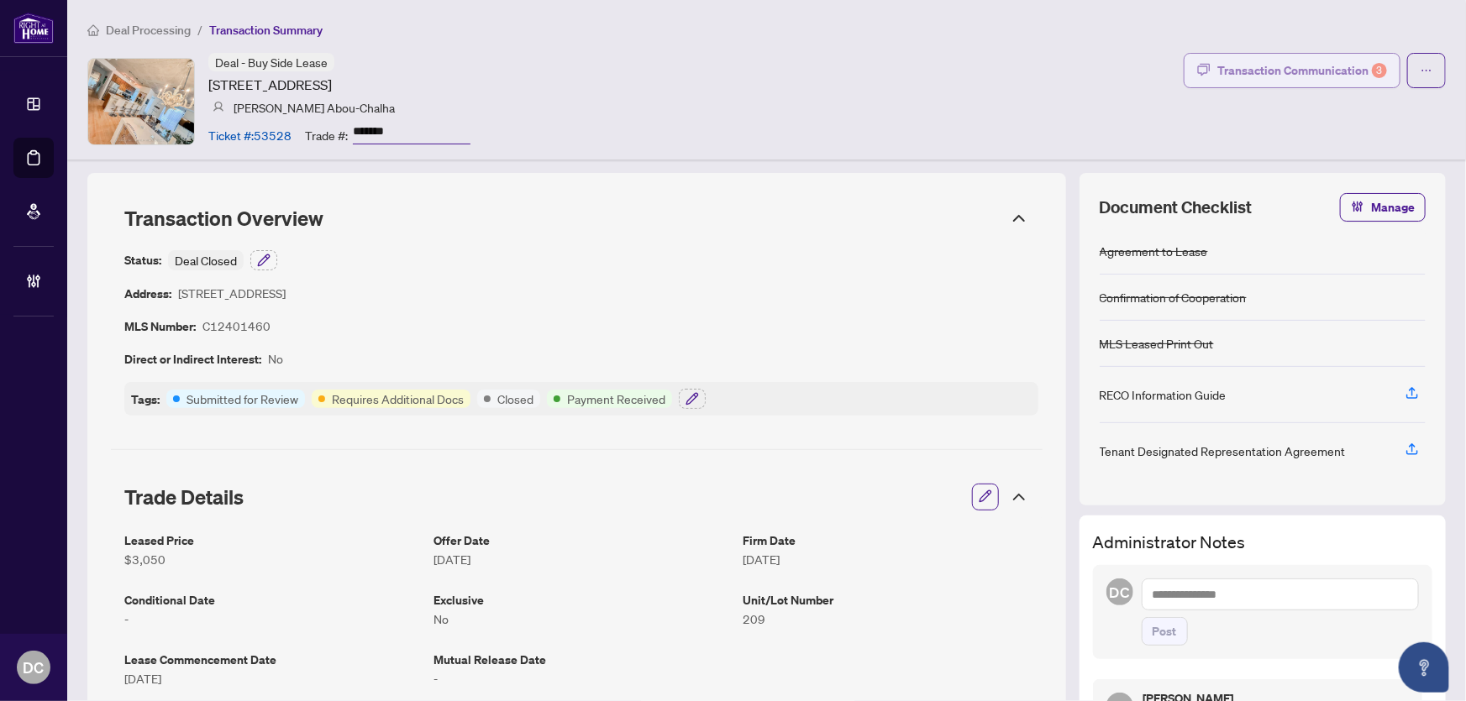
click at [1299, 65] on div "Transaction Communication 3" at bounding box center [1302, 70] width 170 height 27
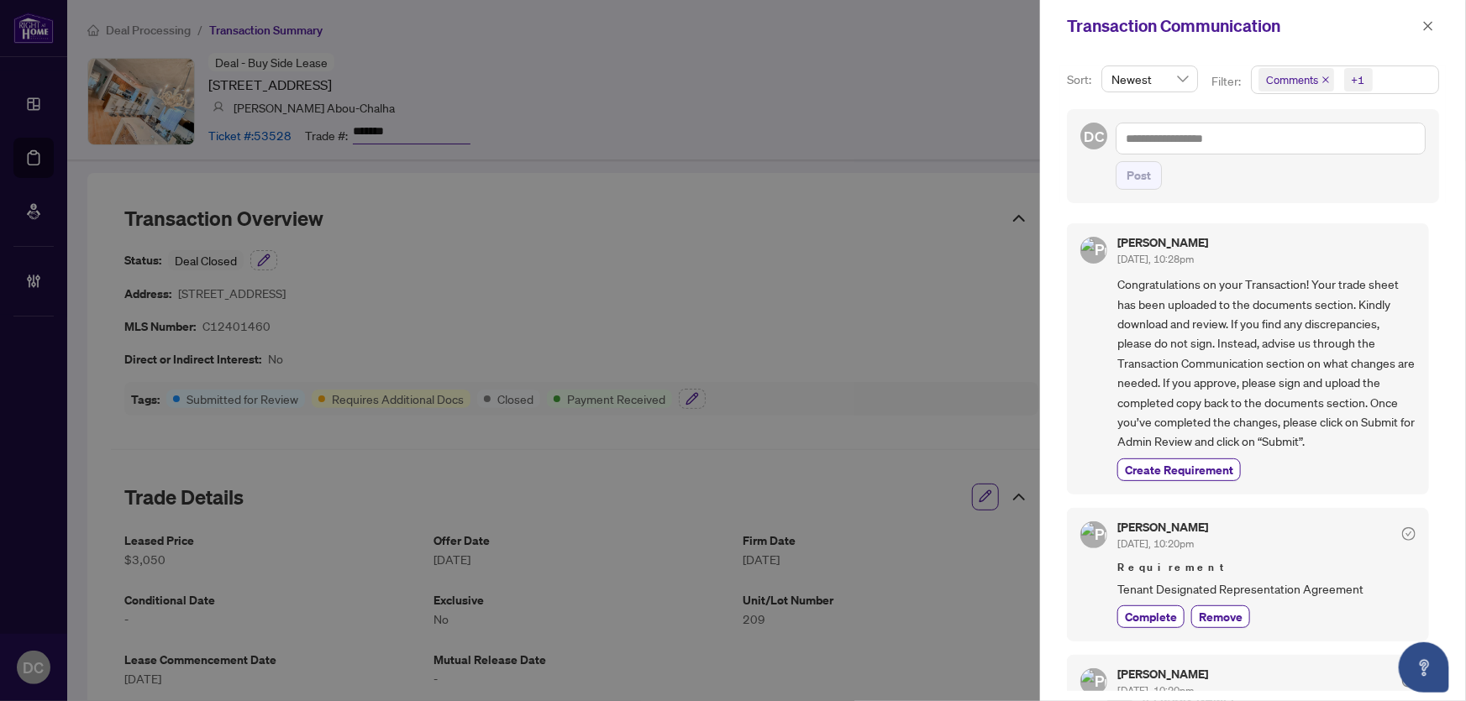
click at [1398, 79] on span "Comments +1" at bounding box center [1345, 79] width 186 height 27
click at [1315, 145] on span "Comments" at bounding box center [1313, 149] width 58 height 15
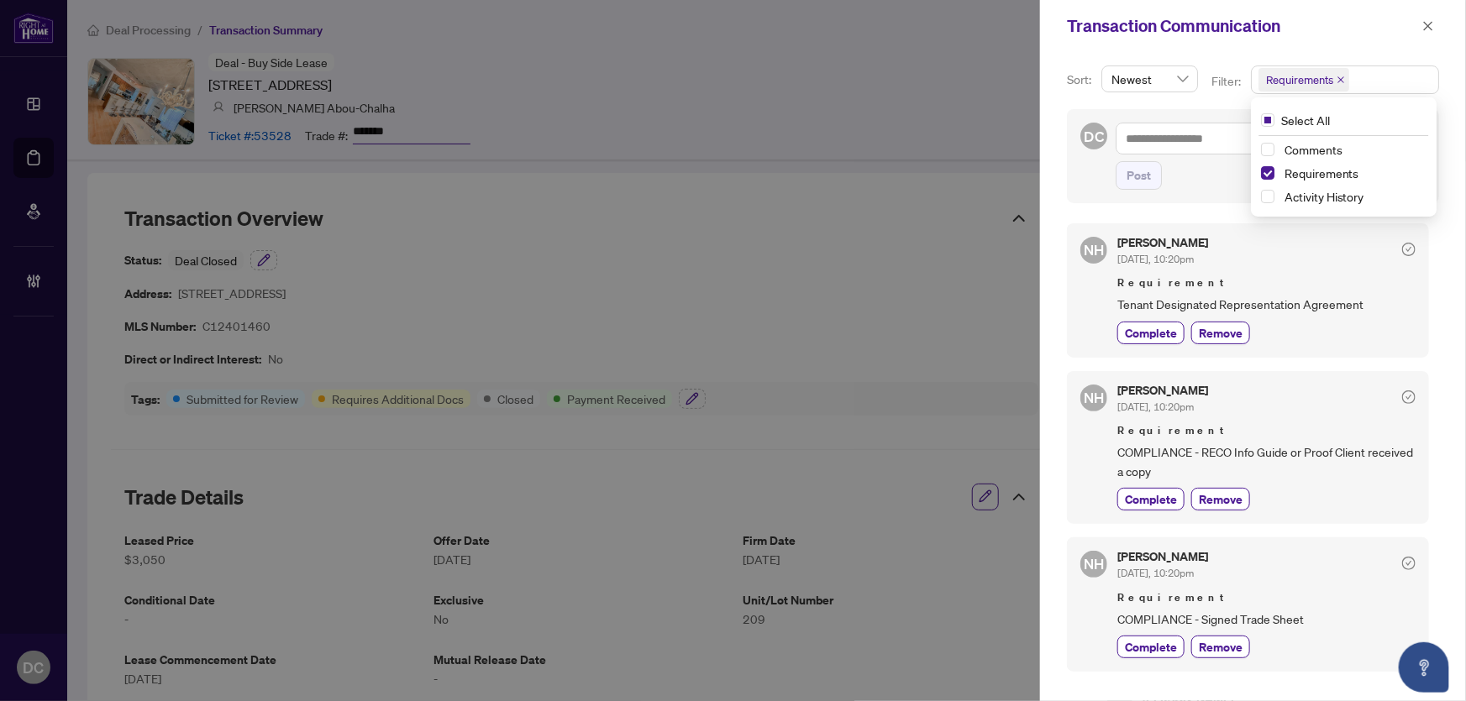
scroll to position [3, 0]
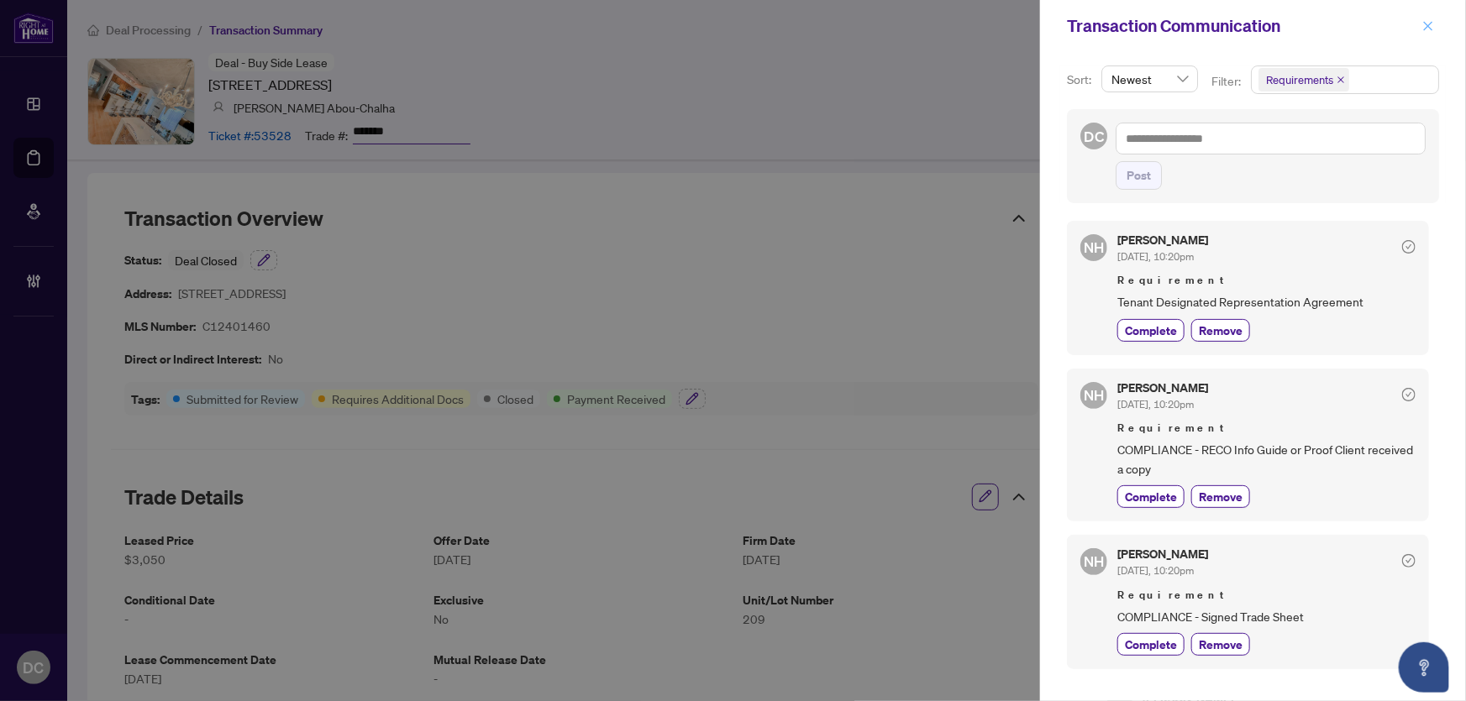
click at [1431, 22] on icon "close" at bounding box center [1428, 25] width 9 height 9
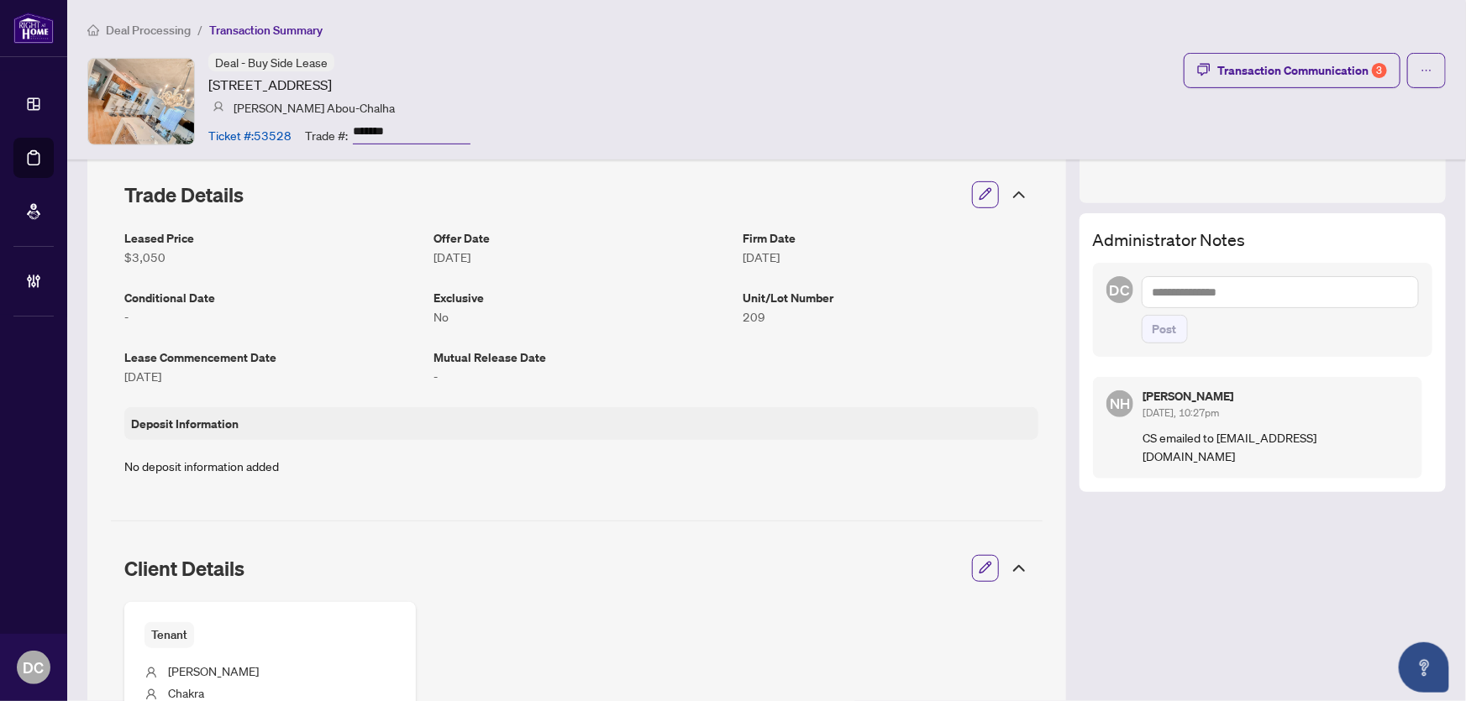
scroll to position [381, 0]
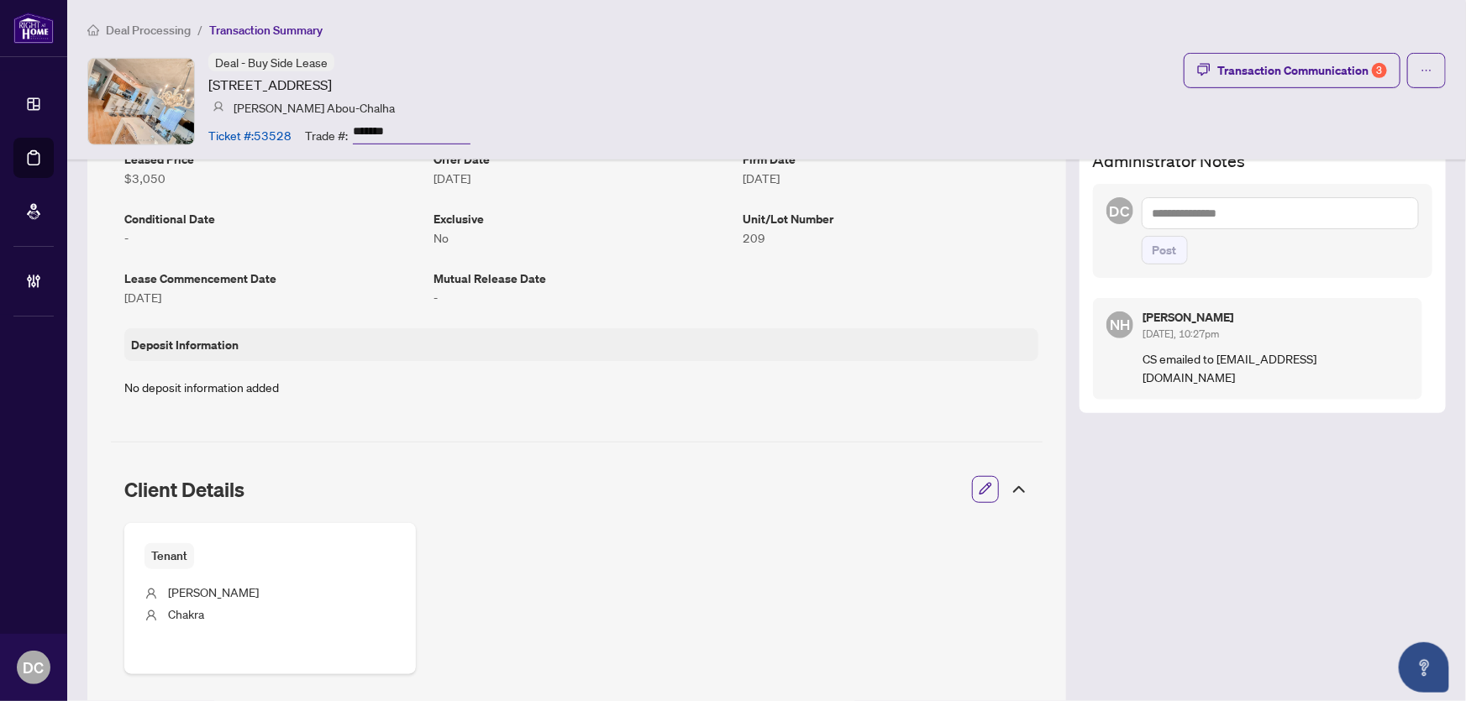
click at [1010, 485] on icon at bounding box center [1019, 490] width 20 height 20
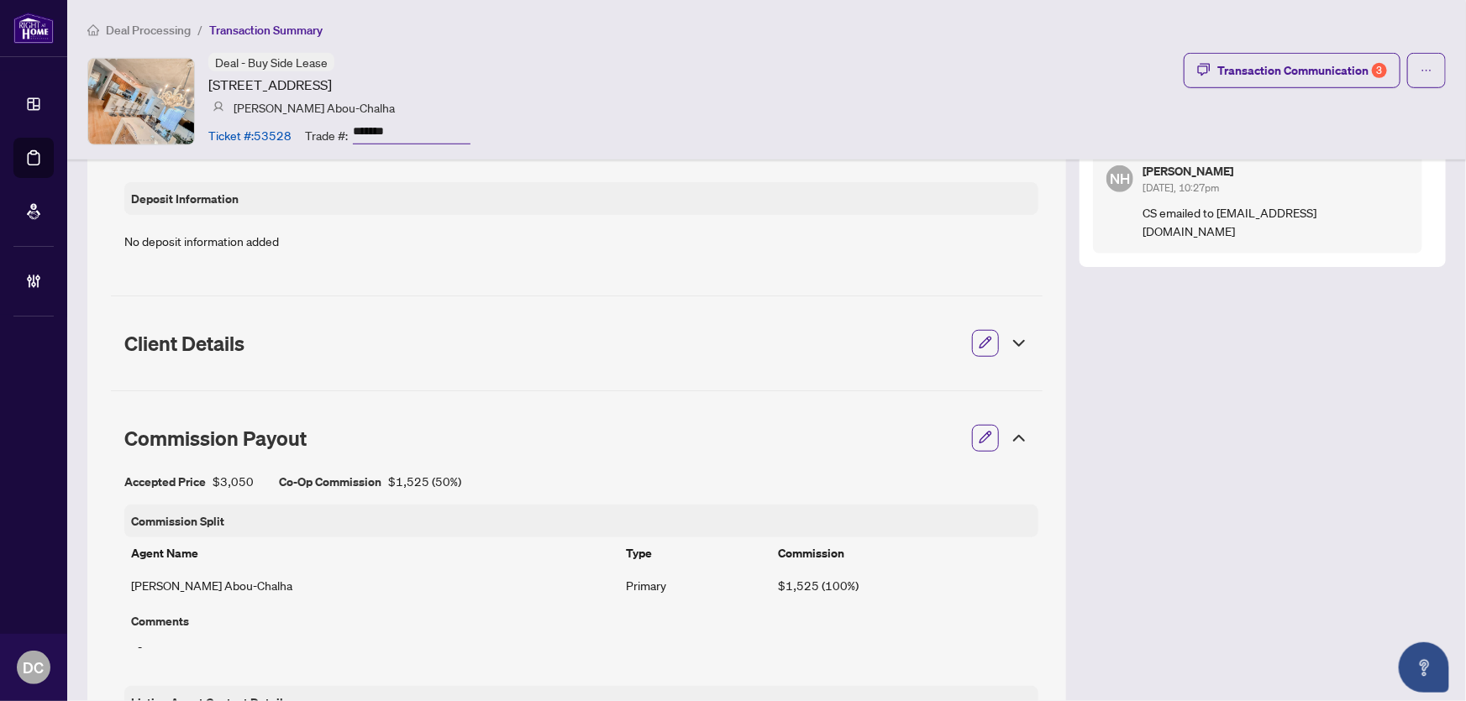
scroll to position [534, 0]
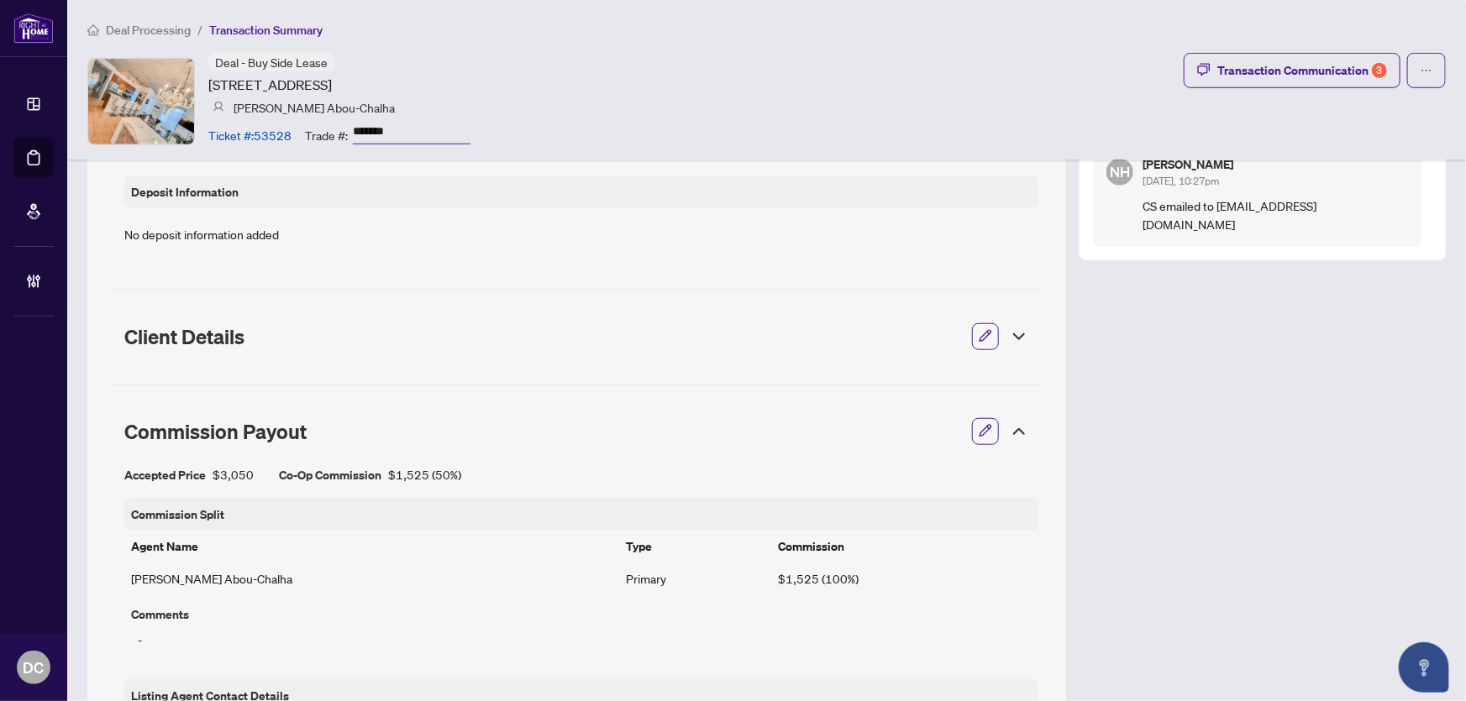
click at [1014, 432] on icon at bounding box center [1019, 431] width 10 height 5
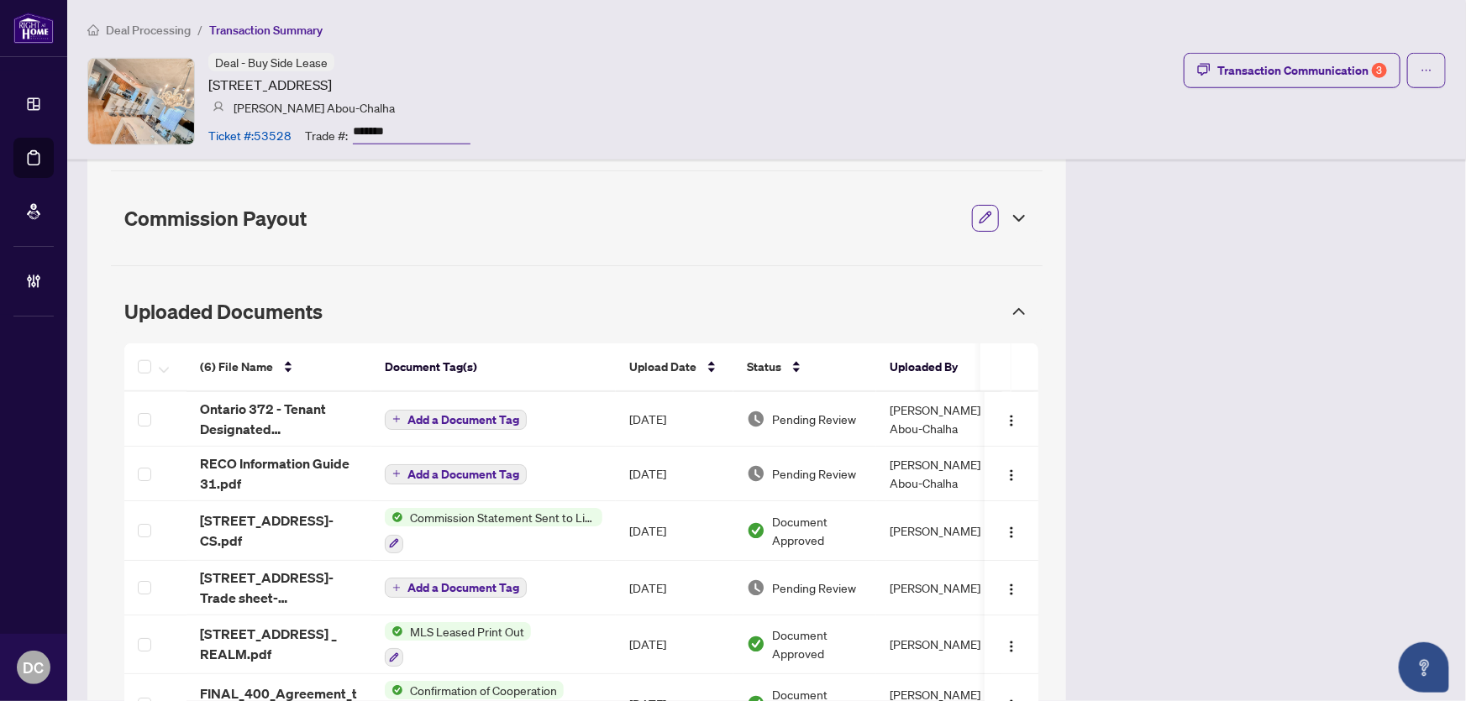
scroll to position [764, 0]
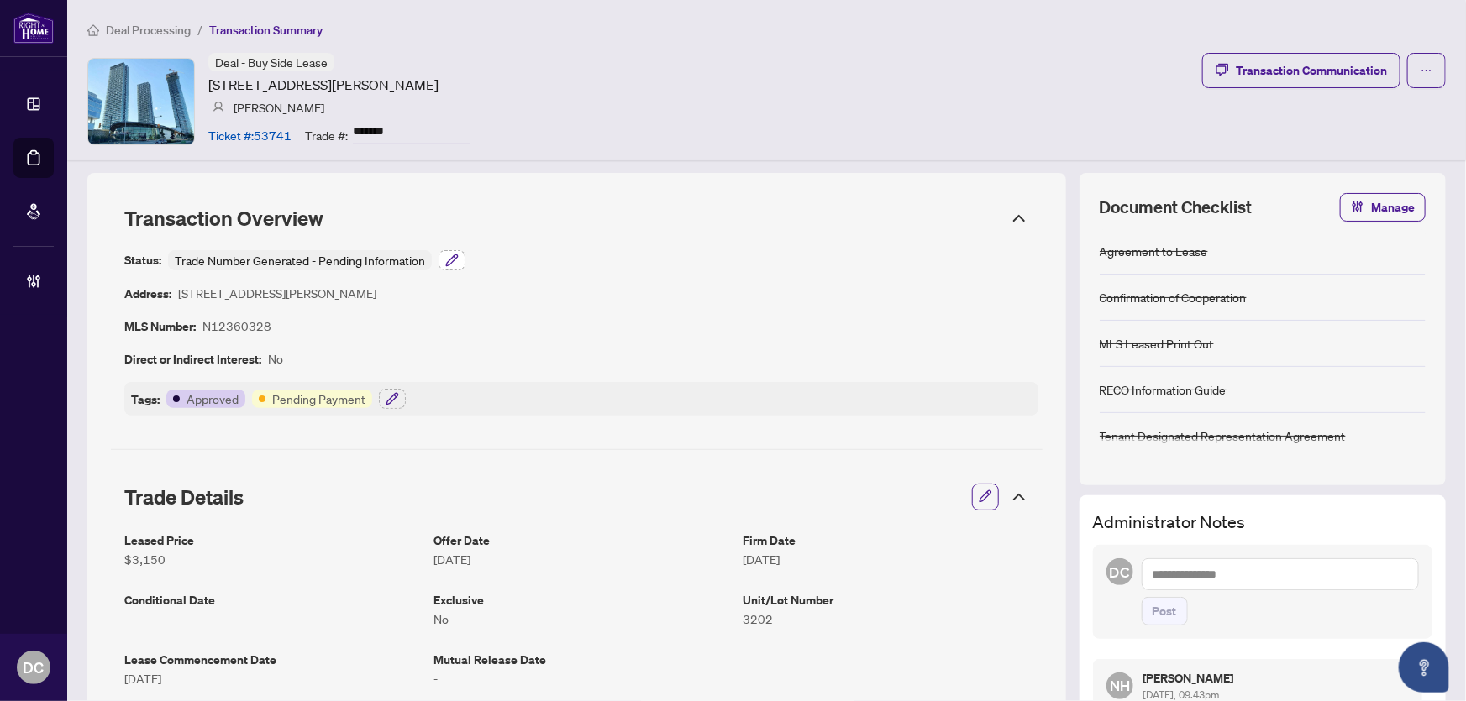
click at [451, 256] on icon "button" at bounding box center [451, 260] width 11 height 11
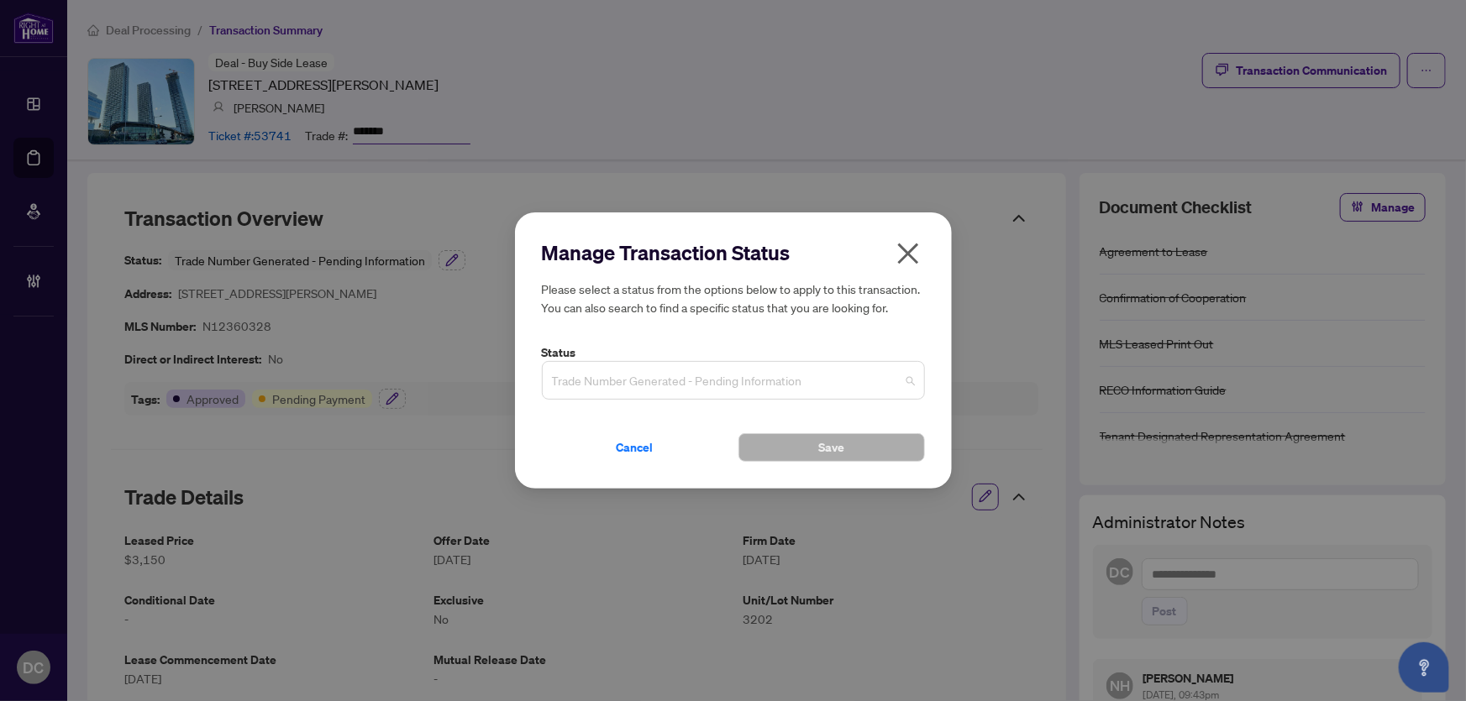
click at [655, 376] on span "Trade Number Generated - Pending Information" at bounding box center [733, 381] width 363 height 32
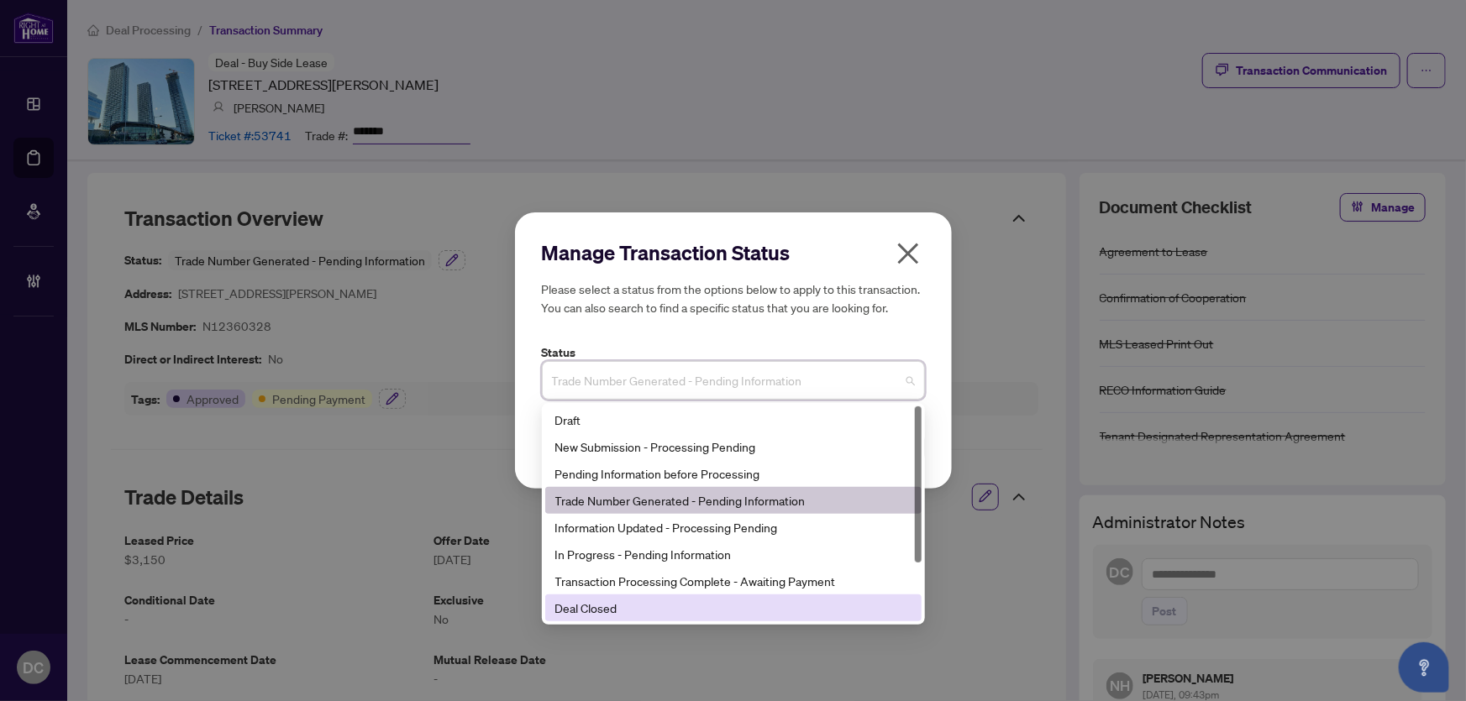
click at [601, 607] on div "Deal Closed" at bounding box center [733, 608] width 356 height 18
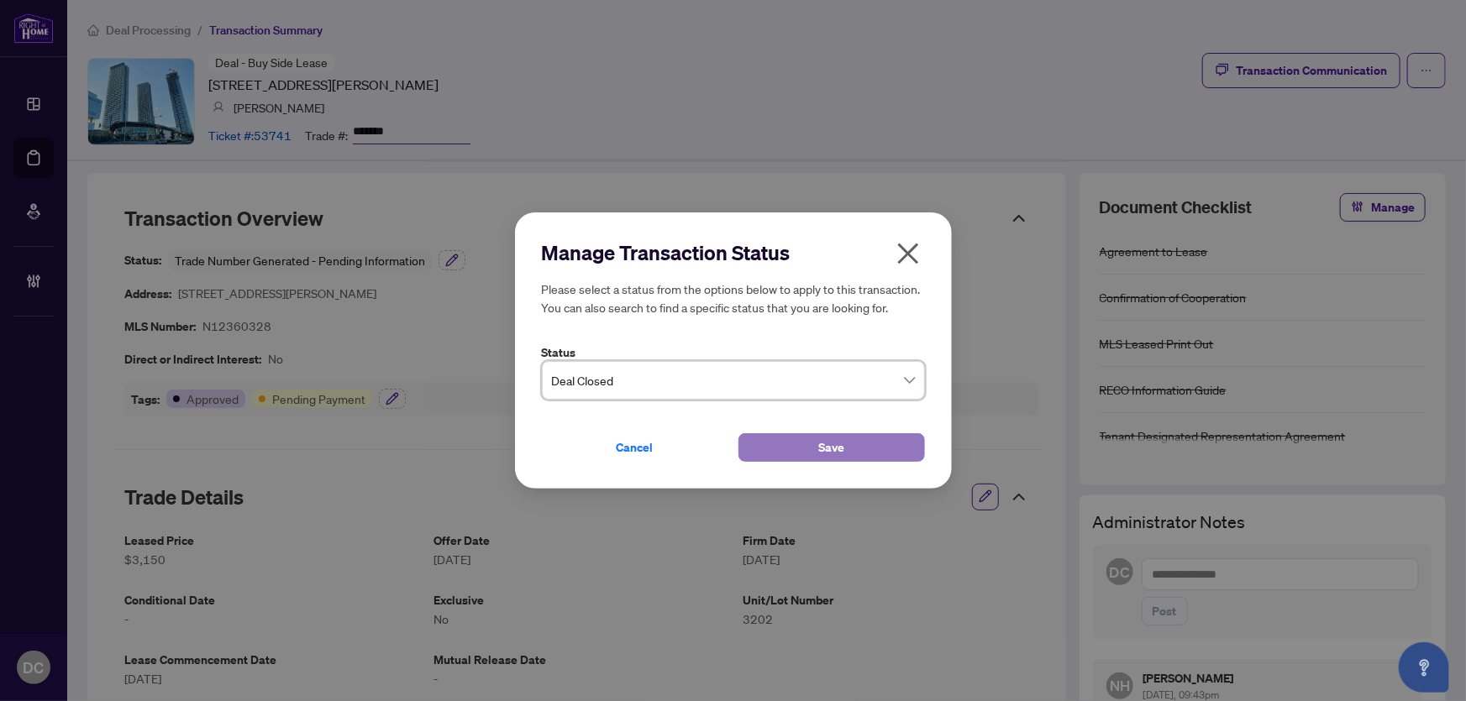
click at [778, 453] on button "Save" at bounding box center [831, 447] width 186 height 29
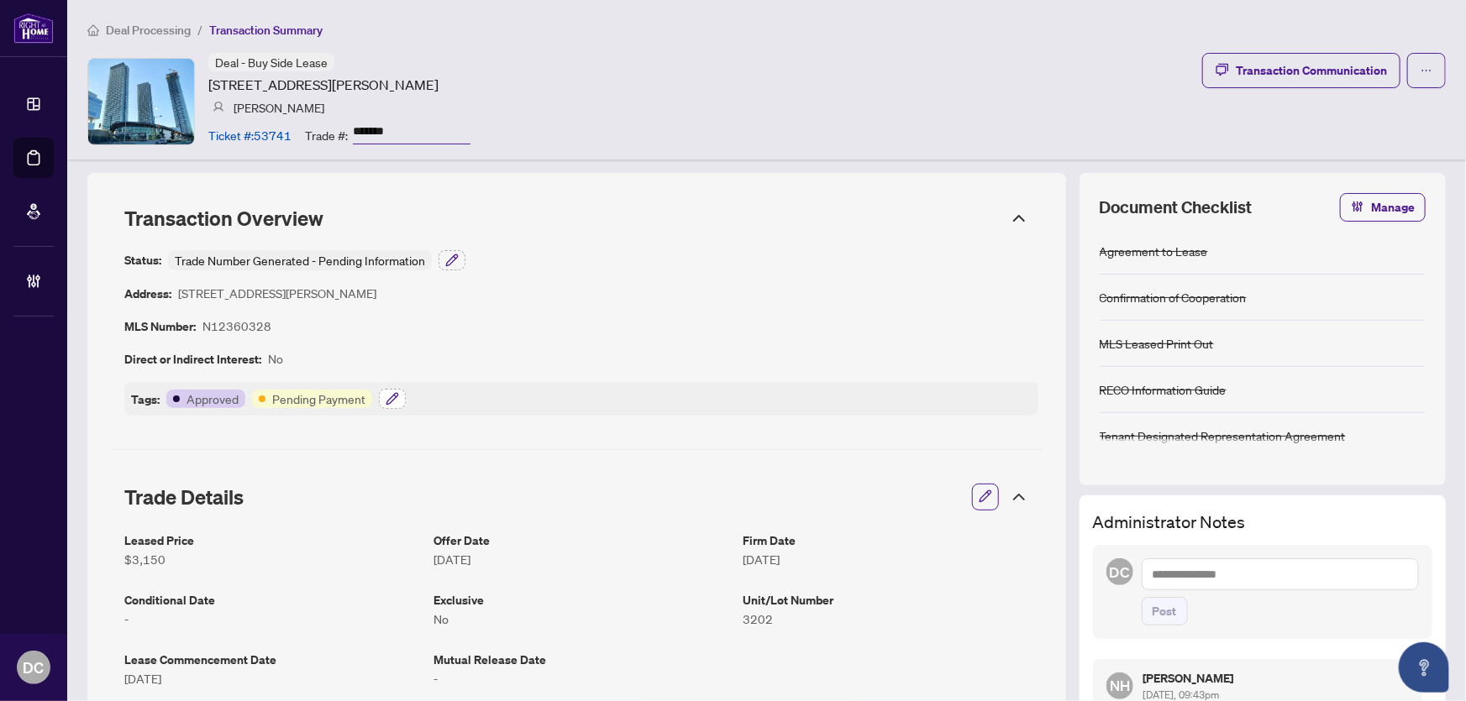
click at [382, 401] on button "button" at bounding box center [392, 399] width 27 height 20
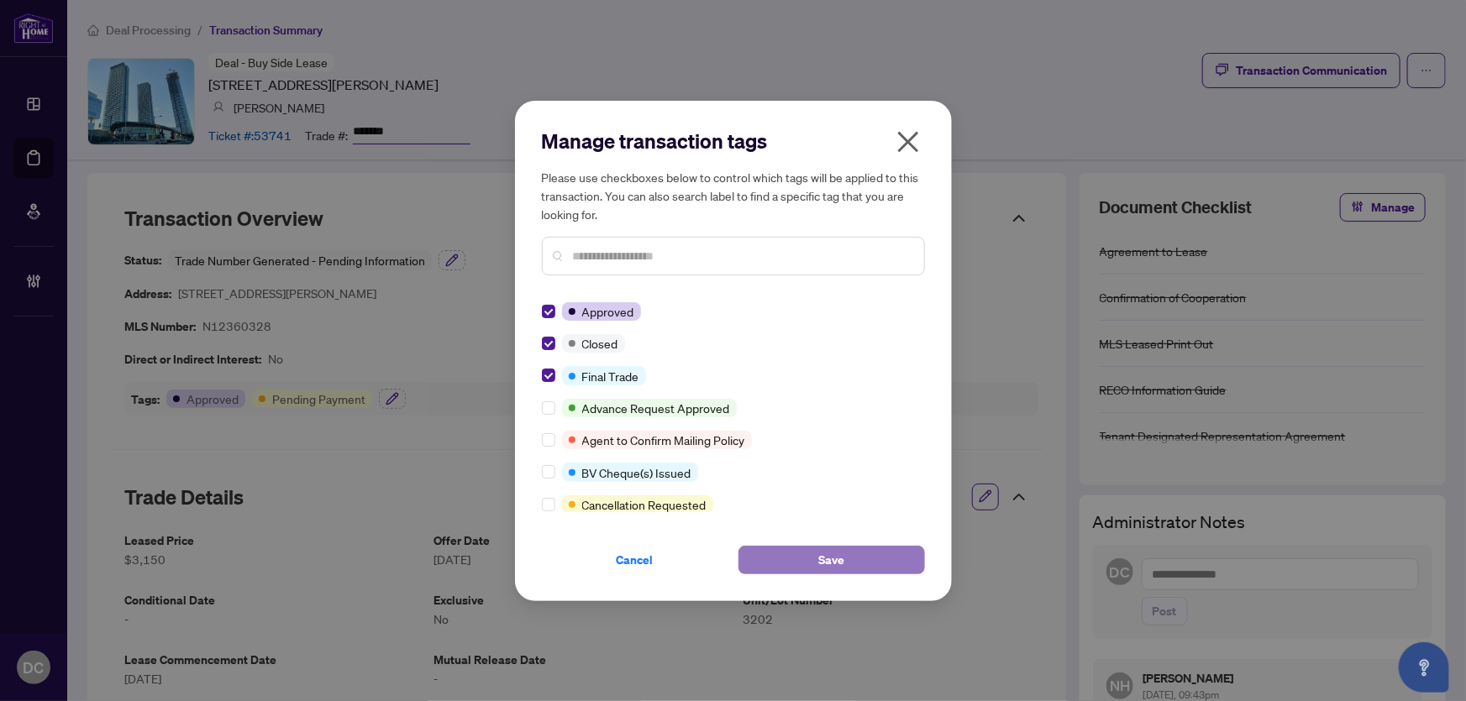
click at [778, 562] on button "Save" at bounding box center [831, 560] width 186 height 29
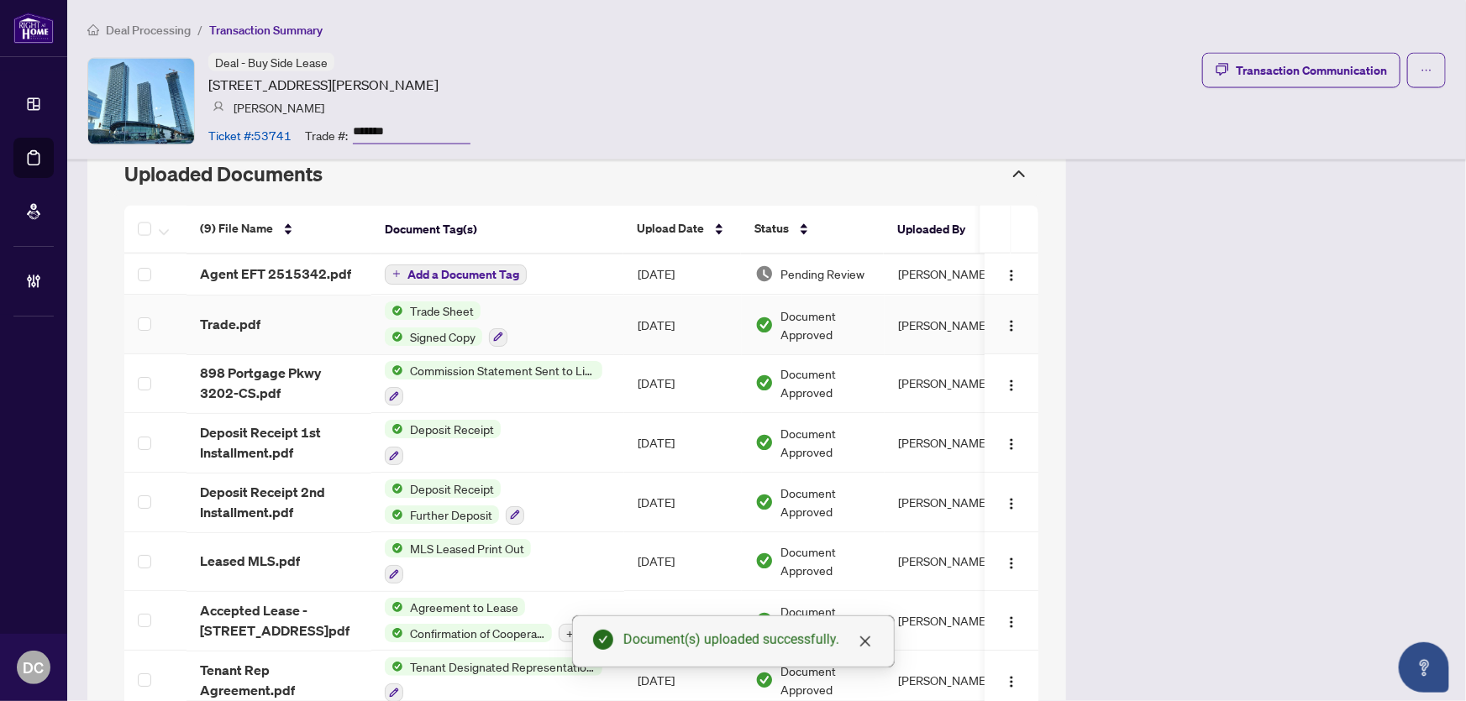
scroll to position [1241, 0]
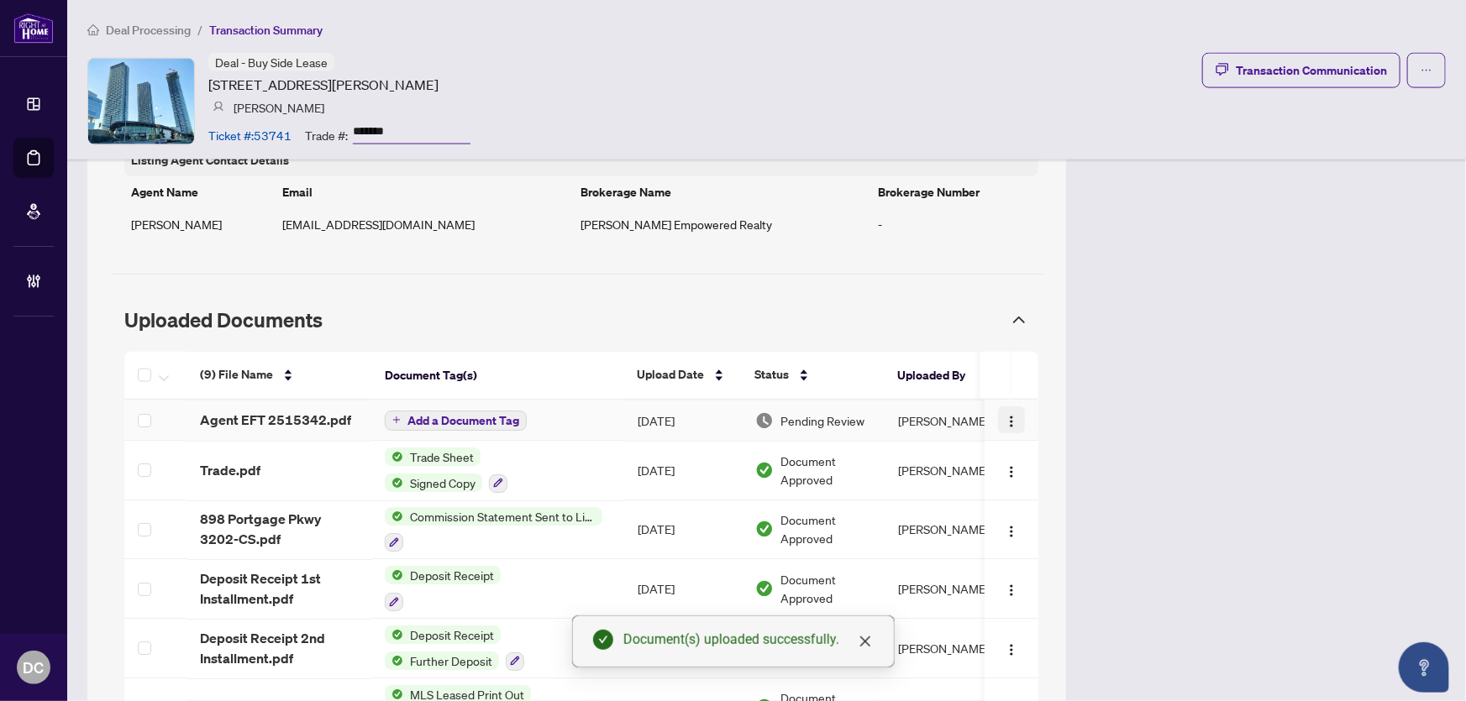
click at [1005, 422] on img "button" at bounding box center [1011, 422] width 13 height 13
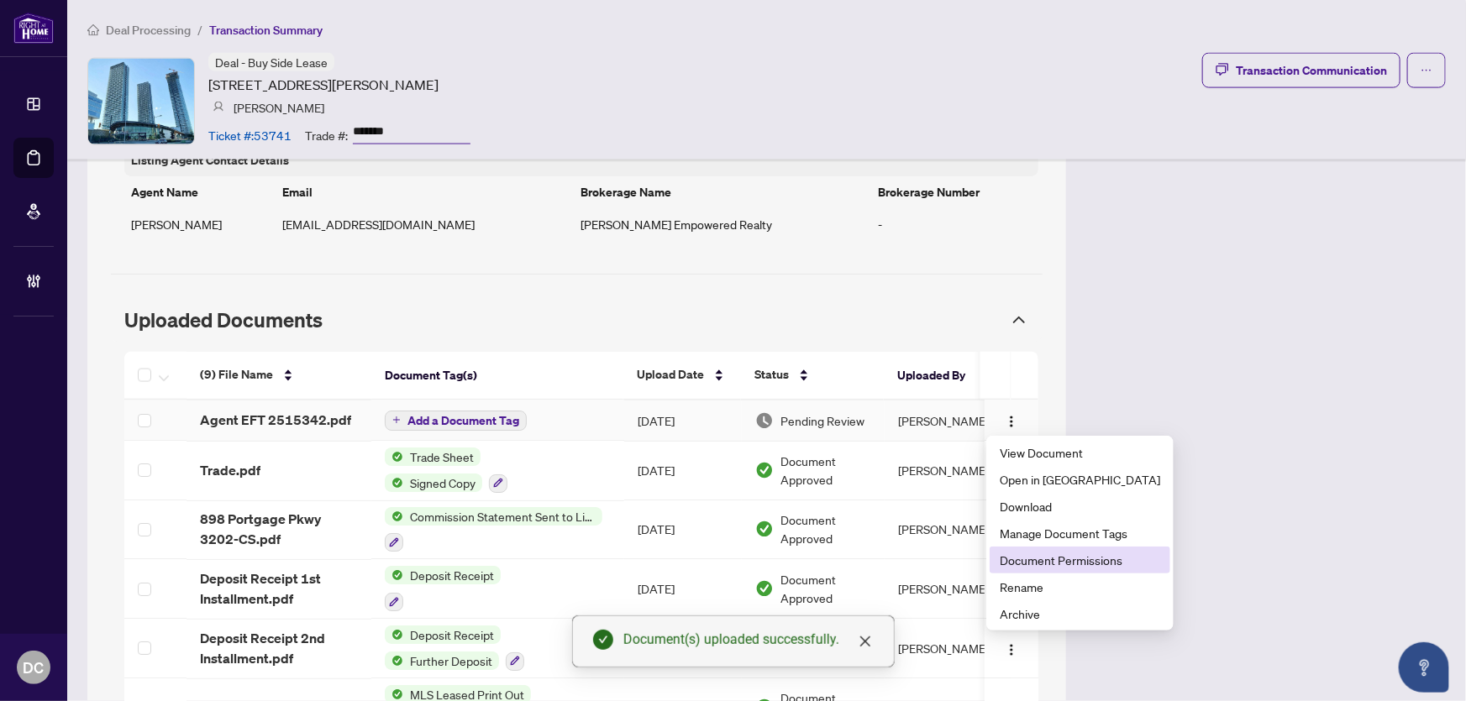
click at [1048, 554] on span "Document Permissions" at bounding box center [1080, 560] width 160 height 18
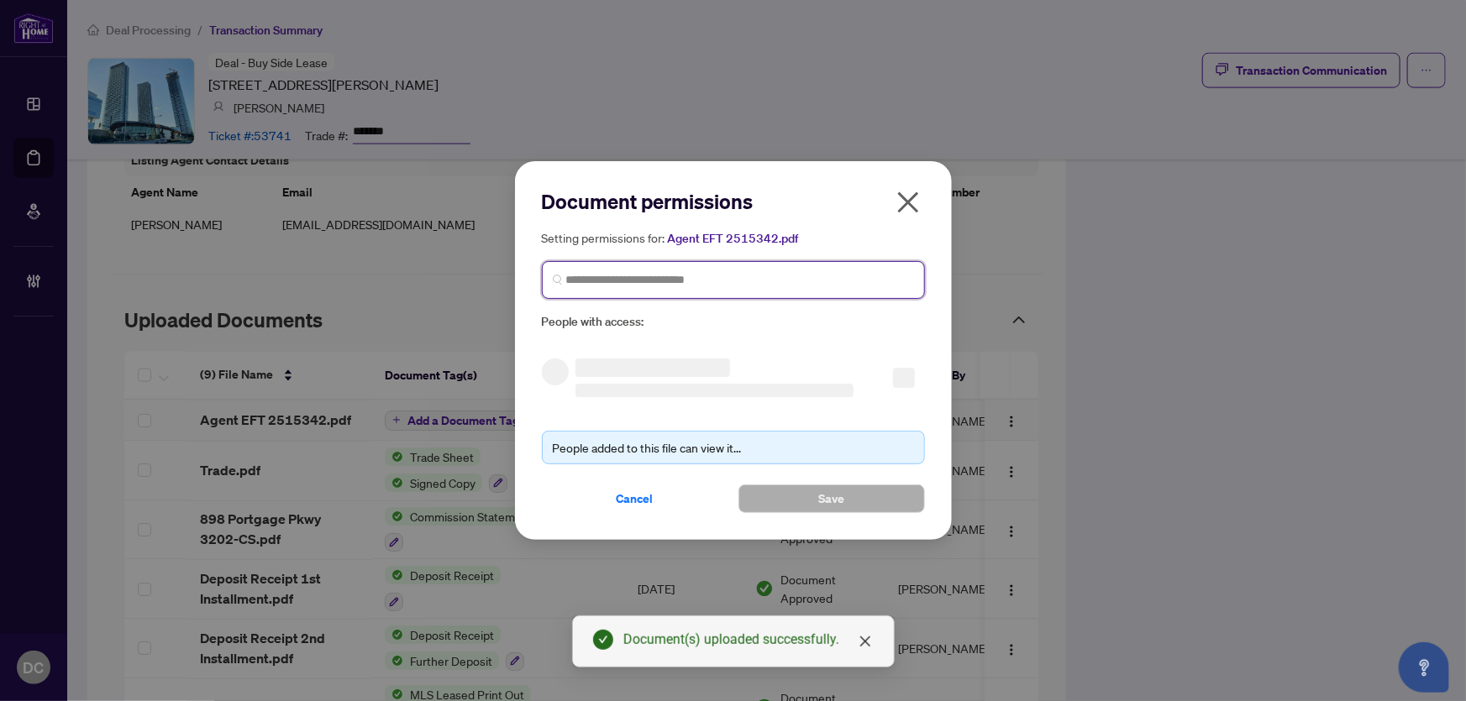
click at [843, 286] on input "search" at bounding box center [740, 280] width 348 height 18
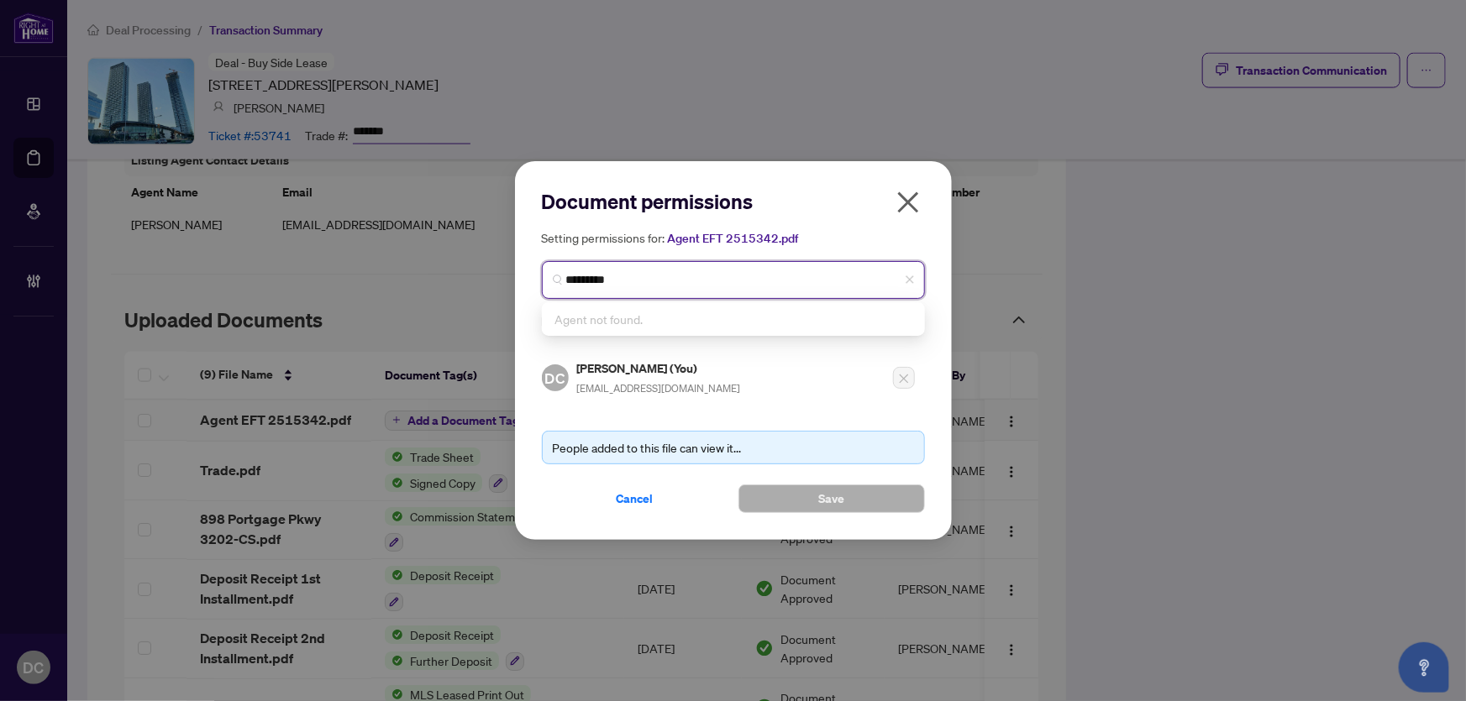
click at [603, 277] on input "*********" at bounding box center [740, 280] width 348 height 18
type input "**********"
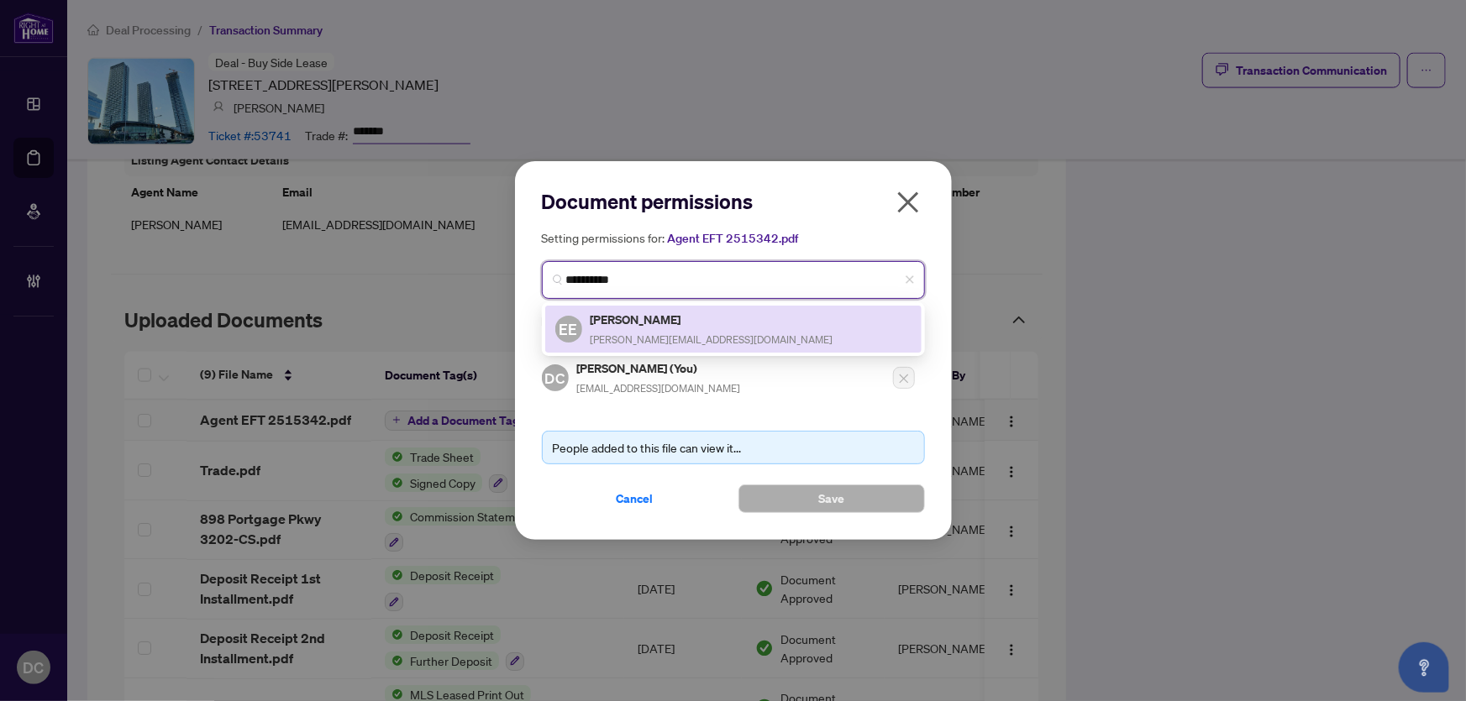
drag, startPoint x: 658, startPoint y: 323, endPoint x: 677, endPoint y: 329, distance: 20.2
click at [658, 324] on h5 "Eugenie Eckler" at bounding box center [711, 319] width 243 height 19
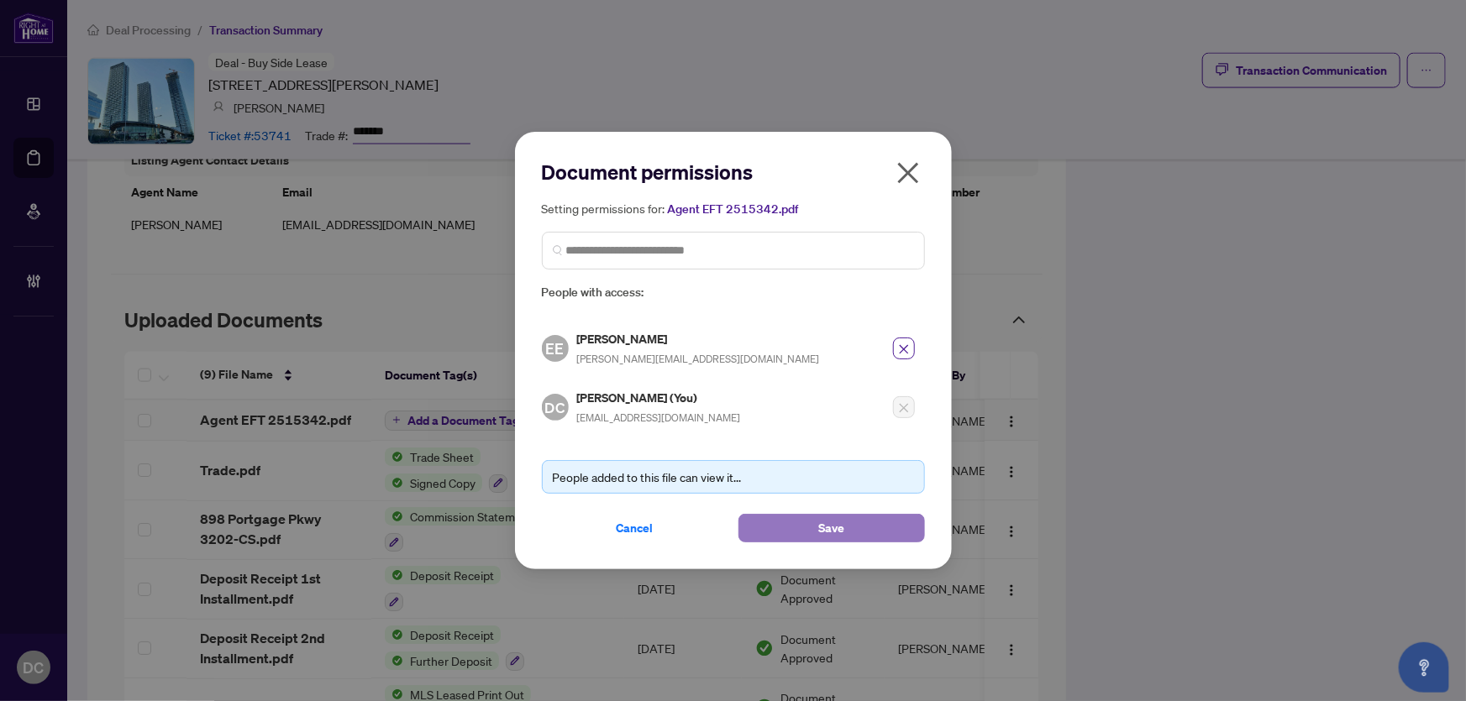
click at [811, 517] on button "Save" at bounding box center [831, 528] width 186 height 29
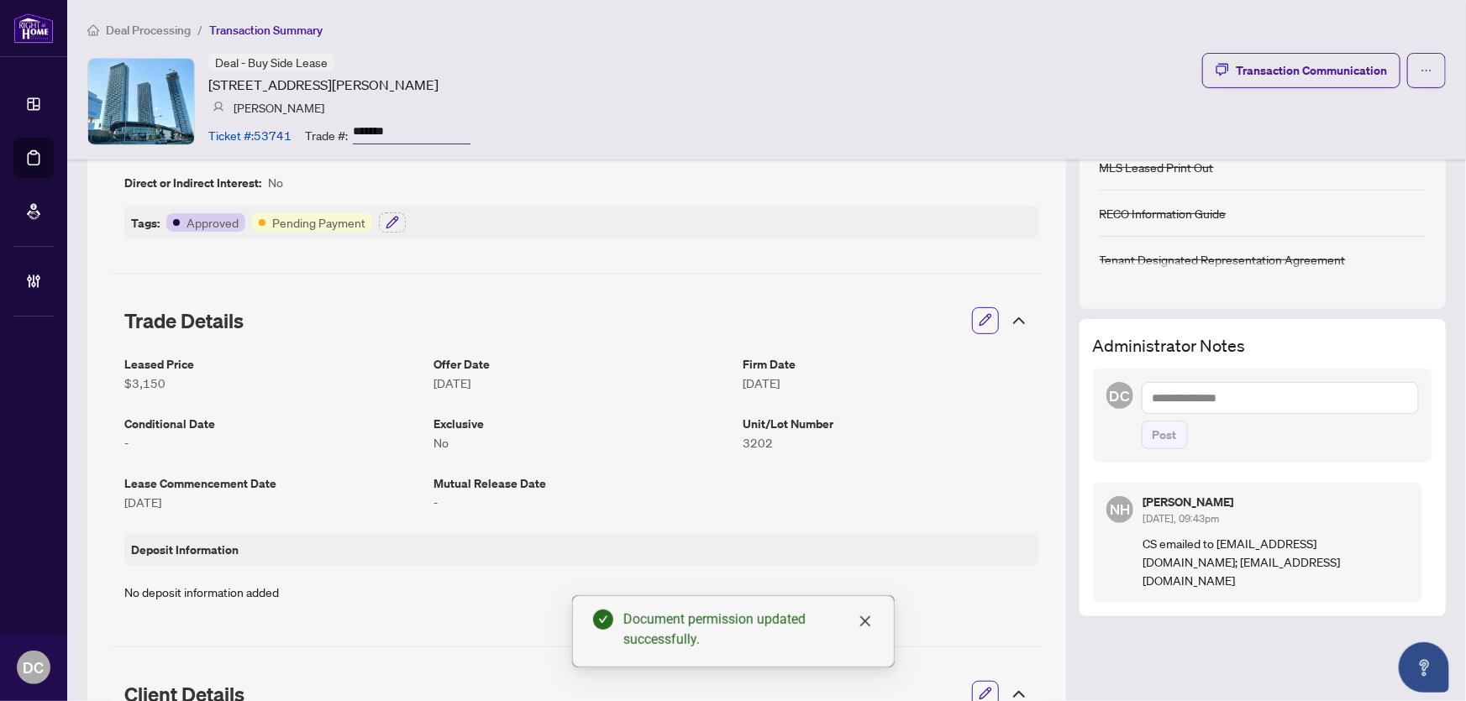
scroll to position [60, 0]
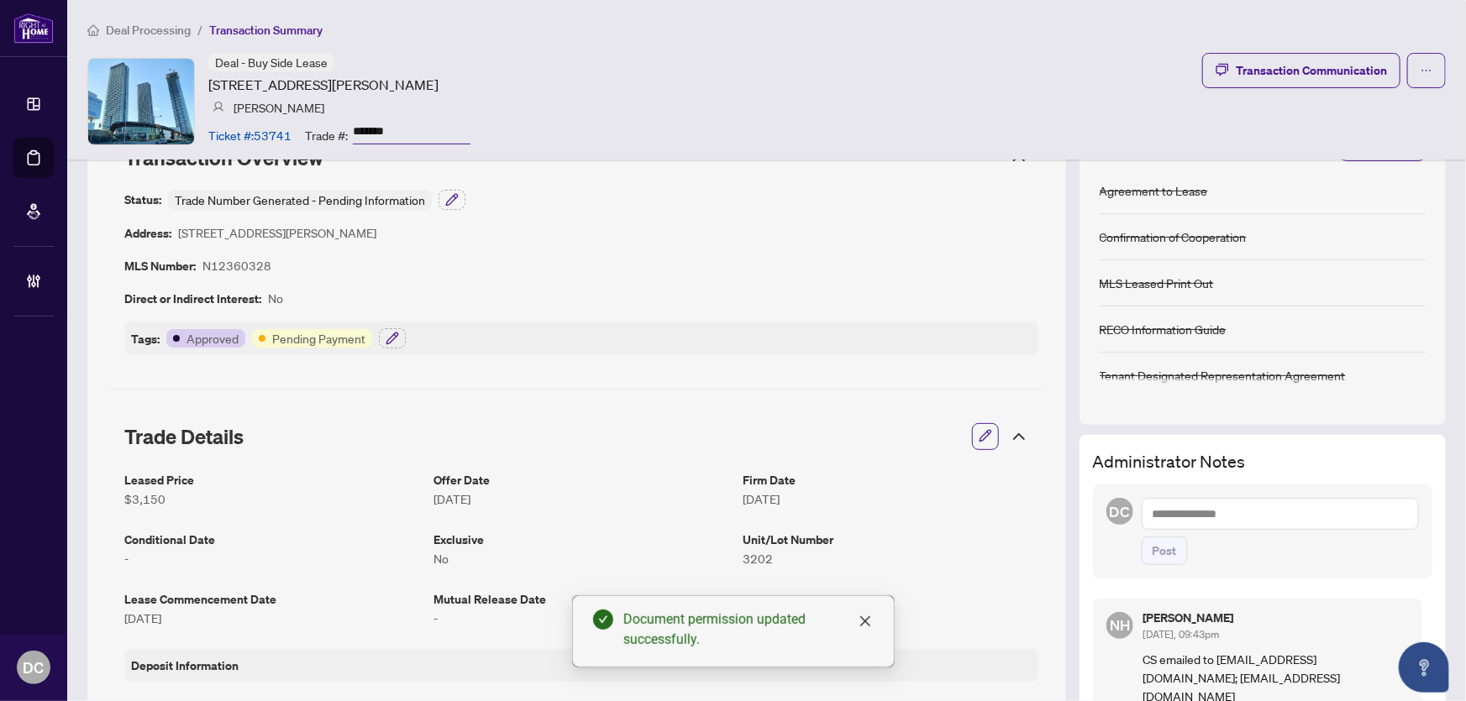
click at [1212, 523] on textarea at bounding box center [1280, 514] width 277 height 32
paste textarea "**********"
type textarea "**********"
click at [1159, 549] on span "Post" at bounding box center [1164, 551] width 24 height 27
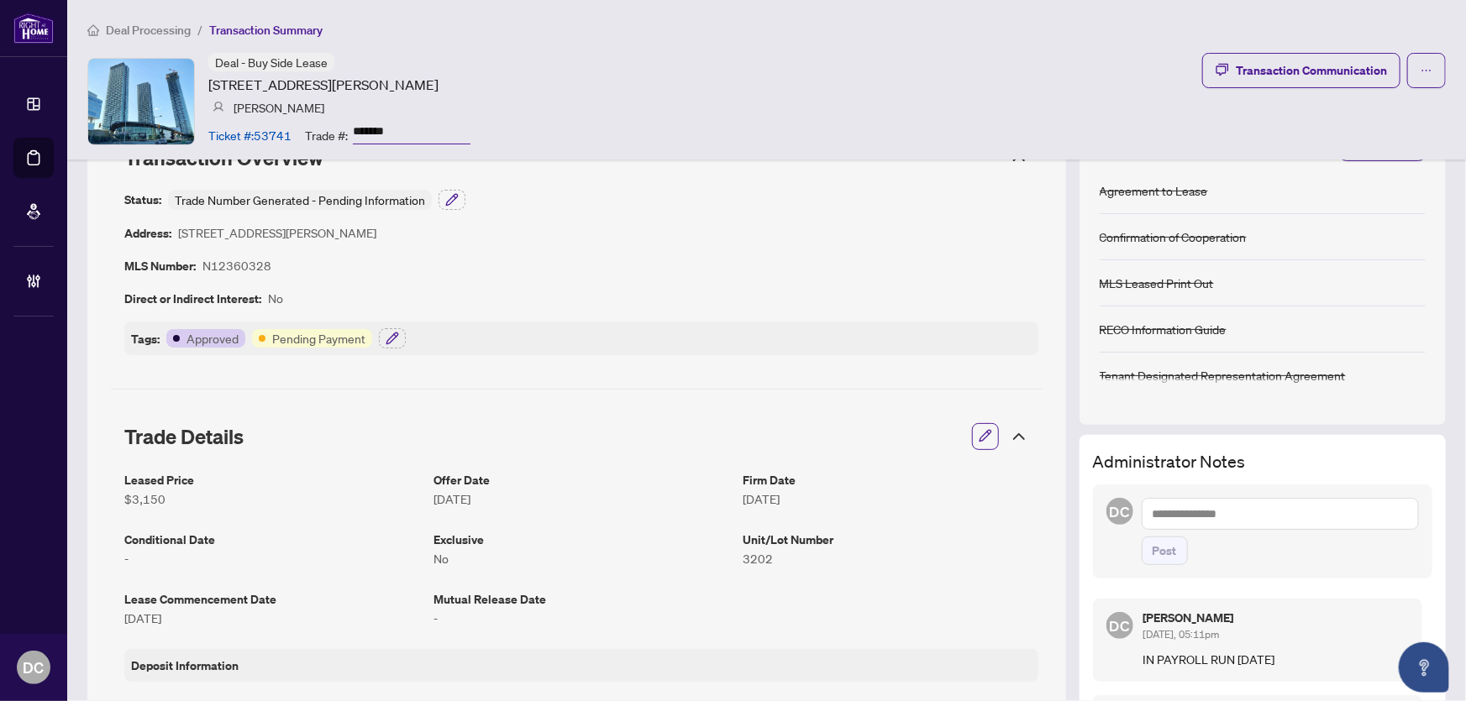
scroll to position [0, 0]
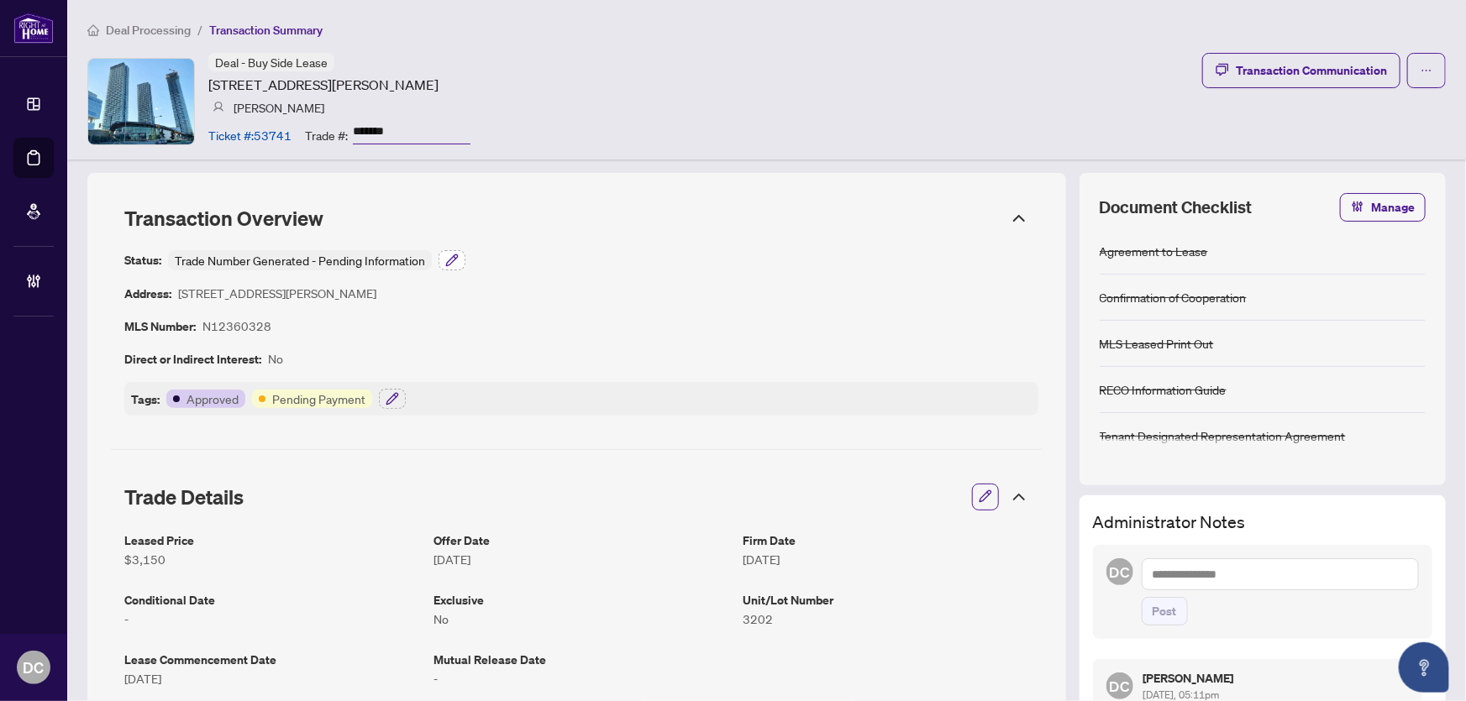
click at [451, 260] on icon "button" at bounding box center [451, 260] width 11 height 11
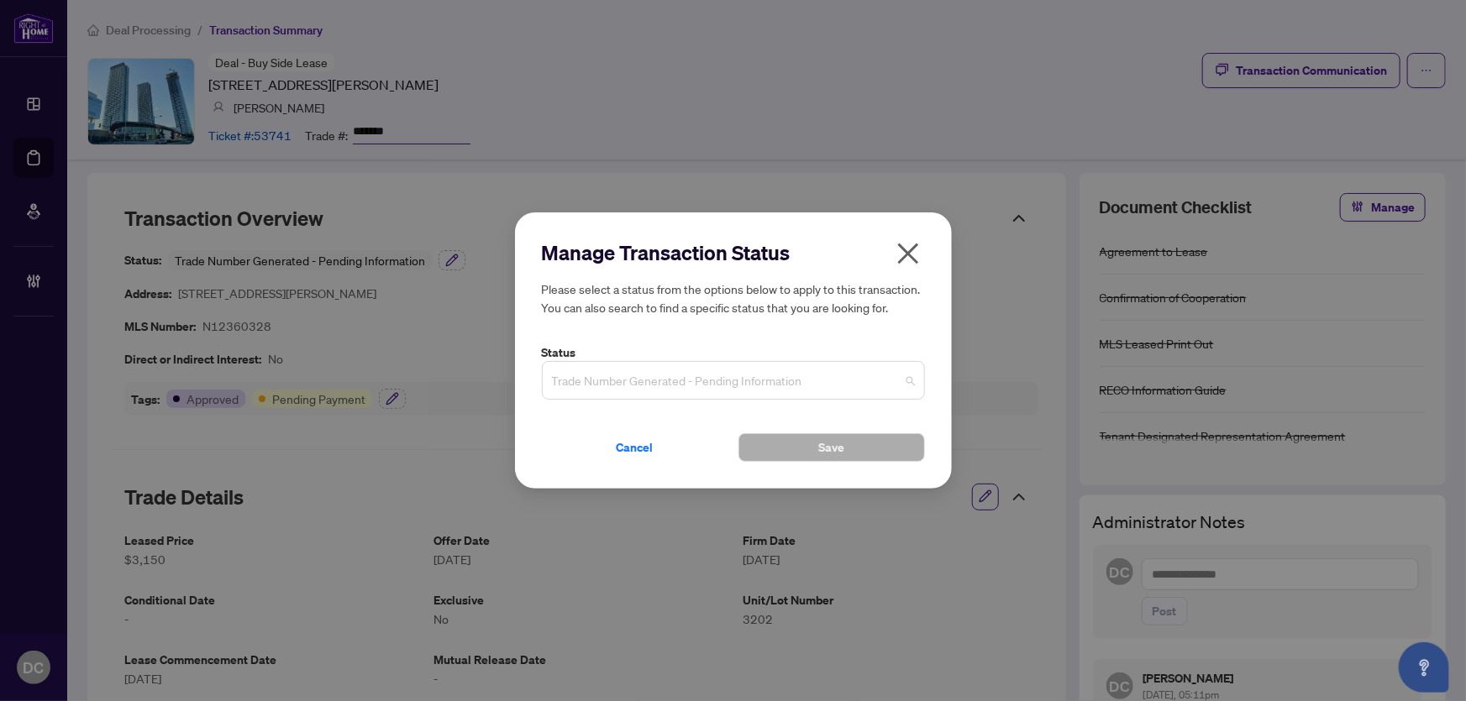
click at [675, 384] on span "Trade Number Generated - Pending Information" at bounding box center [733, 381] width 363 height 32
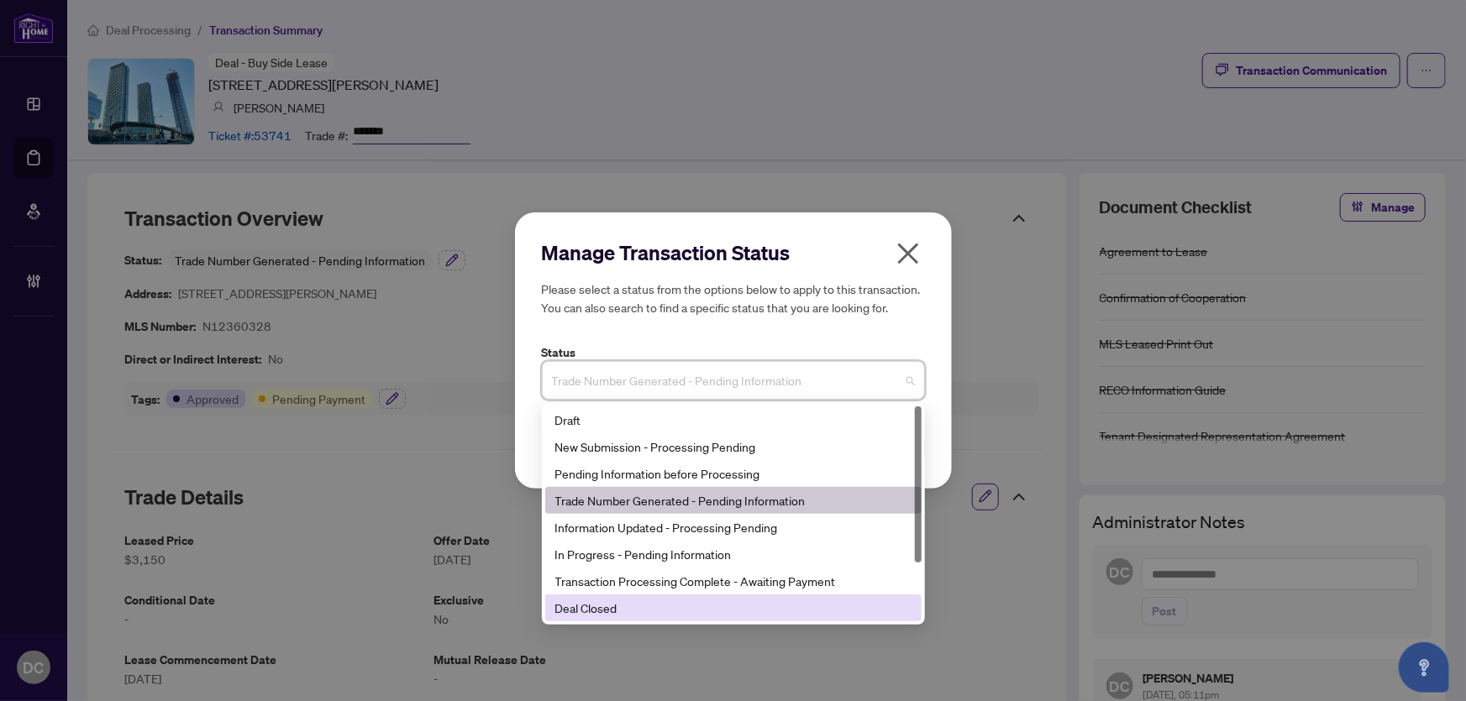
click at [649, 621] on div "Deal Closed" at bounding box center [733, 608] width 376 height 27
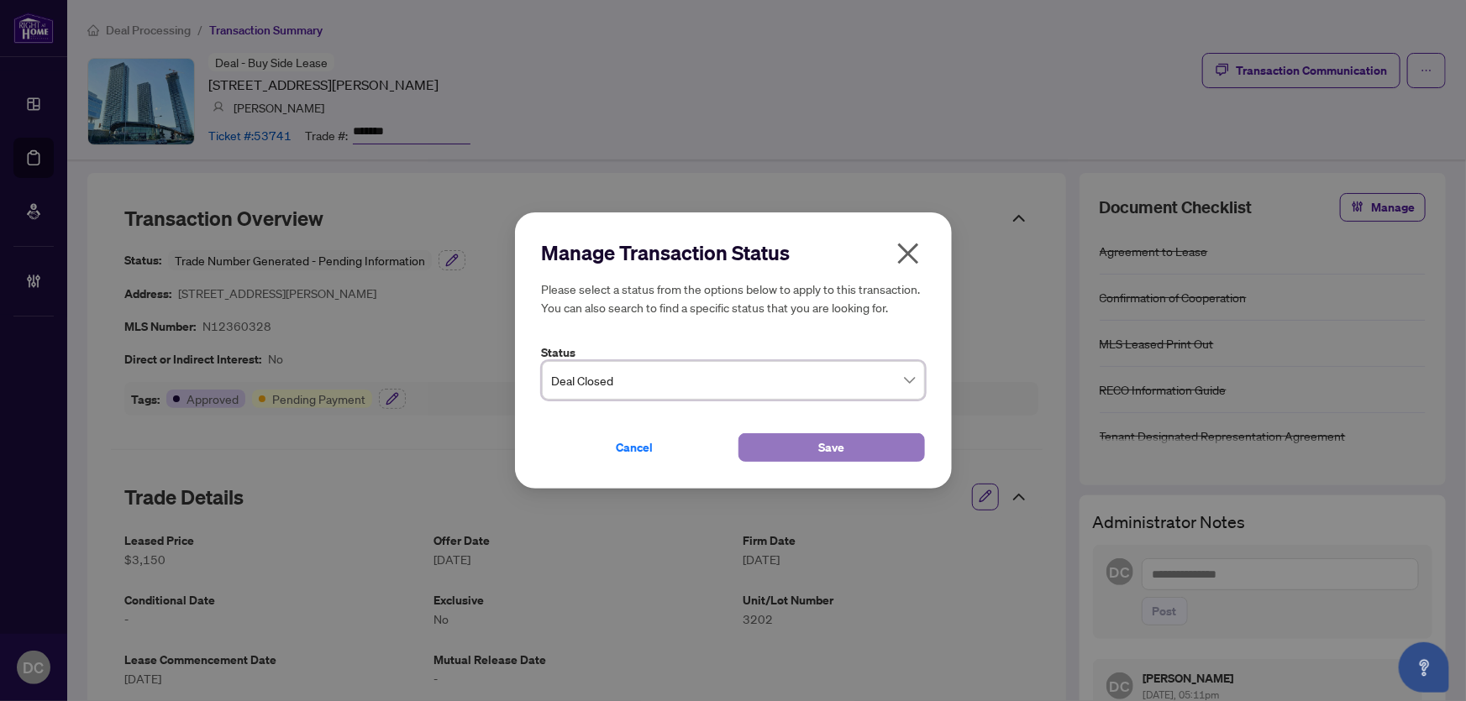
click at [790, 449] on button "Save" at bounding box center [831, 447] width 186 height 29
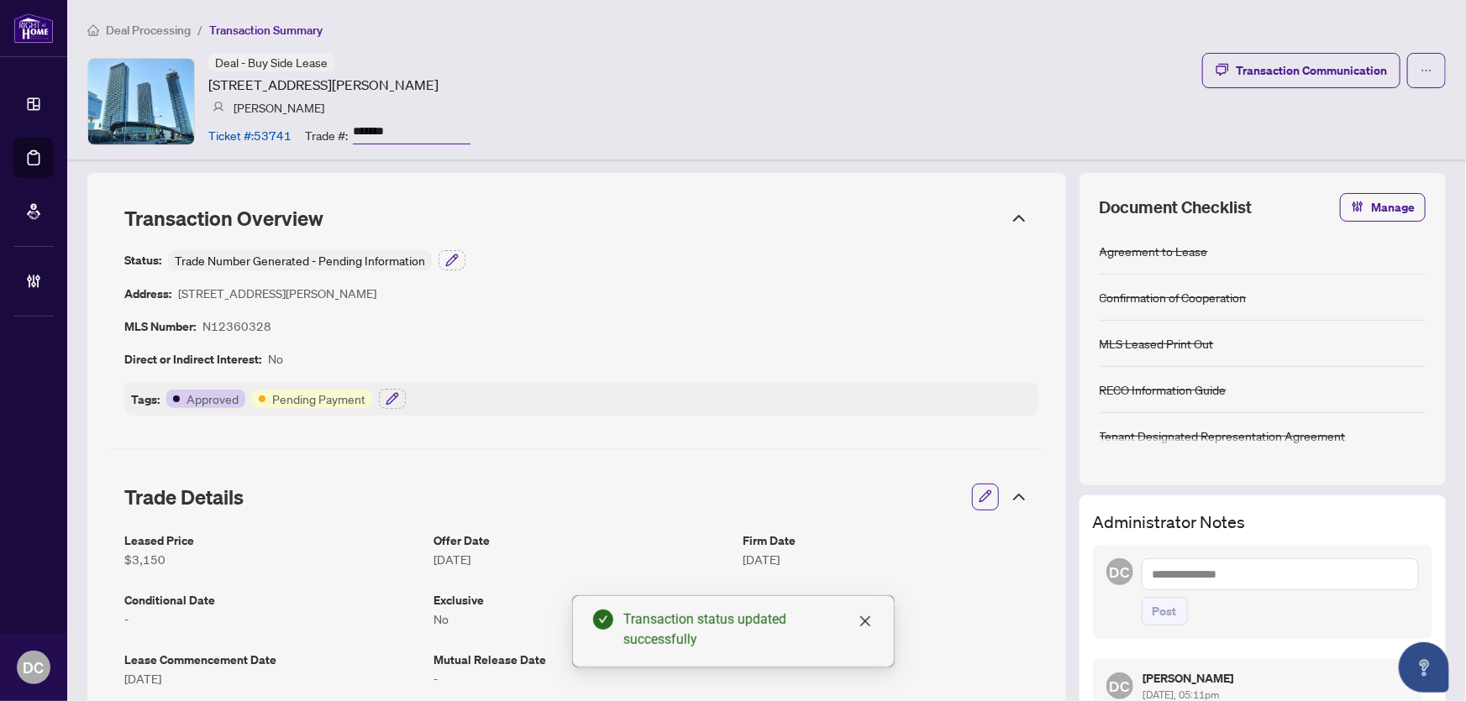
click at [386, 396] on icon "button" at bounding box center [392, 398] width 13 height 13
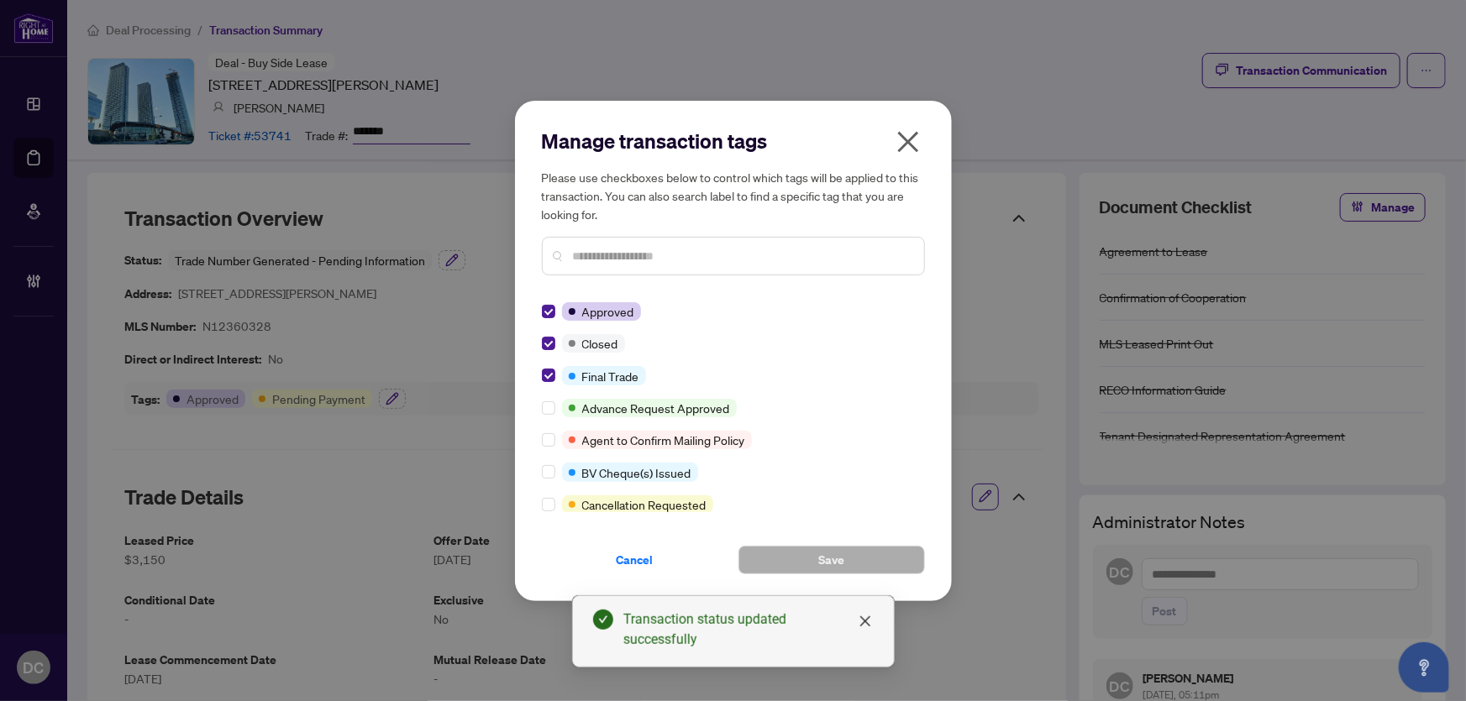
click at [908, 130] on icon "close" at bounding box center [908, 142] width 27 height 27
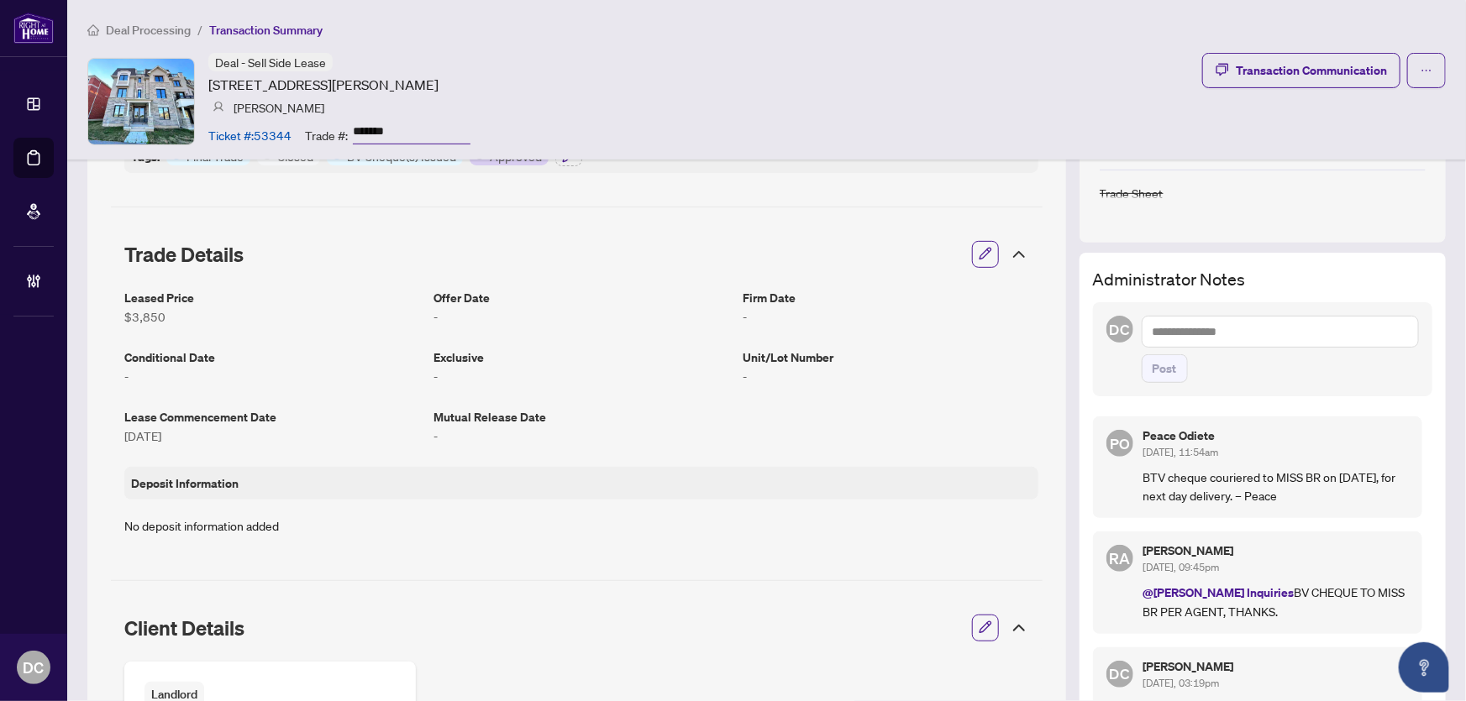
scroll to position [228, 0]
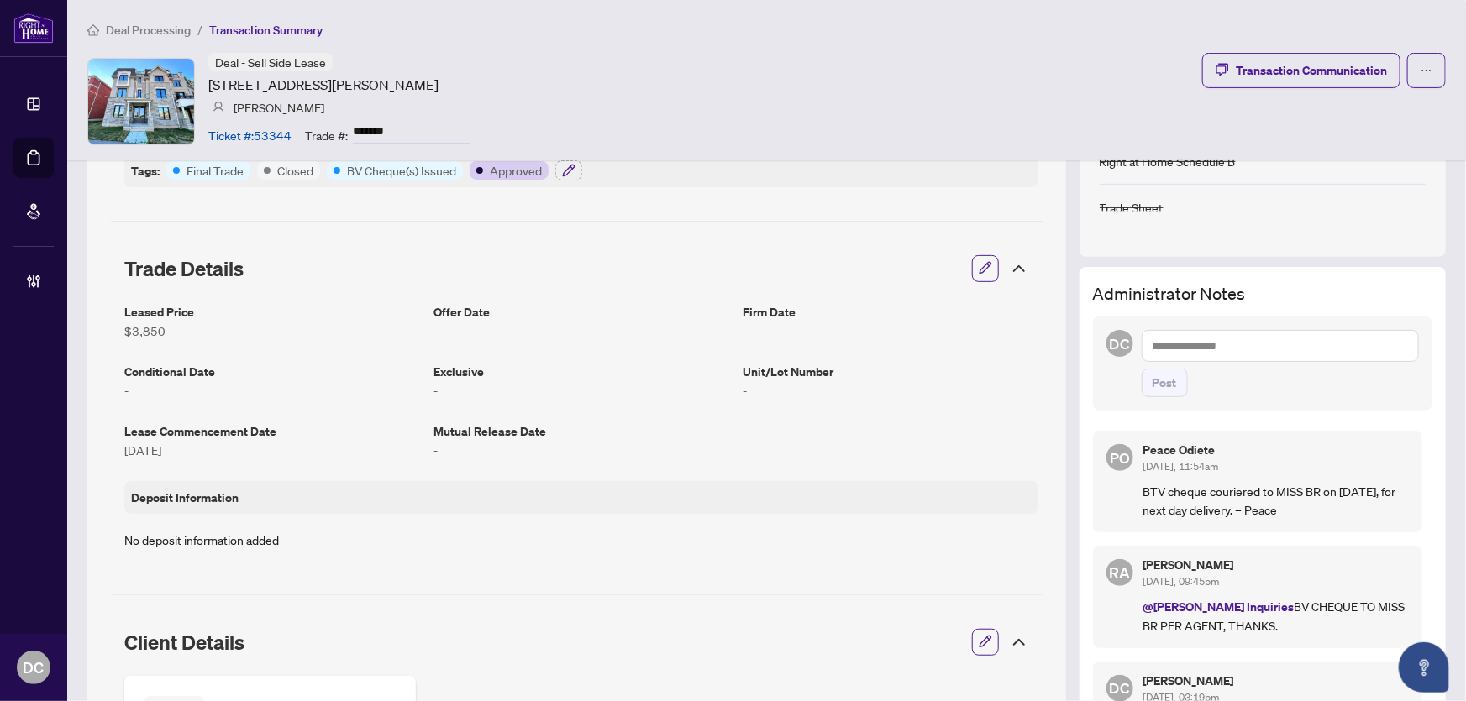
click at [1320, 349] on textarea at bounding box center [1280, 346] width 277 height 32
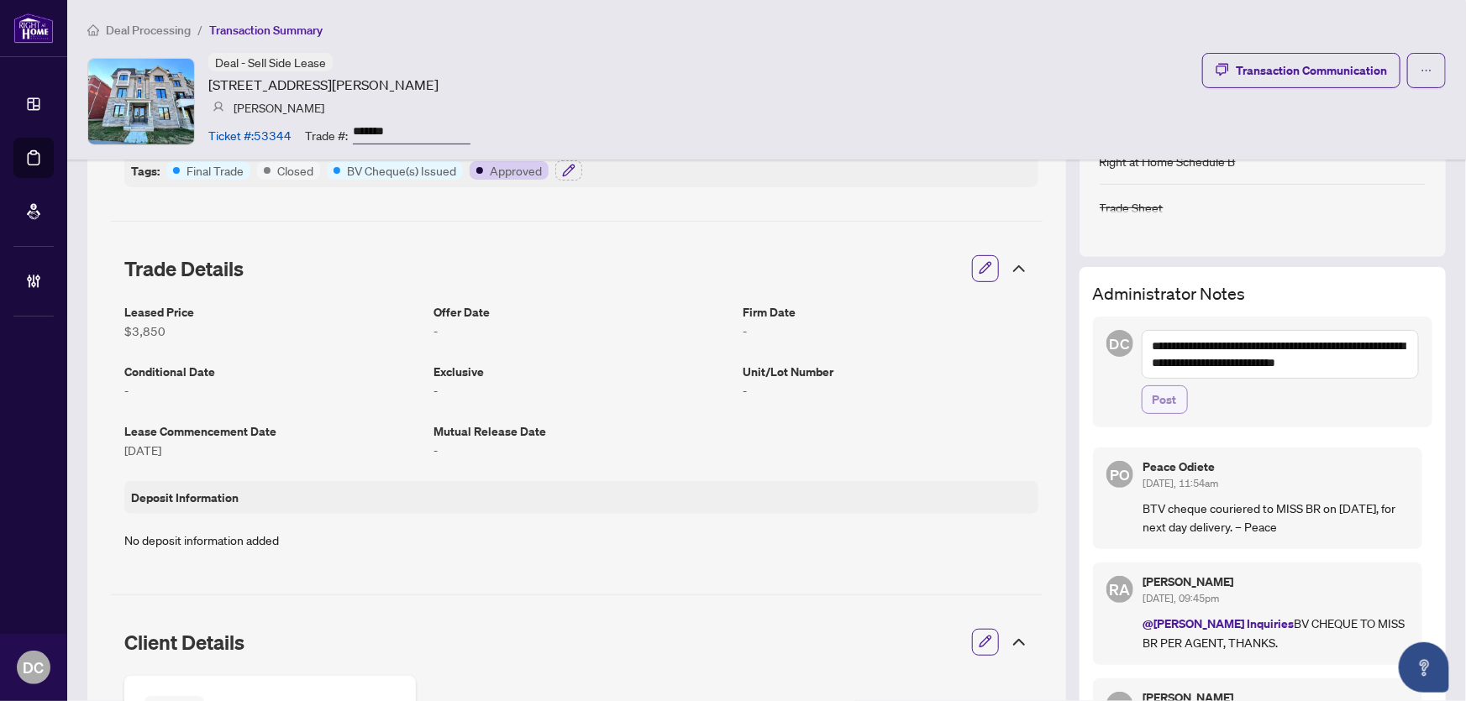
type textarea "**********"
click at [1173, 399] on button "Post" at bounding box center [1165, 400] width 46 height 29
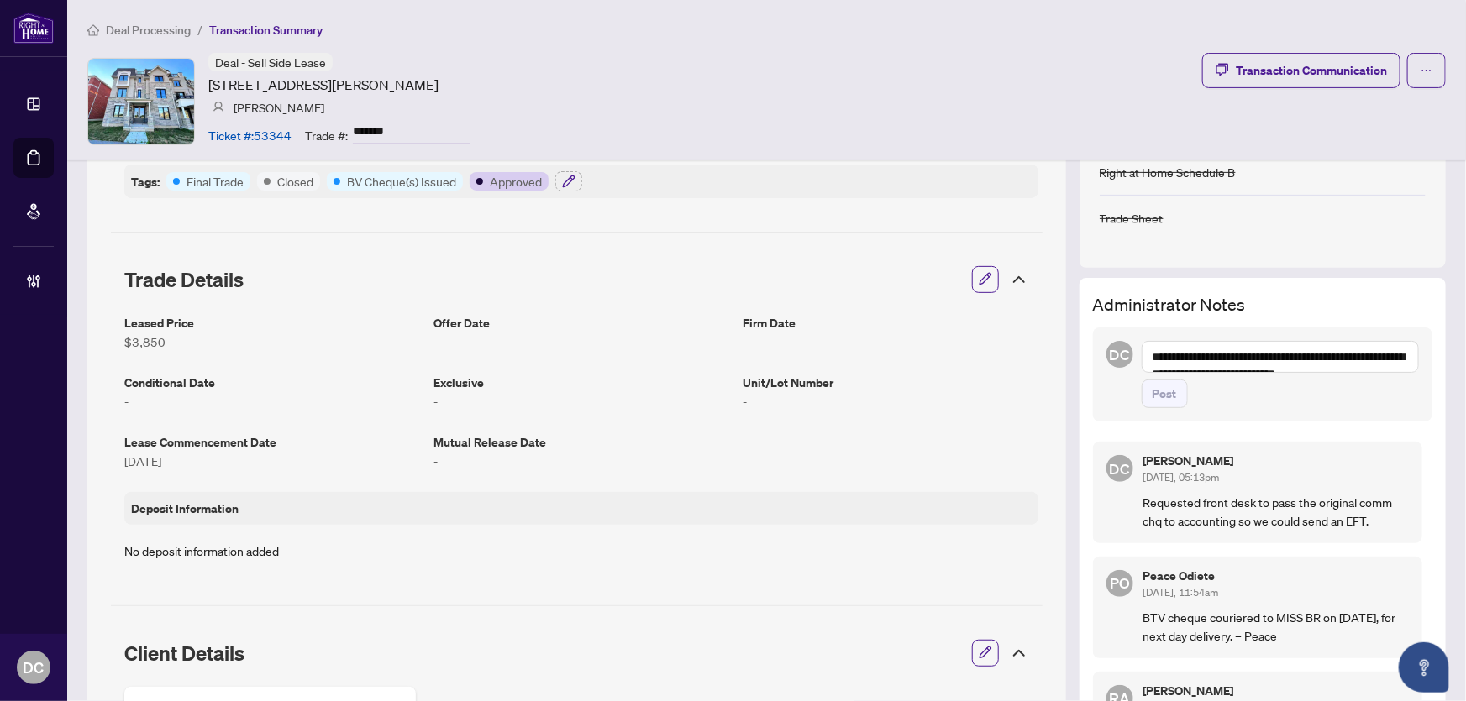
scroll to position [152, 0]
